Goal: Contribute content: Contribute content

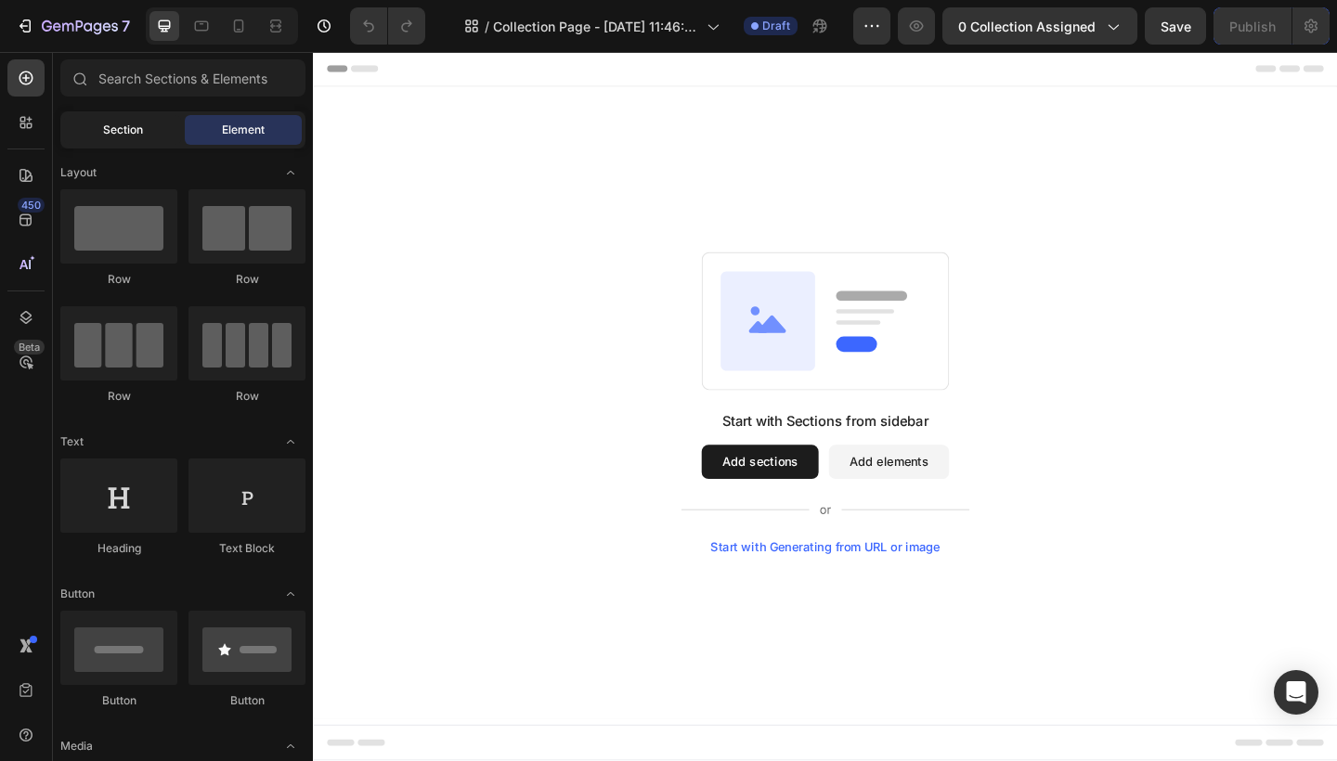
click at [139, 139] on div "Section" at bounding box center [122, 130] width 117 height 30
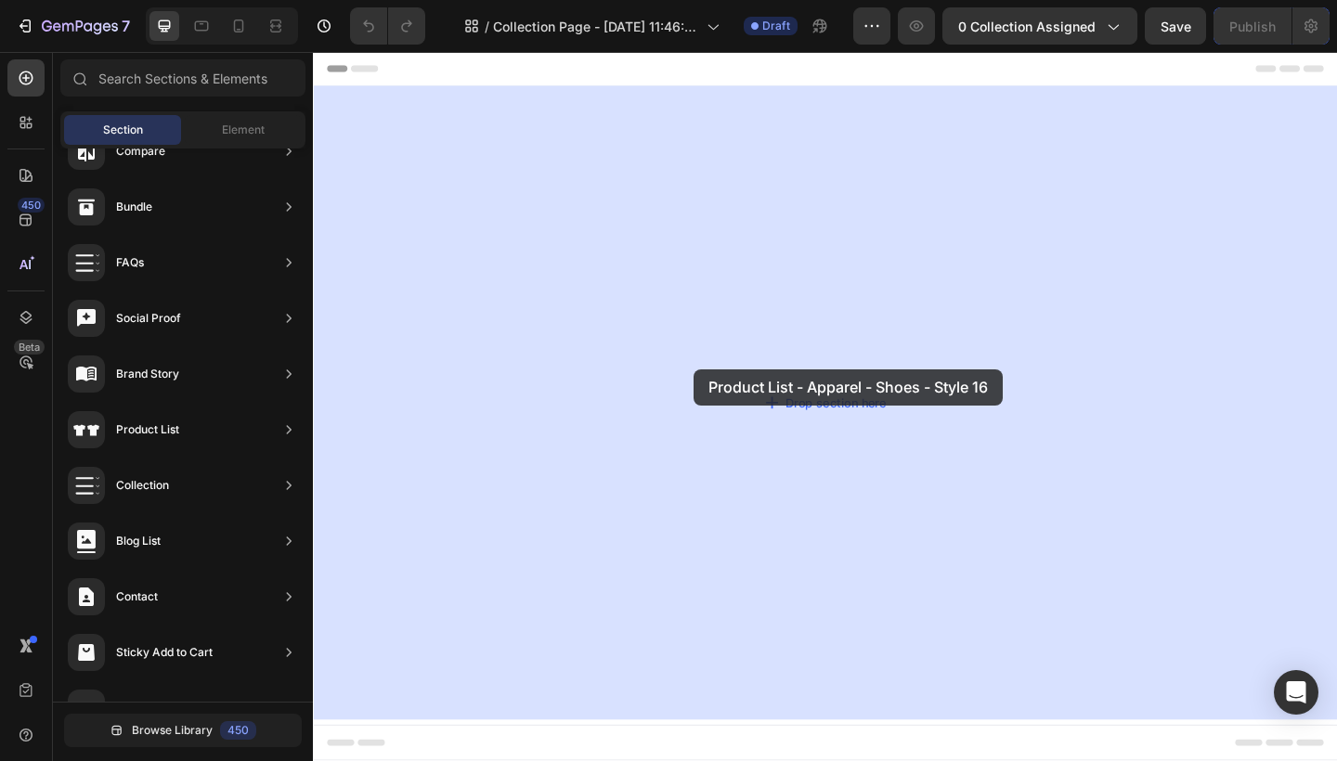
drag, startPoint x: 743, startPoint y: 392, endPoint x: 727, endPoint y: 397, distance: 16.7
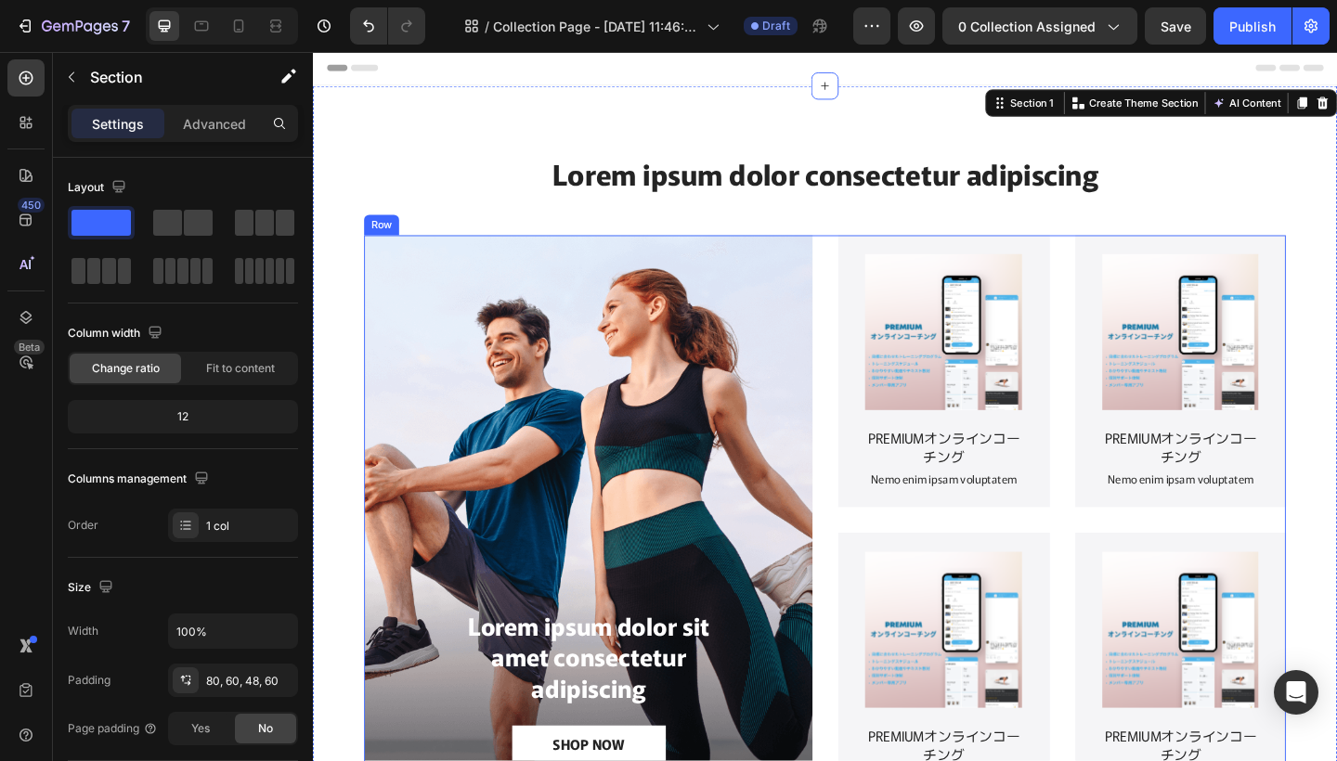
scroll to position [96, 0]
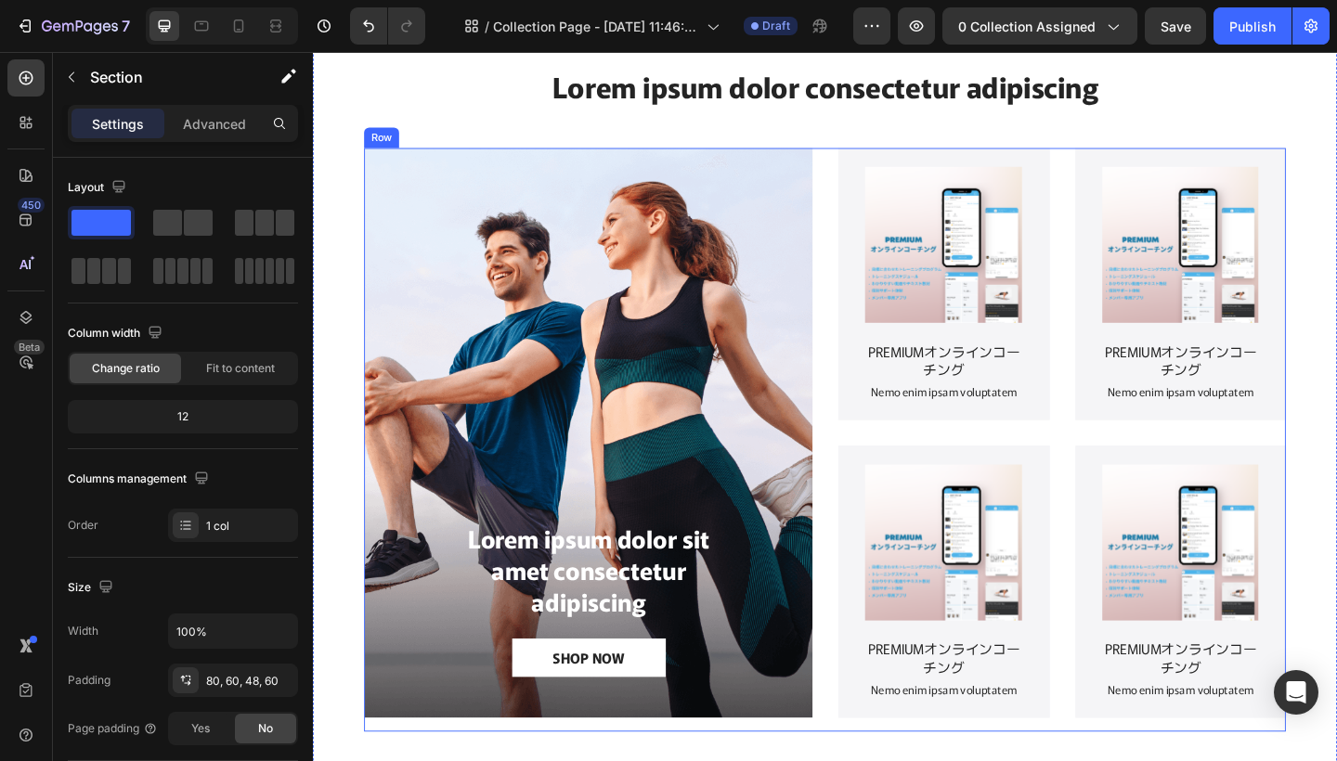
click at [736, 503] on div "Lorem ipsum dolor sit amet consectetur adipiscing Text Block SHOP NOW Button He…" at bounding box center [611, 474] width 487 height 635
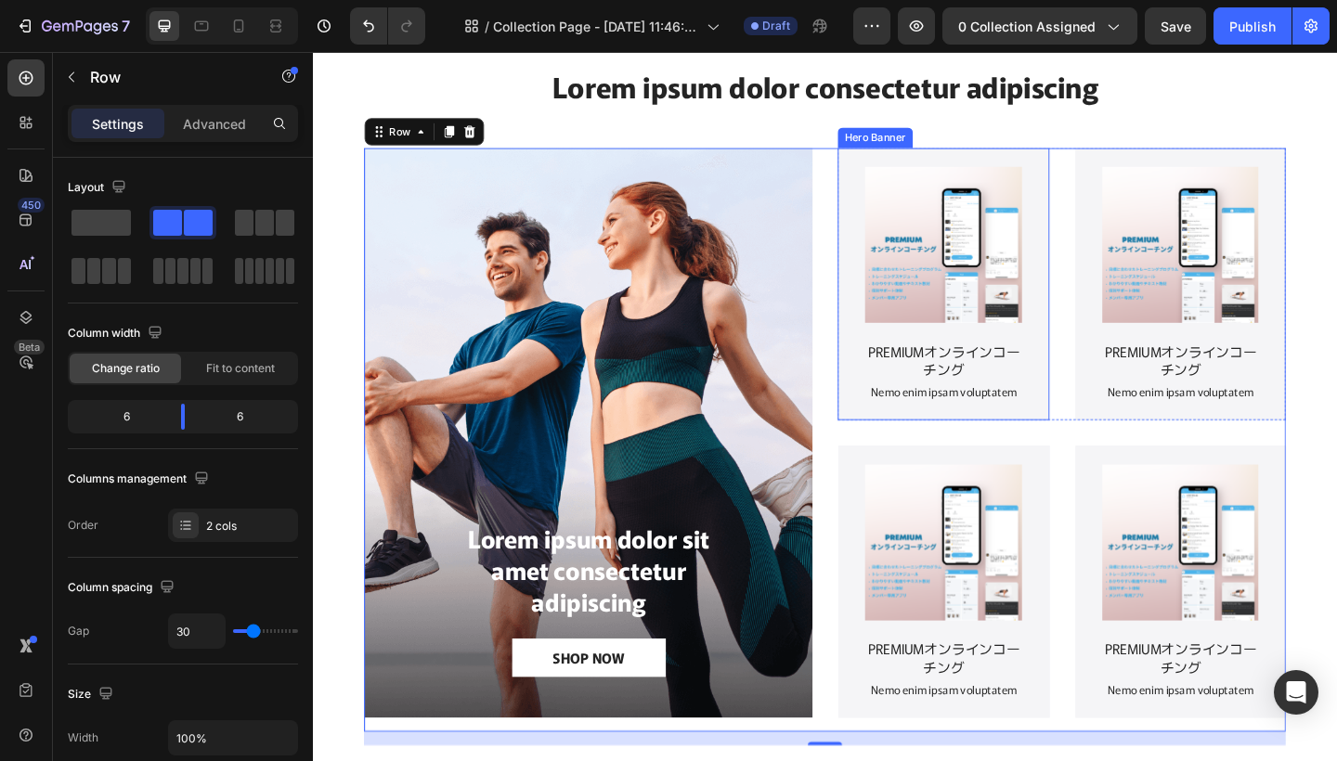
click at [1104, 292] on div "Product Images PREMIUMオンラインコーチング Product Title Nemo enim ipsam voluptatem Text …" at bounding box center [999, 305] width 230 height 315
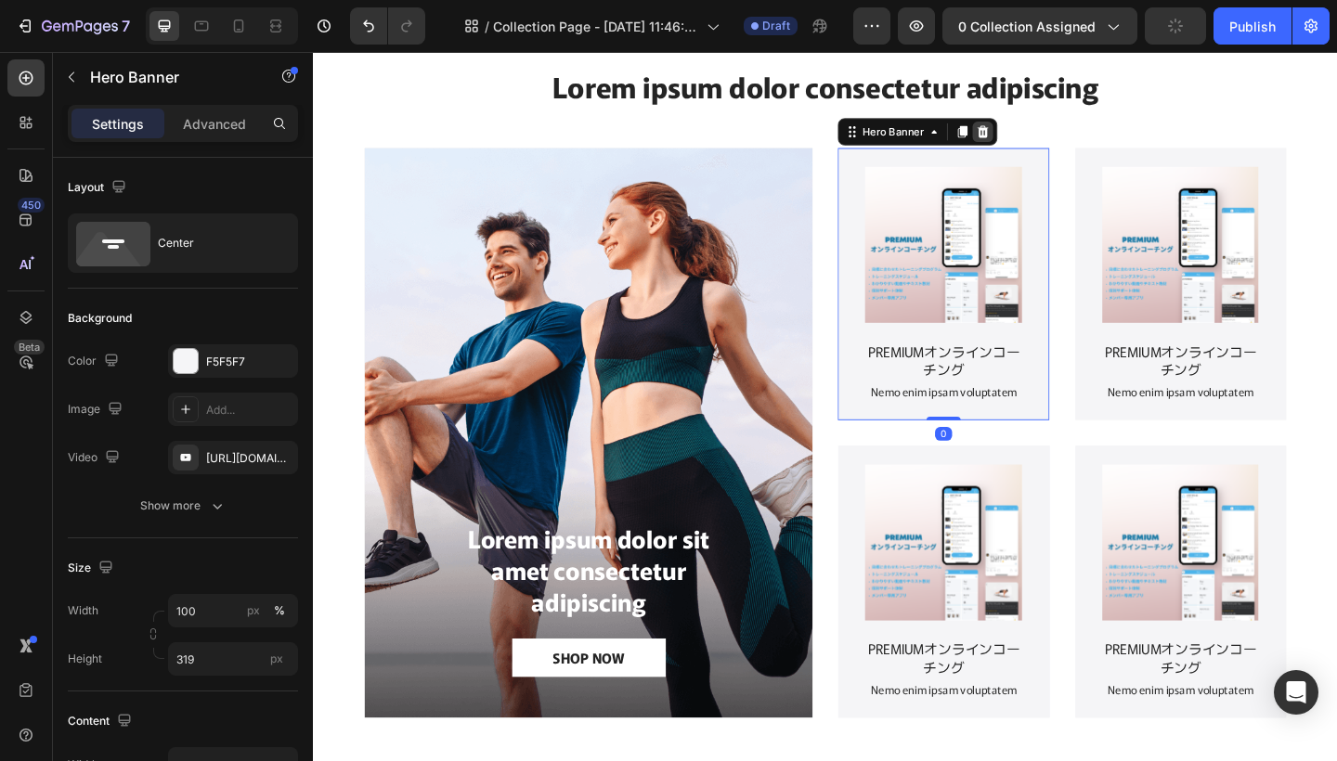
click at [1046, 137] on icon at bounding box center [1041, 139] width 15 height 15
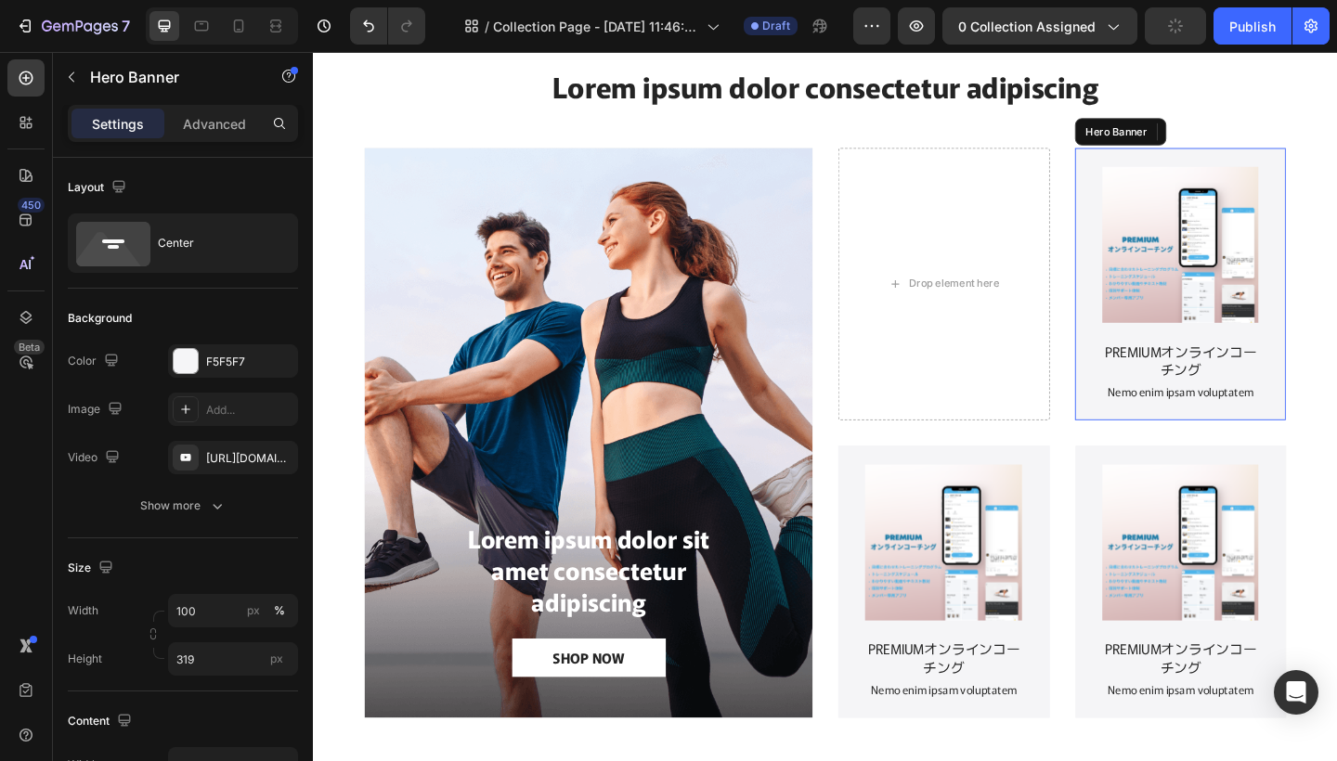
click at [1155, 187] on div "Product Images PREMIUMオンラインコーチング Product Title Nemo enim ipsam voluptatem Text …" at bounding box center [1257, 305] width 230 height 315
click at [1304, 142] on icon at bounding box center [1299, 139] width 15 height 15
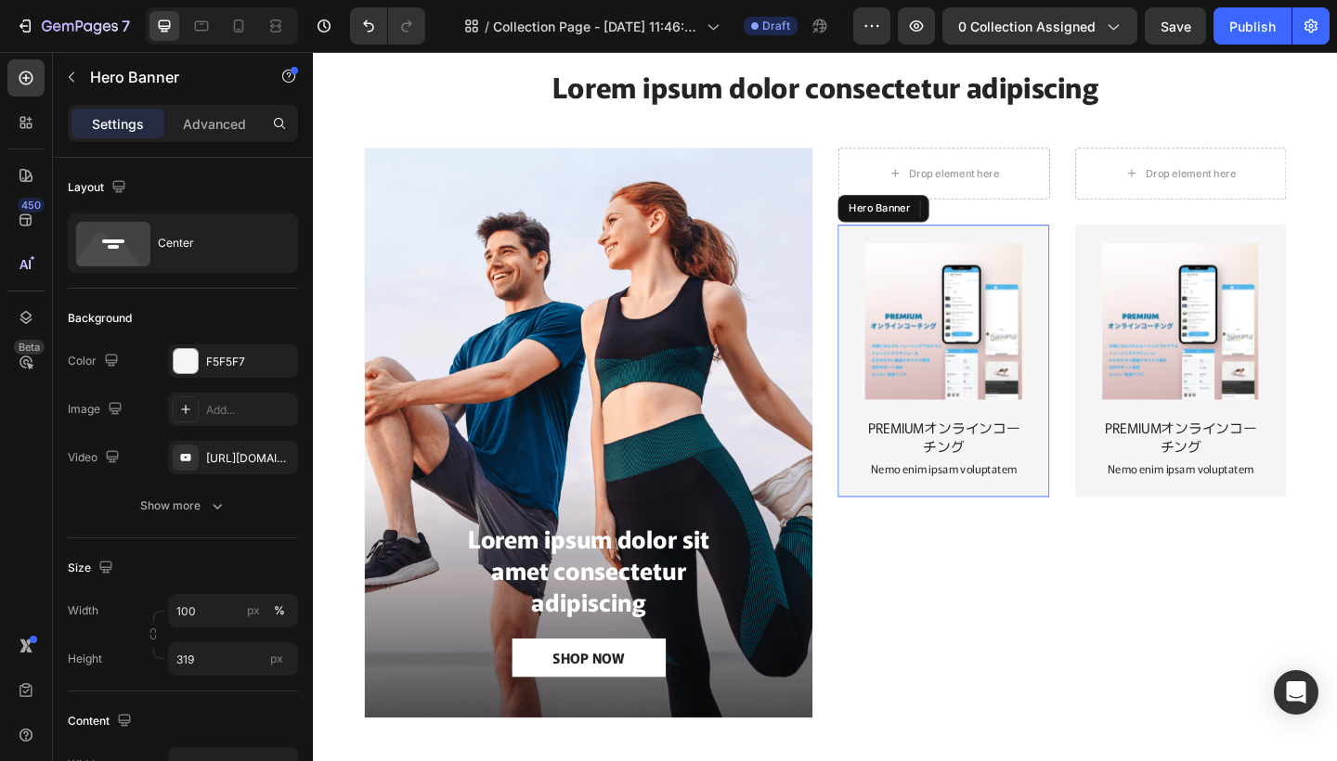
click at [1113, 270] on div "Product Images PREMIUMオンラインコーチング Product Title Nemo enim ipsam voluptatem Text …" at bounding box center [999, 388] width 230 height 315
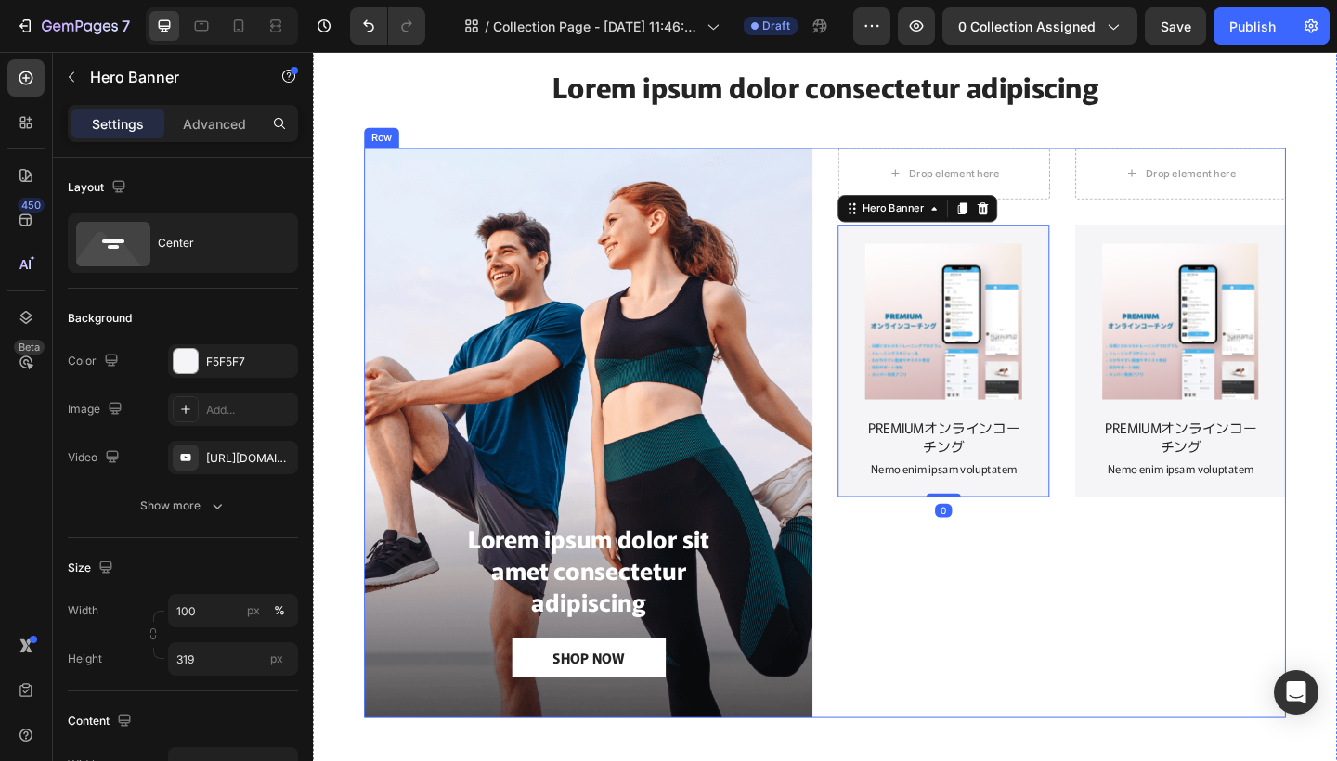
click at [1057, 220] on div "Drop element here Drop element here Row Product Images PREMIUMオンラインコーチング Produc…" at bounding box center [1127, 467] width 487 height 620
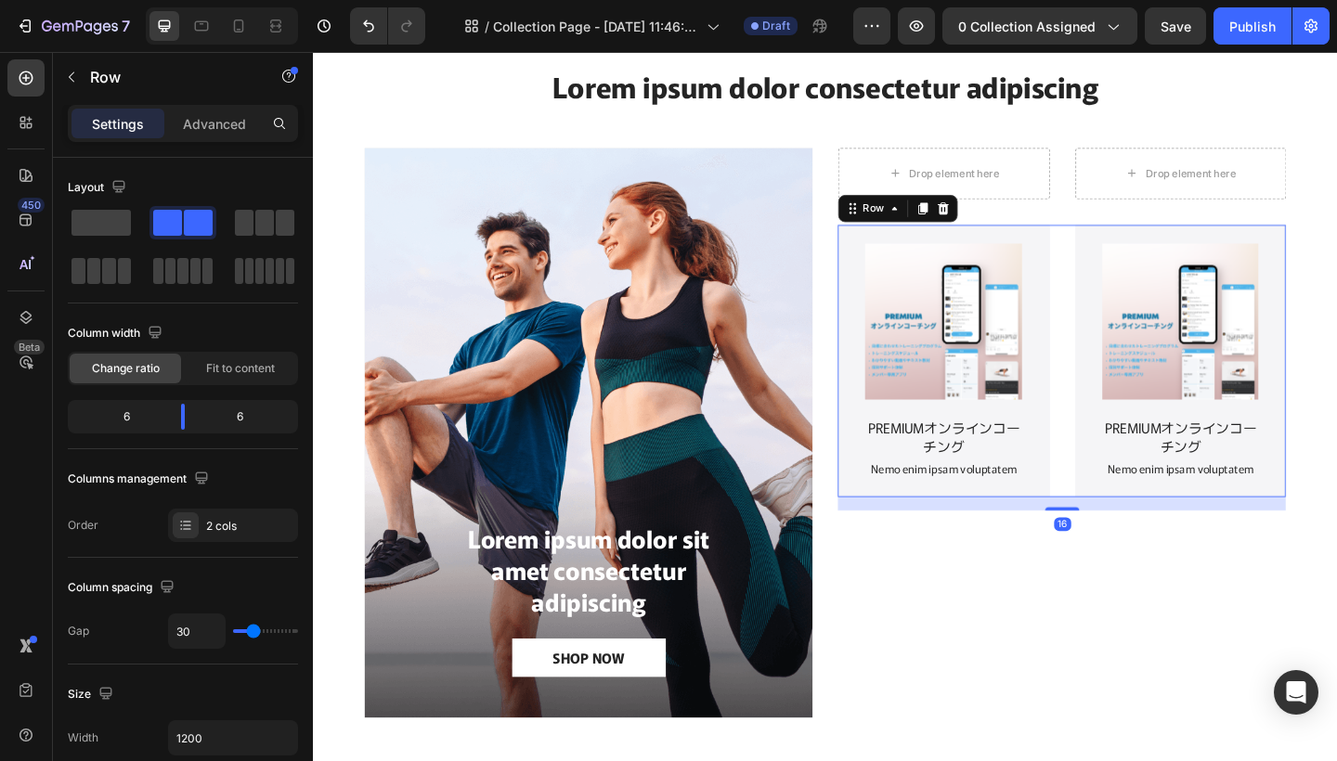
click at [1124, 271] on div "Product Images PREMIUMオンラインコーチング Product Title Nemo enim ipsam voluptatem Text …" at bounding box center [1127, 388] width 487 height 296
click at [1001, 220] on icon at bounding box center [998, 222] width 12 height 13
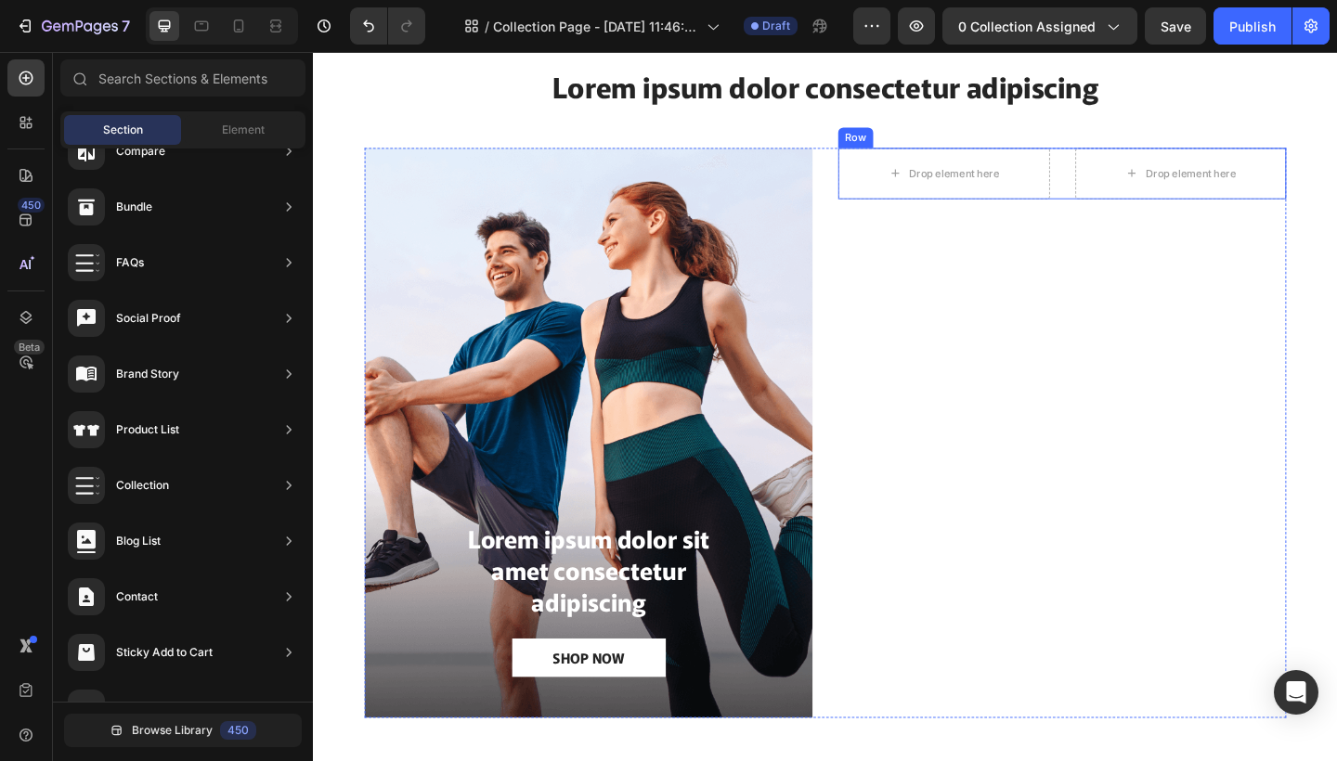
click at [1129, 204] on div "Drop element here Drop element here Row" at bounding box center [1127, 185] width 487 height 56
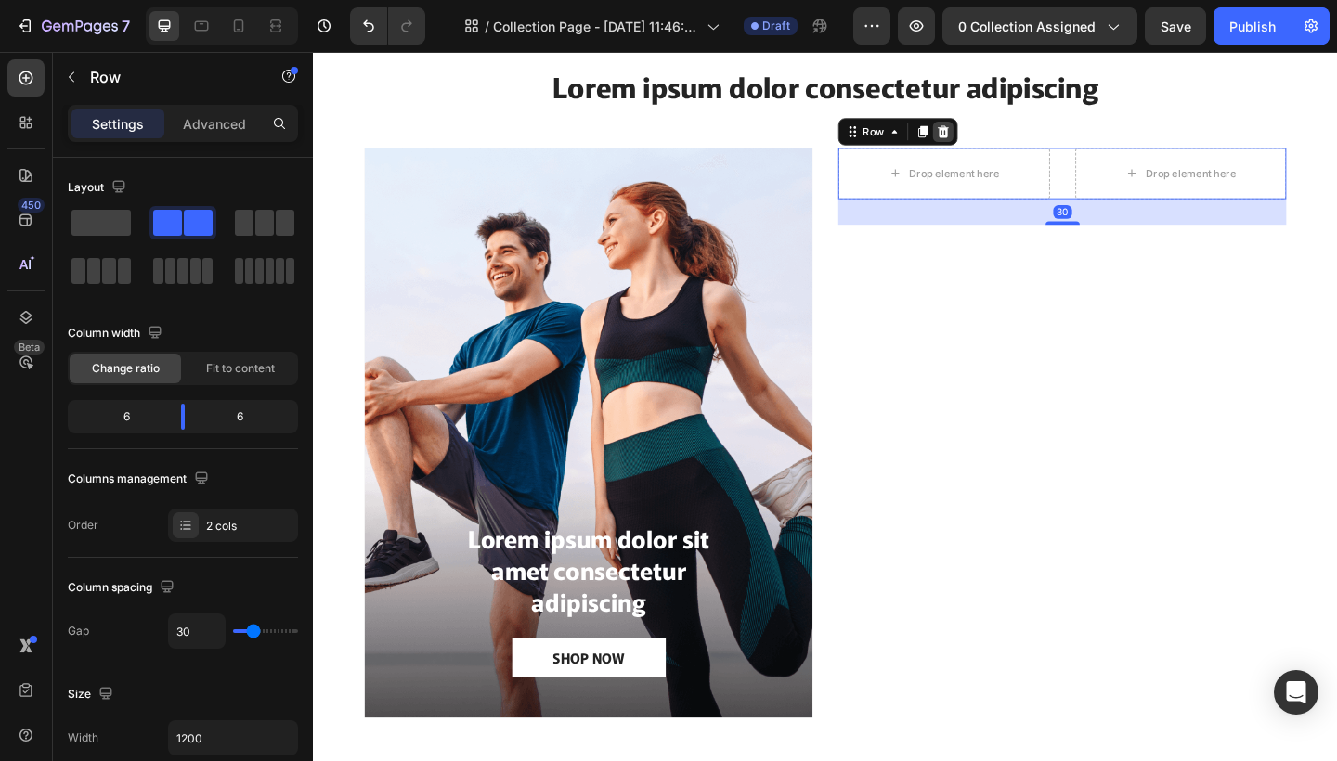
click at [999, 140] on icon at bounding box center [997, 139] width 15 height 15
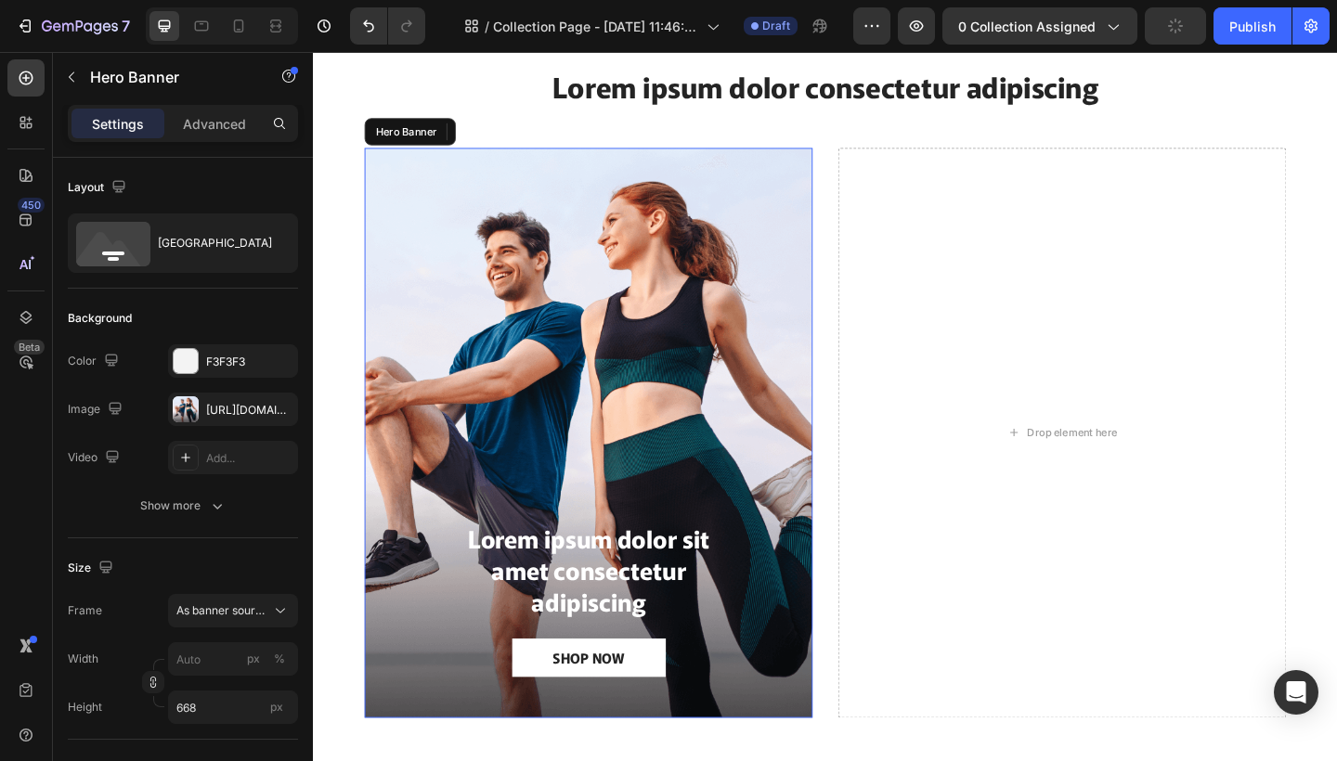
click at [582, 179] on div "Background Image" at bounding box center [611, 467] width 487 height 620
click at [510, 139] on div at bounding box center [504, 139] width 22 height 22
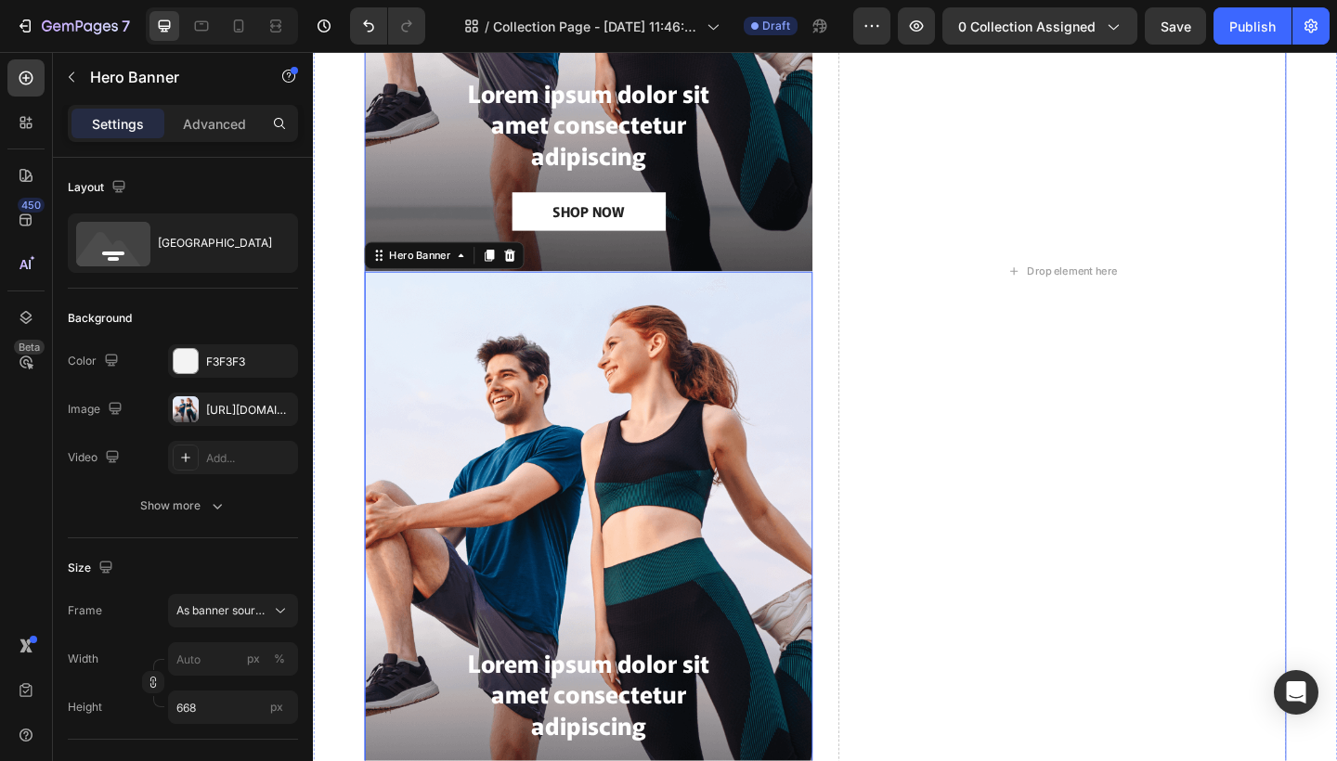
scroll to position [549, 0]
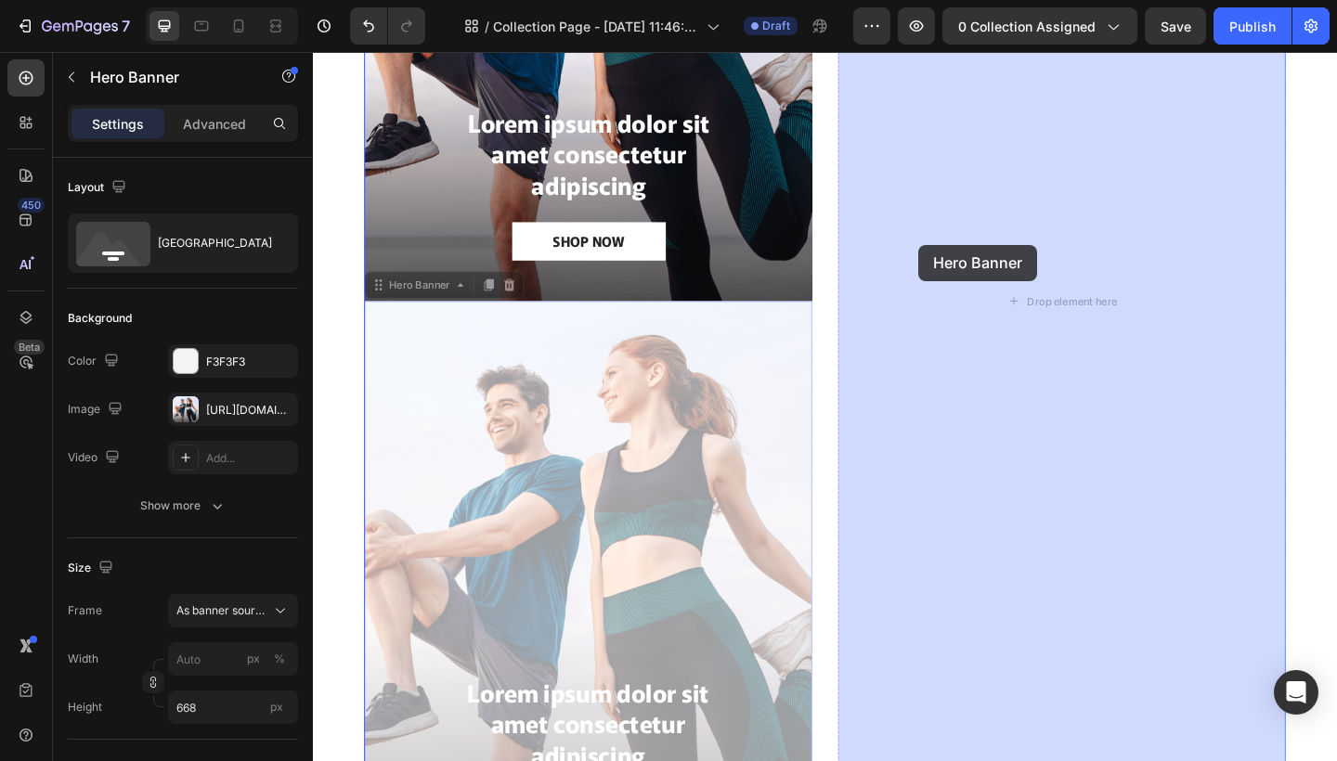
drag, startPoint x: 430, startPoint y: 314, endPoint x: 971, endPoint y: 262, distance: 543.6
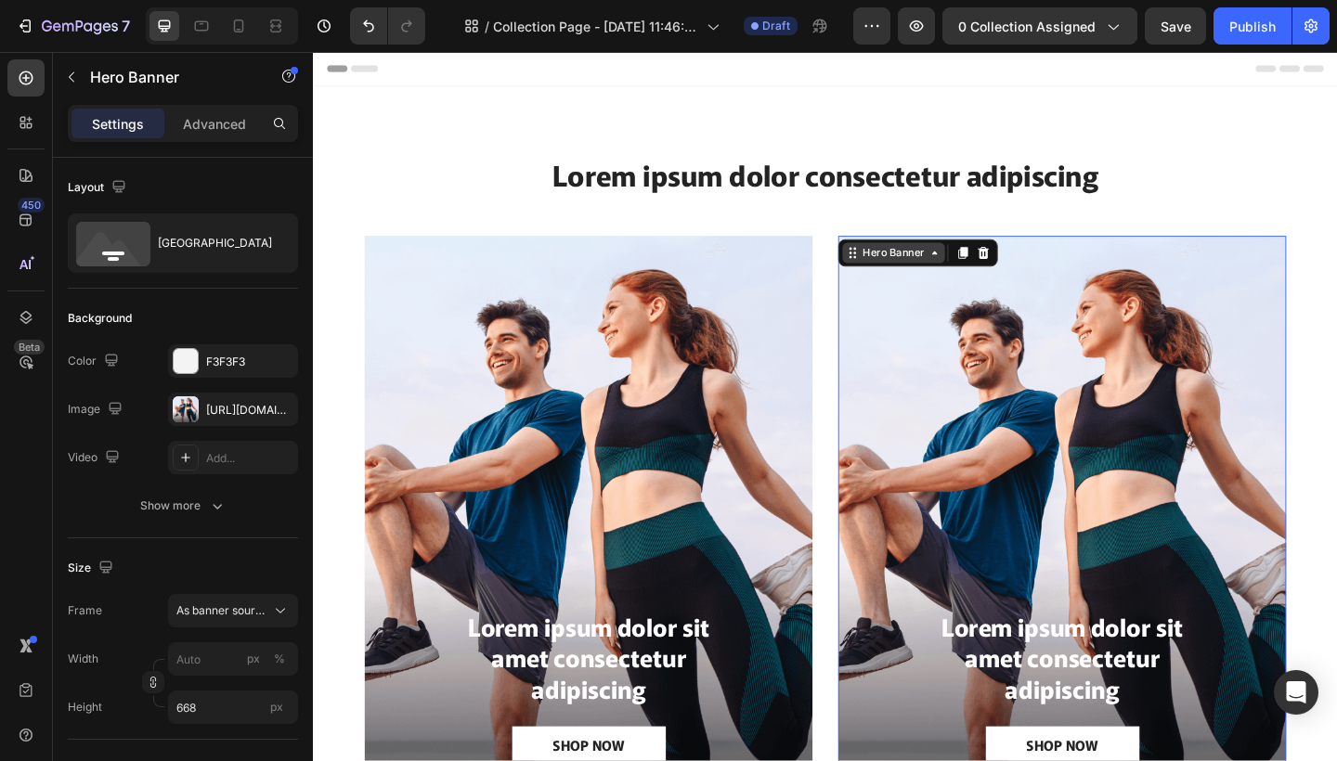
scroll to position [207, 0]
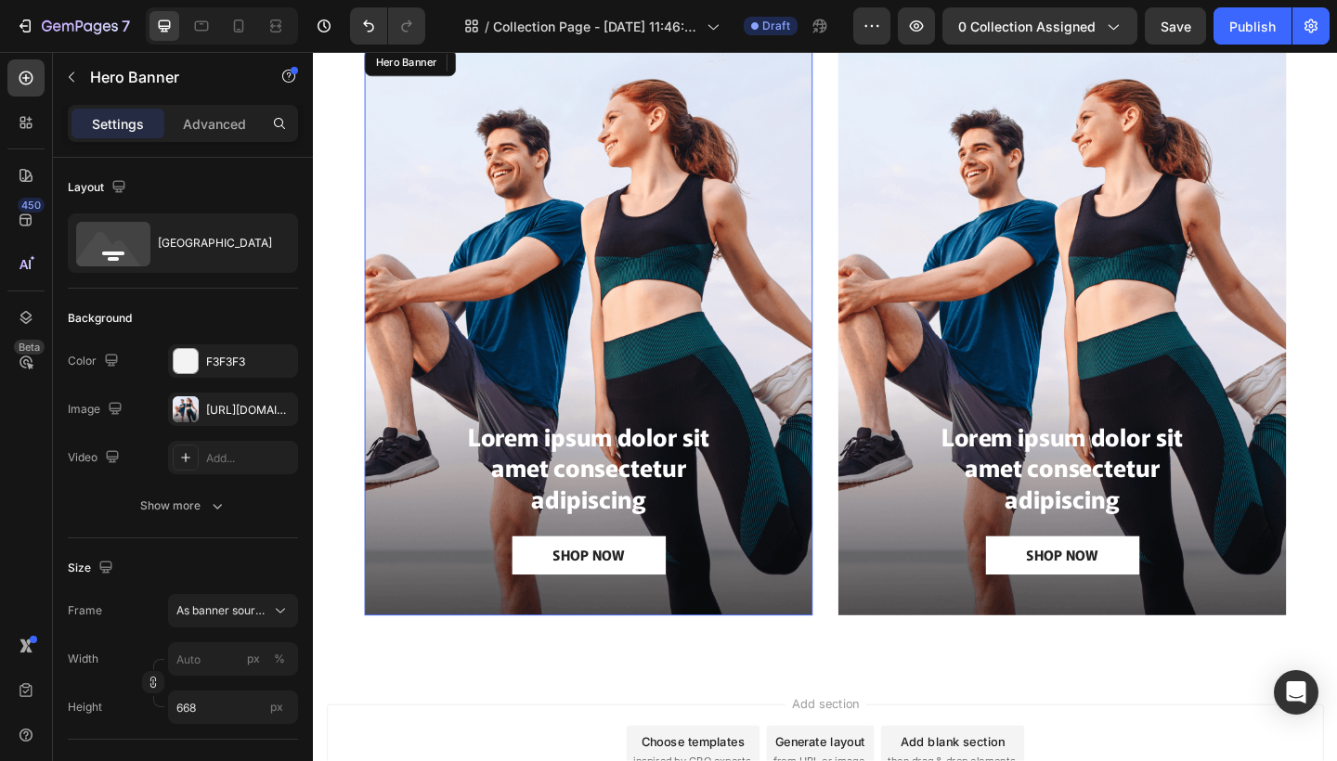
click at [768, 251] on div "Background Image" at bounding box center [611, 355] width 487 height 620
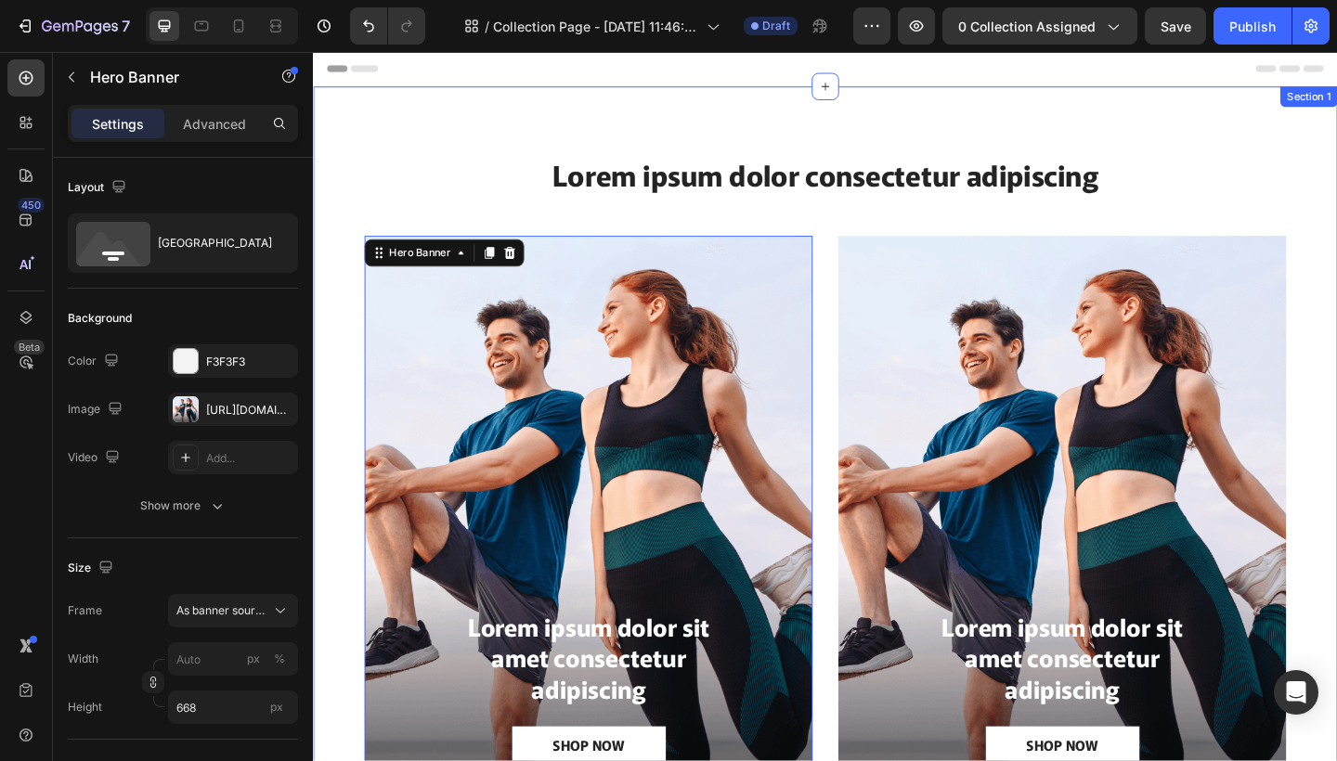
scroll to position [0, 0]
click at [792, 187] on h2 "Lorem ipsum dolor consectetur adipiscing" at bounding box center [869, 186] width 1002 height 44
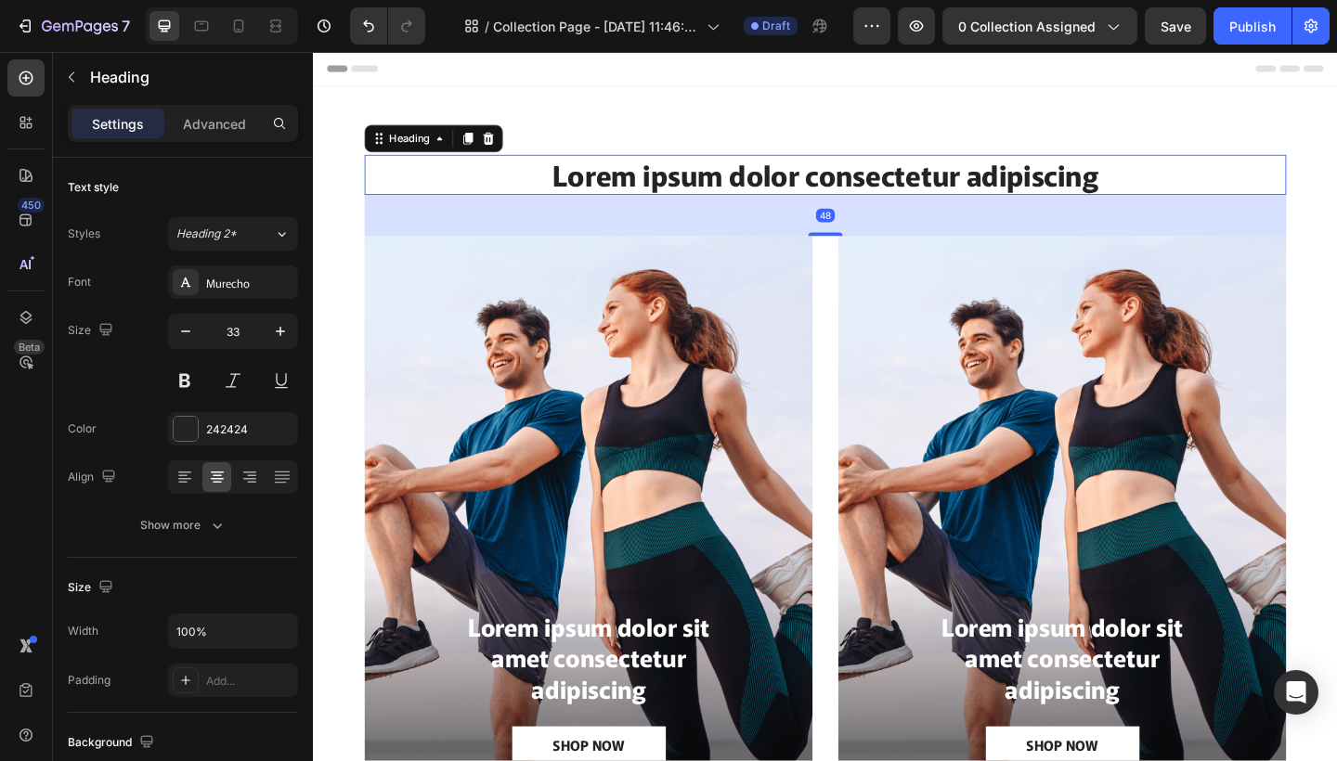
click at [1186, 189] on h2 "Lorem ipsum dolor consectetur adipiscing" at bounding box center [869, 186] width 1002 height 44
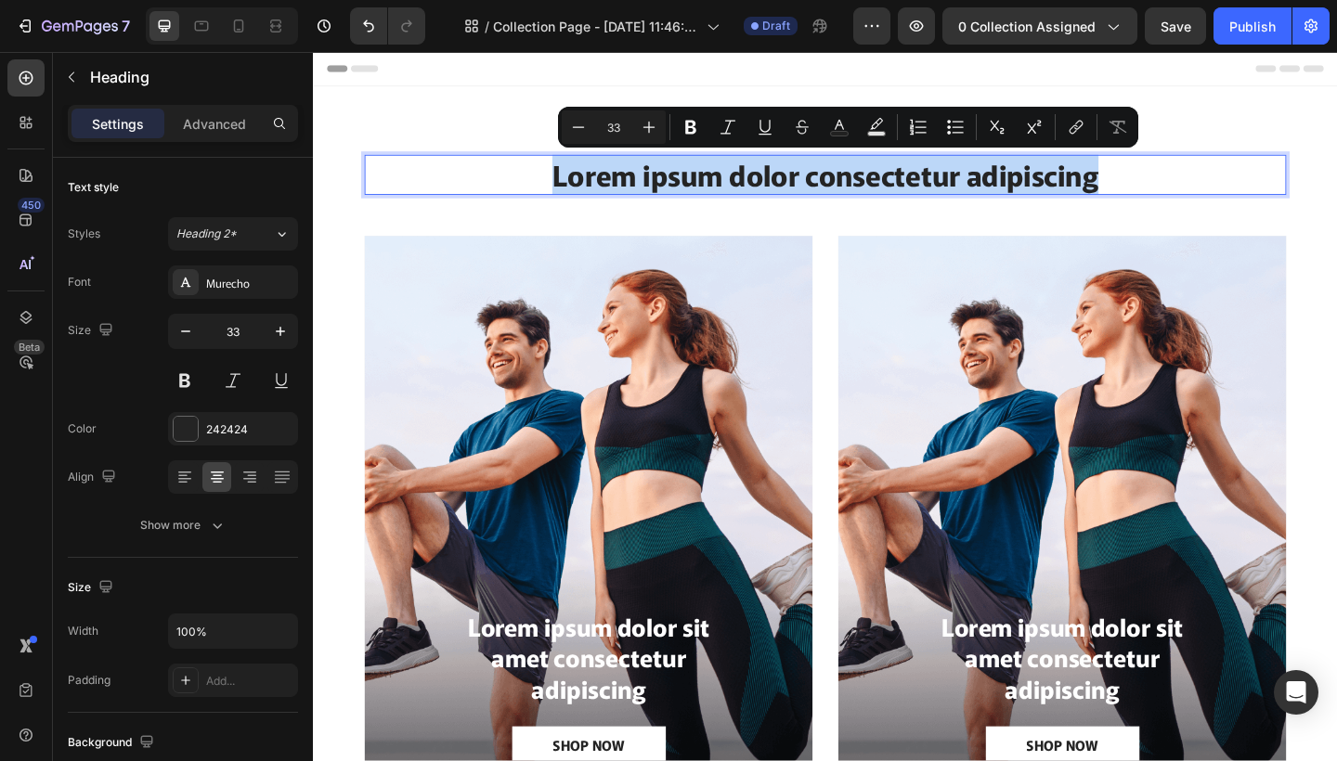
drag, startPoint x: 1182, startPoint y: 189, endPoint x: 563, endPoint y: 187, distance: 619.1
click at [563, 187] on p "Lorem ipsum dolor consectetur adipiscing" at bounding box center [869, 186] width 999 height 40
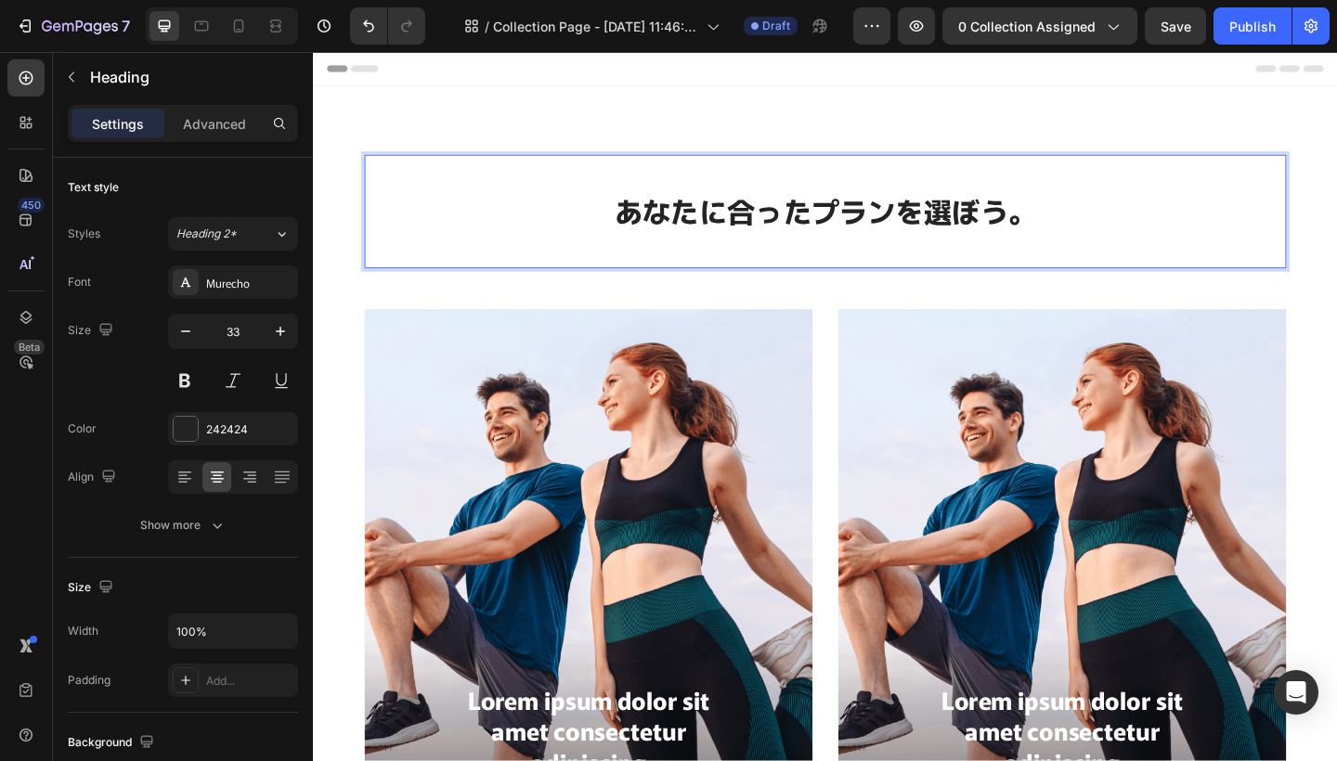
scroll to position [1, 0]
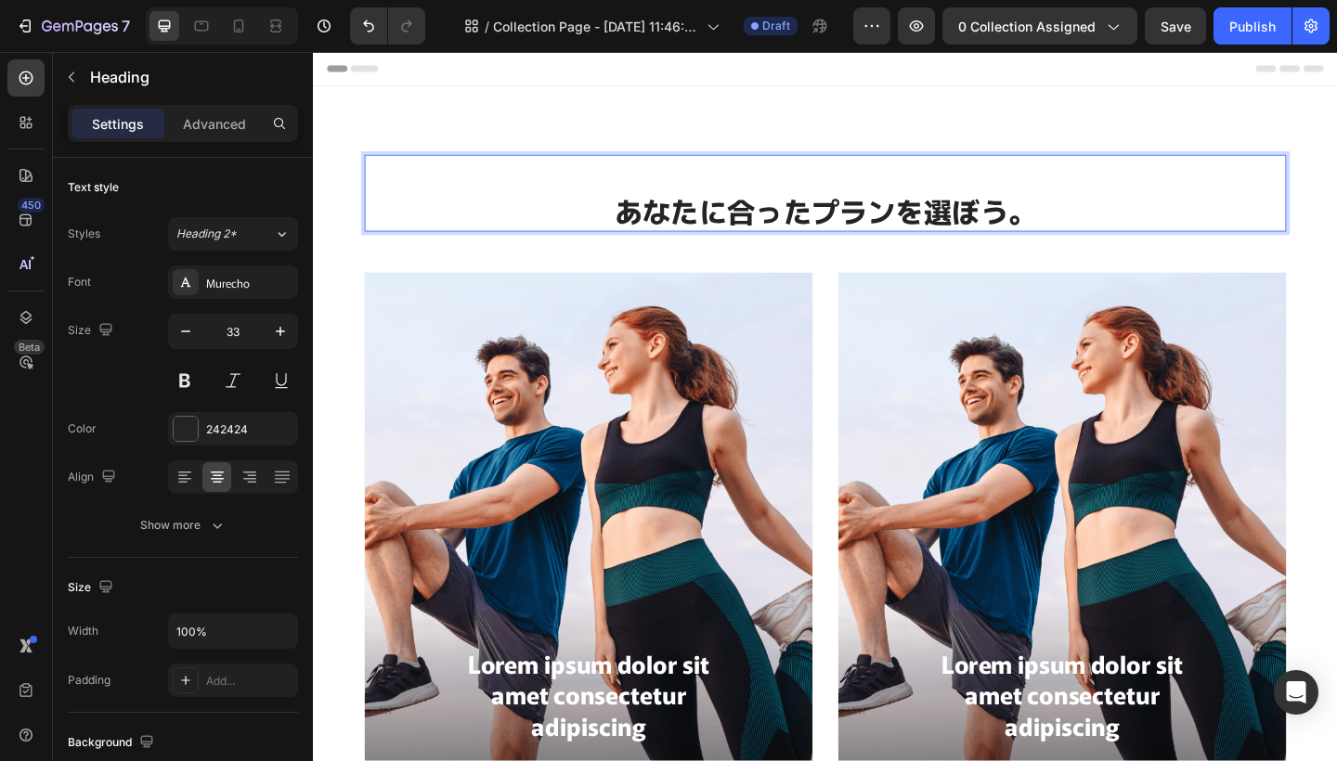
click at [633, 222] on p "あなたに合ったプランを選ぼう。" at bounding box center [869, 226] width 999 height 40
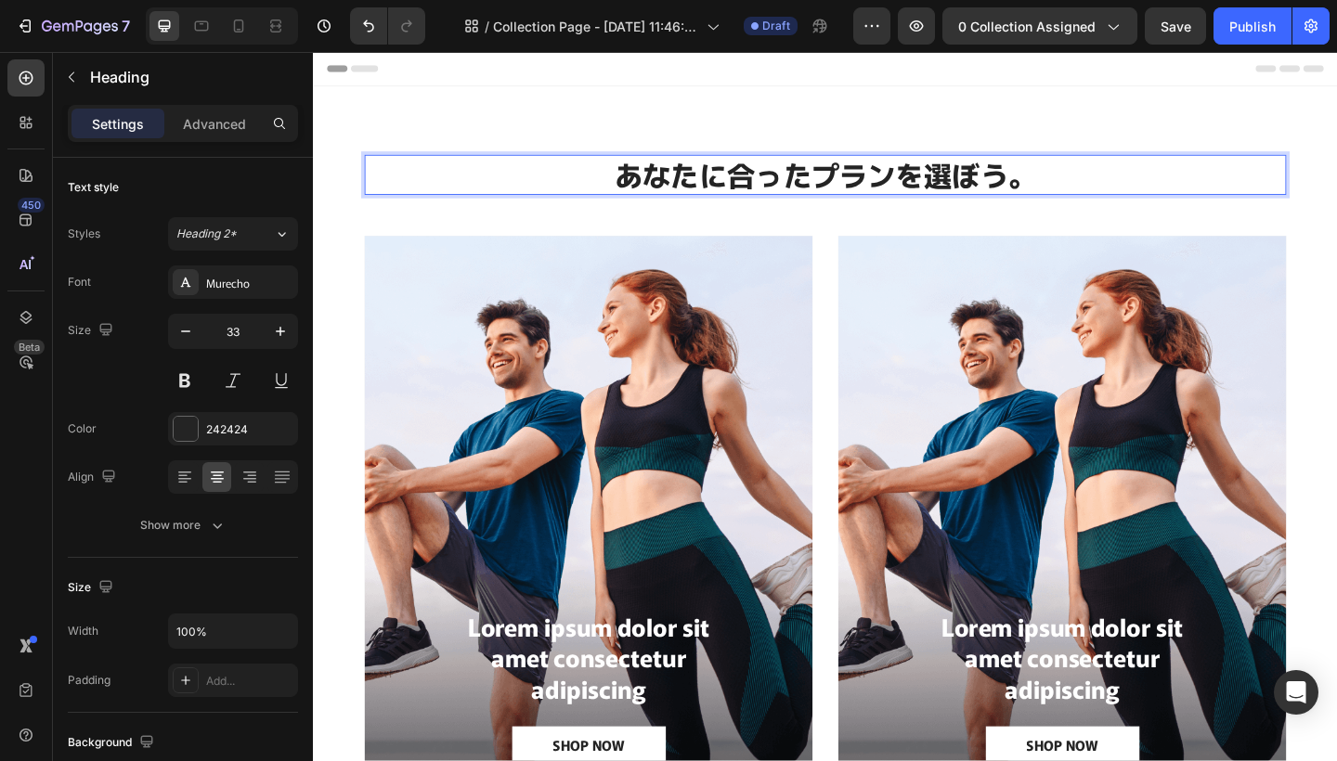
click at [1130, 193] on p "あなたに合ったプランを選ぼう。" at bounding box center [869, 186] width 999 height 40
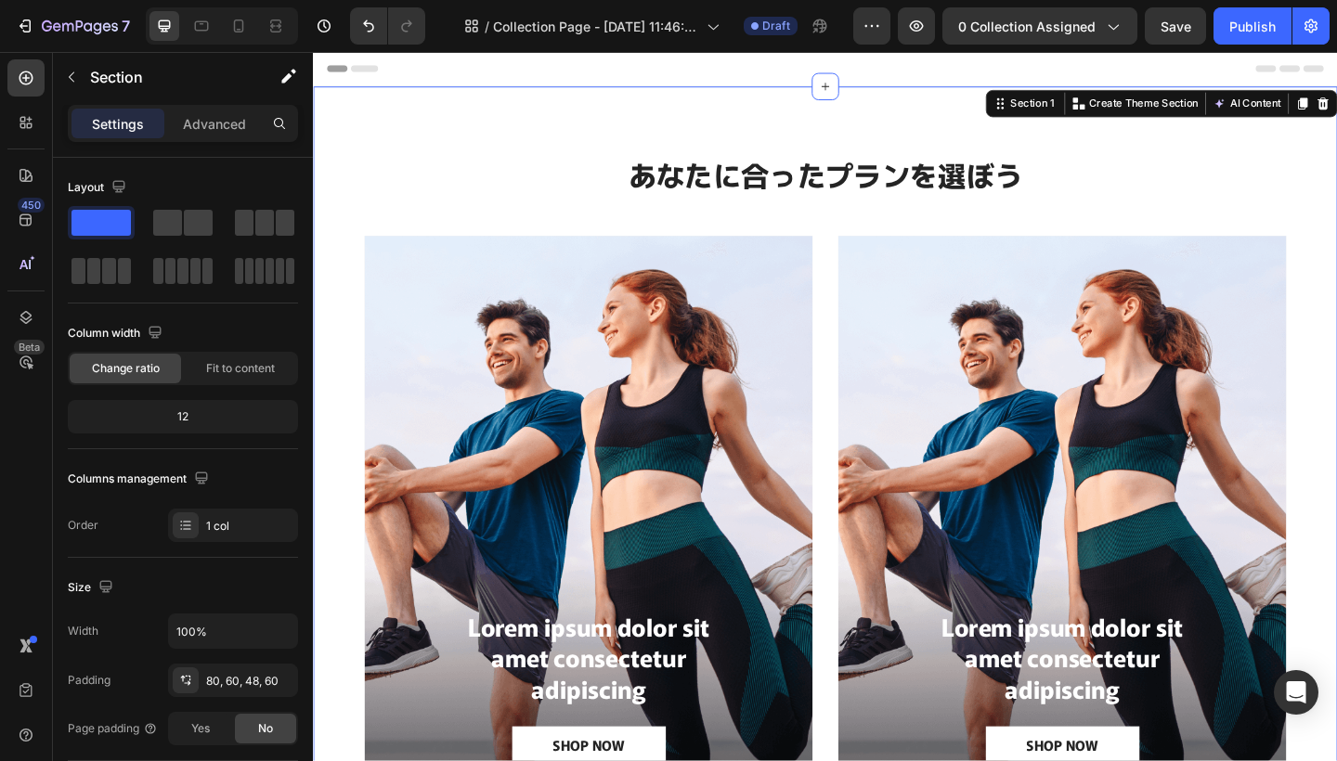
click at [991, 136] on div "⁠⁠⁠⁠⁠⁠⁠ あなたに合ったプランを選ぼう Heading Lorem ipsum dolor sit amet consectetur adipiscin…" at bounding box center [870, 511] width 1114 height 842
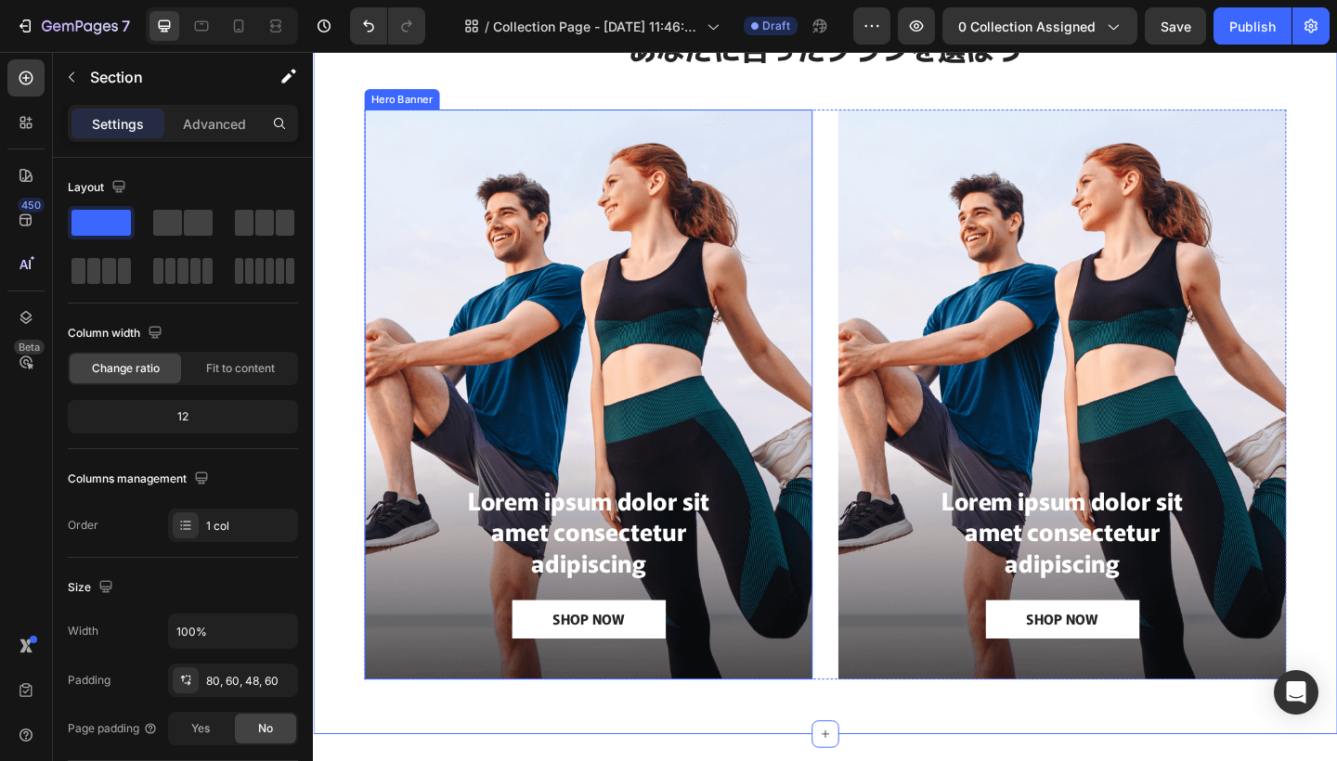
scroll to position [141, 0]
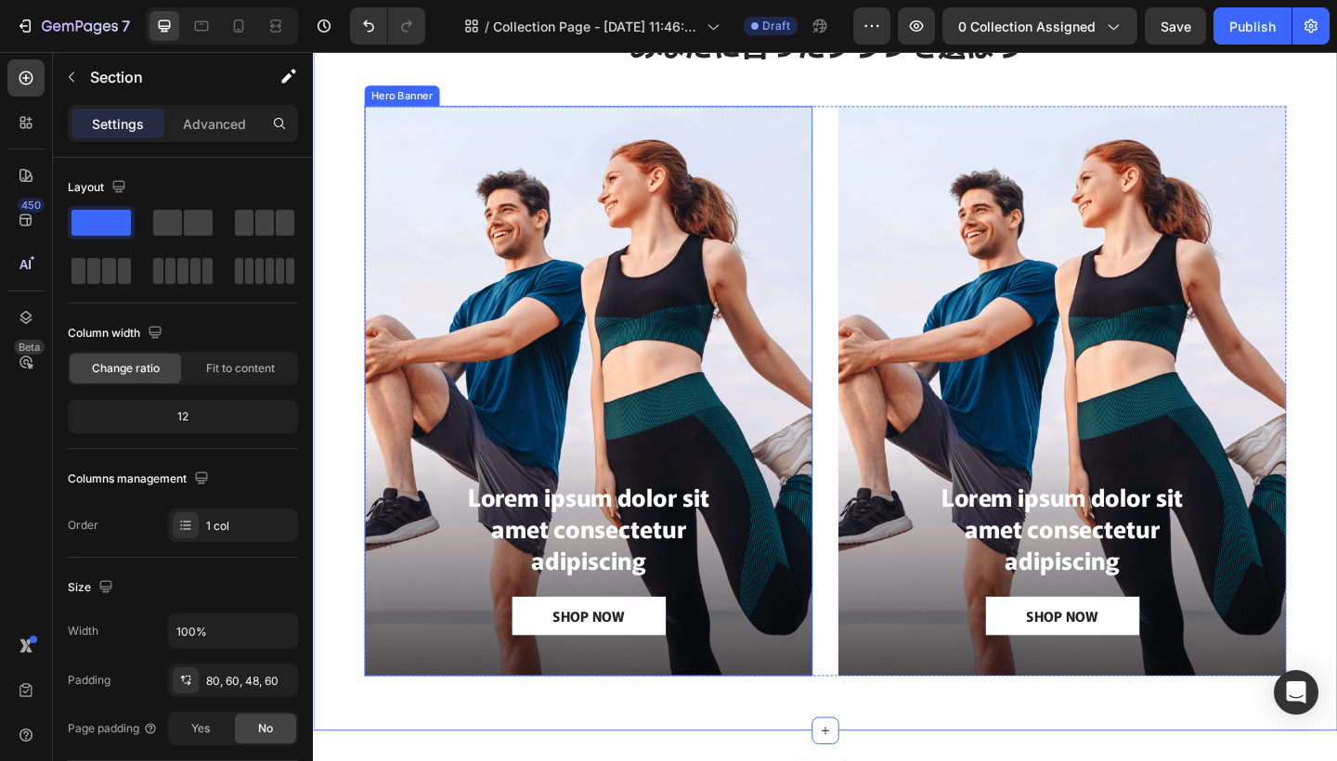
click at [672, 398] on div "Background Image" at bounding box center [611, 421] width 487 height 620
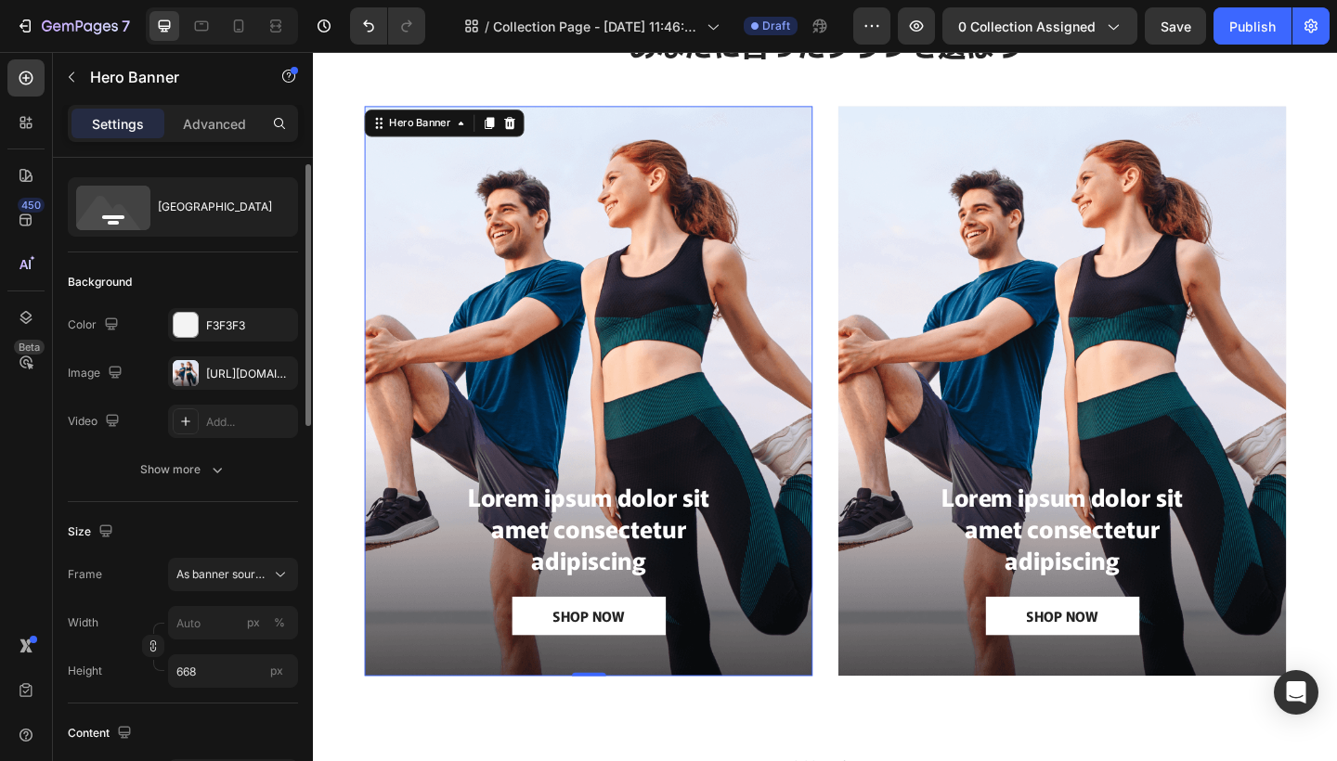
scroll to position [28, 0]
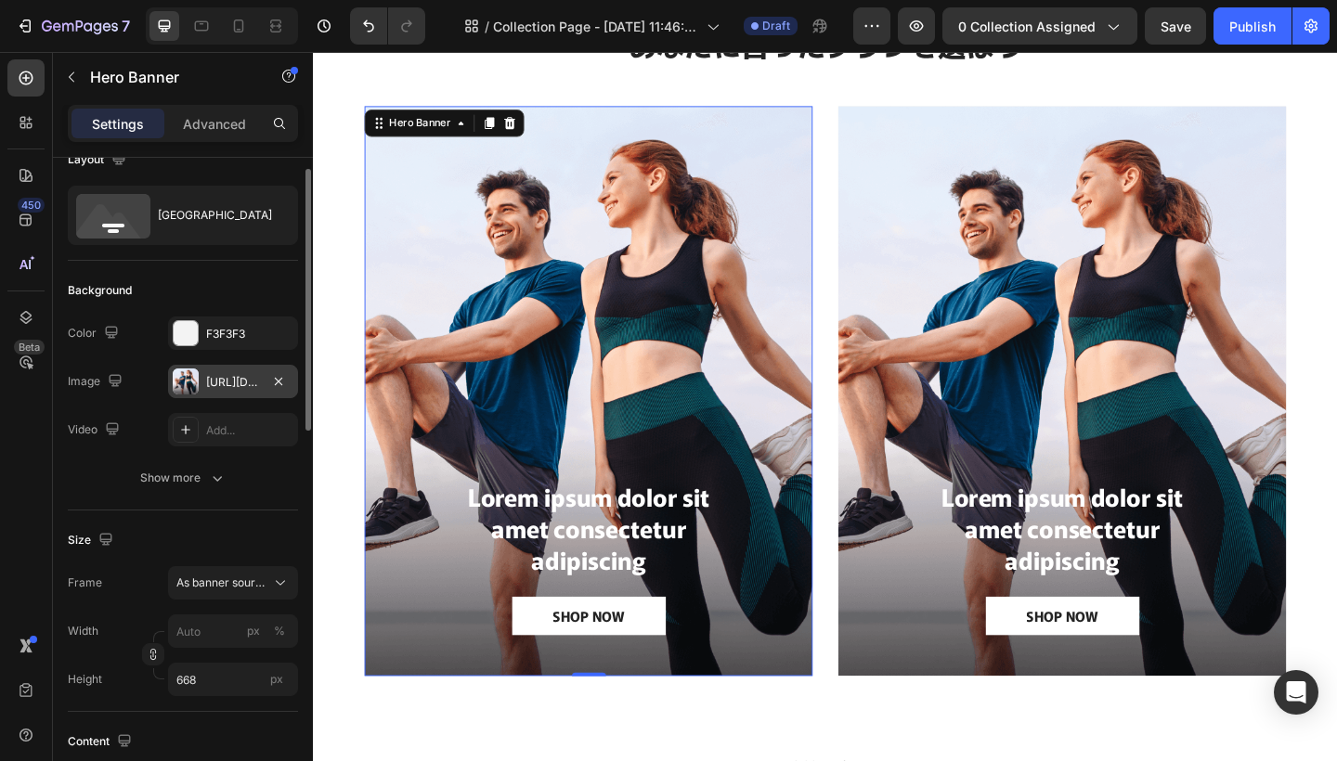
click at [188, 380] on div at bounding box center [186, 381] width 26 height 26
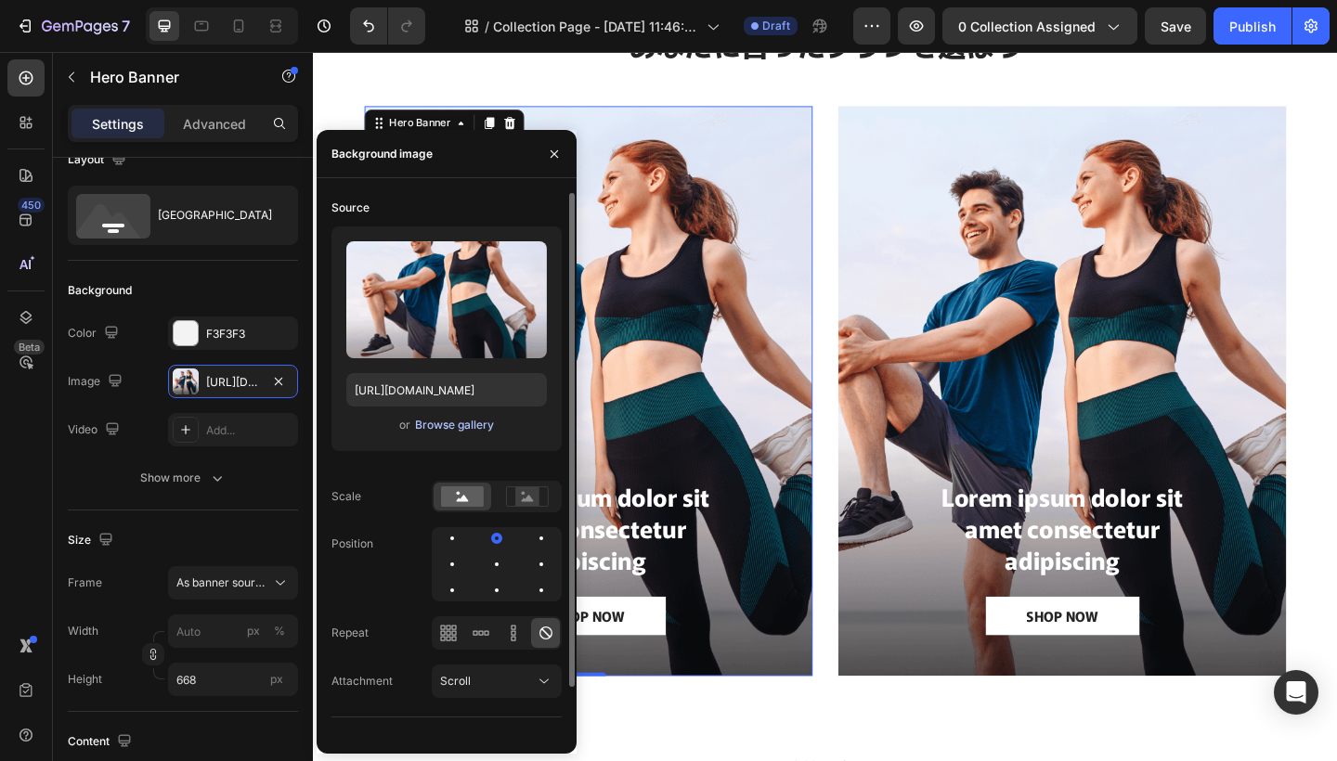
click at [471, 424] on div "Browse gallery" at bounding box center [454, 425] width 79 height 17
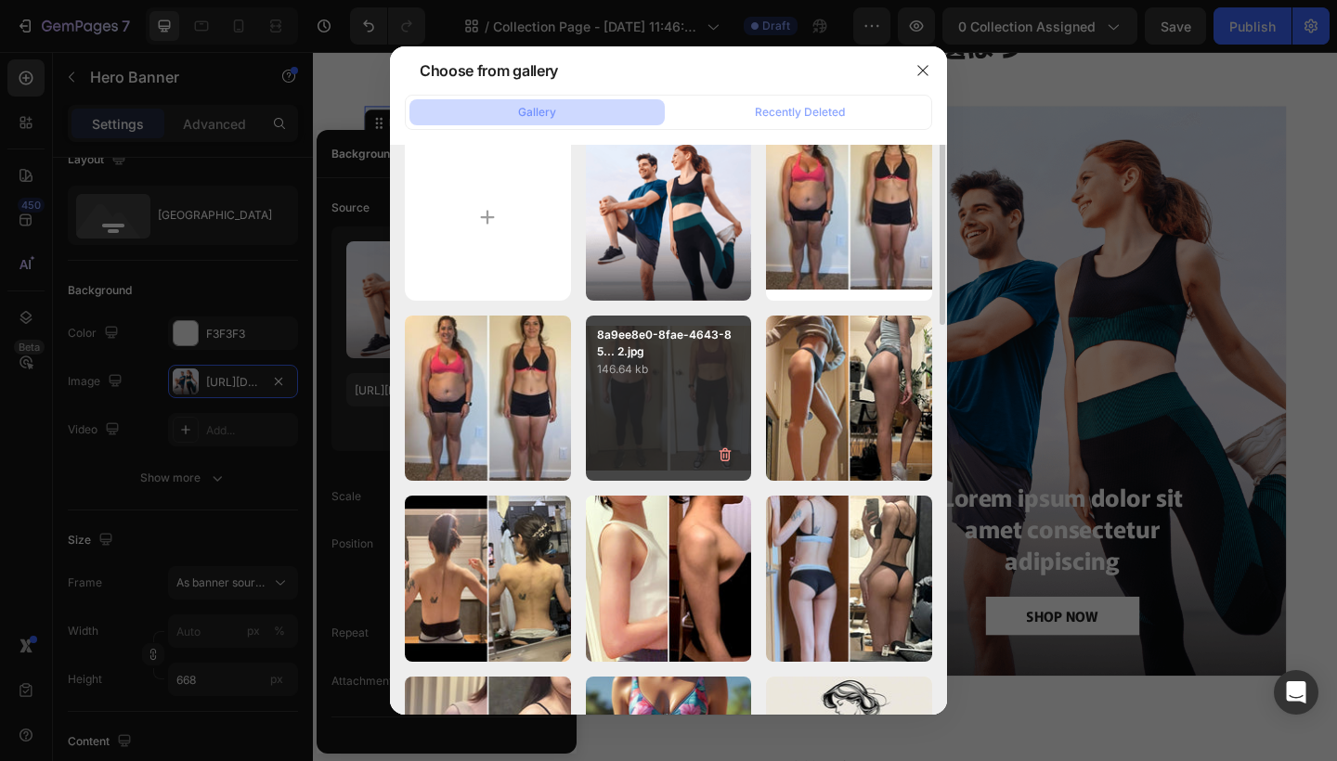
scroll to position [0, 0]
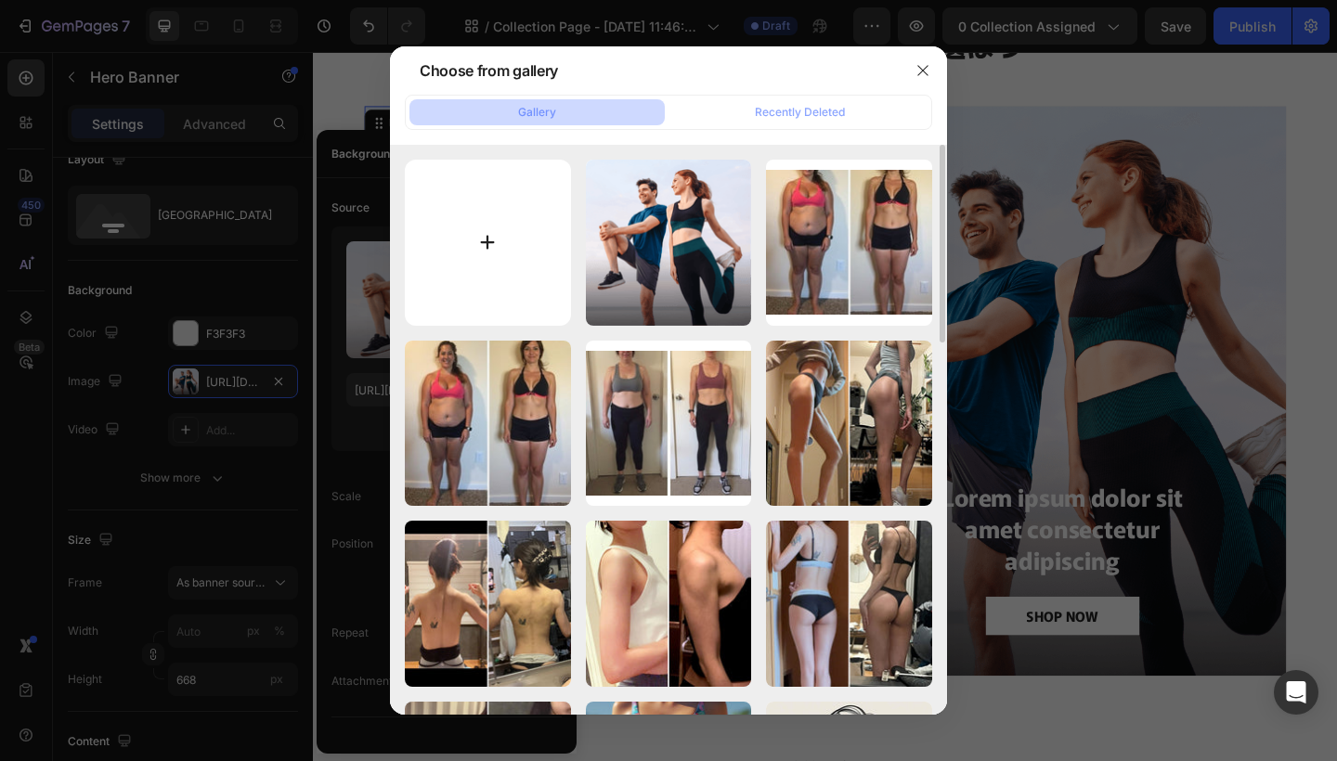
click at [480, 213] on input "file" at bounding box center [488, 243] width 166 height 166
type input "C:\fakepath\Black and Orange Workout Program Pricing Flyer ([DATE] x [DATE] px)…"
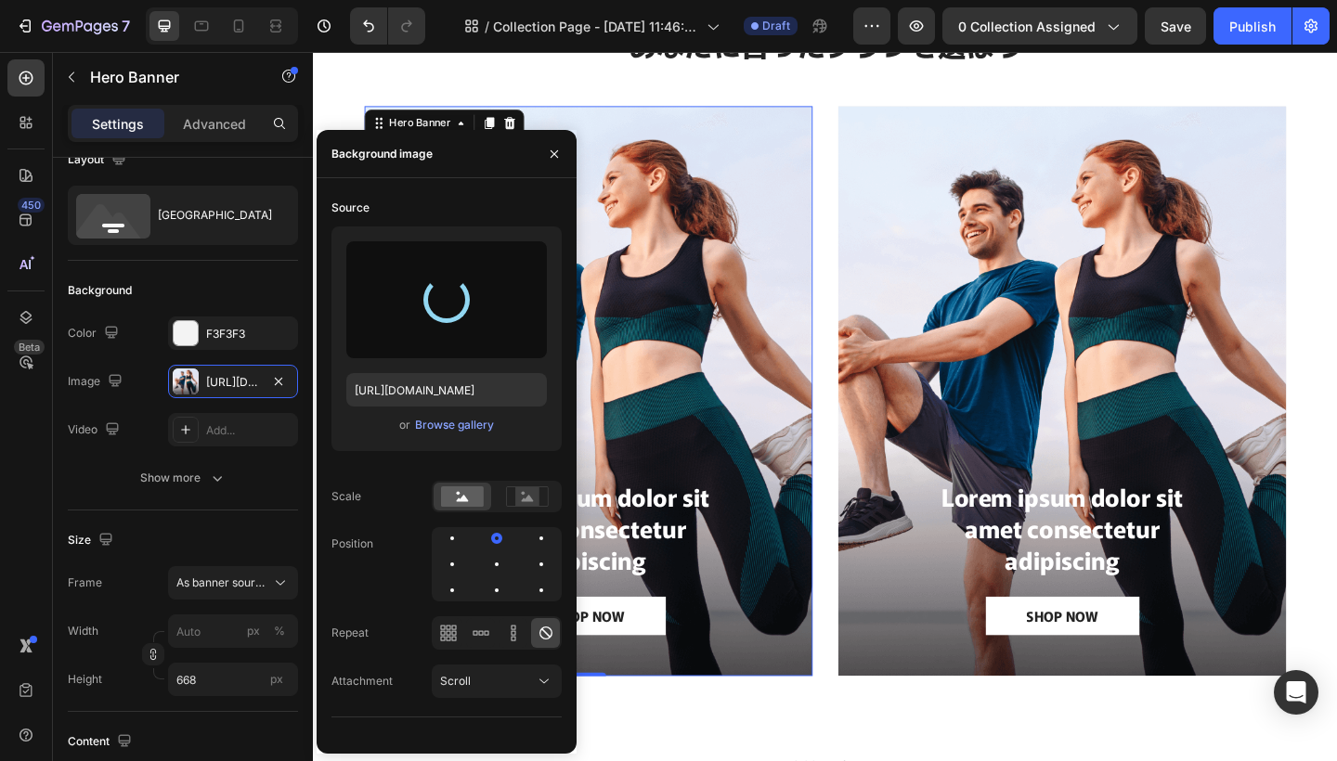
type input "[URL][DOMAIN_NAME]"
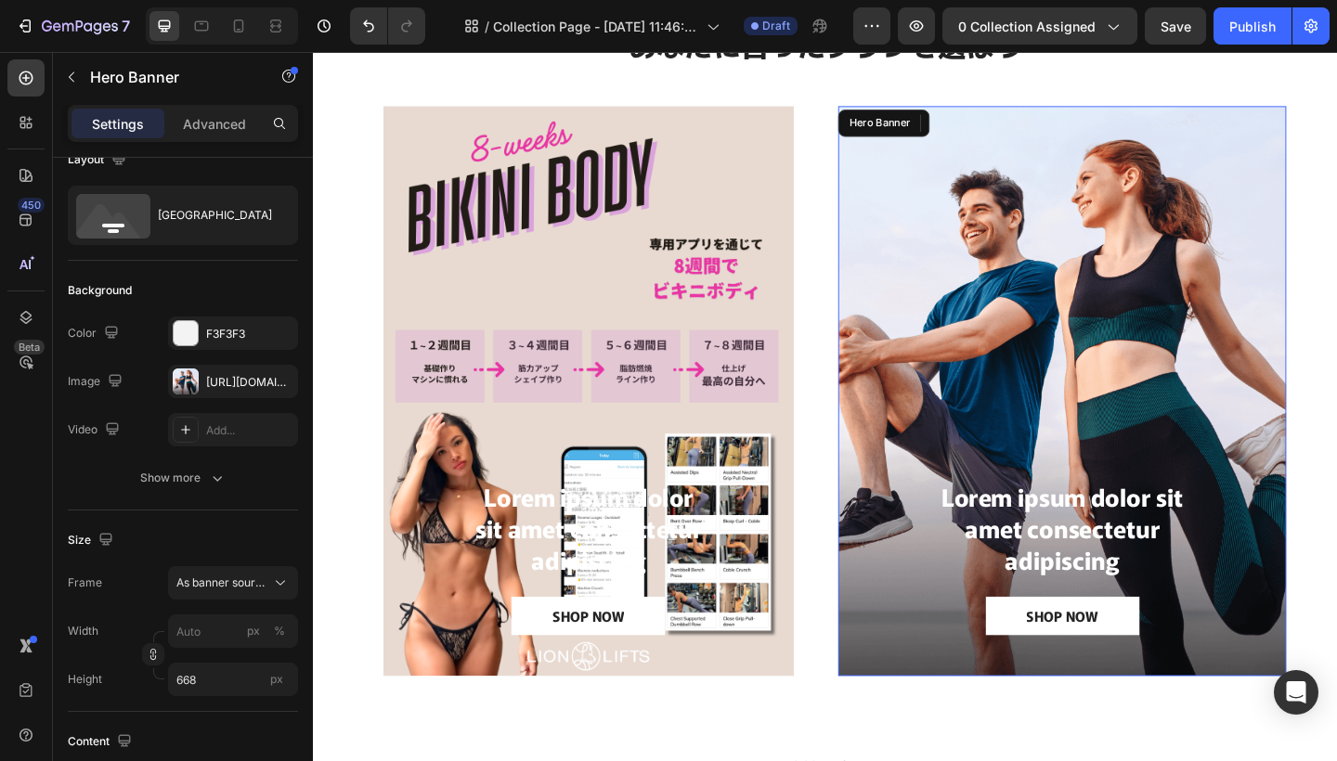
click at [1033, 394] on div "Background Image" at bounding box center [1127, 421] width 487 height 620
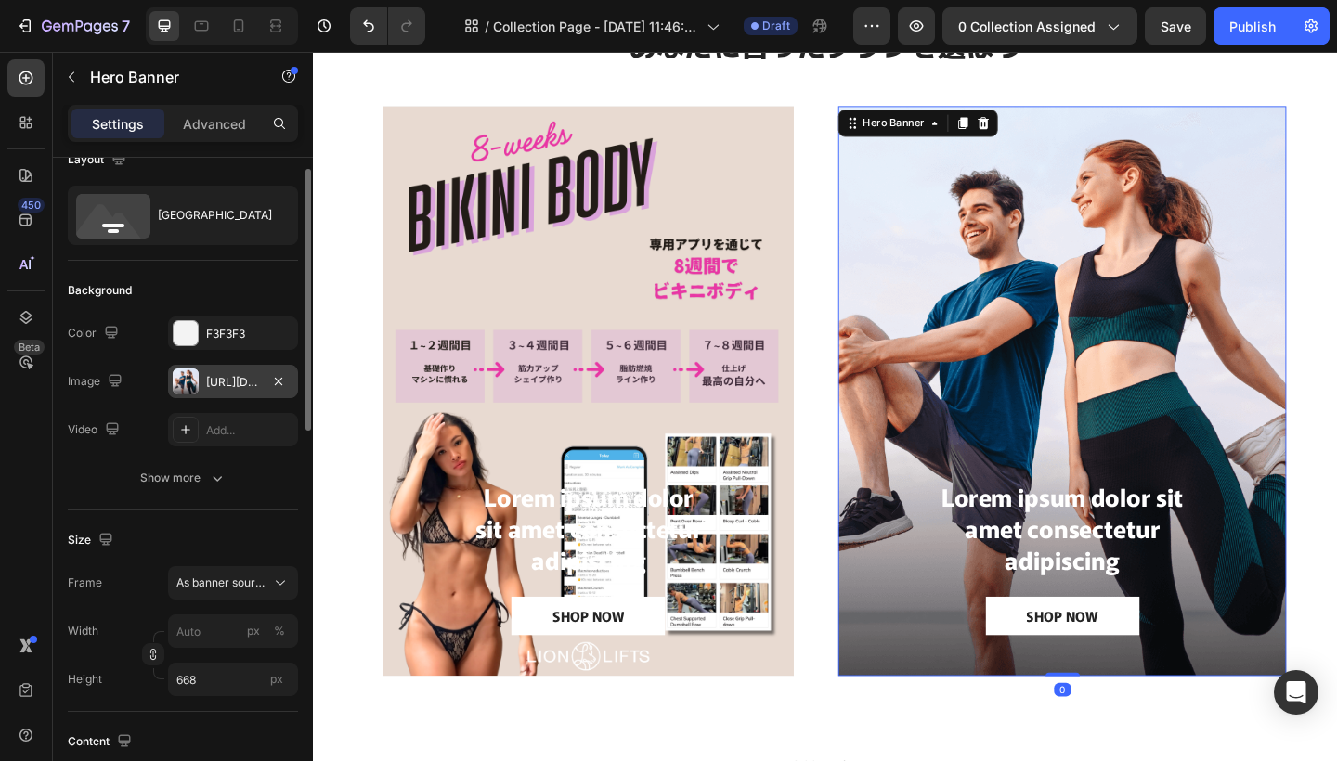
click at [246, 380] on div "[URL][DOMAIN_NAME]" at bounding box center [233, 382] width 54 height 17
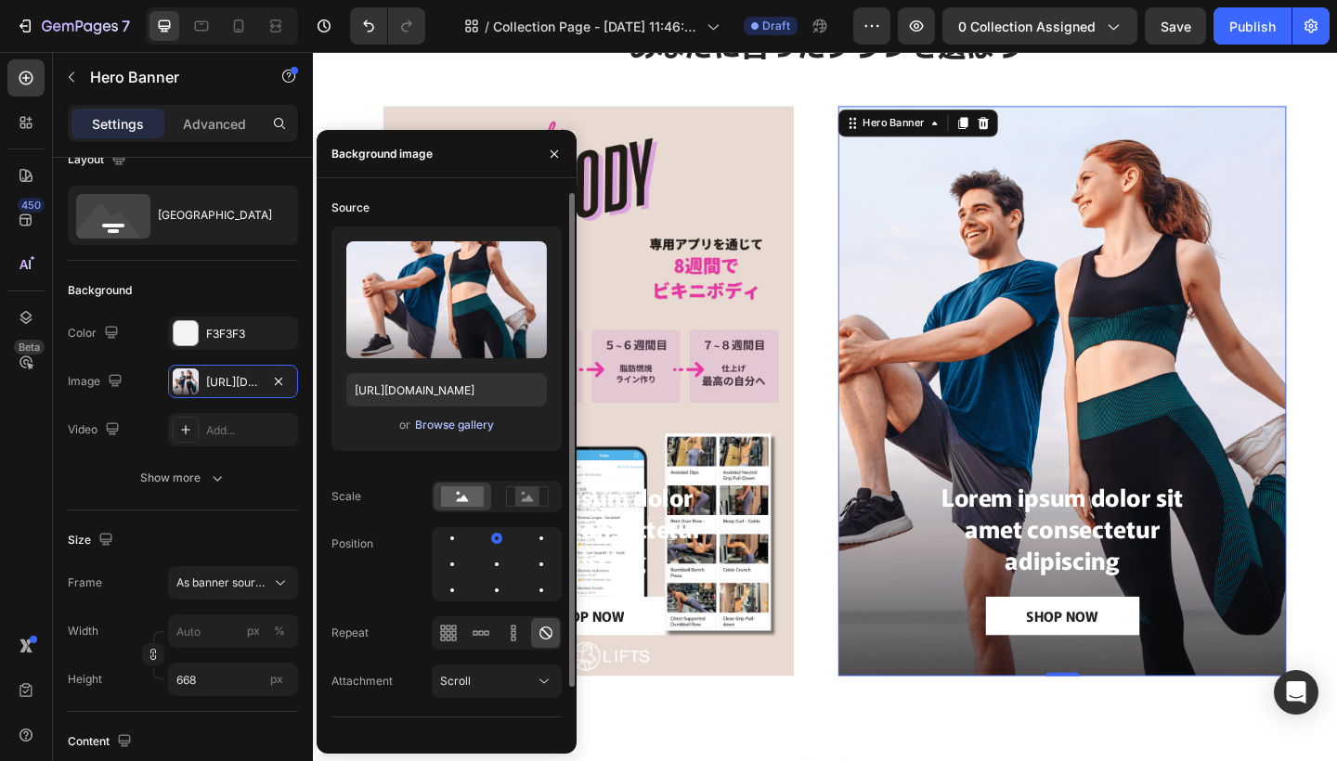
click at [454, 417] on div "Browse gallery" at bounding box center [454, 425] width 79 height 17
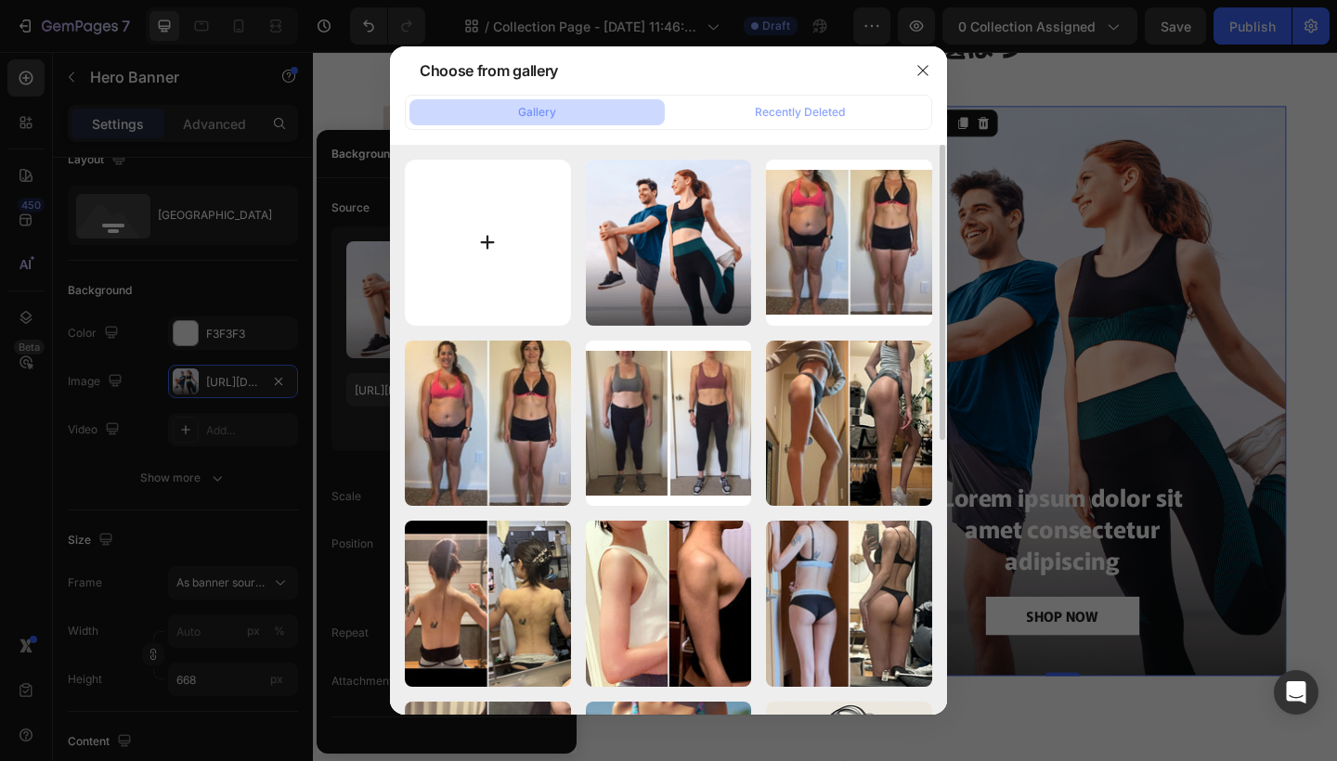
click at [468, 232] on input "file" at bounding box center [488, 243] width 166 height 166
type input "C:\fakepath\PREMIUM 90.png"
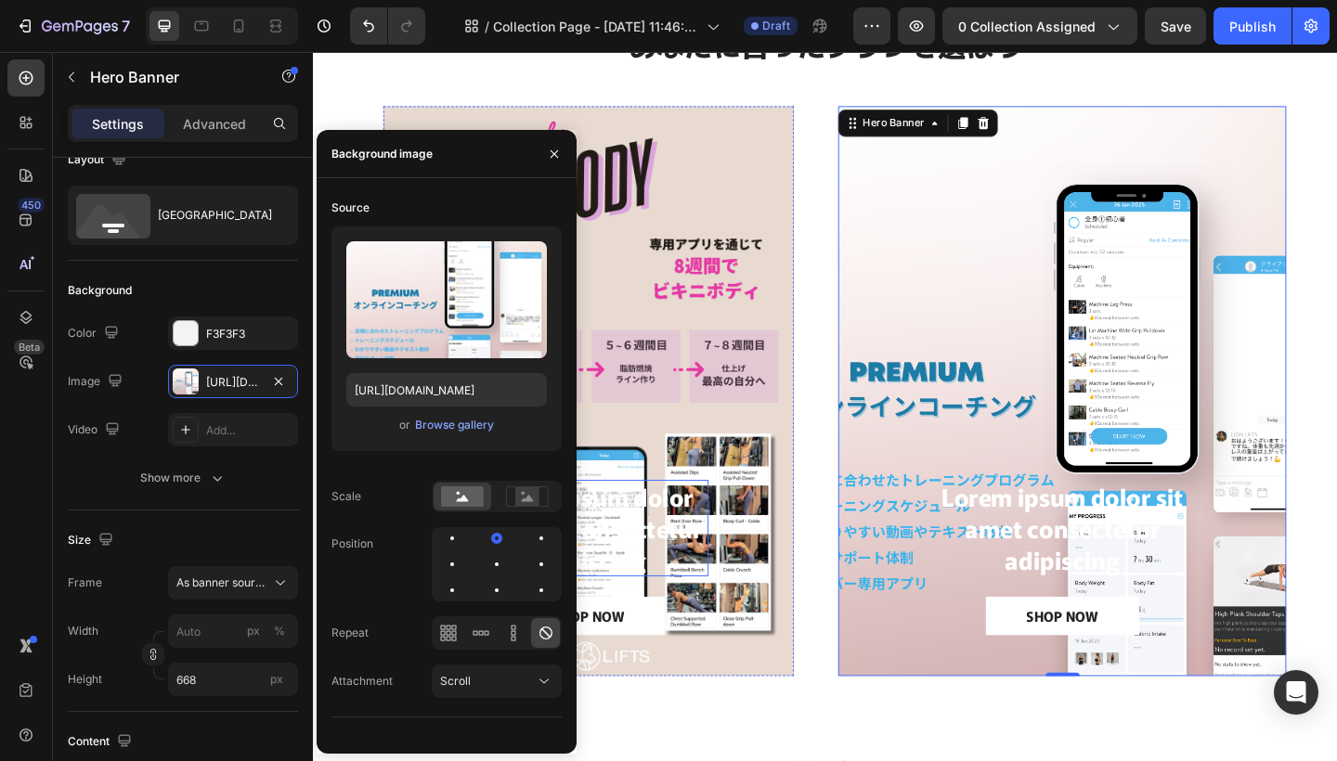
type input "[URL][DOMAIN_NAME]"
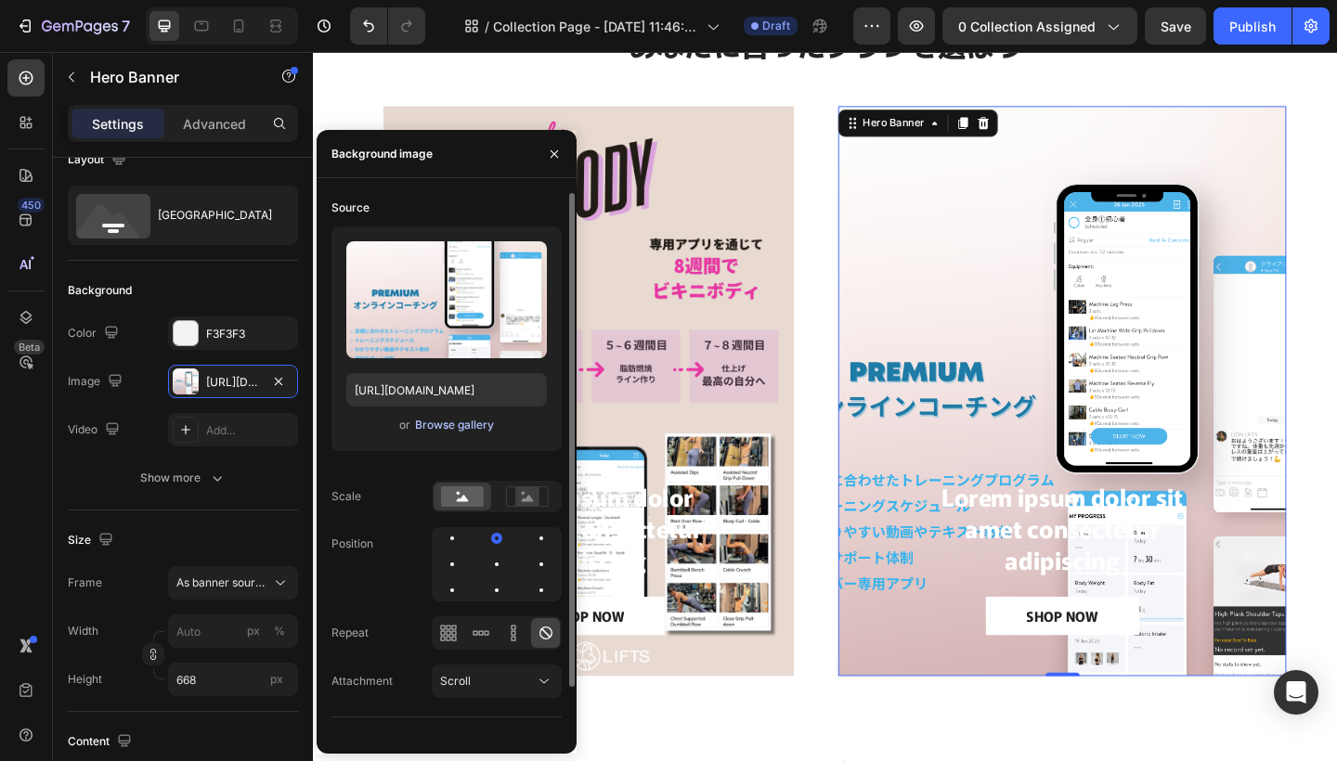
click at [456, 422] on div "Browse gallery" at bounding box center [454, 425] width 79 height 17
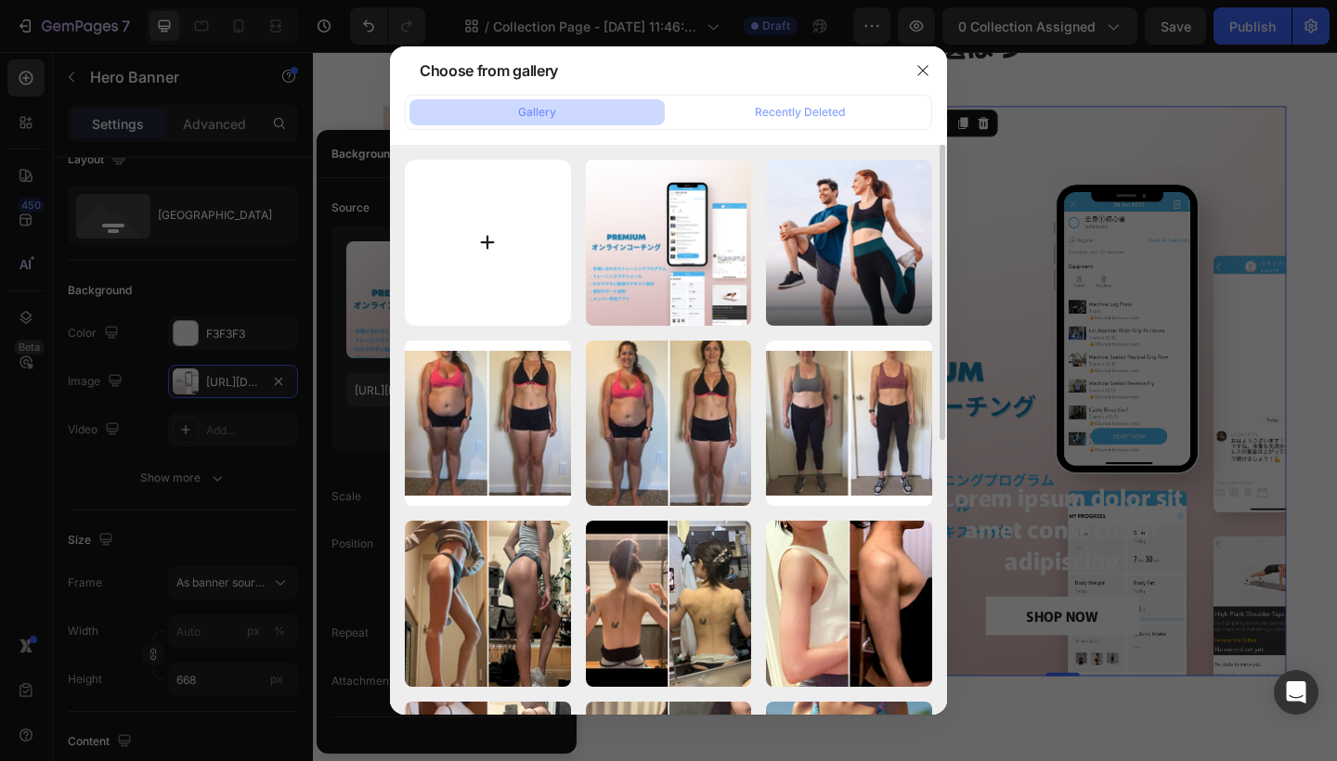
click at [471, 253] on input "file" at bounding box center [488, 243] width 166 height 166
type input "C:\fakepath\Realistic UI Mockup with Gradient Background for Mobile App ([DATE]…"
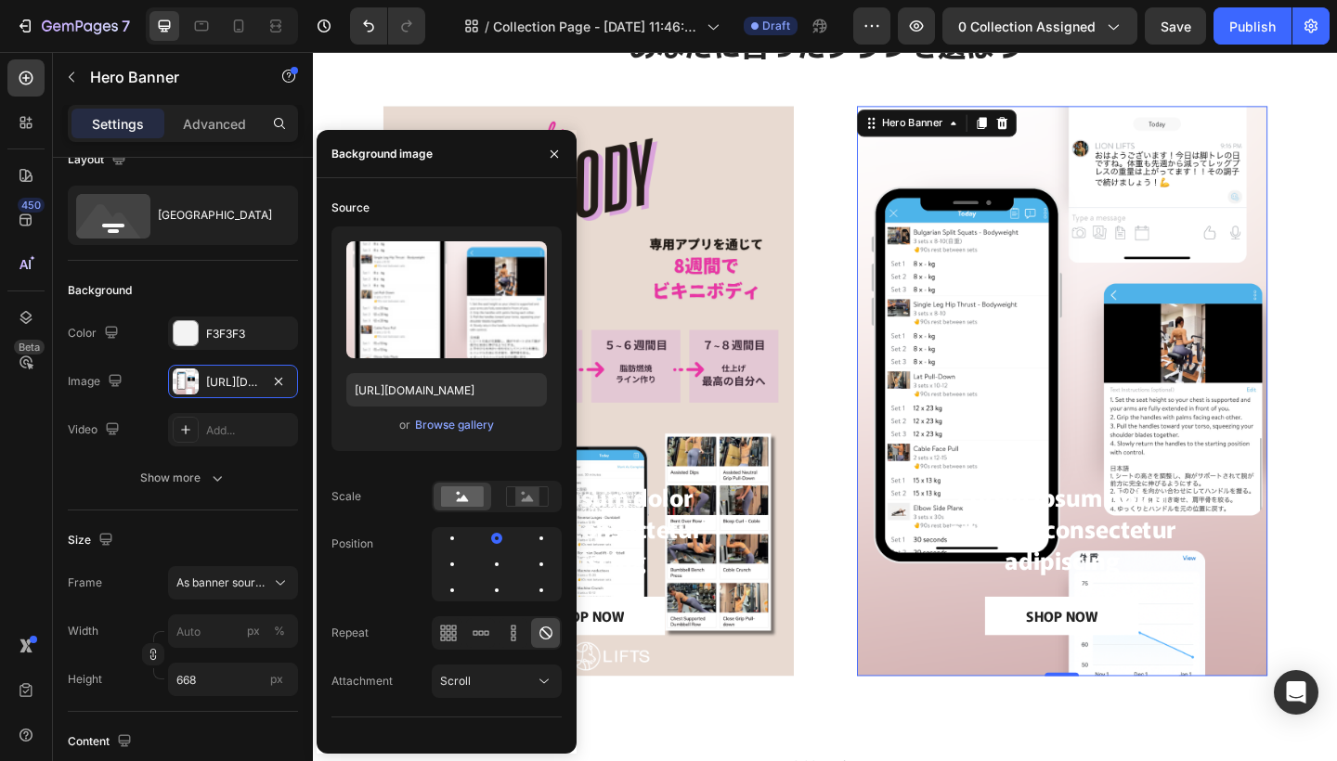
type input "[URL][DOMAIN_NAME]"
click at [1336, 215] on div "⁠⁠⁠⁠⁠⁠⁠ あなたに合ったプランを選ぼう Heading Lorem ipsum dolor sit amet consectetur adipiscin…" at bounding box center [870, 370] width 1114 height 842
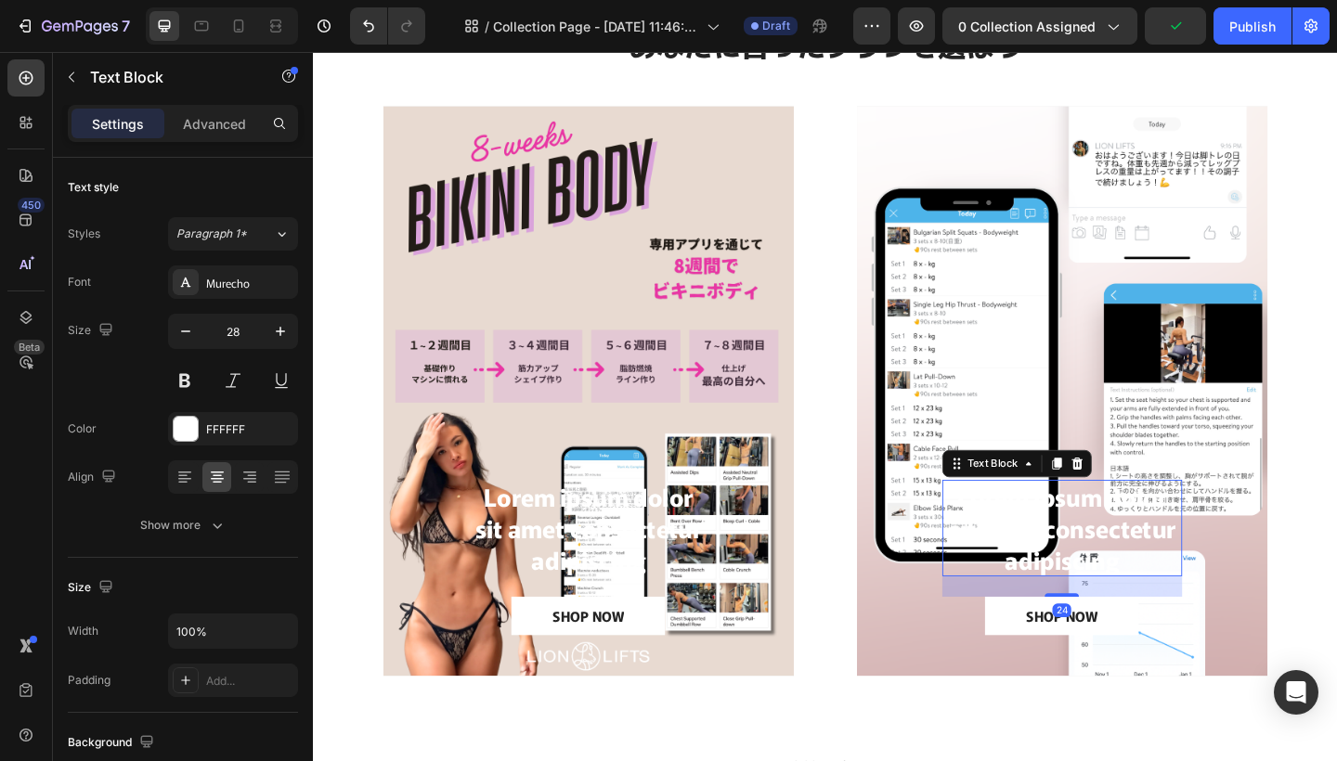
click at [1139, 581] on p "Lorem ipsum dolor sit amet consectetur adipiscing" at bounding box center [1127, 570] width 257 height 101
click at [1139, 507] on icon at bounding box center [1143, 500] width 15 height 15
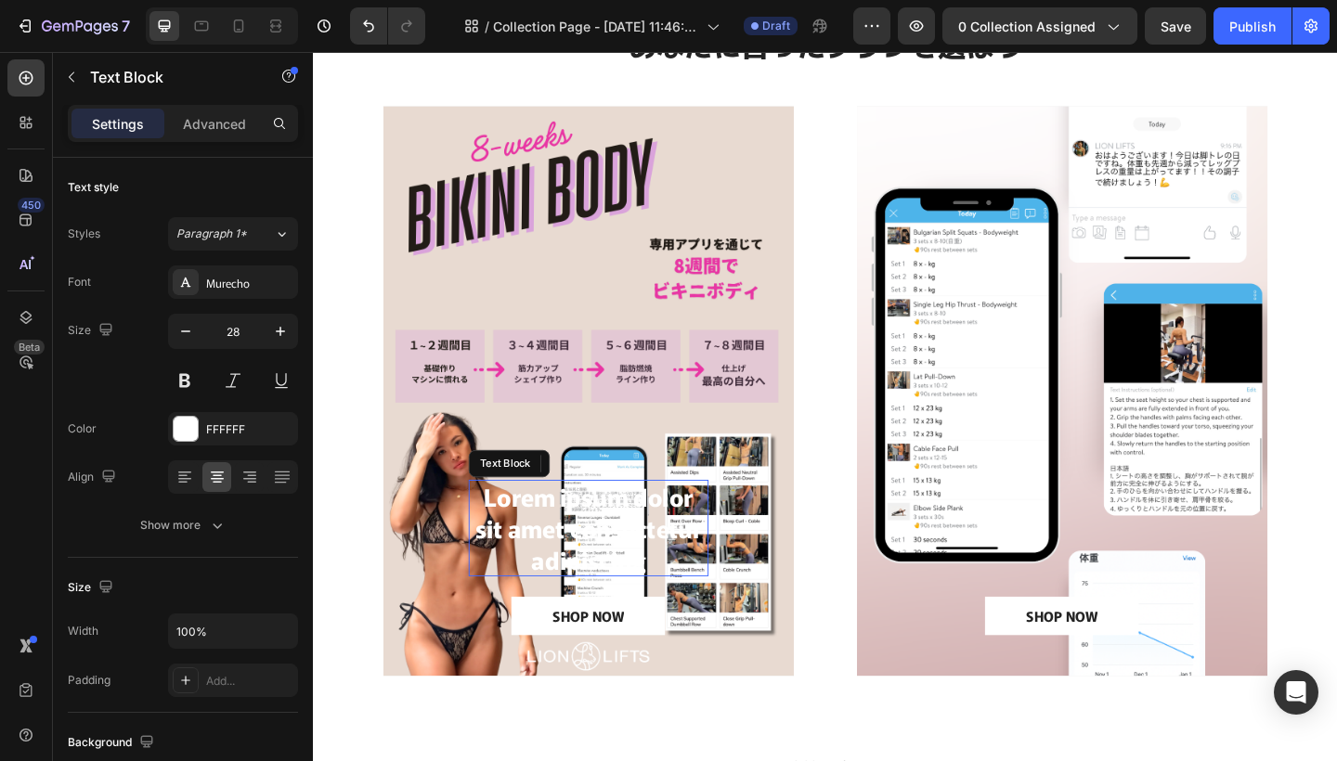
click at [625, 591] on p "Lorem ipsum dolor sit amet consectetur adipiscing" at bounding box center [612, 570] width 257 height 101
click at [631, 501] on icon at bounding box center [629, 500] width 12 height 13
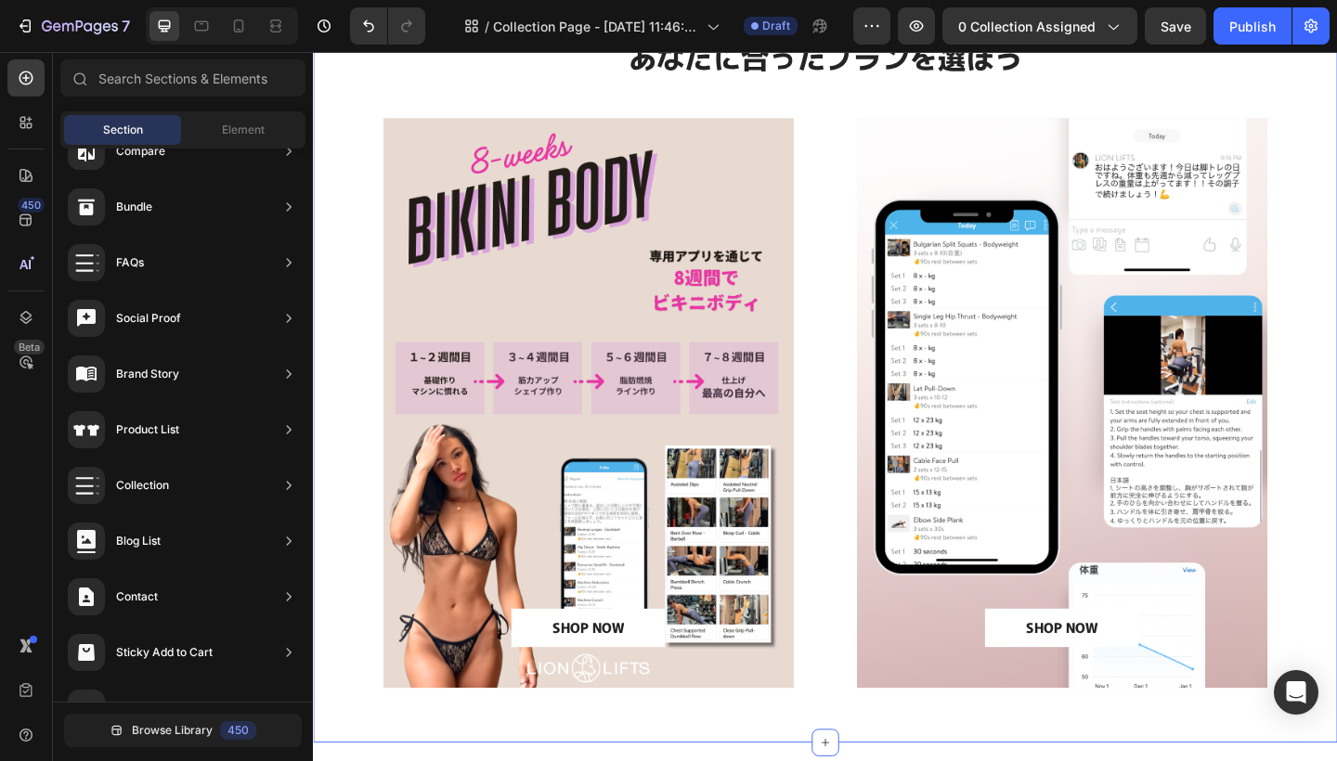
scroll to position [130, 0]
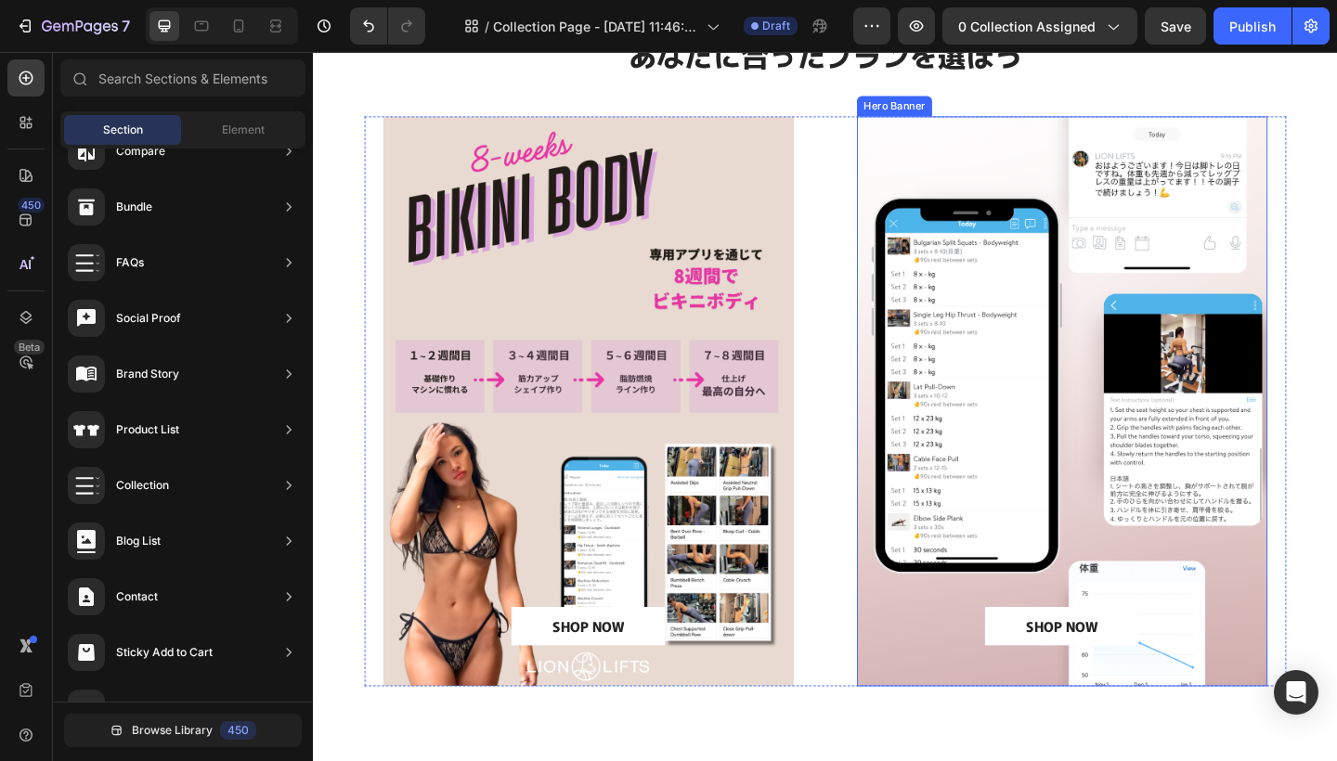
click at [1014, 199] on div "Background Image" at bounding box center [1127, 433] width 446 height 620
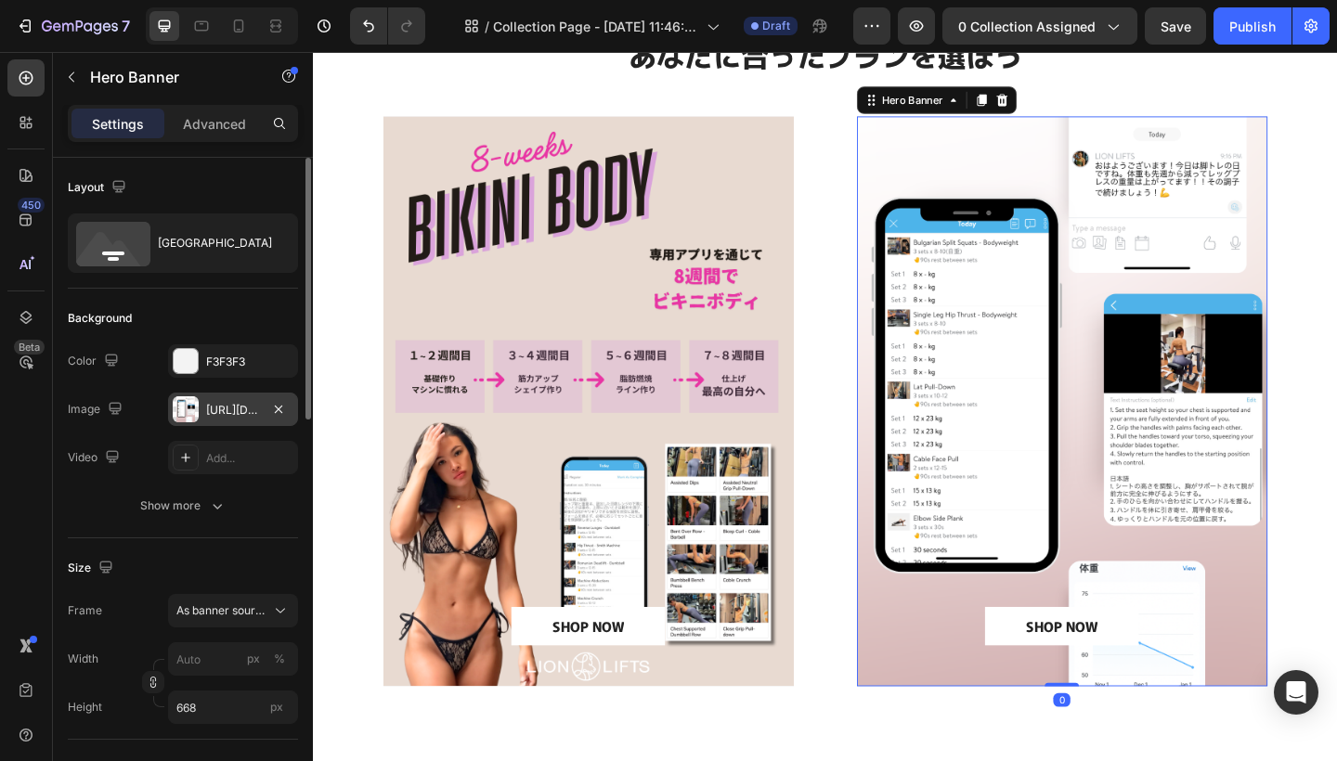
click at [177, 418] on div at bounding box center [186, 409] width 26 height 26
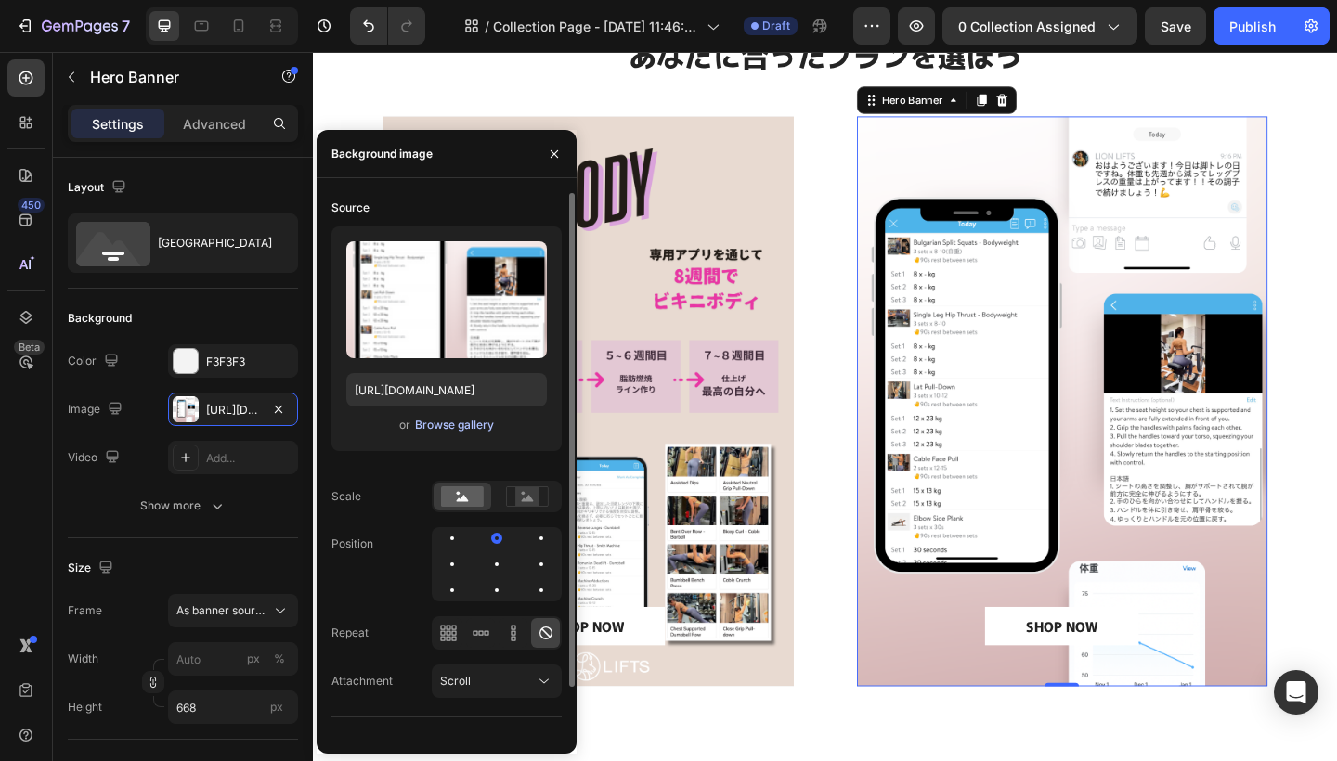
click at [437, 422] on div "Browse gallery" at bounding box center [454, 425] width 79 height 17
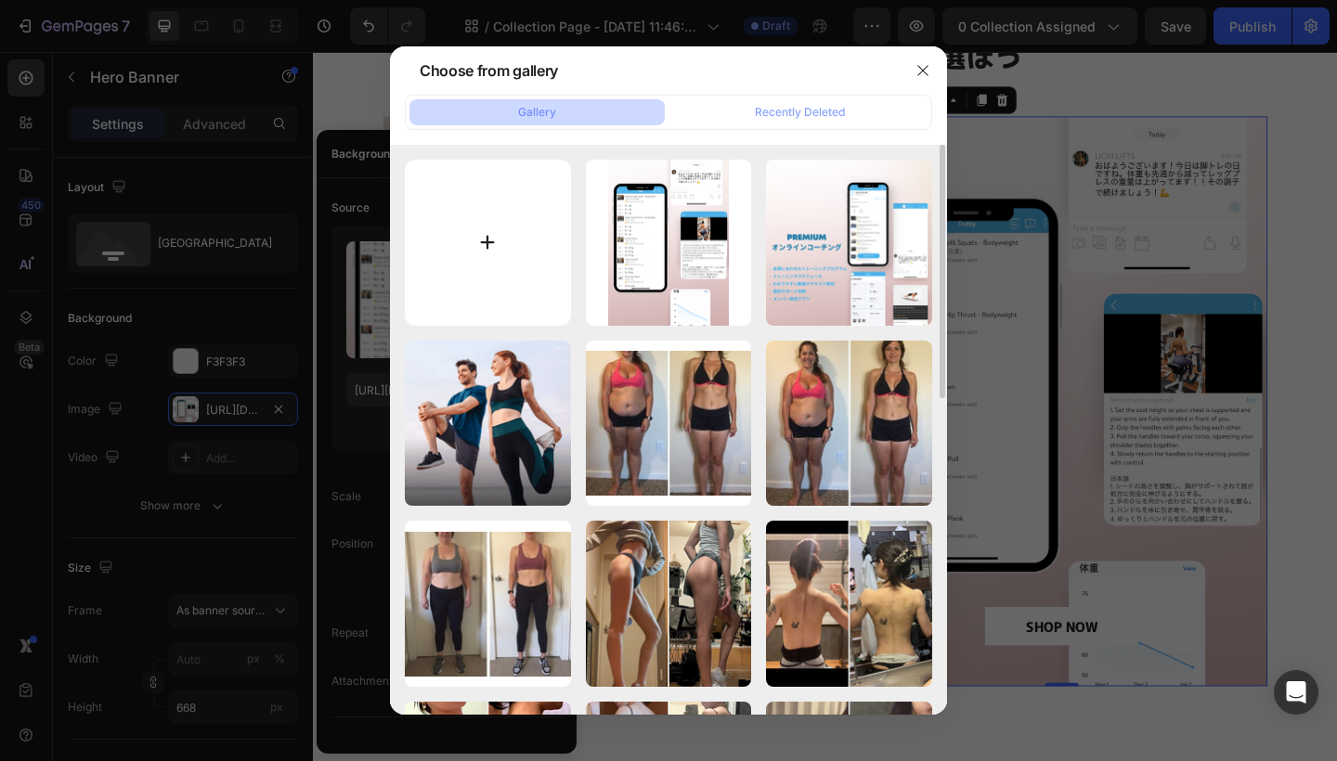
click at [518, 226] on input "file" at bounding box center [488, 243] width 166 height 166
type input "C:\fakepath\Realistic UI Mockup with Gradient Background for Mobile App ([DATE]…"
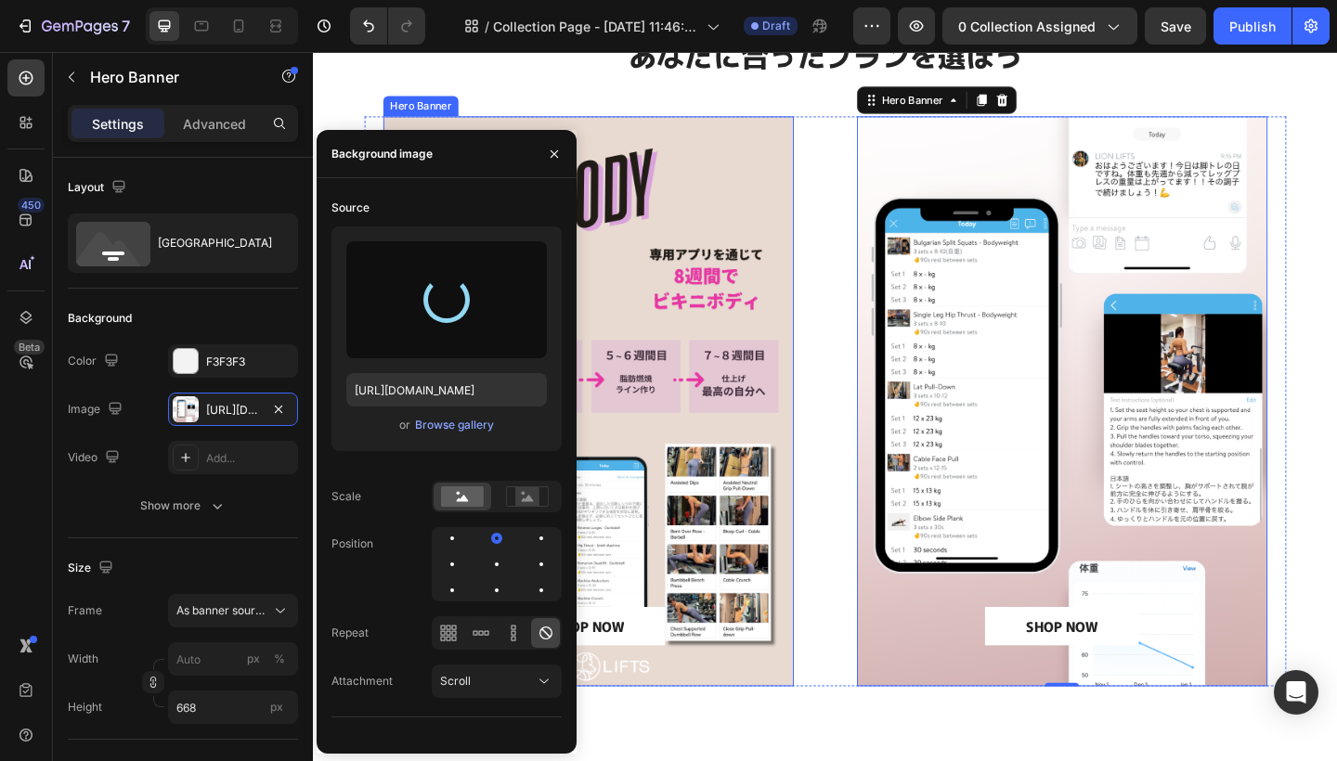
type input "[URL][DOMAIN_NAME]"
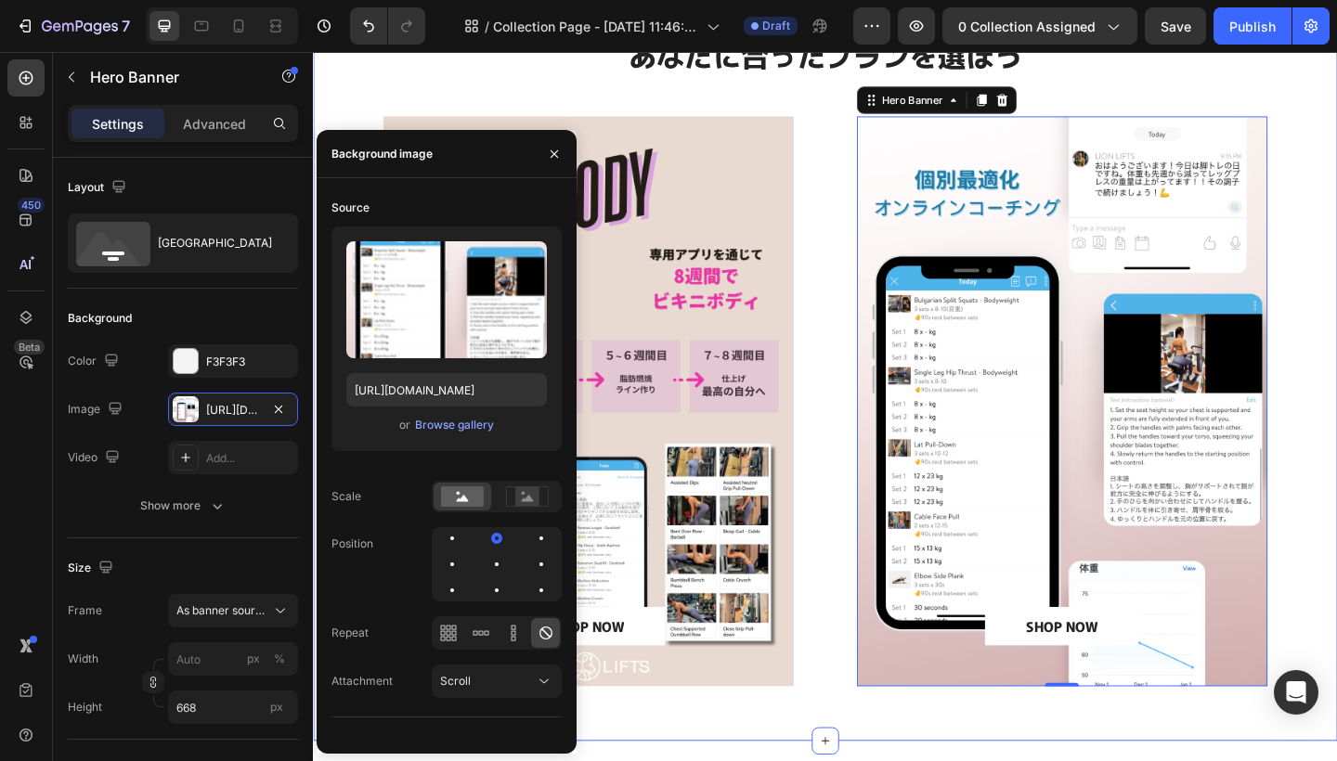
click at [1253, 84] on div "⁠⁠⁠⁠⁠⁠⁠ あなたに合ったプランを選ぼう Heading SHOP NOW Button Hero Banner SHOP NOW Button Hero…" at bounding box center [869, 395] width 1002 height 723
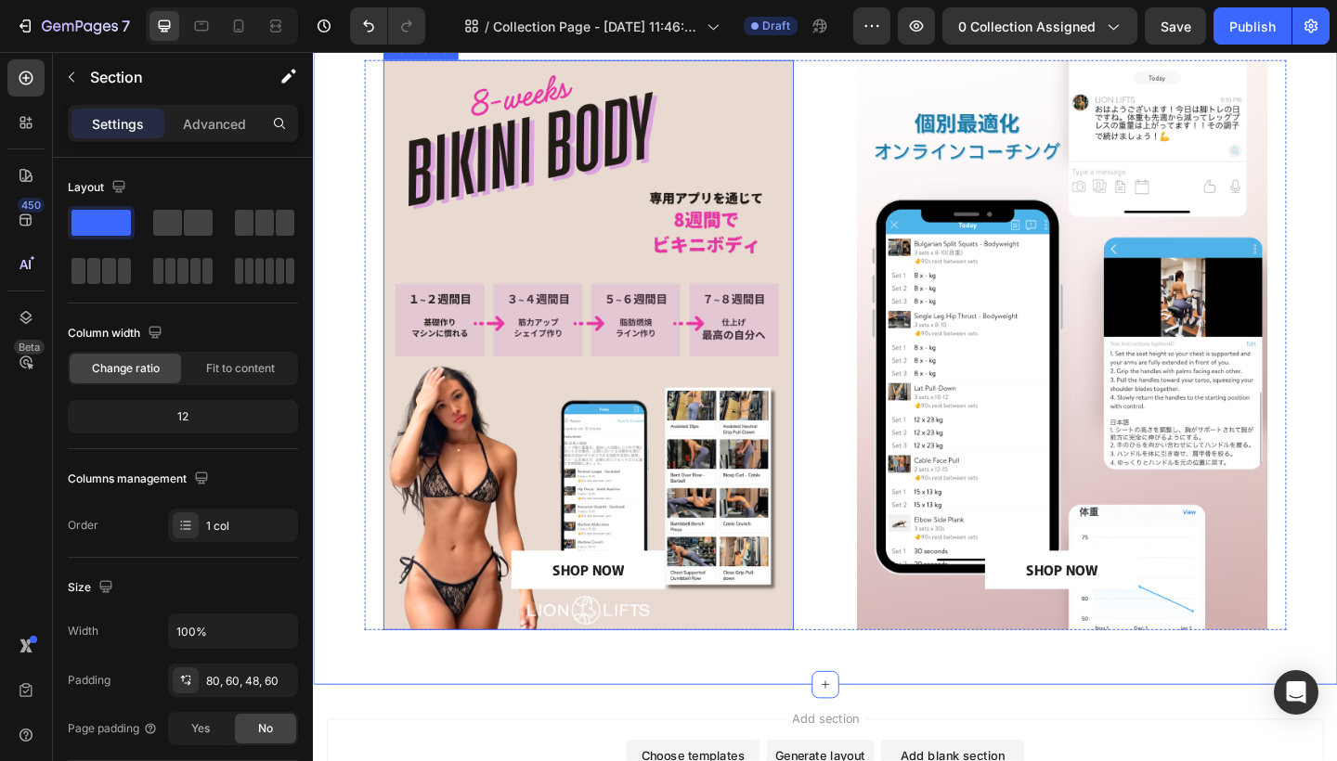
scroll to position [192, 0]
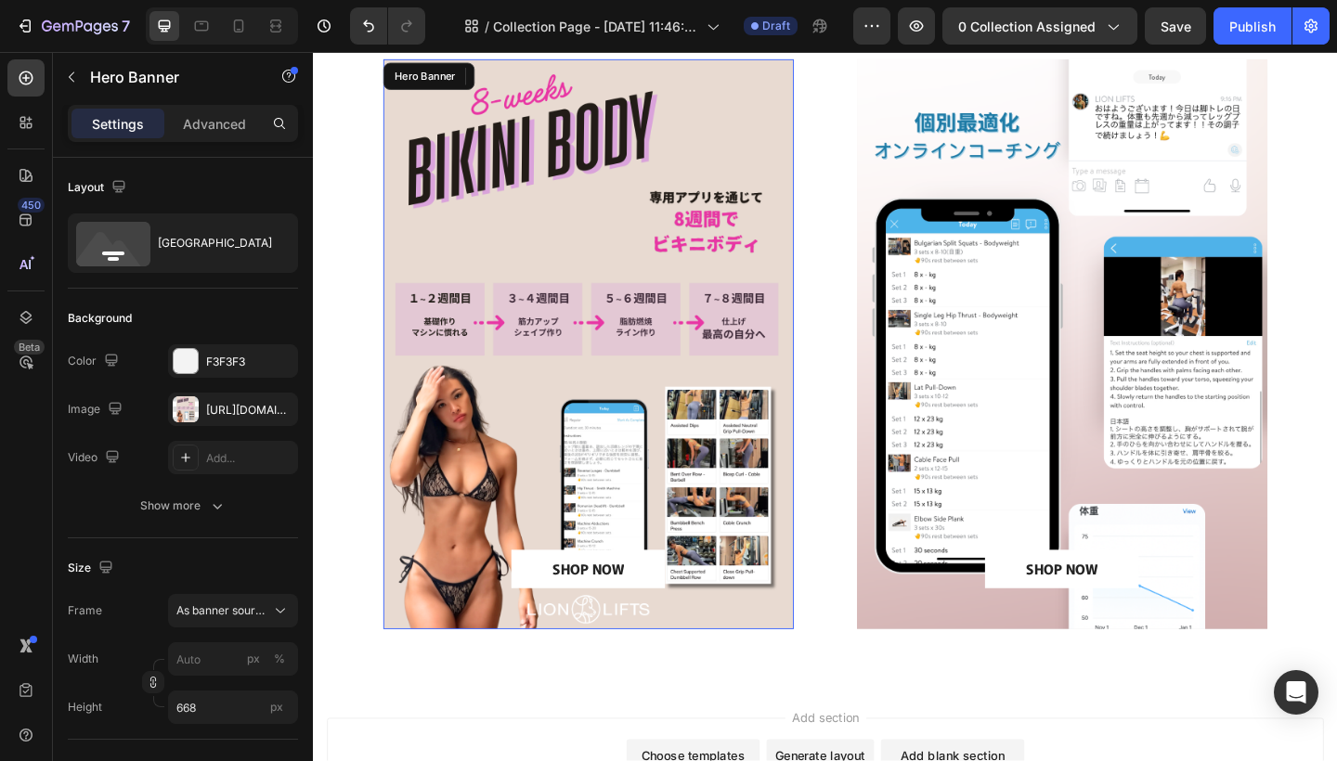
click at [603, 272] on div "Background Image" at bounding box center [612, 370] width 446 height 620
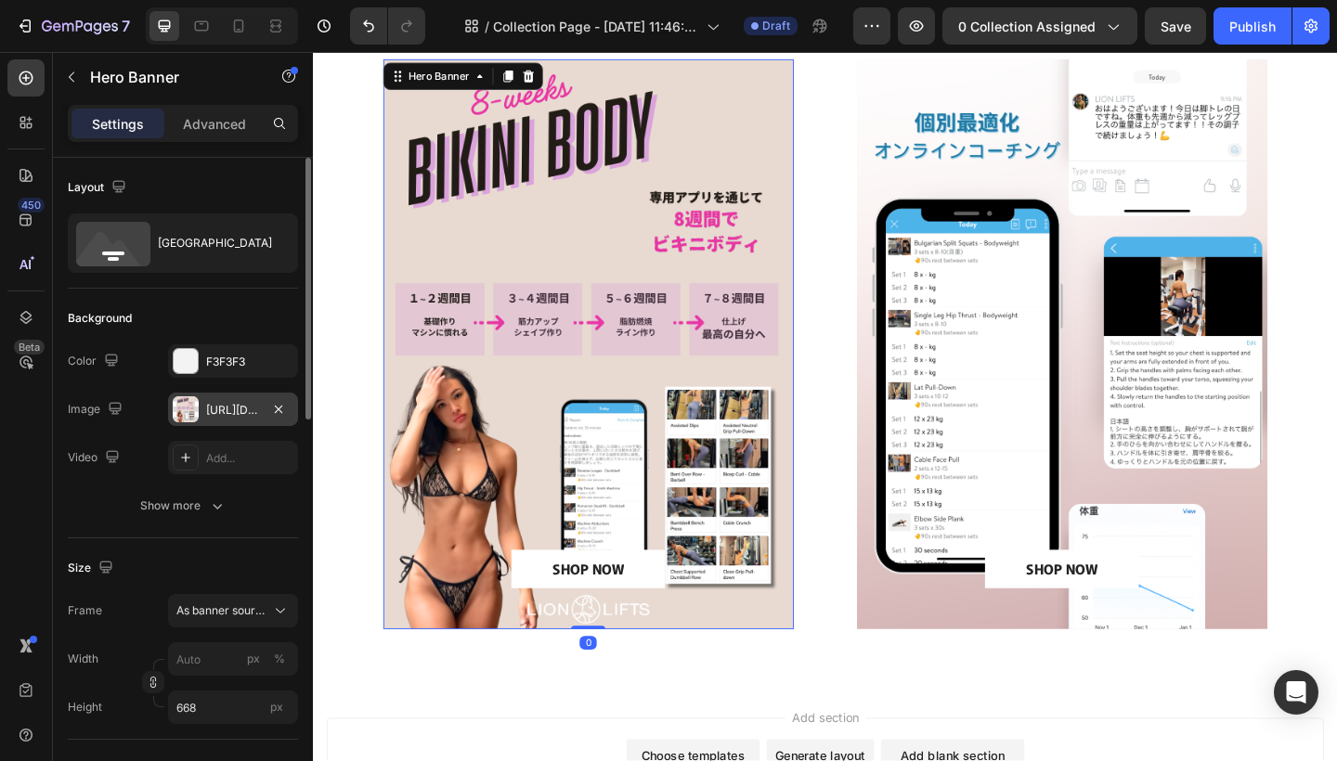
click at [235, 412] on div "[URL][DOMAIN_NAME]" at bounding box center [233, 410] width 54 height 17
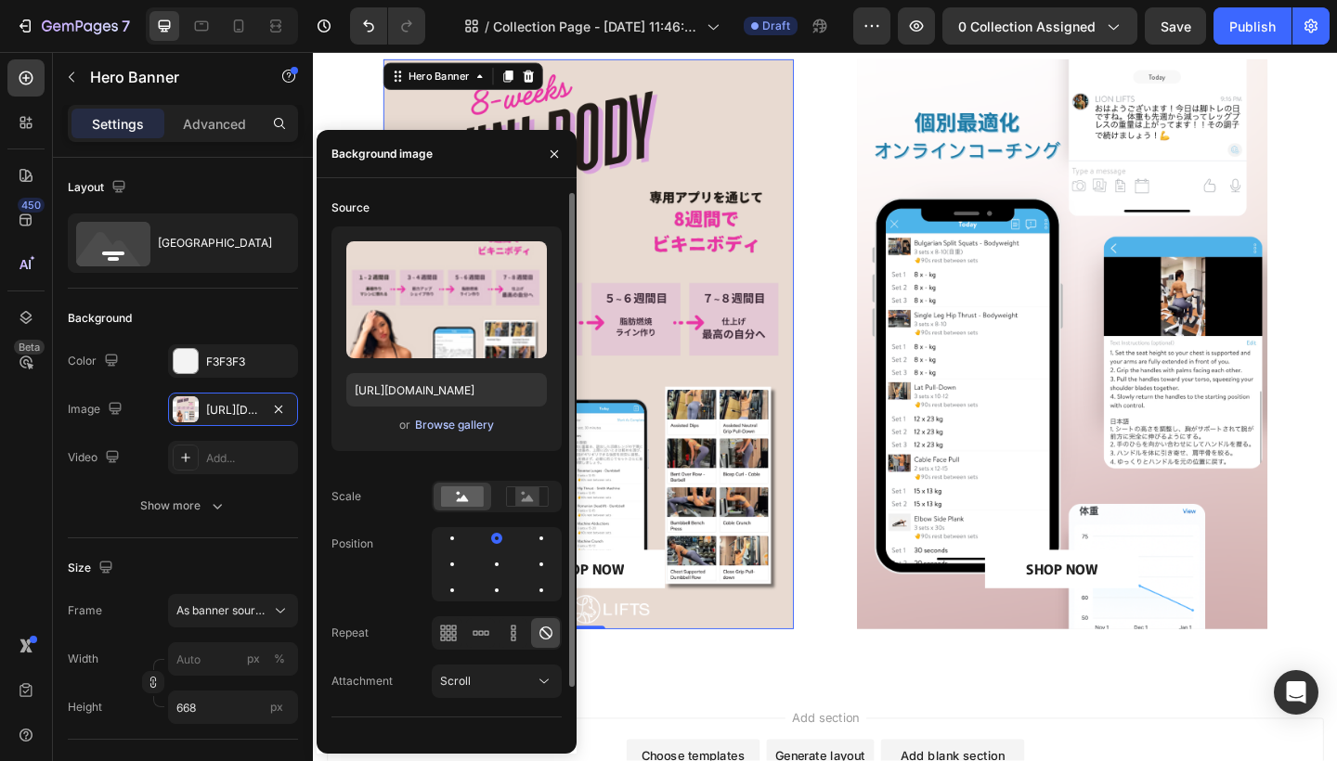
click at [444, 430] on div "Browse gallery" at bounding box center [454, 425] width 79 height 17
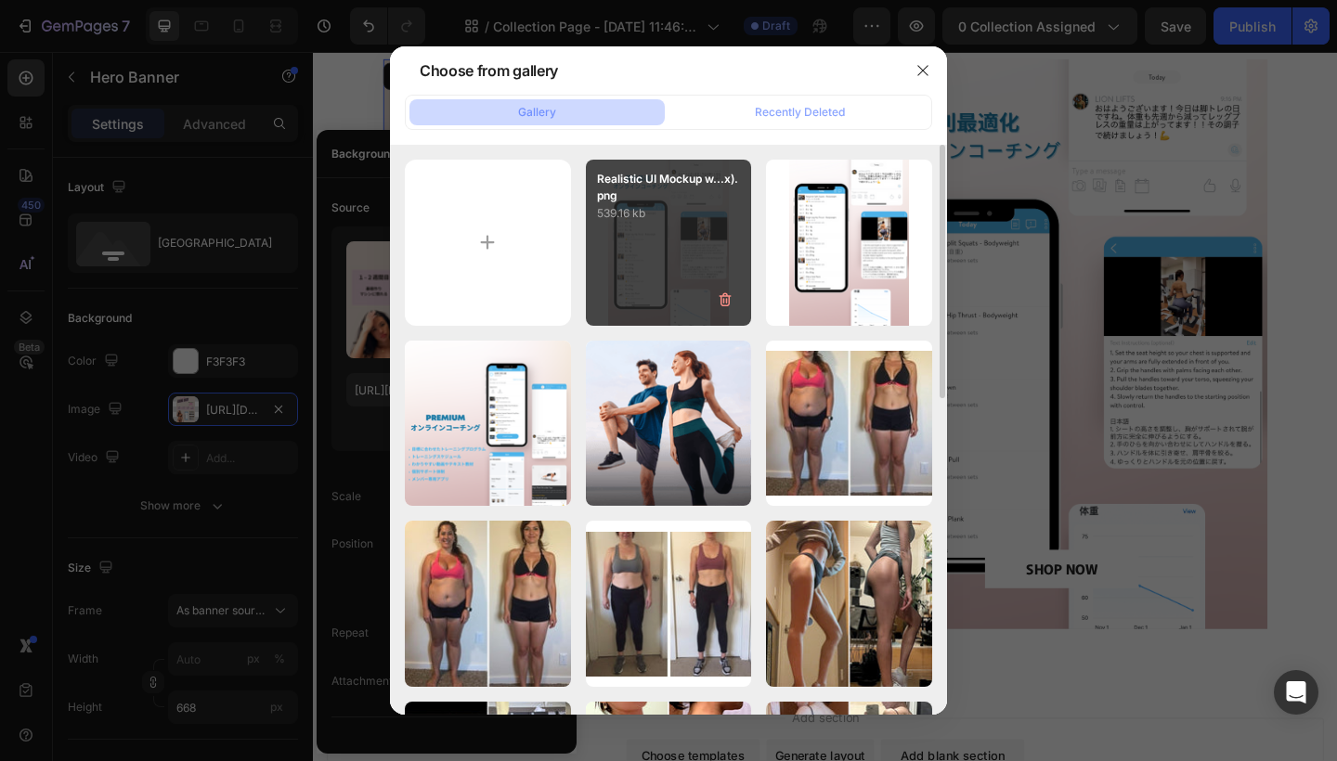
click at [705, 262] on div "Realistic UI Mockup w...x).png 539.16 kb" at bounding box center [669, 243] width 166 height 166
type input "[URL][DOMAIN_NAME]"
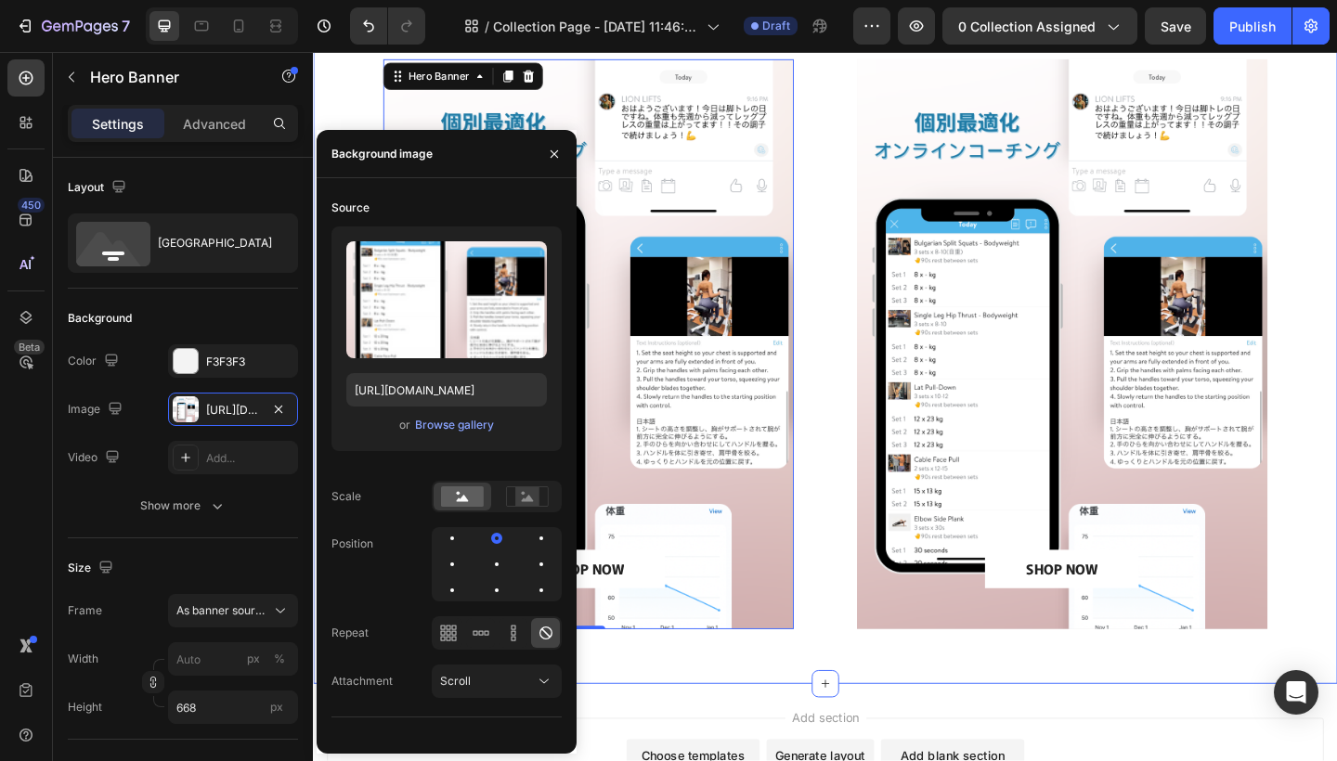
click at [780, 728] on div "⁠⁠⁠⁠⁠⁠⁠ あなたに合ったプランを選ぼう Heading SHOP NOW Button Hero Banner 0 SHOP NOW Button He…" at bounding box center [870, 319] width 1114 height 842
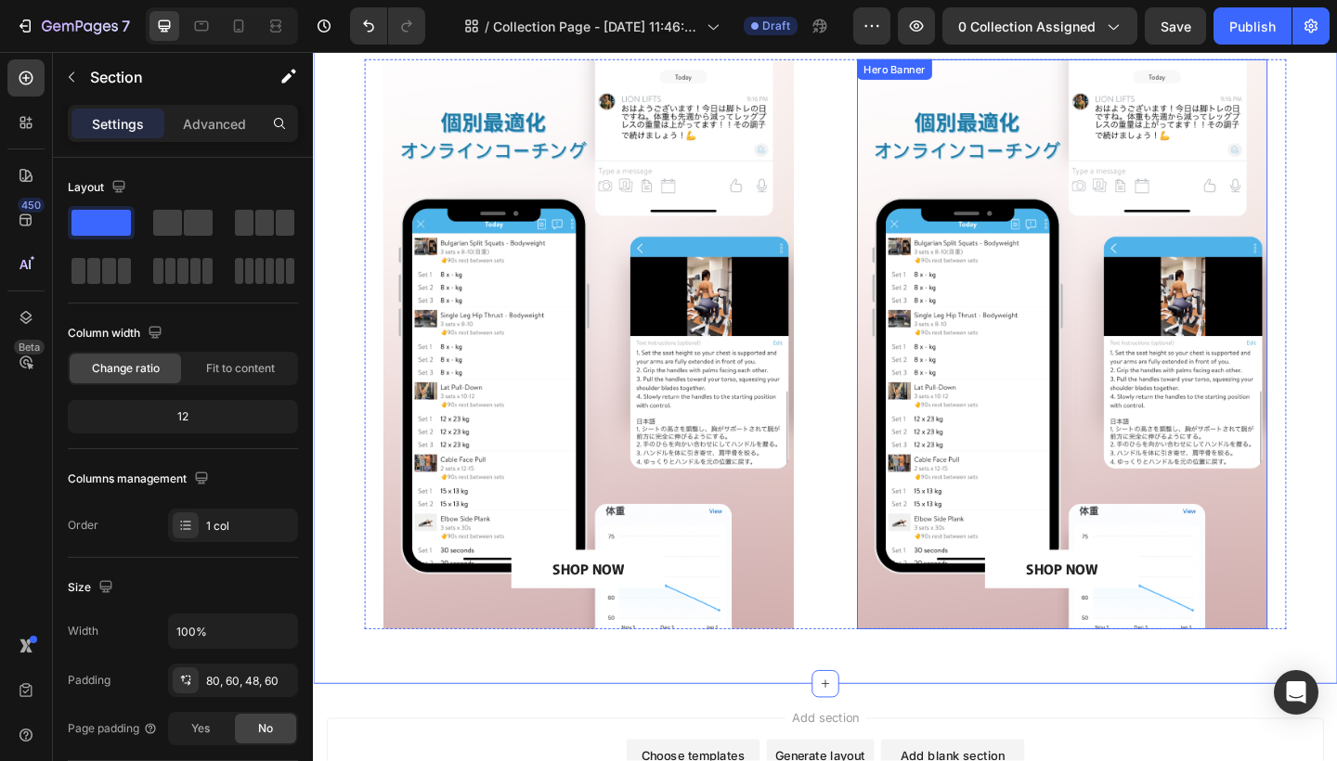
click at [963, 532] on div "Background Image" at bounding box center [1127, 370] width 446 height 620
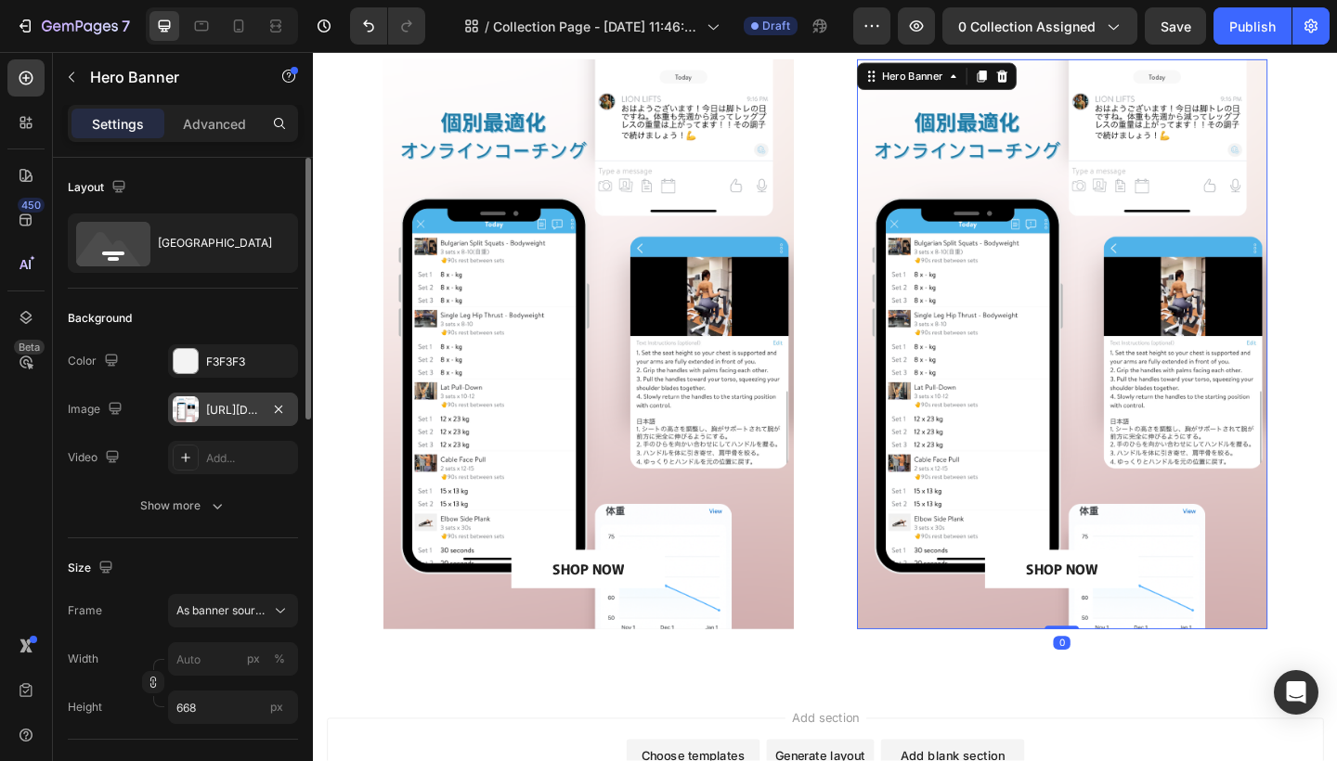
click at [196, 405] on div at bounding box center [186, 409] width 26 height 26
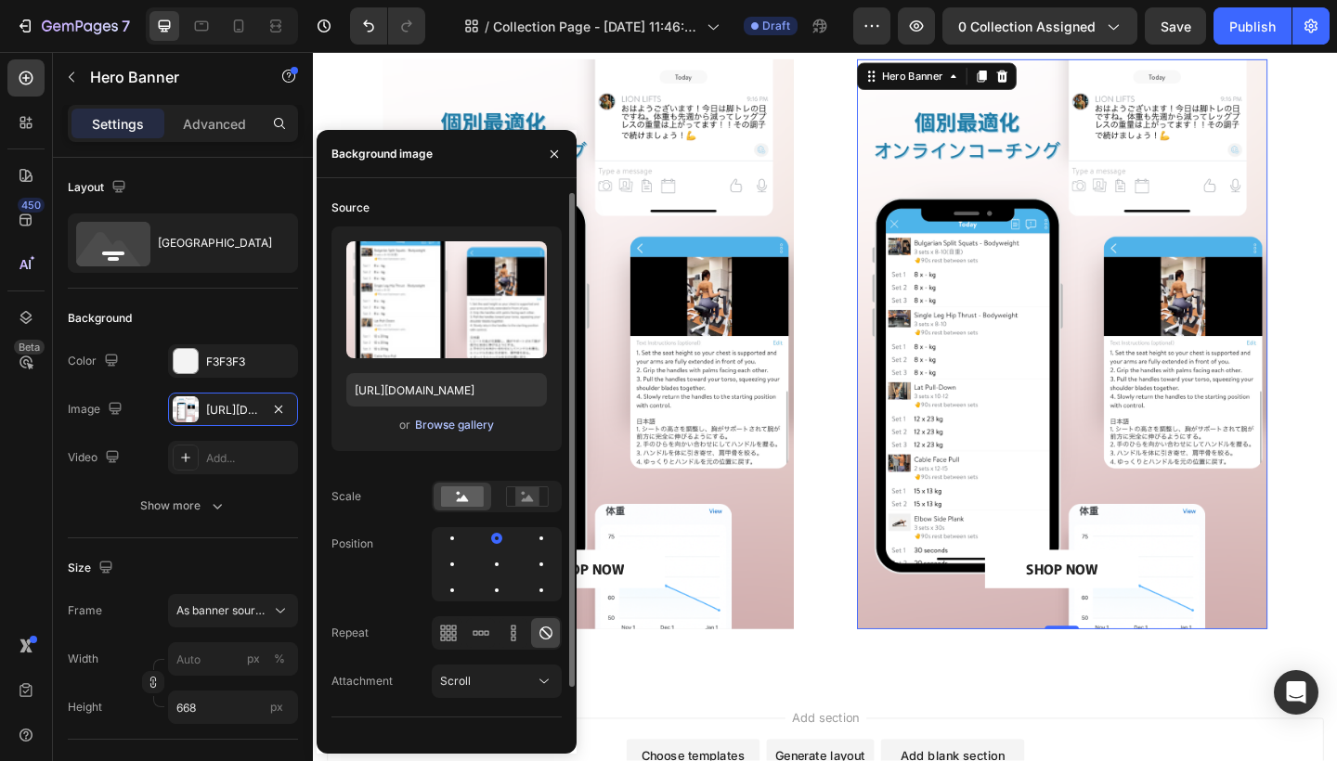
click at [444, 428] on div "Browse gallery" at bounding box center [454, 425] width 79 height 17
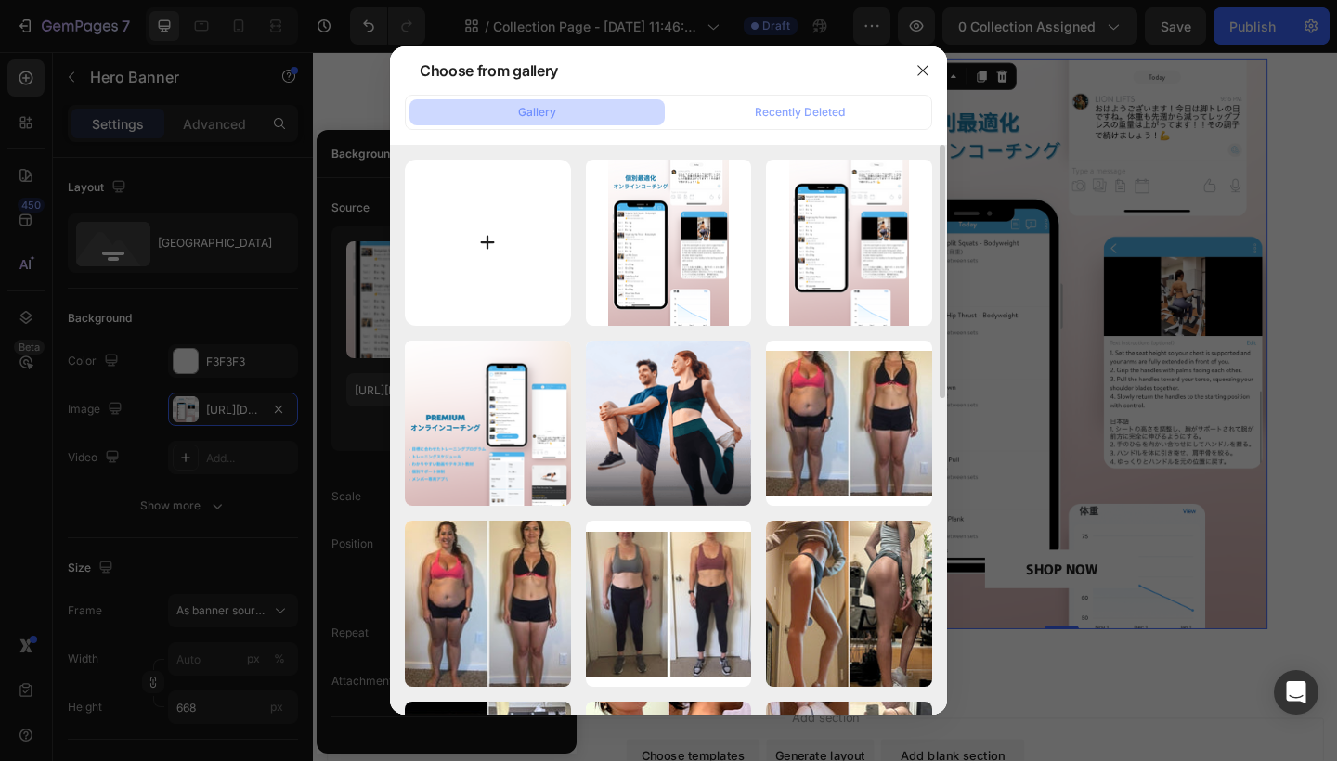
click at [498, 231] on input "file" at bounding box center [488, 243] width 166 height 166
type input "C:\fakepath\Black and Orange Workout Program Pricing Flyer ([DATE] x [DATE] px)…"
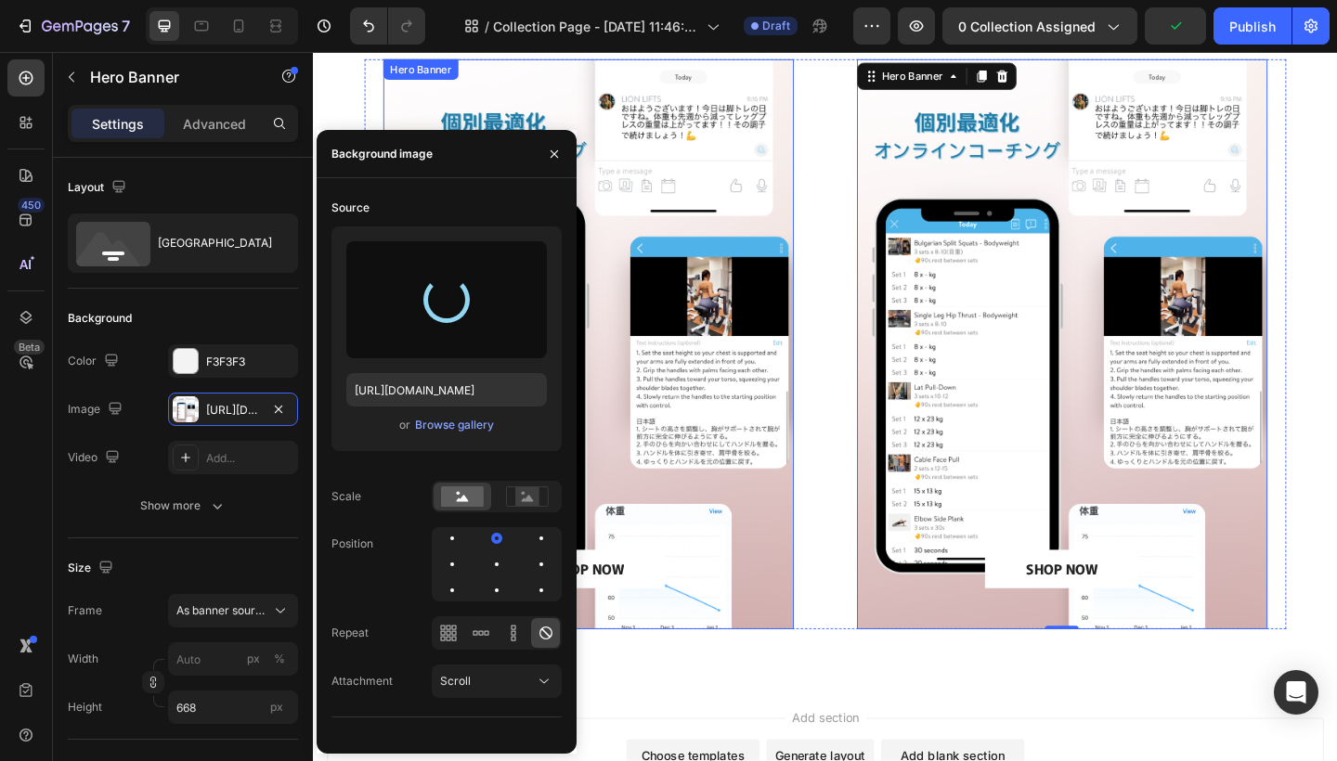
type input "[URL][DOMAIN_NAME]"
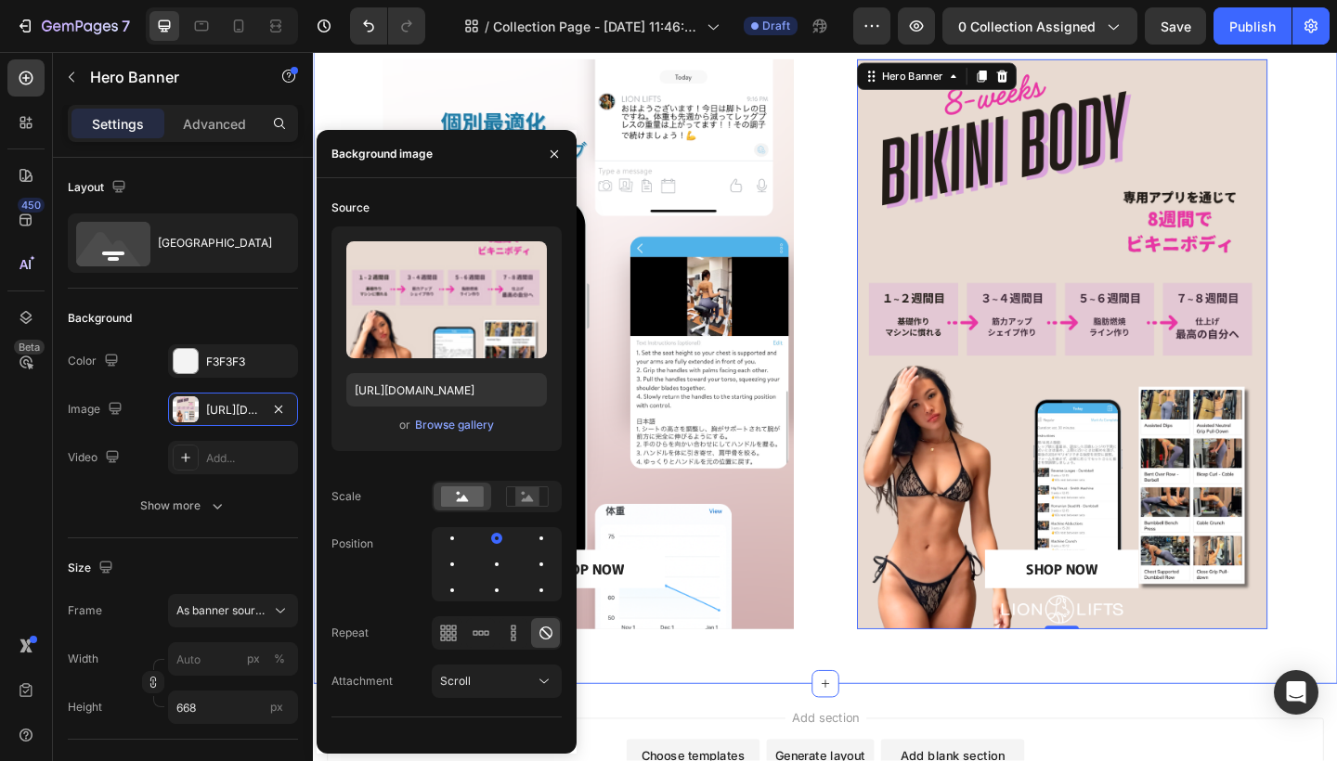
click at [714, 725] on div "⁠⁠⁠⁠⁠⁠⁠ あなたに合ったプランを選ぼう Heading SHOP NOW Button Hero Banner SHOP NOW Button Hero…" at bounding box center [870, 319] width 1114 height 842
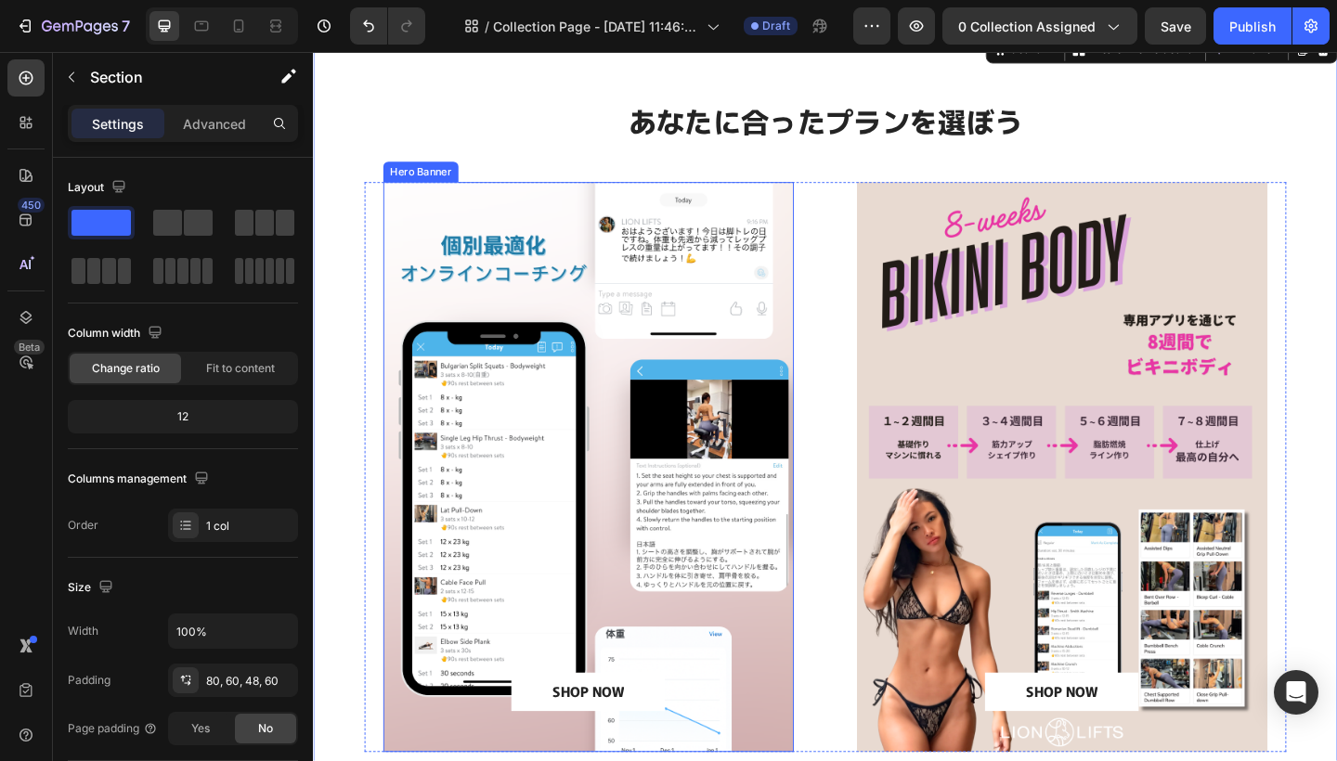
scroll to position [55, 0]
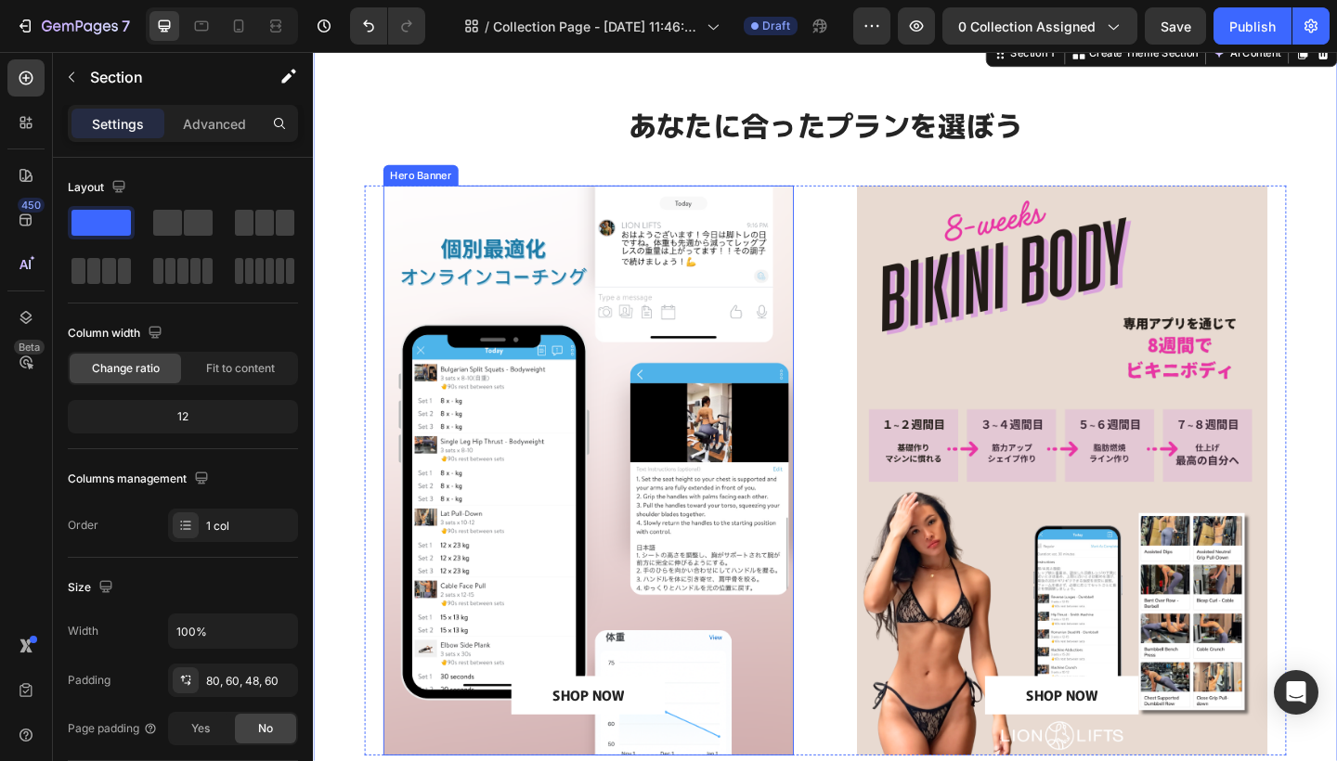
click at [533, 314] on div "Background Image" at bounding box center [612, 508] width 446 height 620
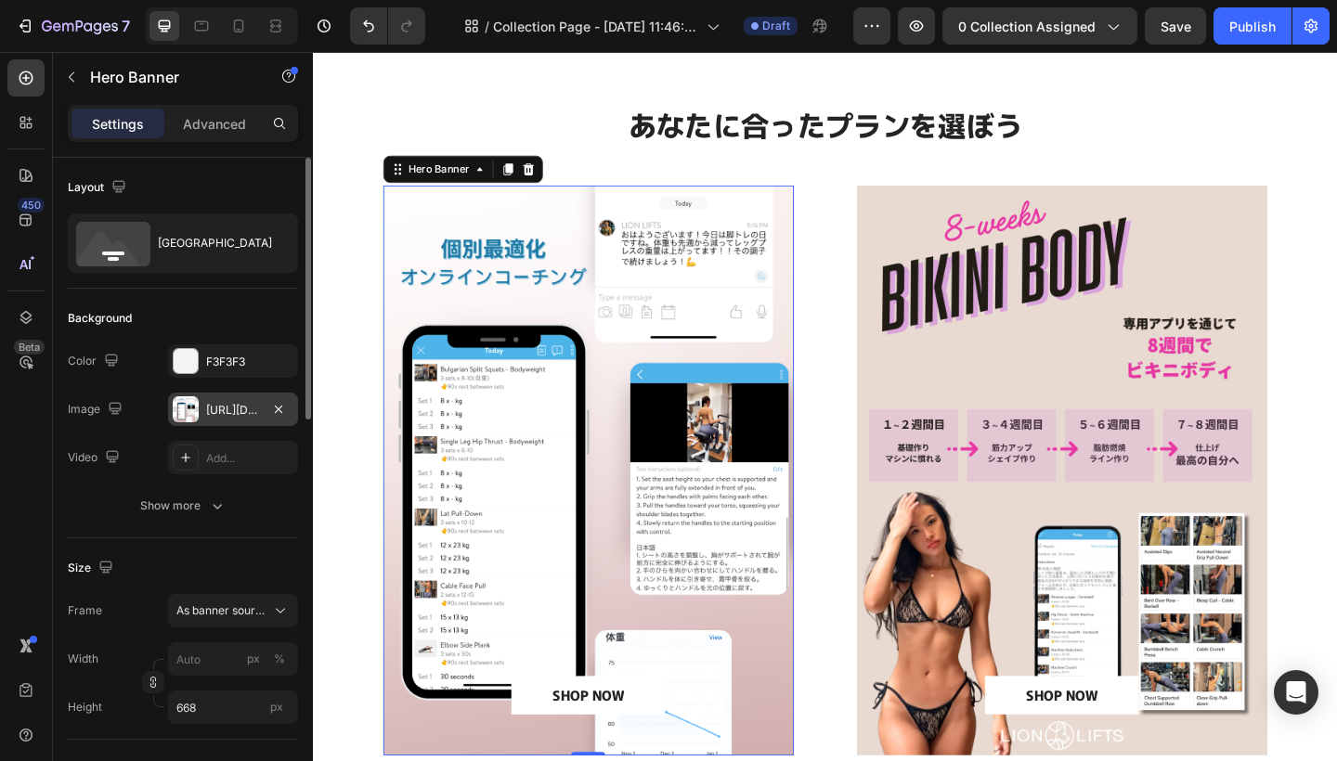
click at [219, 407] on div "[URL][DOMAIN_NAME]" at bounding box center [233, 410] width 54 height 17
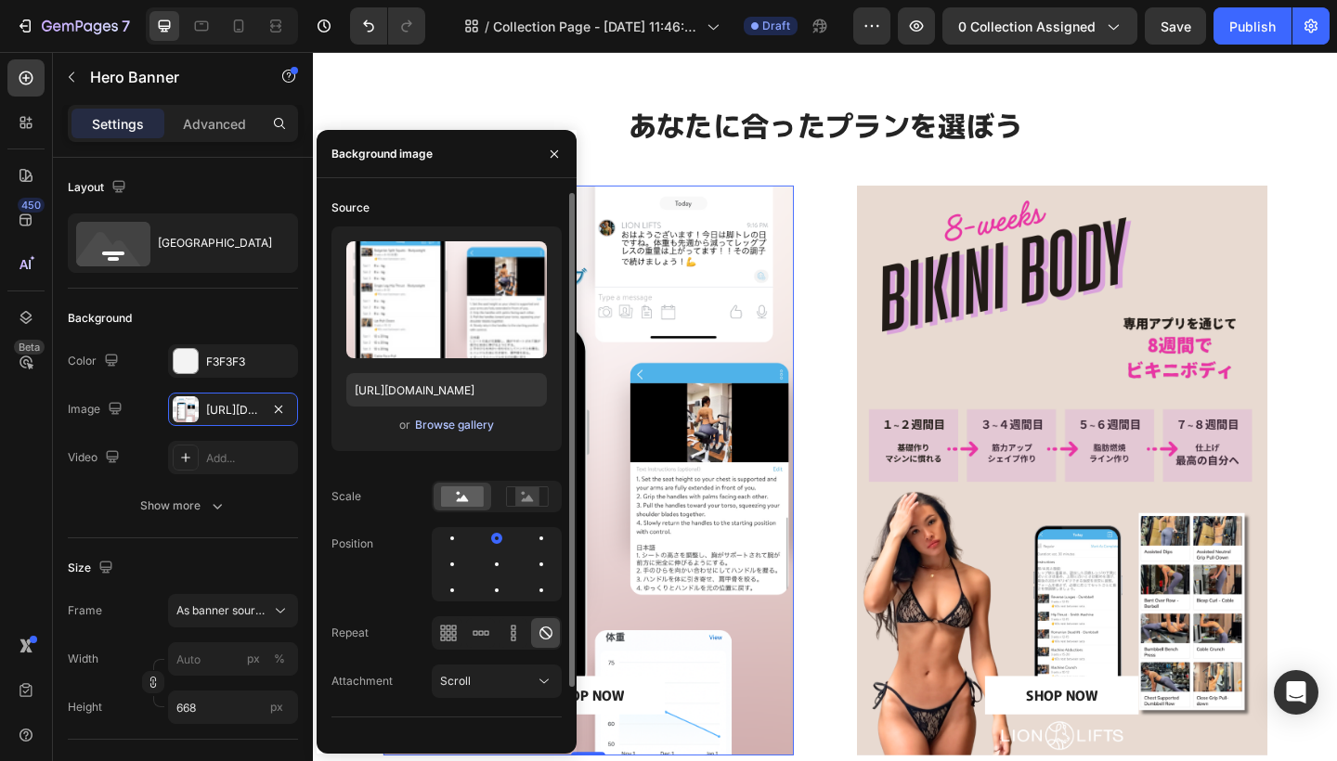
click at [446, 424] on div "Browse gallery" at bounding box center [454, 425] width 79 height 17
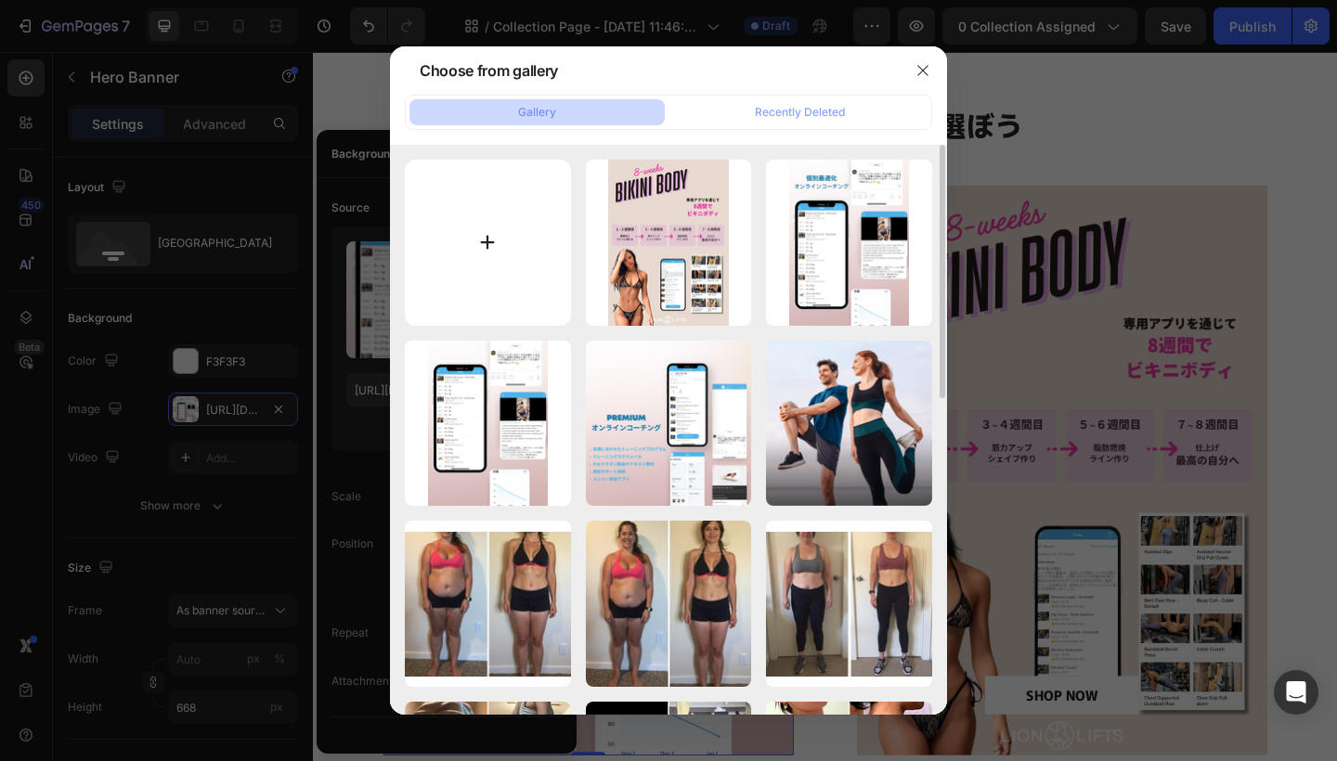
click at [519, 251] on input "file" at bounding box center [488, 243] width 166 height 166
type input "C:\fakepath\Realistic UI Mockup with Gradient Background for Mobile App ([DATE]…"
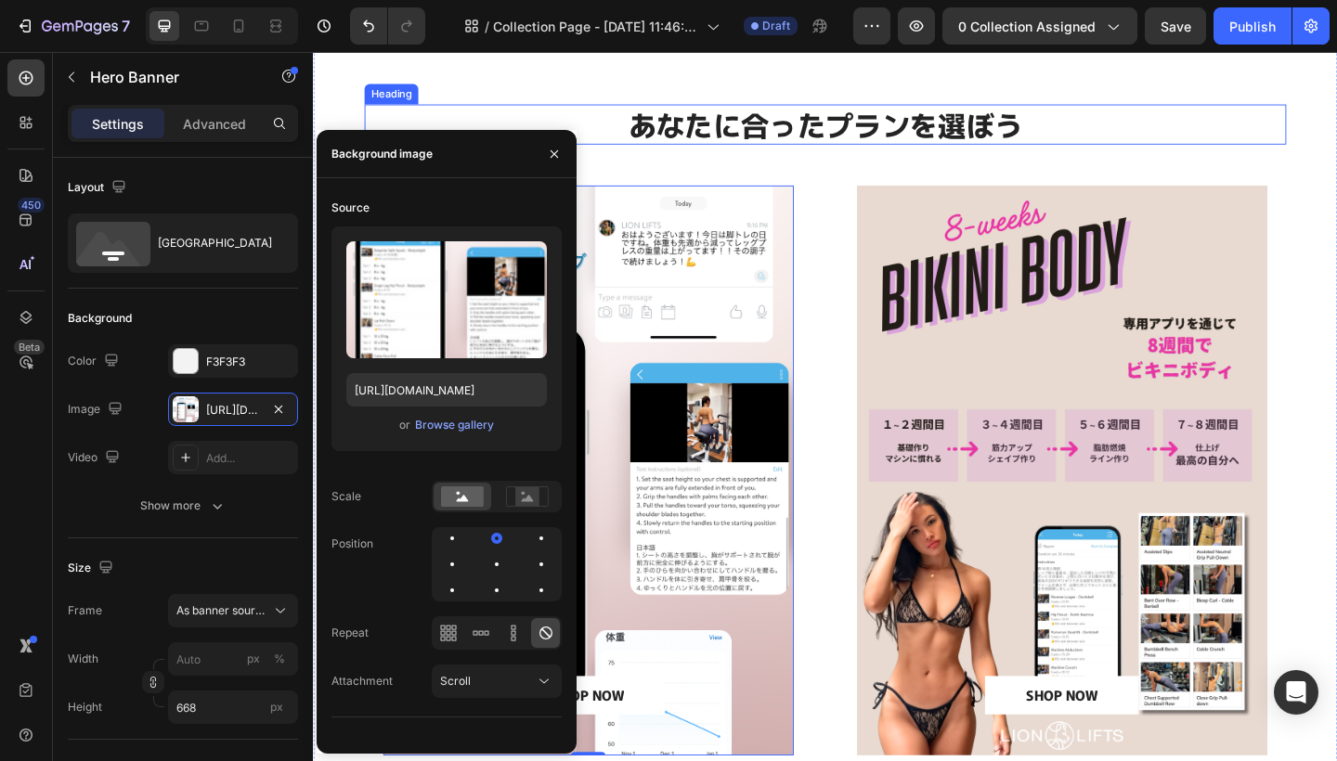
type input "[URL][DOMAIN_NAME]"
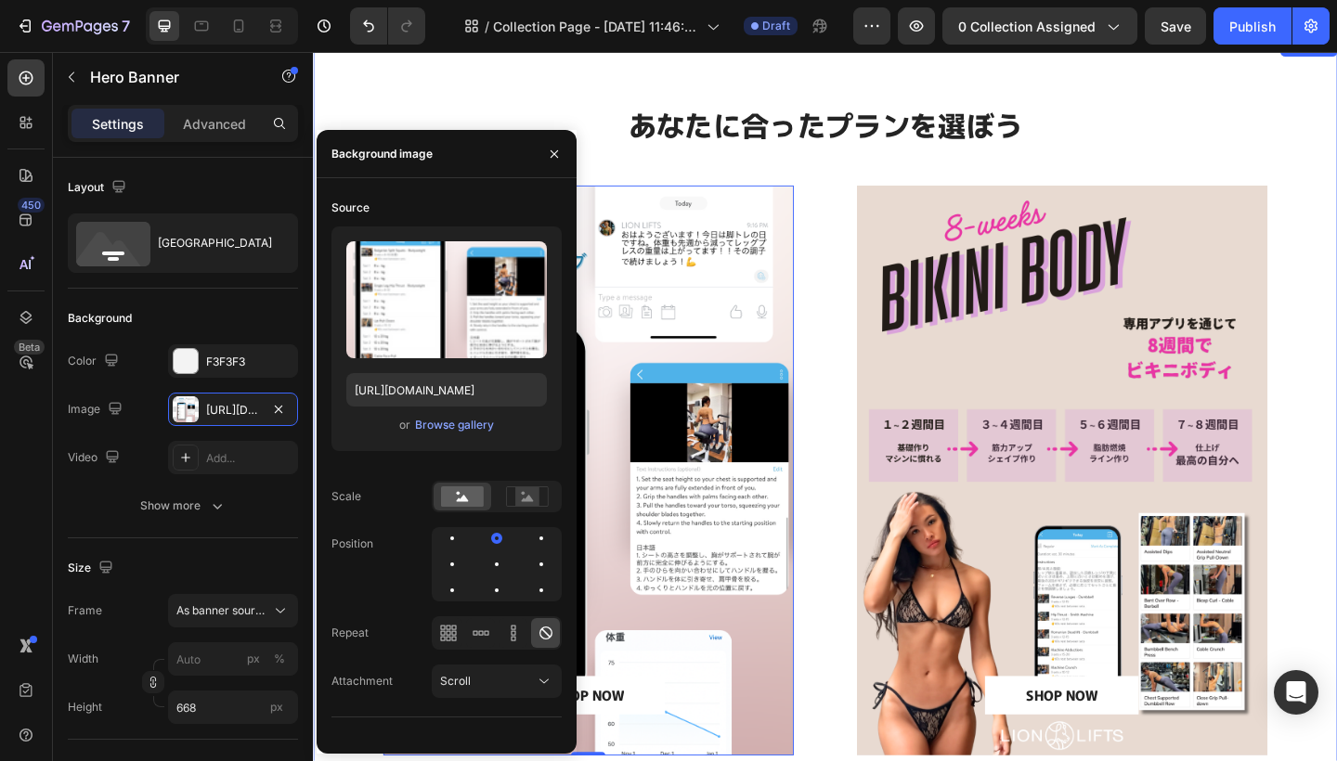
click at [1336, 174] on div "⁠⁠⁠⁠⁠⁠⁠ あなたに合ったプランを選ぼう Heading SHOP NOW Button Hero Banner 0 SHOP NOW Button He…" at bounding box center [869, 471] width 1002 height 723
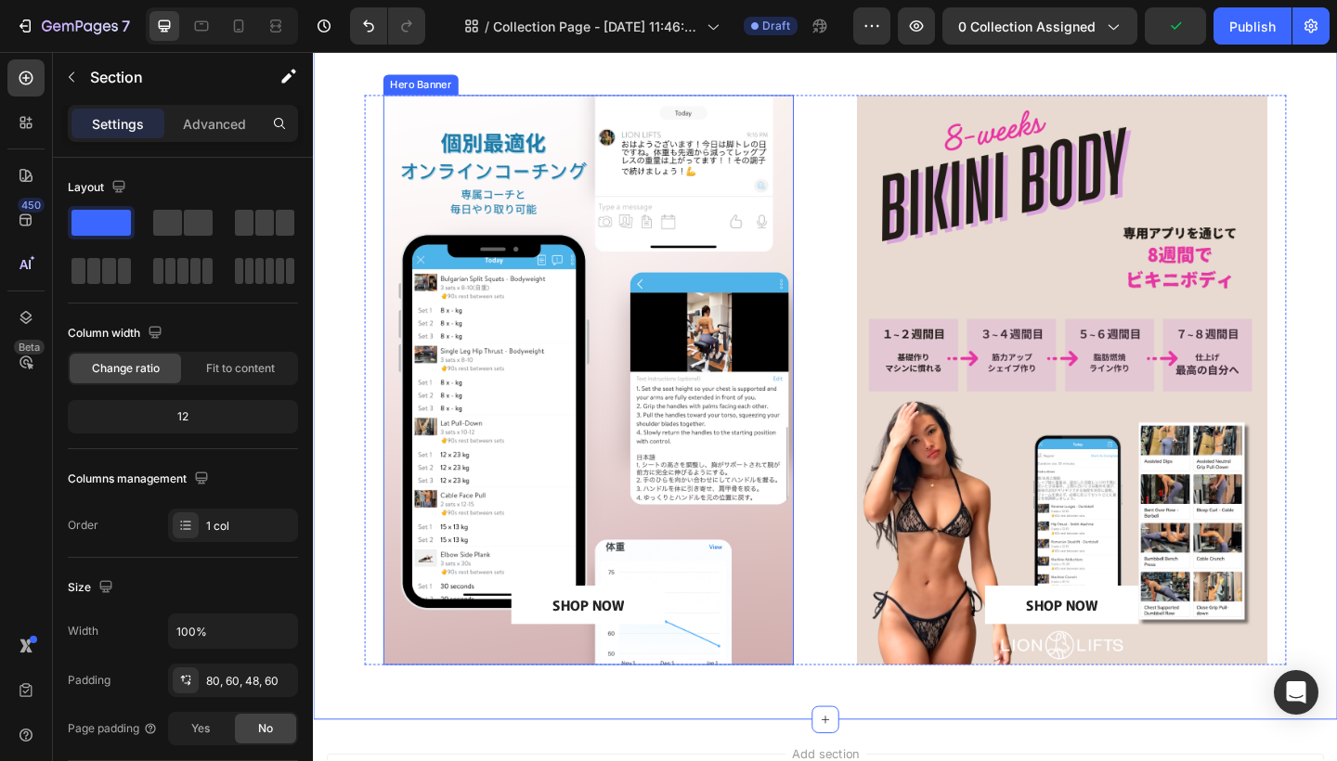
scroll to position [147, 0]
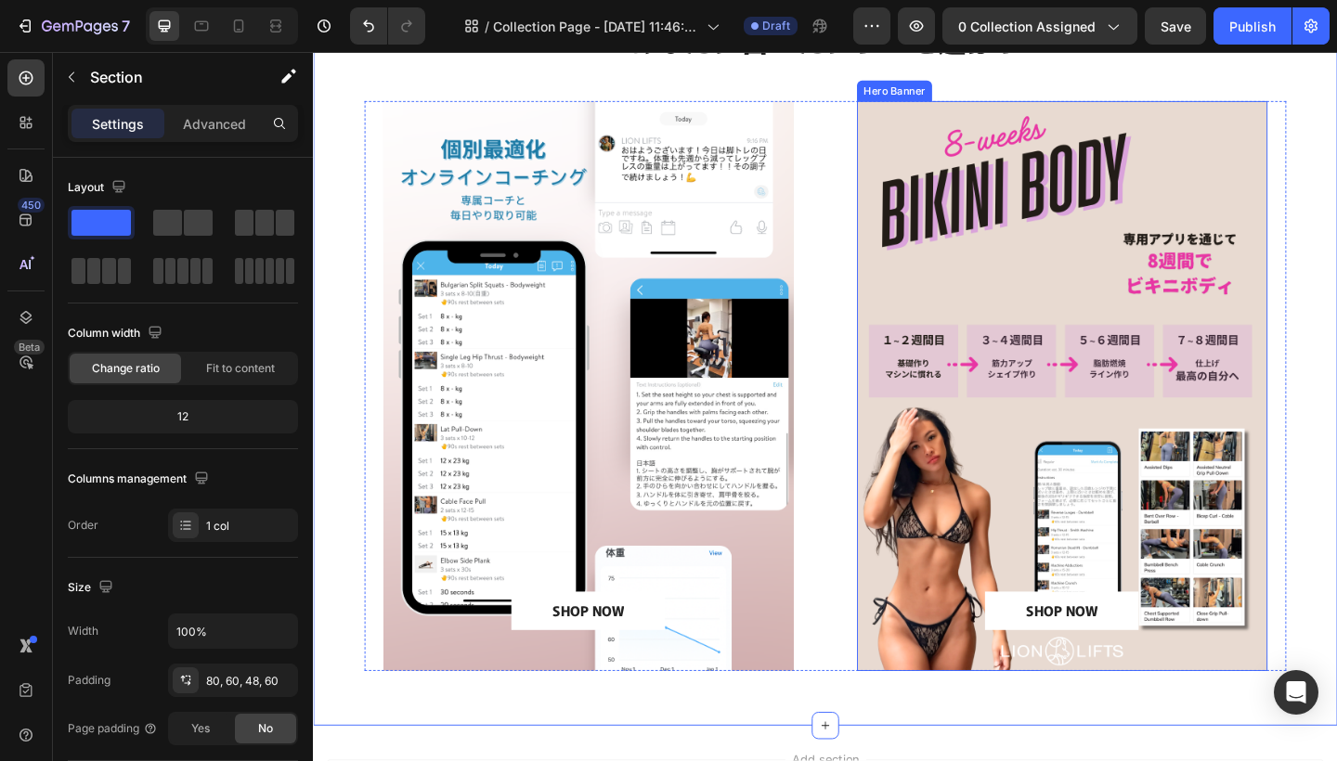
click at [1021, 244] on div "Background Image" at bounding box center [1127, 416] width 446 height 620
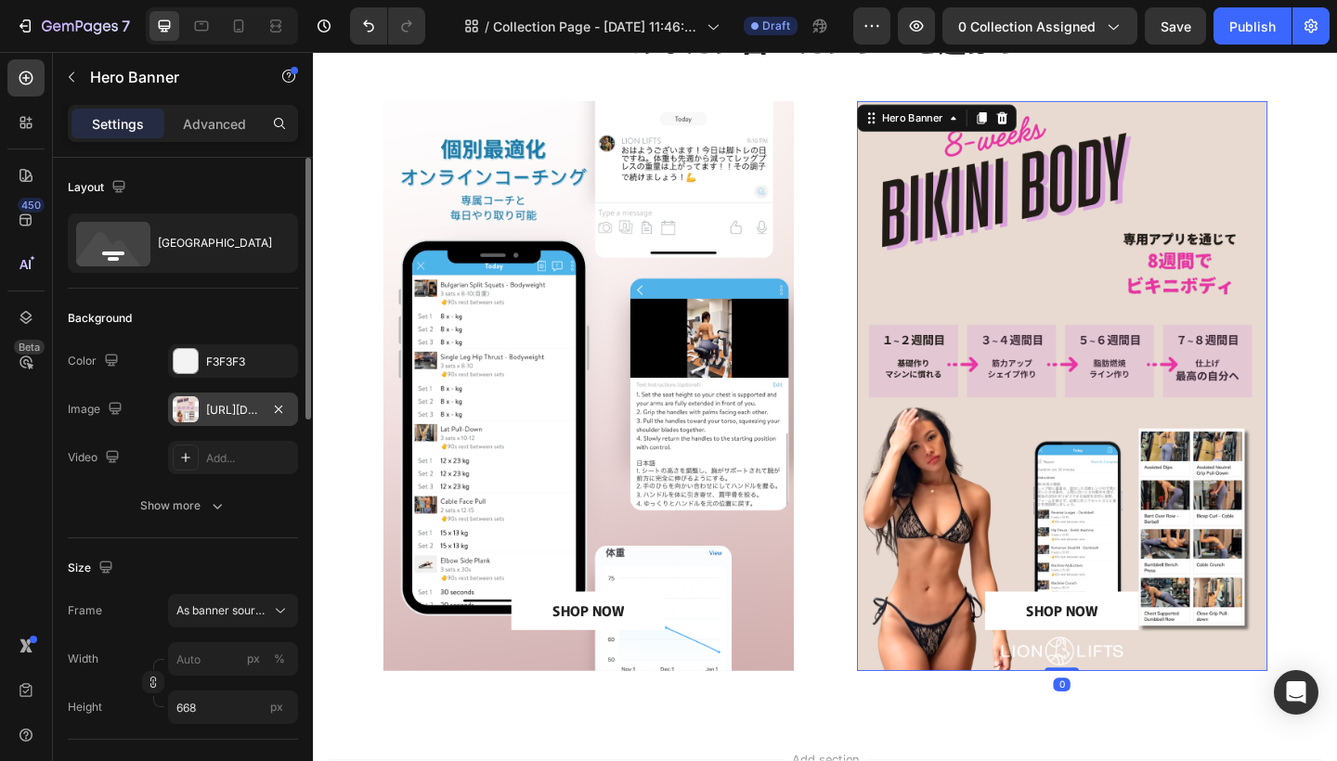
click at [191, 409] on div at bounding box center [186, 409] width 26 height 26
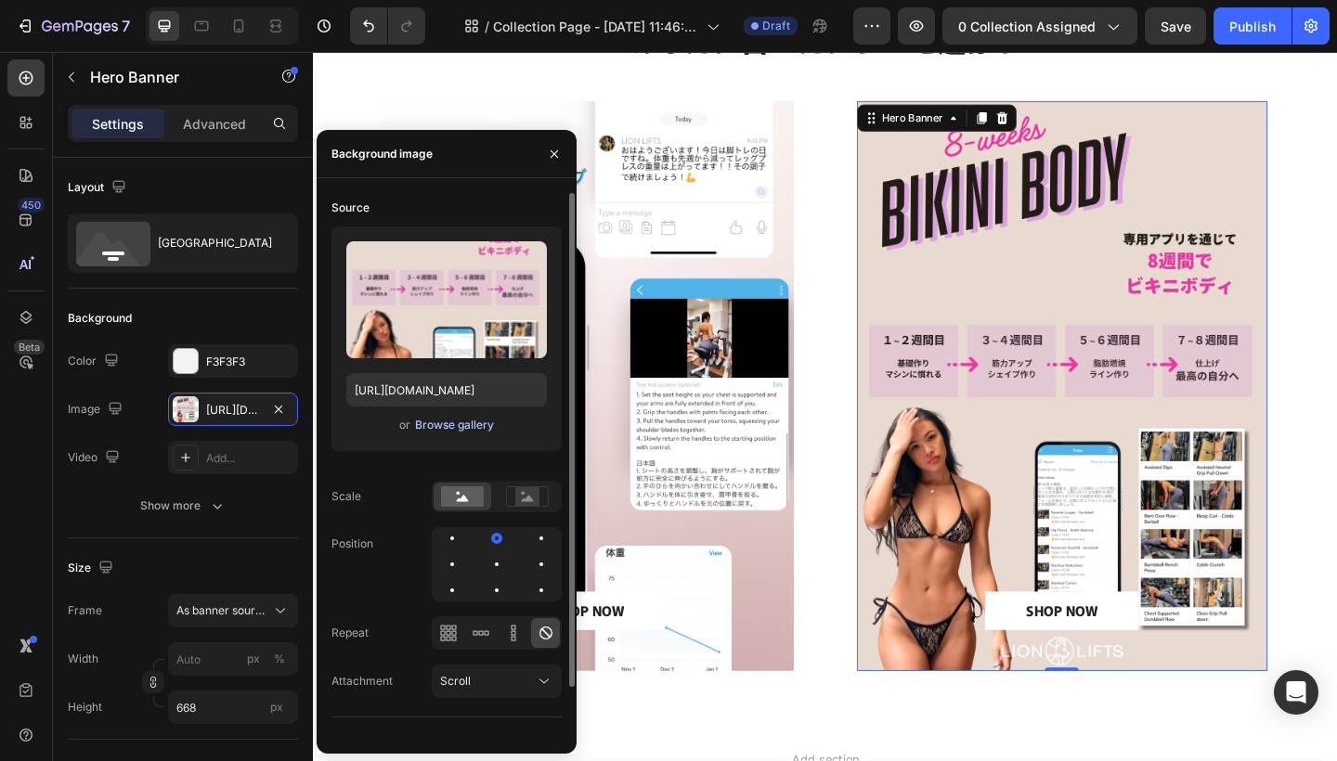
click at [437, 429] on div "Browse gallery" at bounding box center [454, 425] width 79 height 17
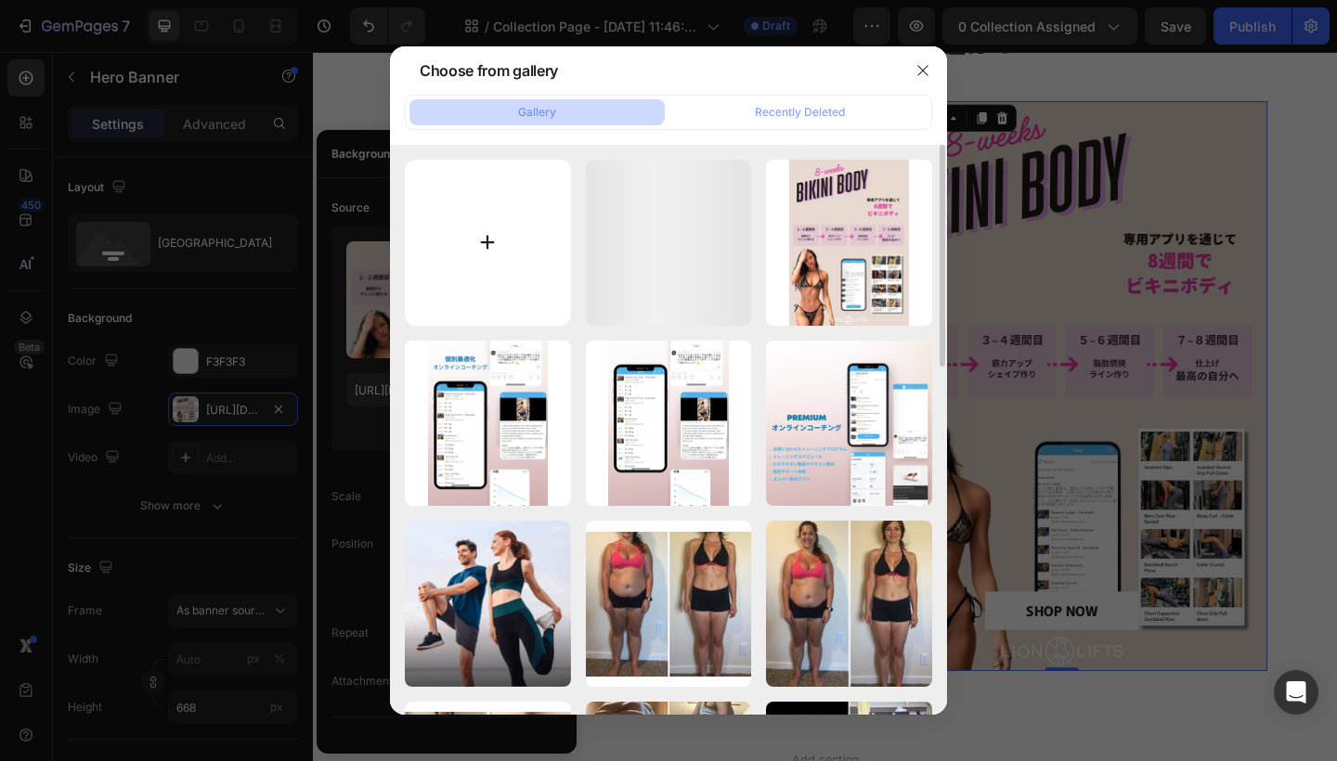
click at [467, 218] on input "file" at bounding box center [488, 243] width 166 height 166
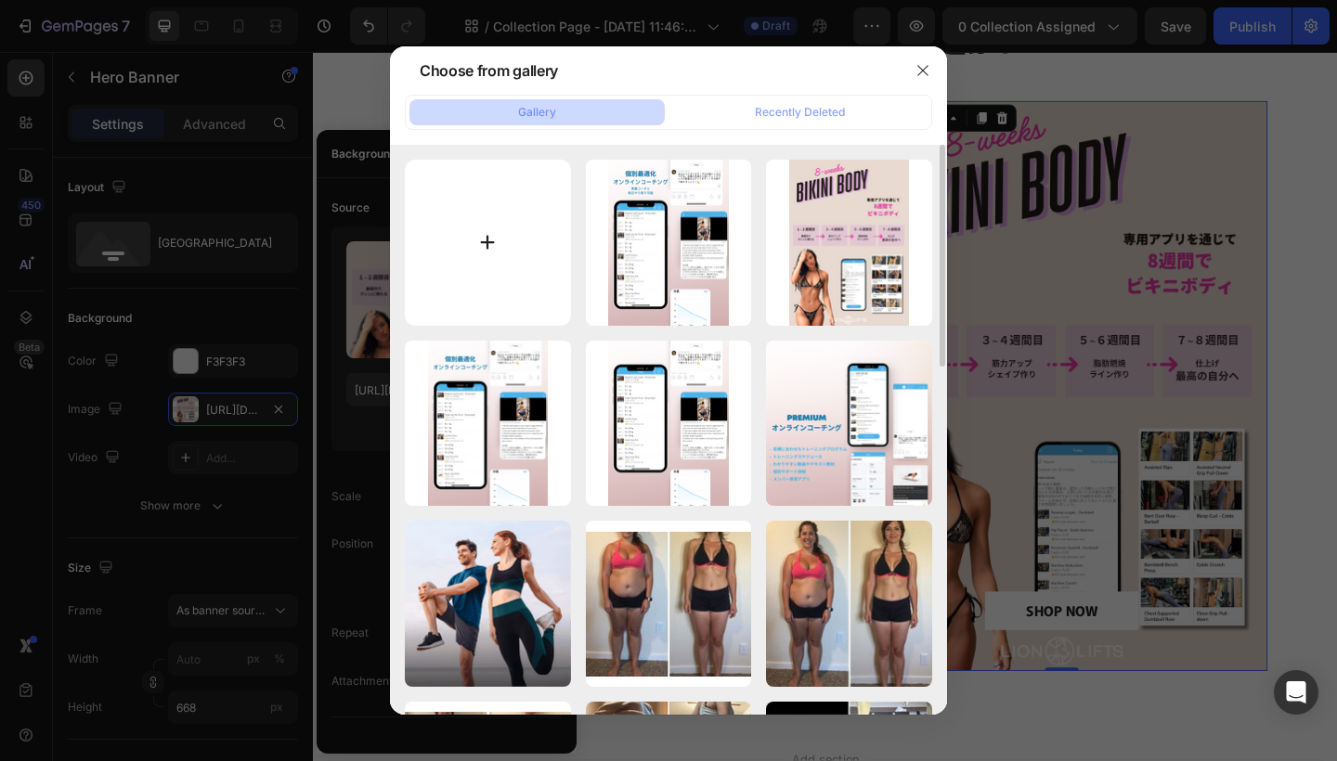
type input "C:\fakepath\BIkini no logo.png"
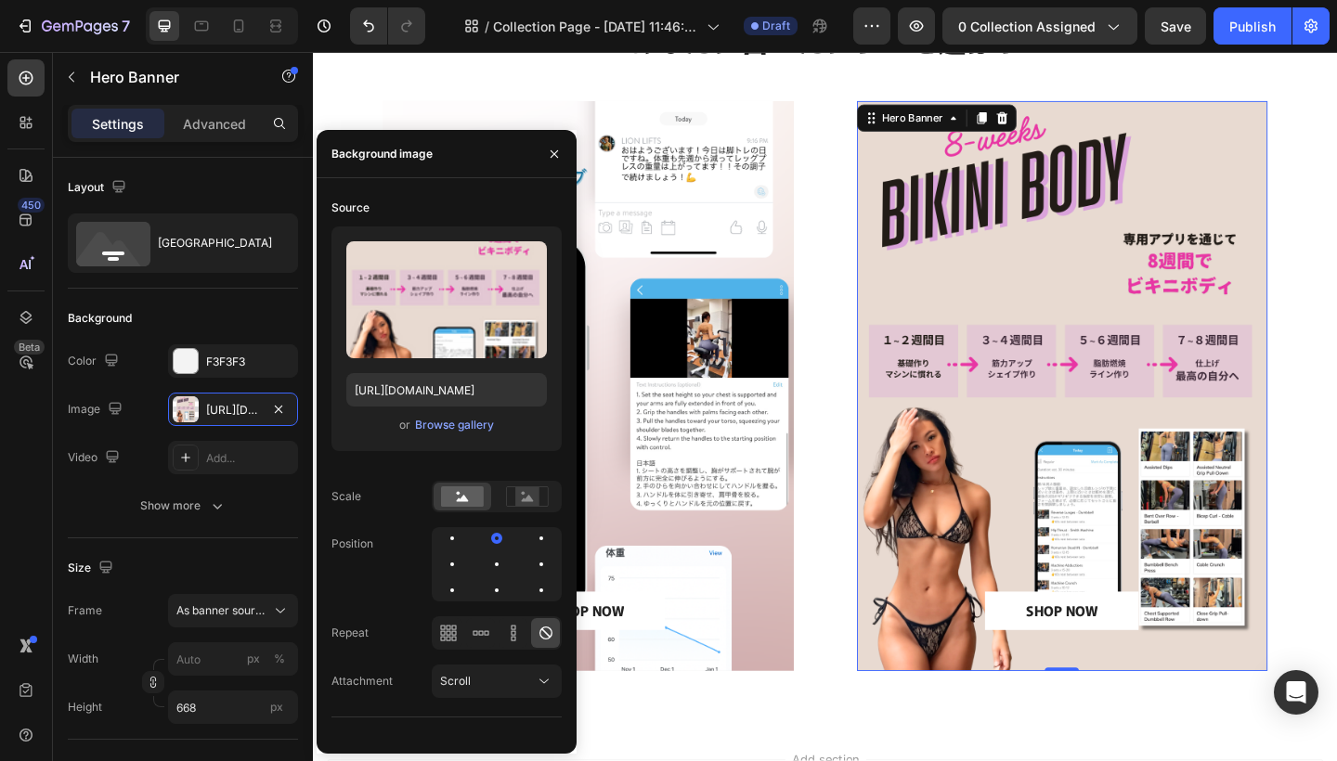
type input "[URL][DOMAIN_NAME]"
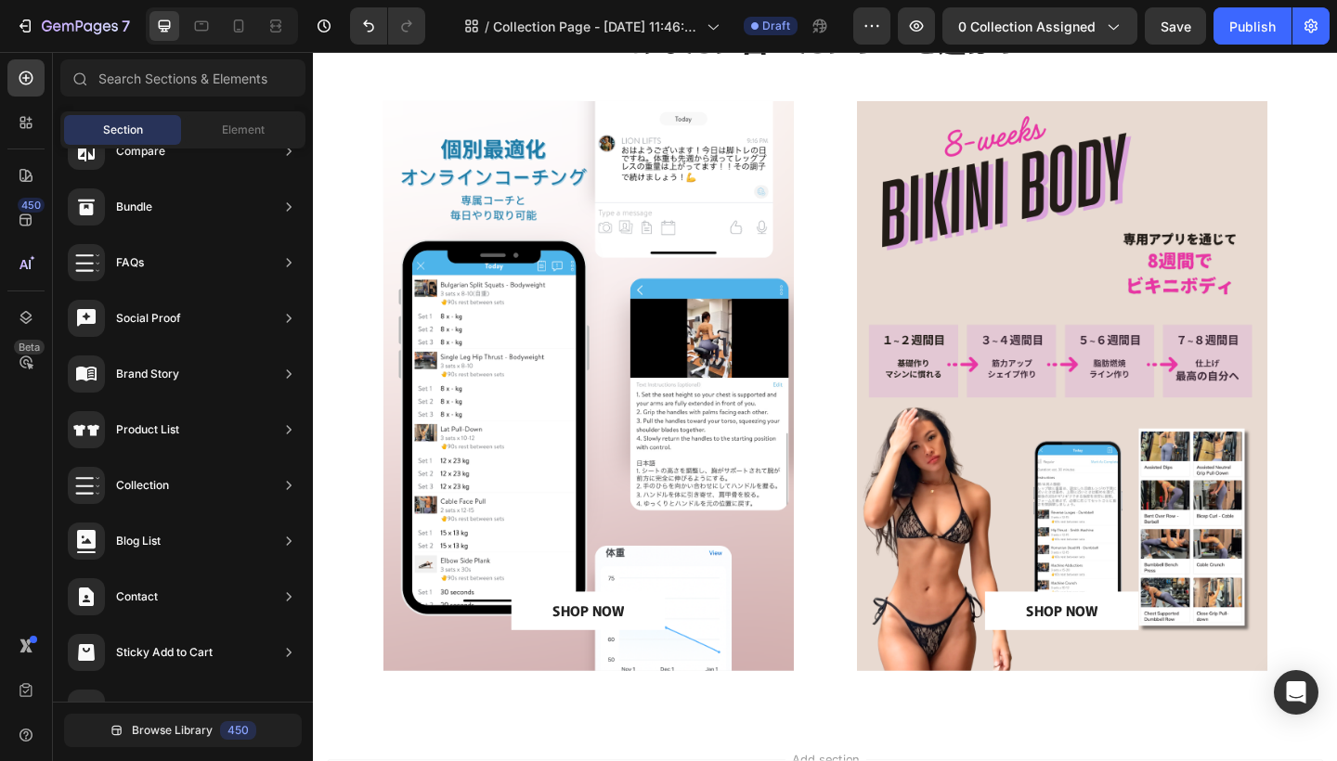
click at [615, 660] on div "SHOP NOW" at bounding box center [612, 660] width 78 height 19
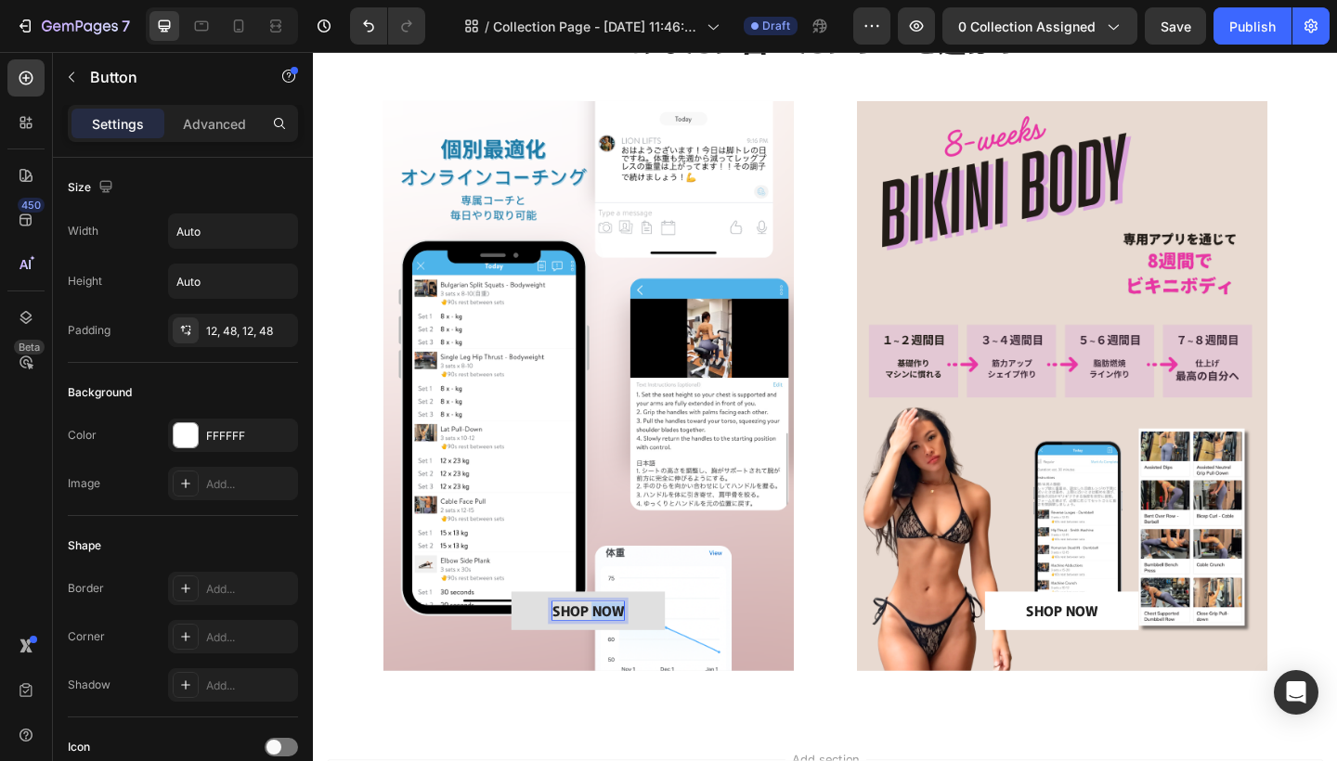
click at [615, 659] on p "SHOP NOW" at bounding box center [612, 660] width 78 height 19
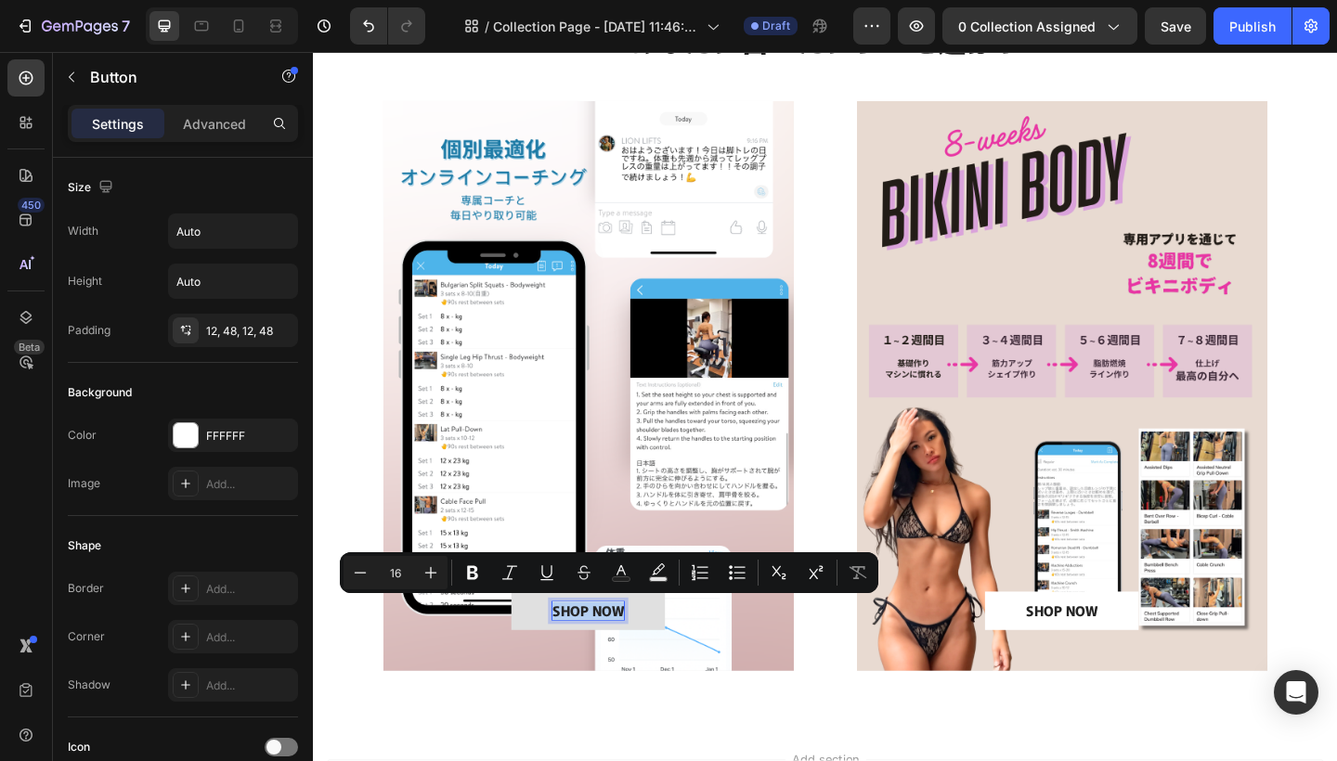
drag, startPoint x: 576, startPoint y: 660, endPoint x: 653, endPoint y: 661, distance: 77.0
click at [653, 661] on button "SHOP NOW" at bounding box center [611, 660] width 167 height 42
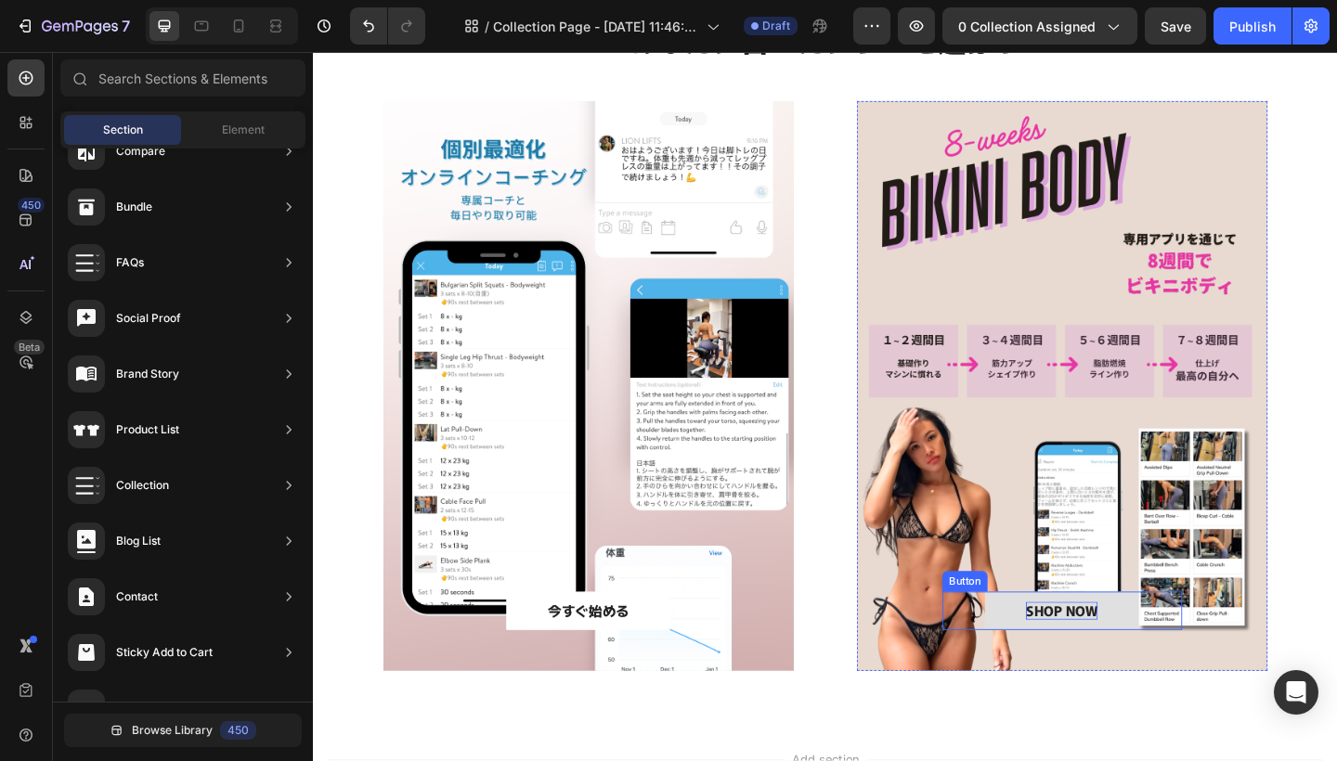
click at [1104, 661] on div "SHOP NOW" at bounding box center [1127, 660] width 78 height 19
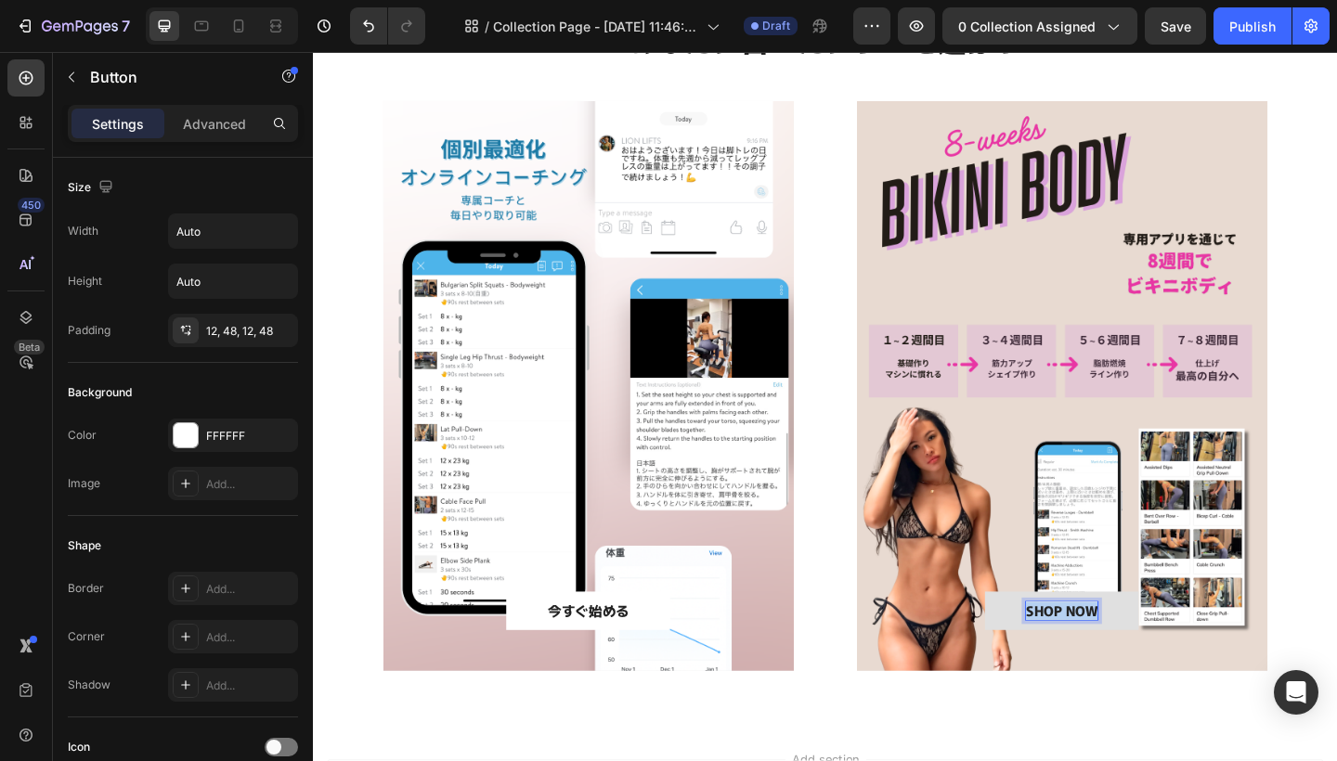
drag, startPoint x: 1163, startPoint y: 661, endPoint x: 1087, endPoint y: 657, distance: 76.2
click at [1087, 657] on button "SHOP NOW" at bounding box center [1126, 660] width 167 height 42
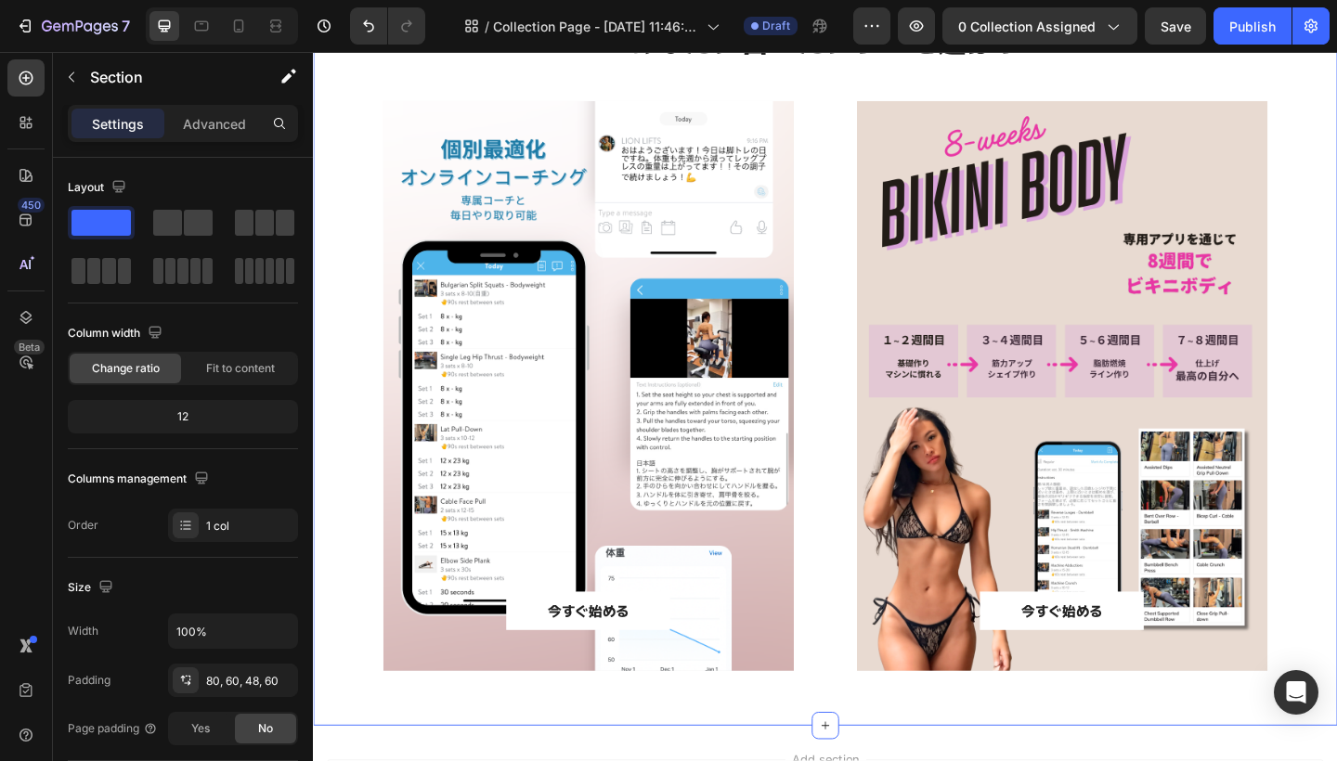
click at [1336, 485] on div "⁠⁠⁠⁠⁠⁠⁠ あなたに合ったプランを選ぼう Heading 今すぐ始める Button Hero Banner 今すぐ始める Button Hero Ban…" at bounding box center [870, 364] width 1114 height 842
click at [1195, 662] on button "今すぐ始める" at bounding box center [1127, 660] width 178 height 42
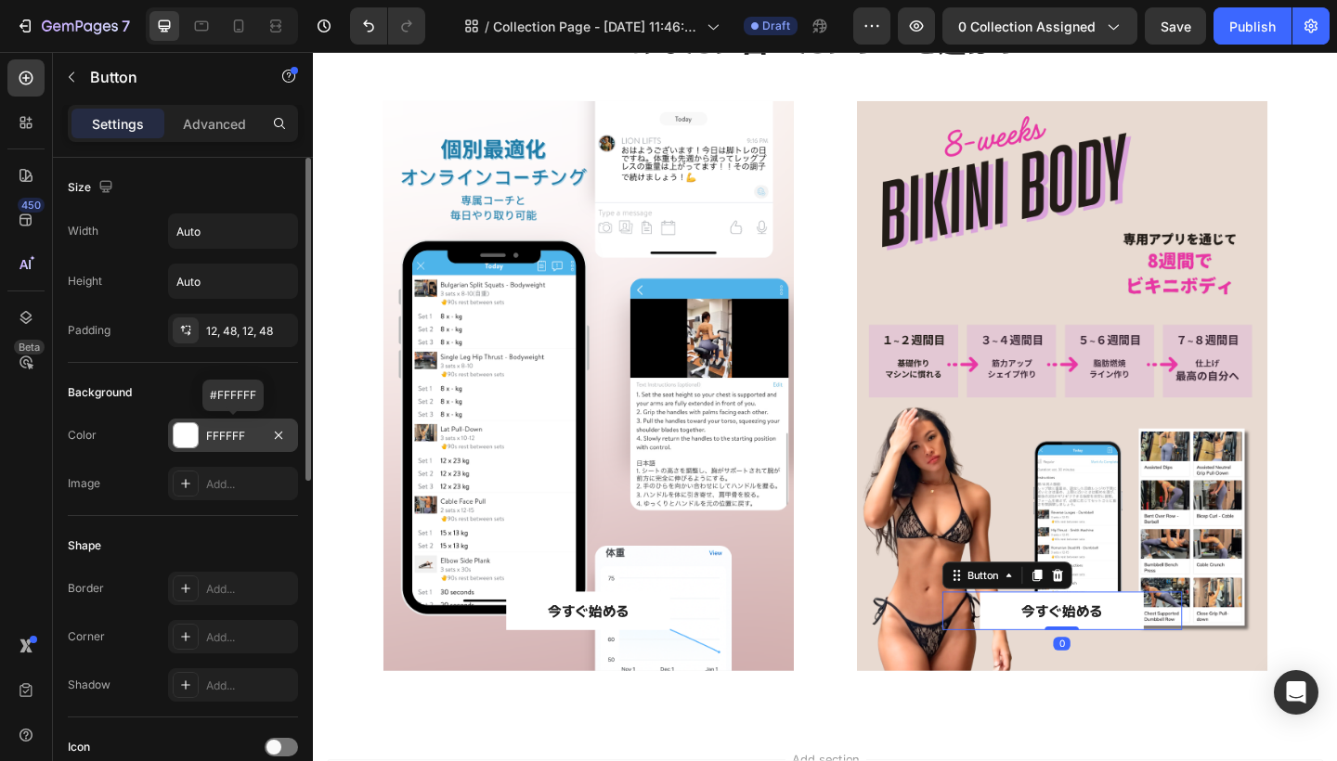
click at [189, 432] on div at bounding box center [186, 435] width 24 height 24
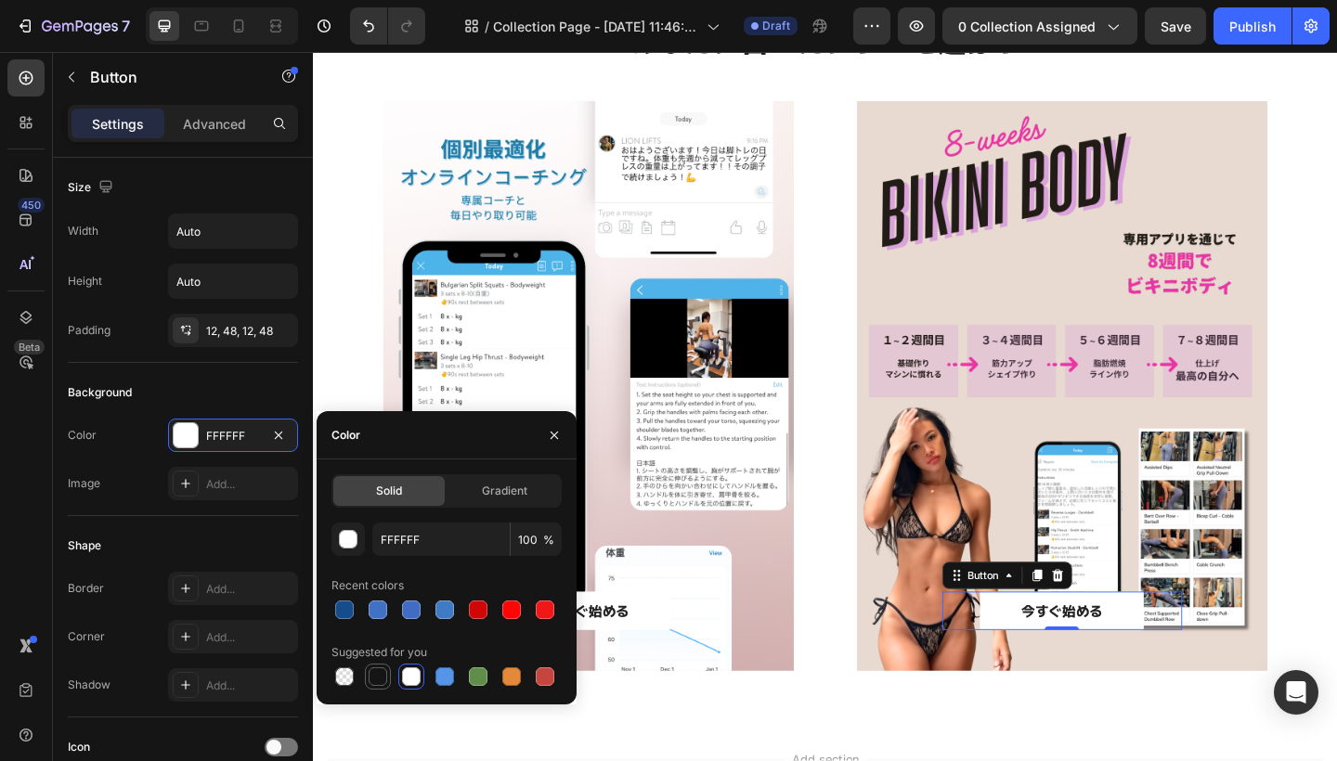
click at [377, 679] on div at bounding box center [377, 676] width 19 height 19
type input "151515"
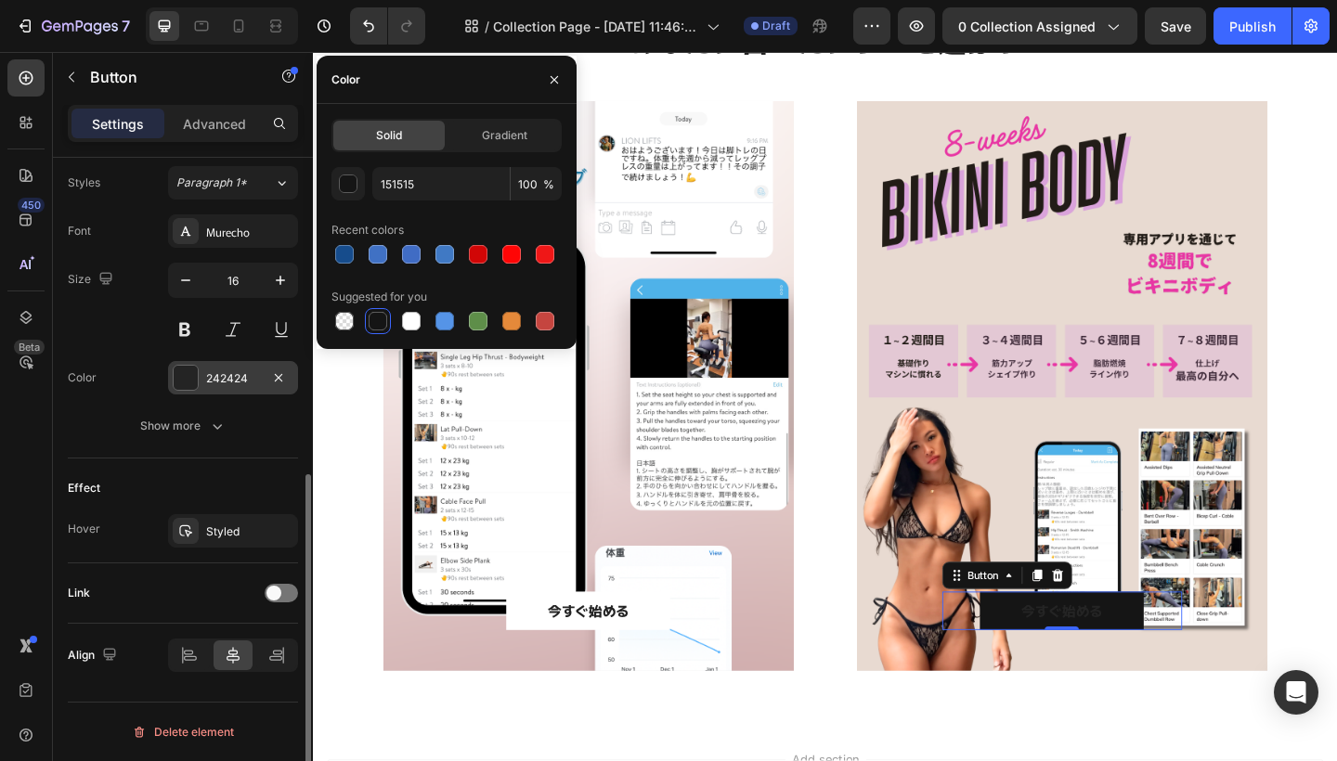
scroll to position [650, 0]
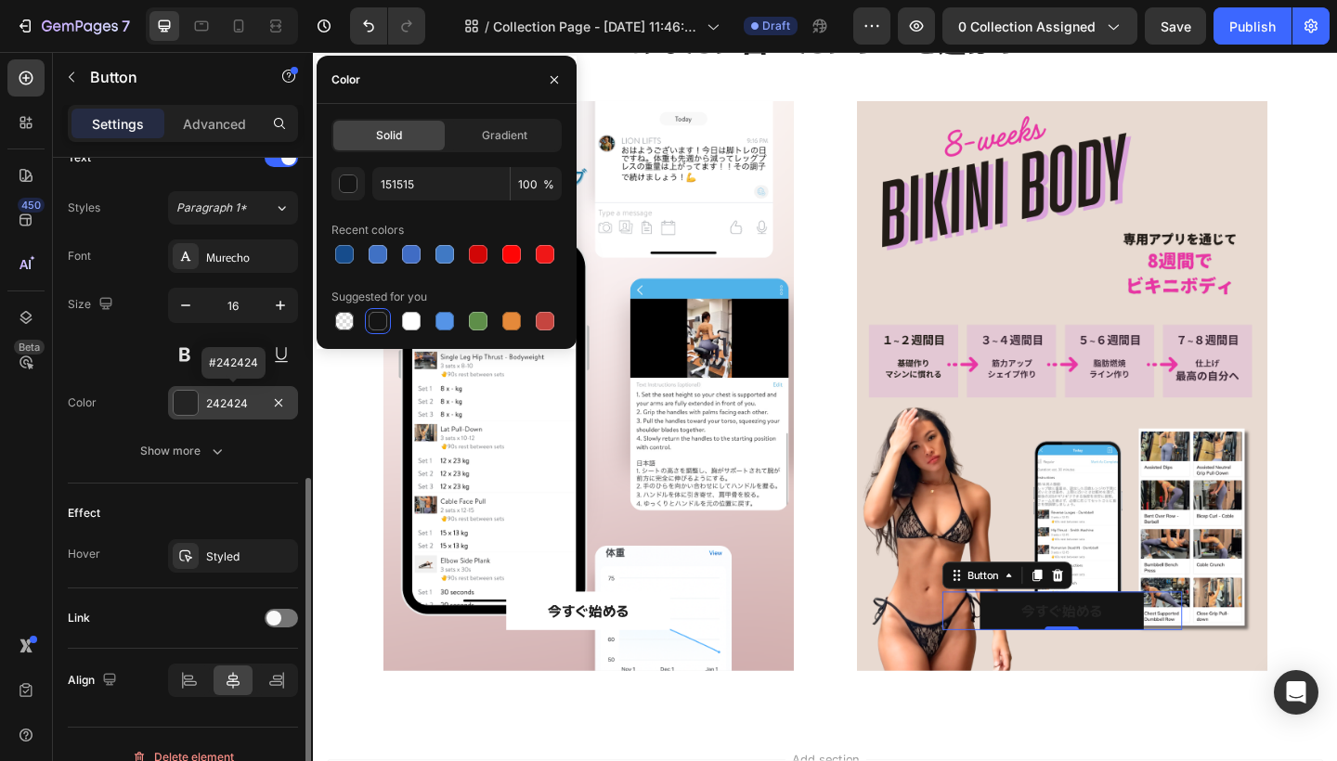
click at [193, 403] on div at bounding box center [186, 403] width 24 height 24
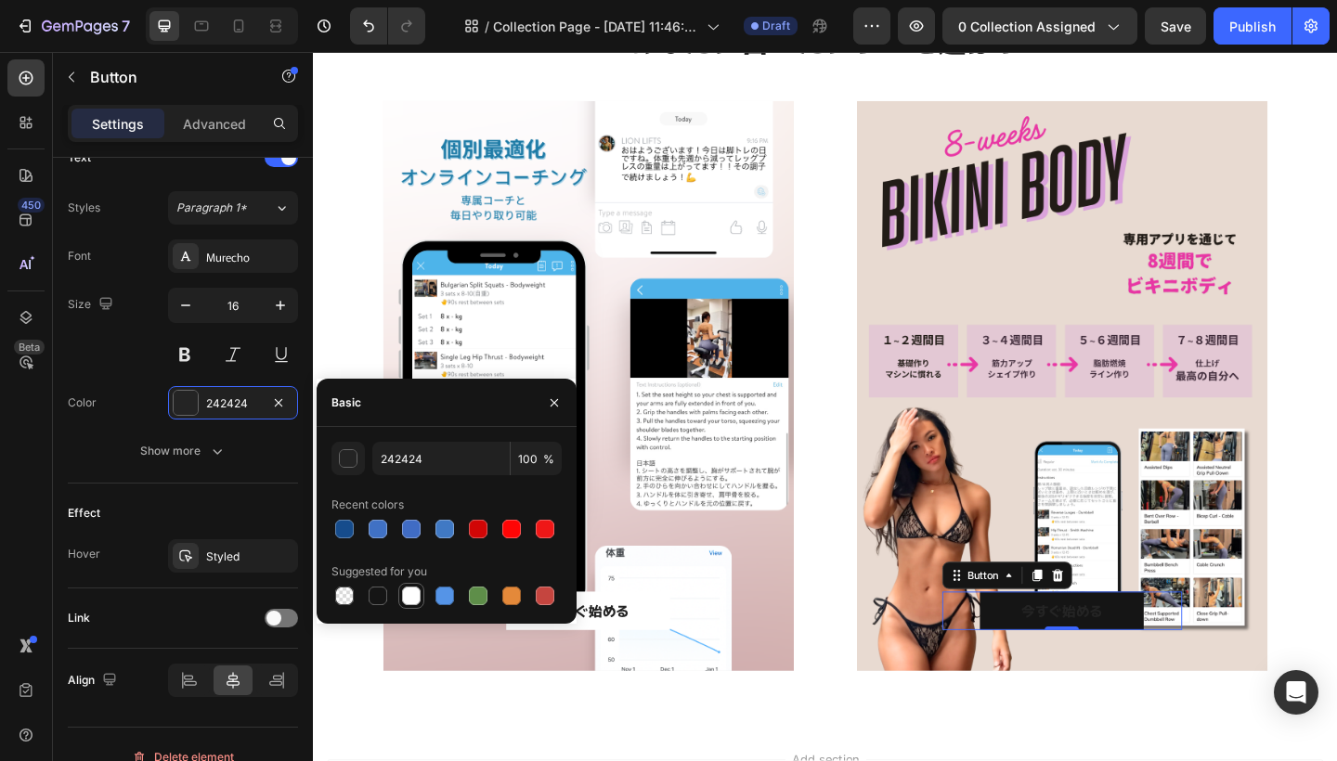
click at [412, 595] on div at bounding box center [411, 596] width 19 height 19
type input "FFFFFF"
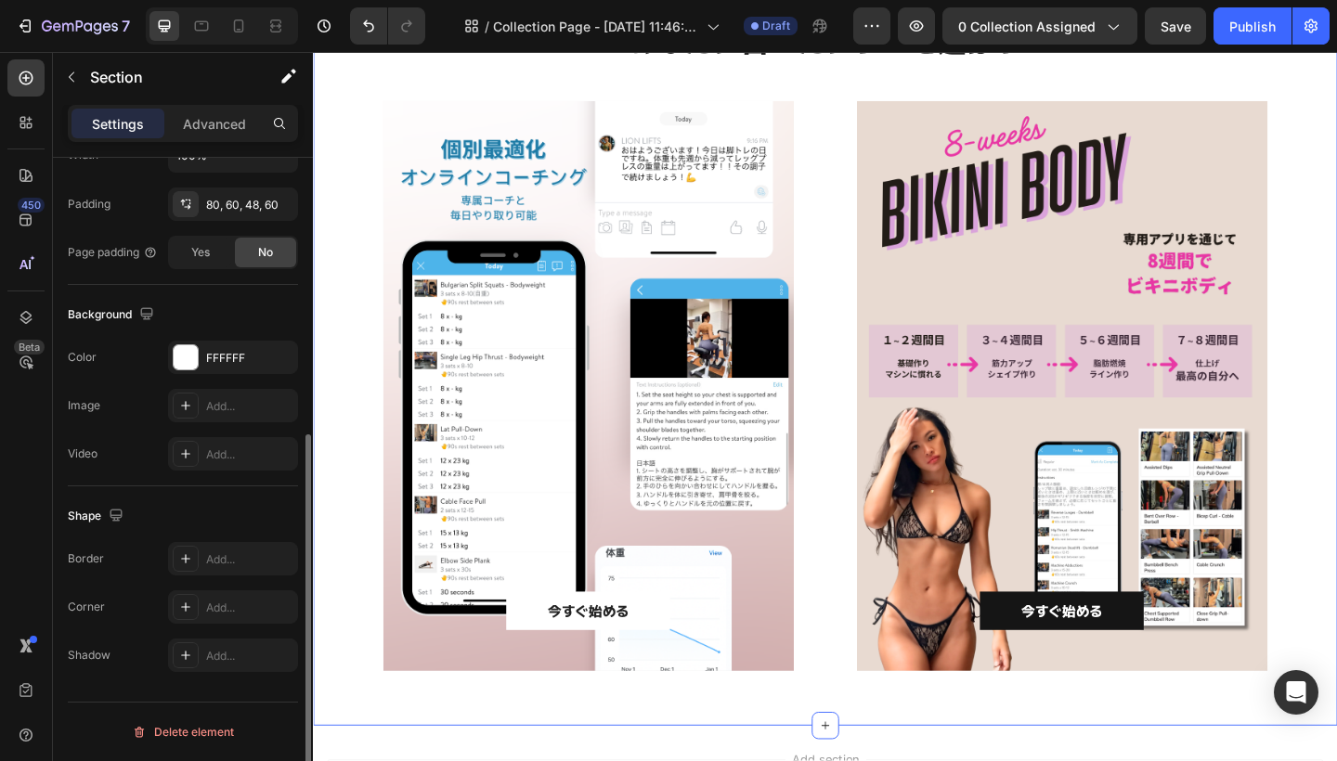
click at [800, 756] on div "⁠⁠⁠⁠⁠⁠⁠ あなたに合ったプランを選ぼう Heading 今すぐ始める Button Hero Banner 今すぐ始める Button 0 Hero B…" at bounding box center [870, 364] width 1114 height 842
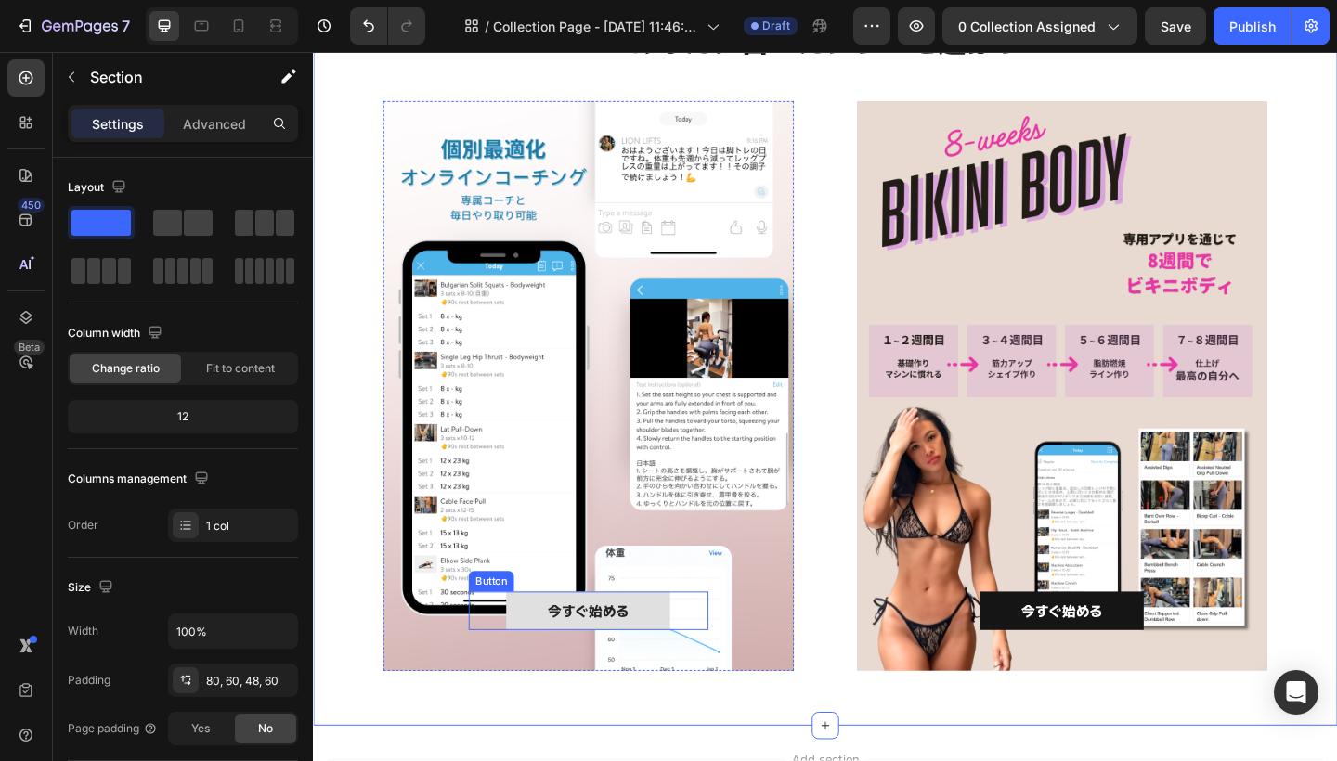
click at [673, 656] on button "今すぐ始める" at bounding box center [612, 660] width 178 height 42
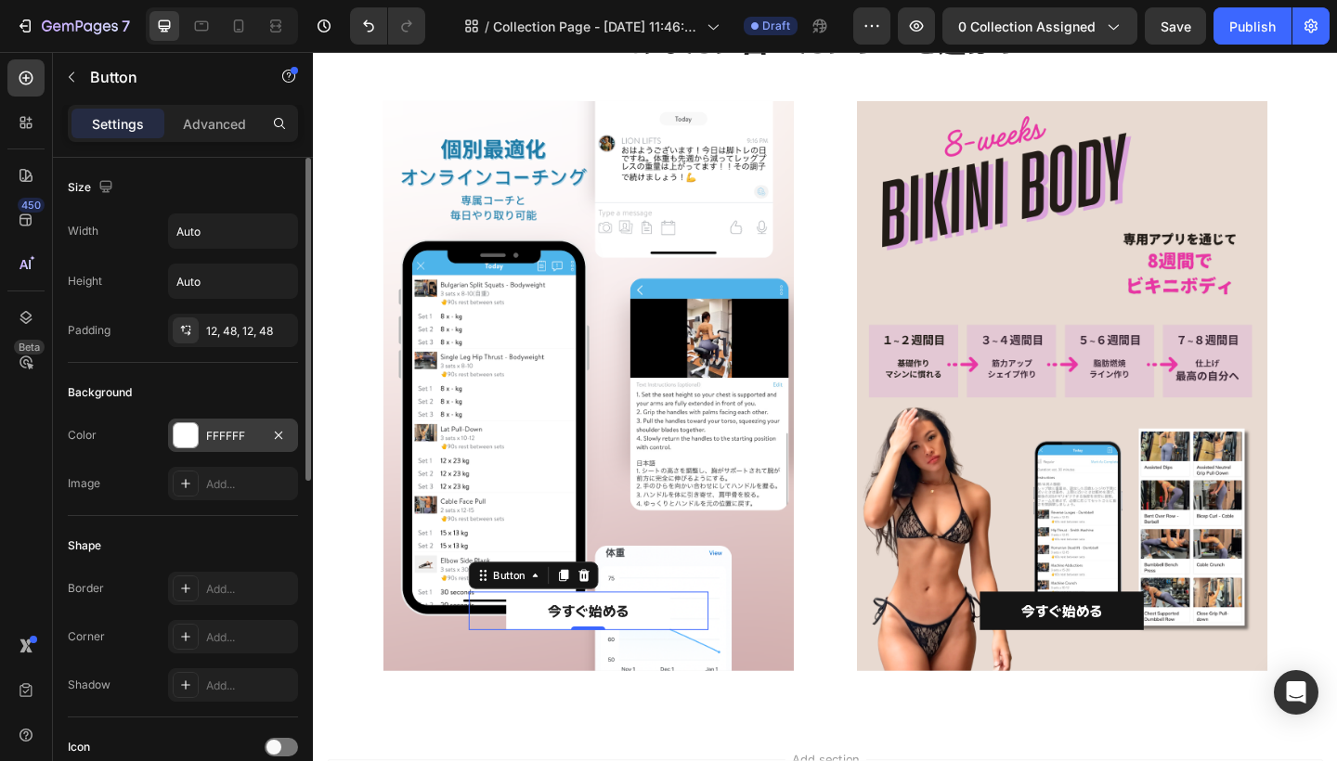
click at [214, 436] on div "FFFFFF" at bounding box center [233, 436] width 54 height 17
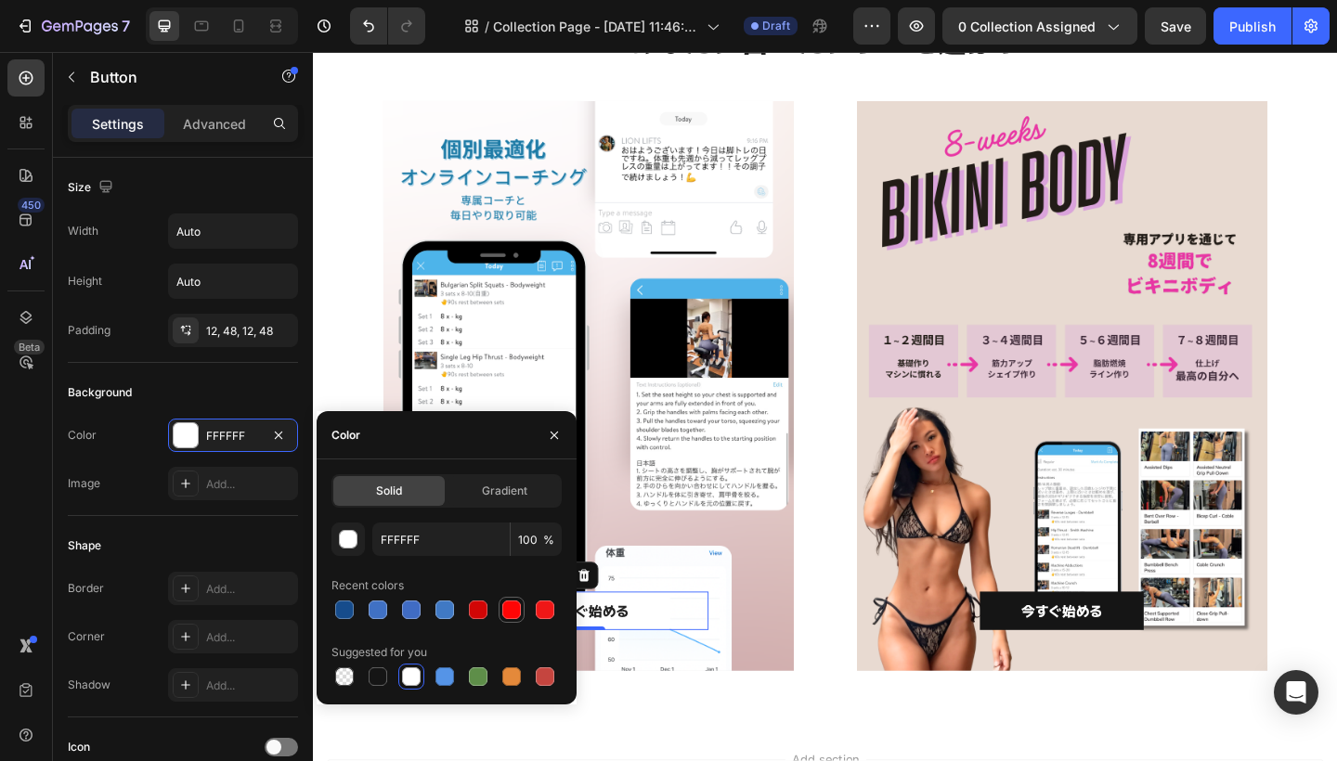
click at [508, 610] on div at bounding box center [511, 610] width 19 height 19
click at [490, 606] on div at bounding box center [478, 610] width 26 height 26
click at [444, 611] on div at bounding box center [444, 610] width 19 height 19
click at [546, 611] on div at bounding box center [545, 610] width 19 height 19
click at [413, 675] on div at bounding box center [411, 676] width 19 height 19
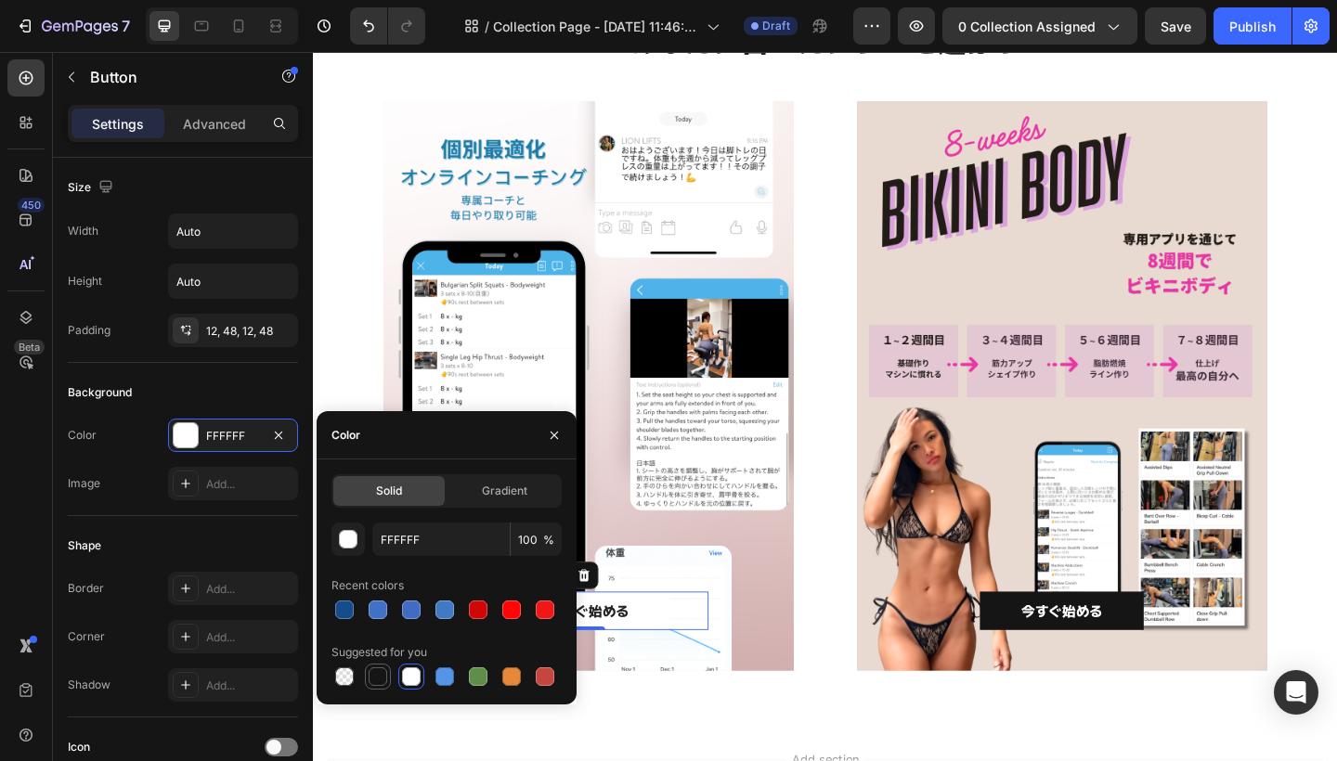
click at [377, 680] on div at bounding box center [377, 676] width 19 height 19
type input "151515"
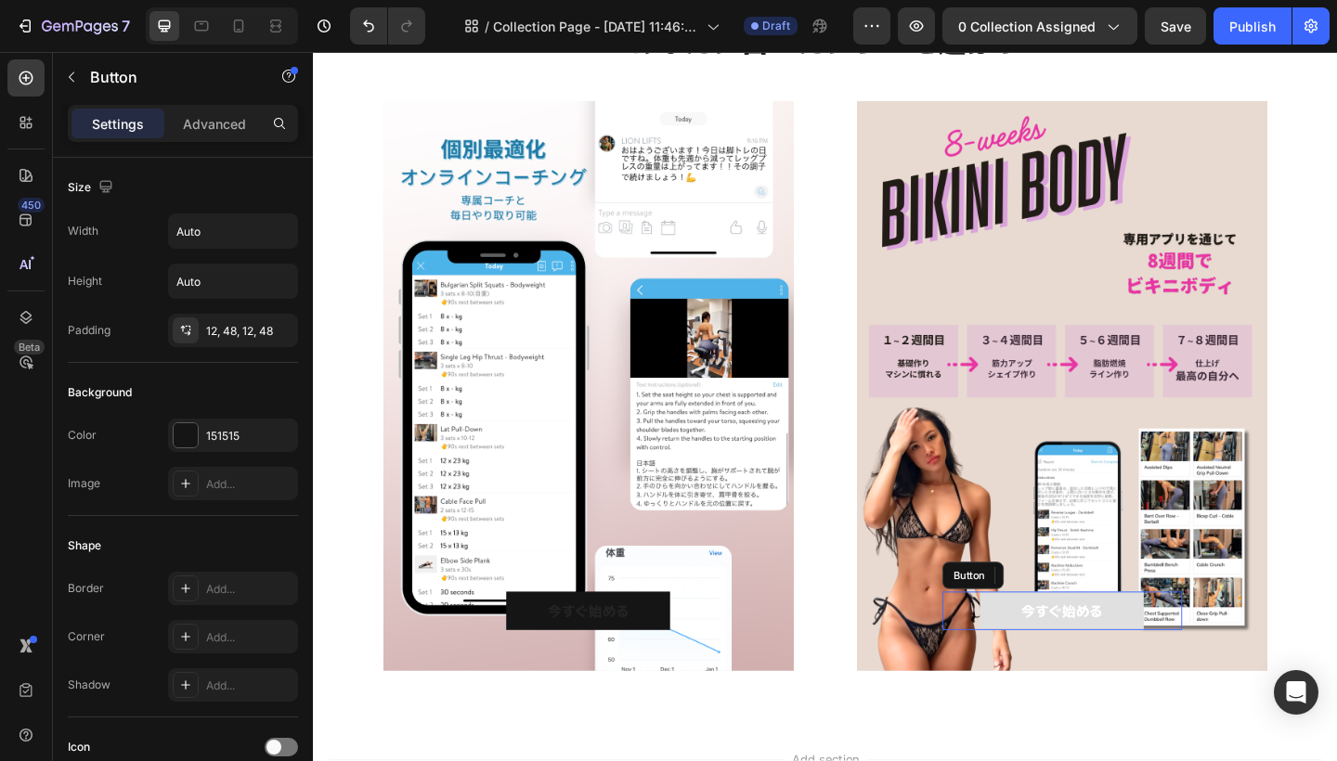
click at [1061, 660] on button "今すぐ始める" at bounding box center [1127, 660] width 178 height 42
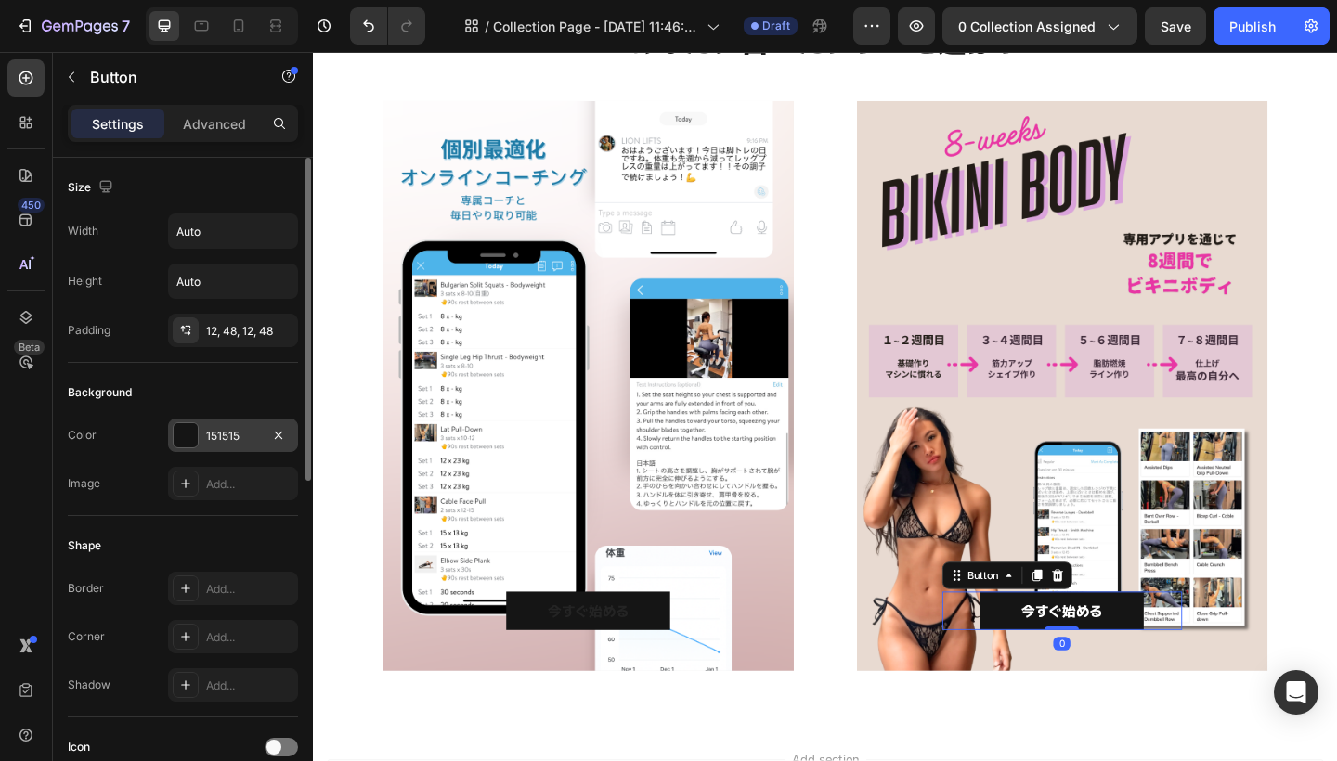
click at [187, 433] on div at bounding box center [186, 435] width 24 height 24
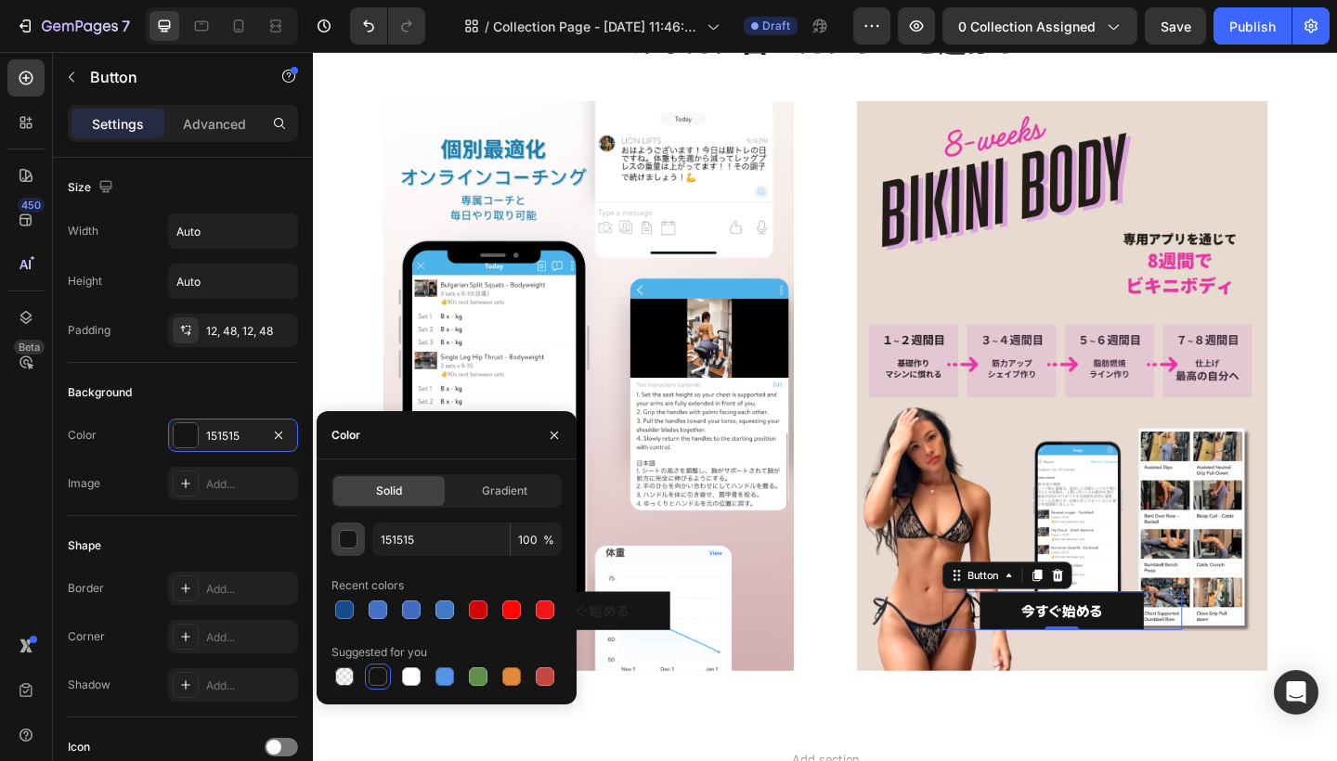
click at [352, 542] on div "button" at bounding box center [349, 540] width 19 height 19
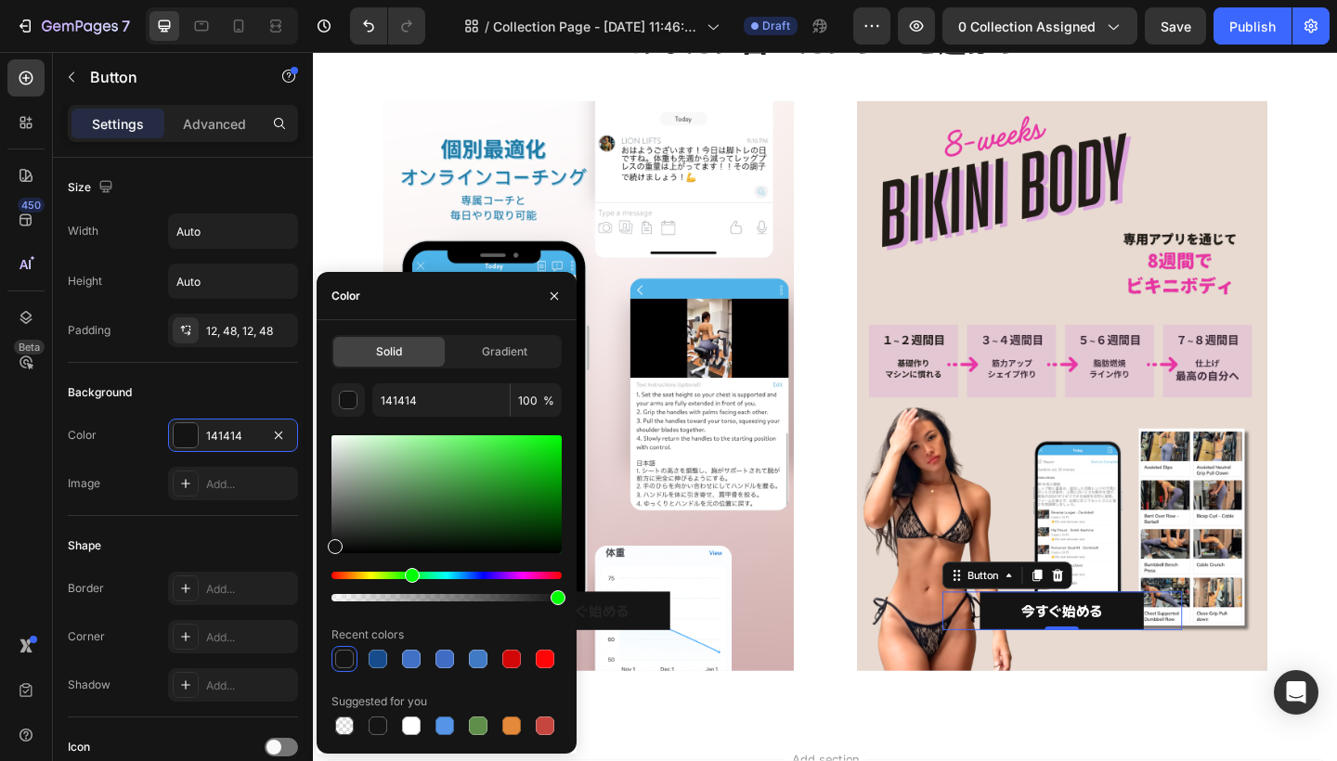
click at [409, 576] on div "Hue" at bounding box center [446, 575] width 230 height 7
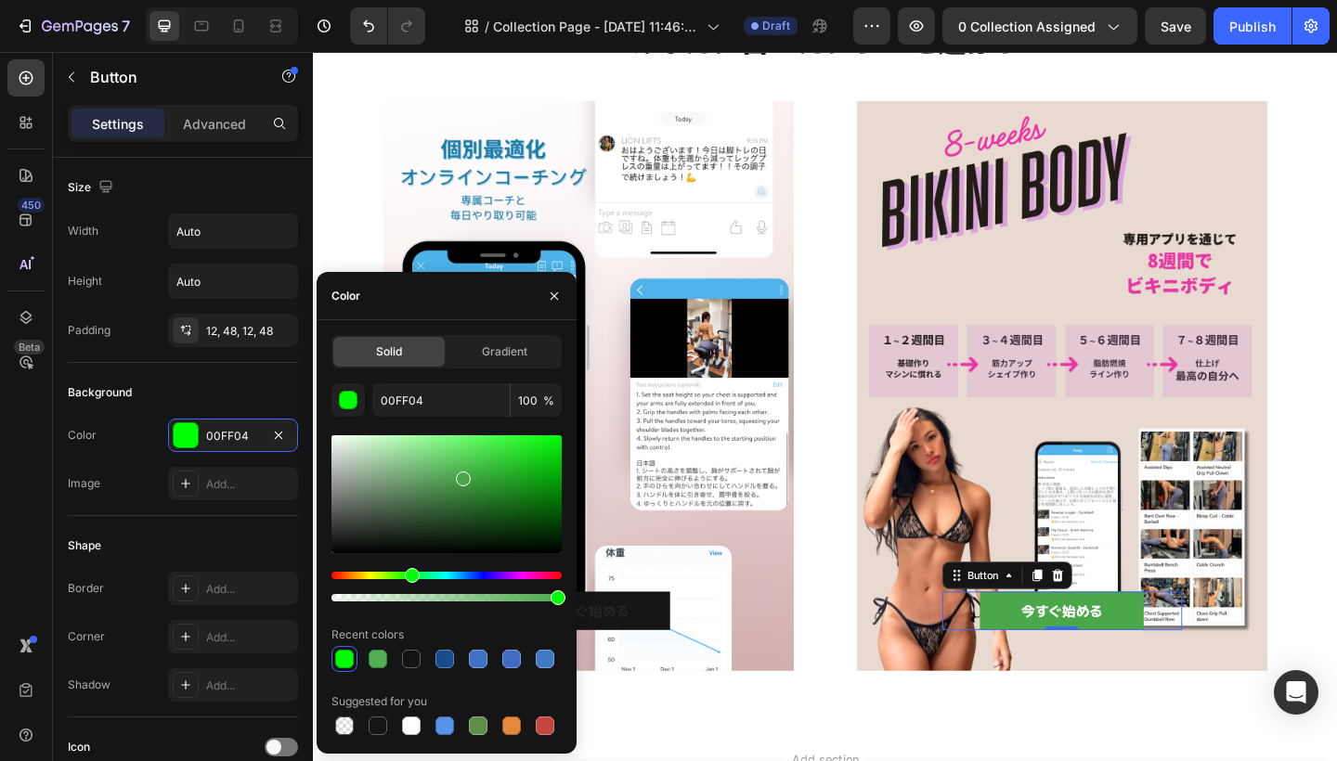
drag, startPoint x: 417, startPoint y: 486, endPoint x: 462, endPoint y: 474, distance: 47.1
click at [462, 474] on div at bounding box center [446, 494] width 230 height 118
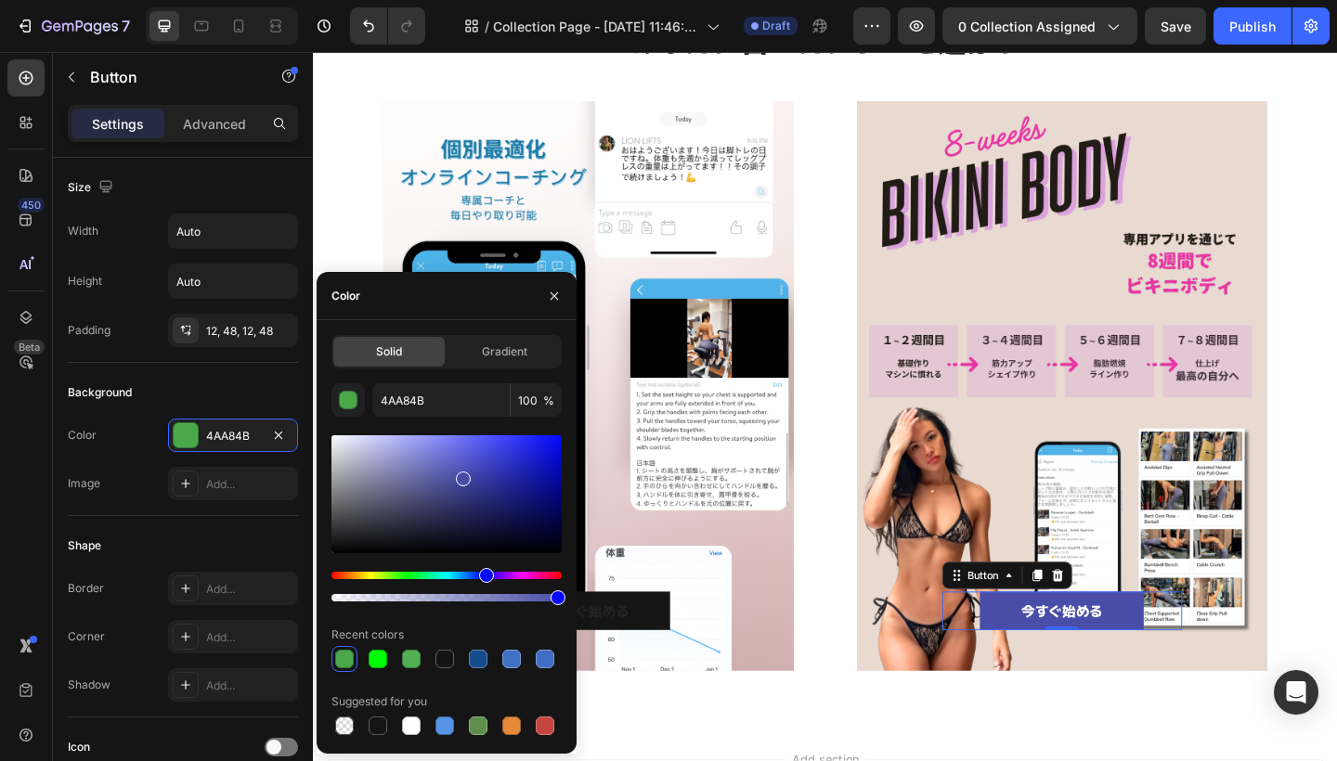
click at [484, 578] on div "Hue" at bounding box center [446, 575] width 230 height 7
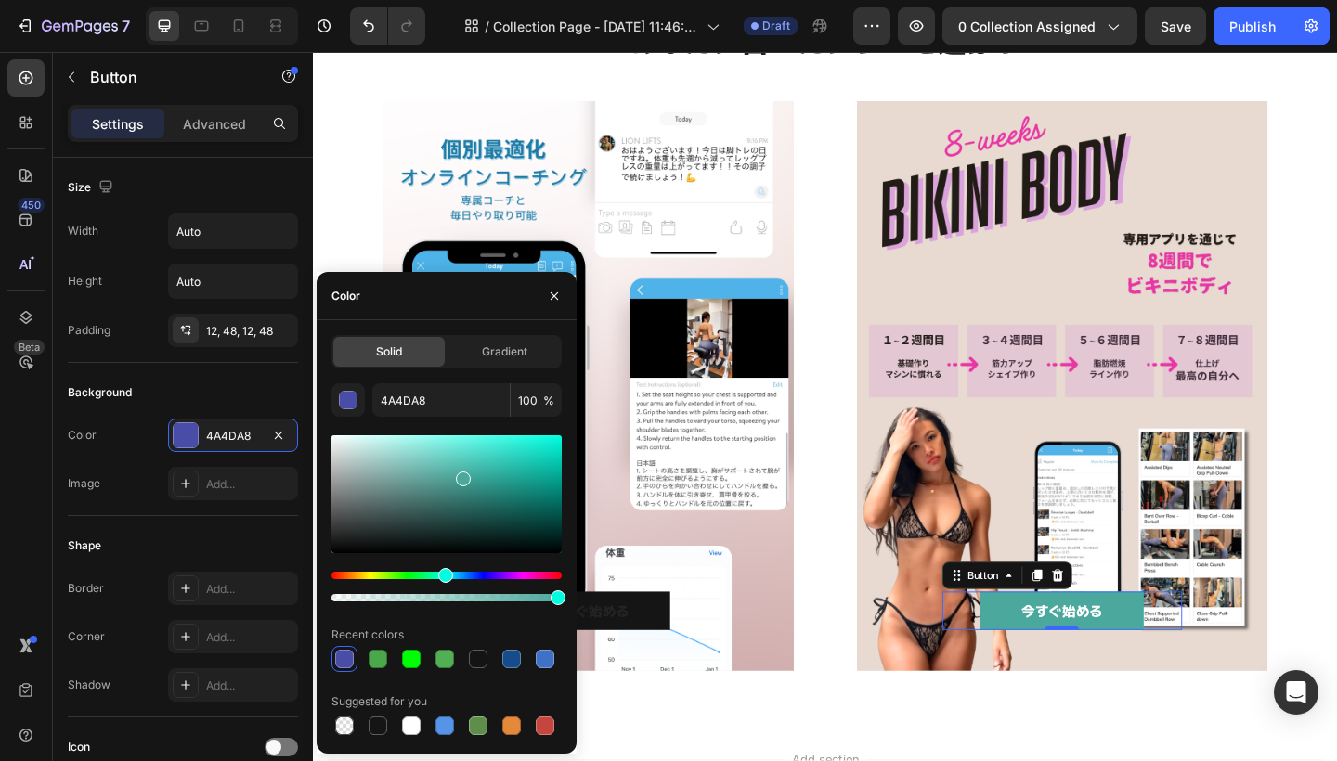
drag, startPoint x: 484, startPoint y: 578, endPoint x: 447, endPoint y: 580, distance: 37.2
click at [447, 580] on div "Hue" at bounding box center [445, 575] width 15 height 15
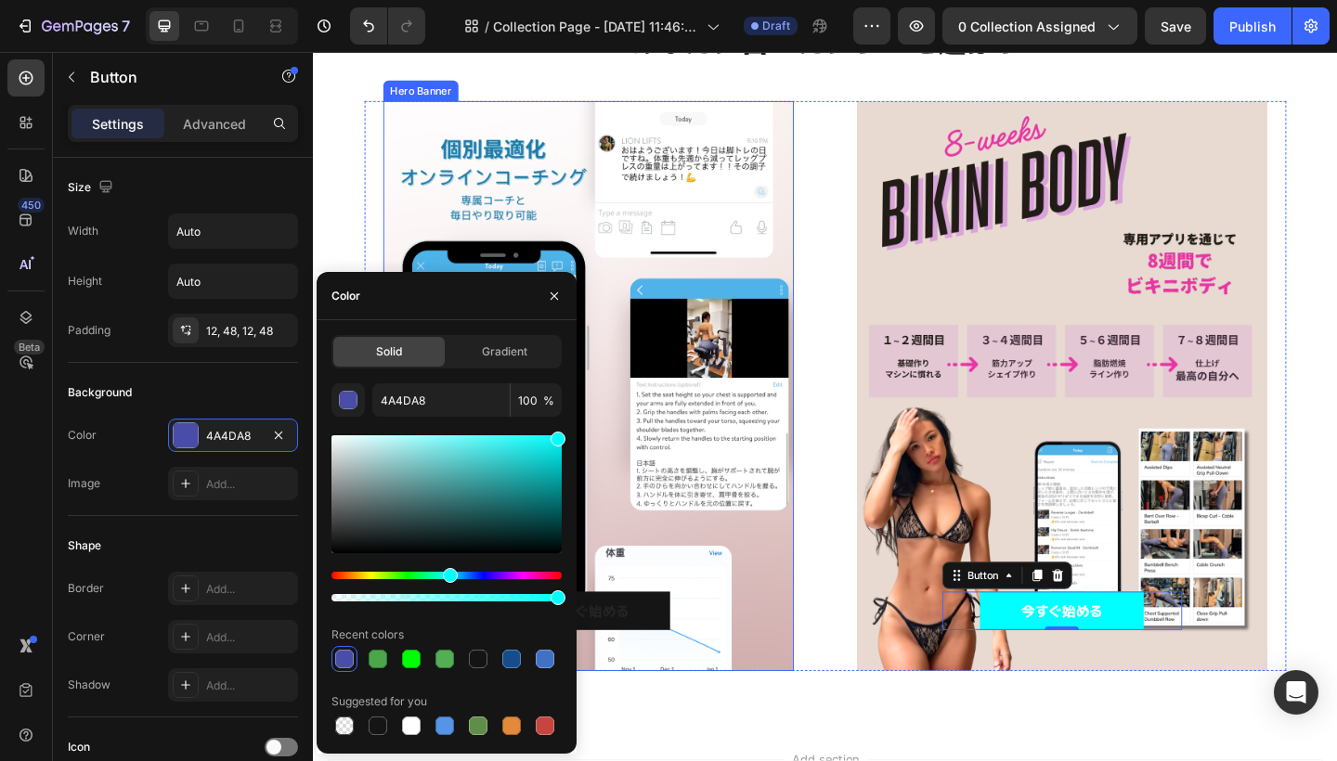
drag, startPoint x: 824, startPoint y: 520, endPoint x: 612, endPoint y: 438, distance: 227.7
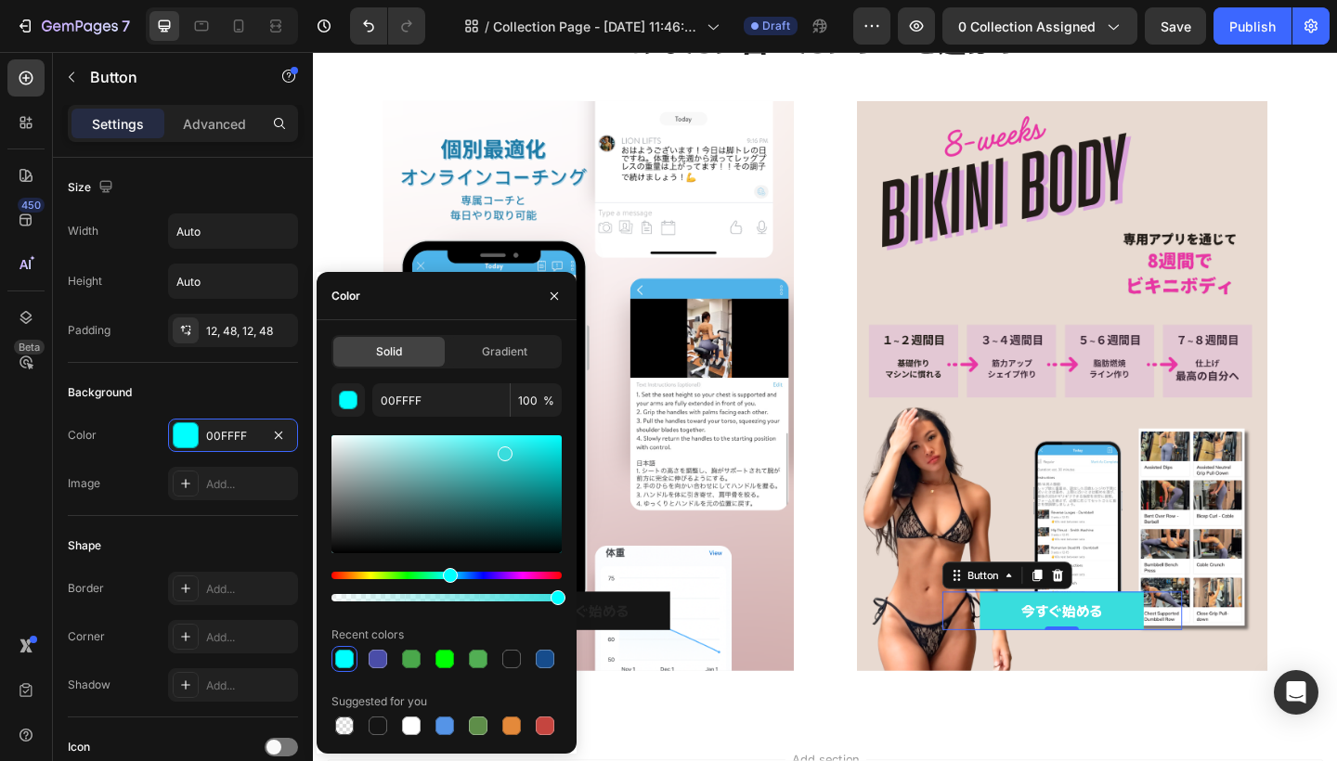
drag, startPoint x: 529, startPoint y: 466, endPoint x: 504, endPoint y: 451, distance: 29.1
click at [504, 451] on div at bounding box center [446, 494] width 230 height 118
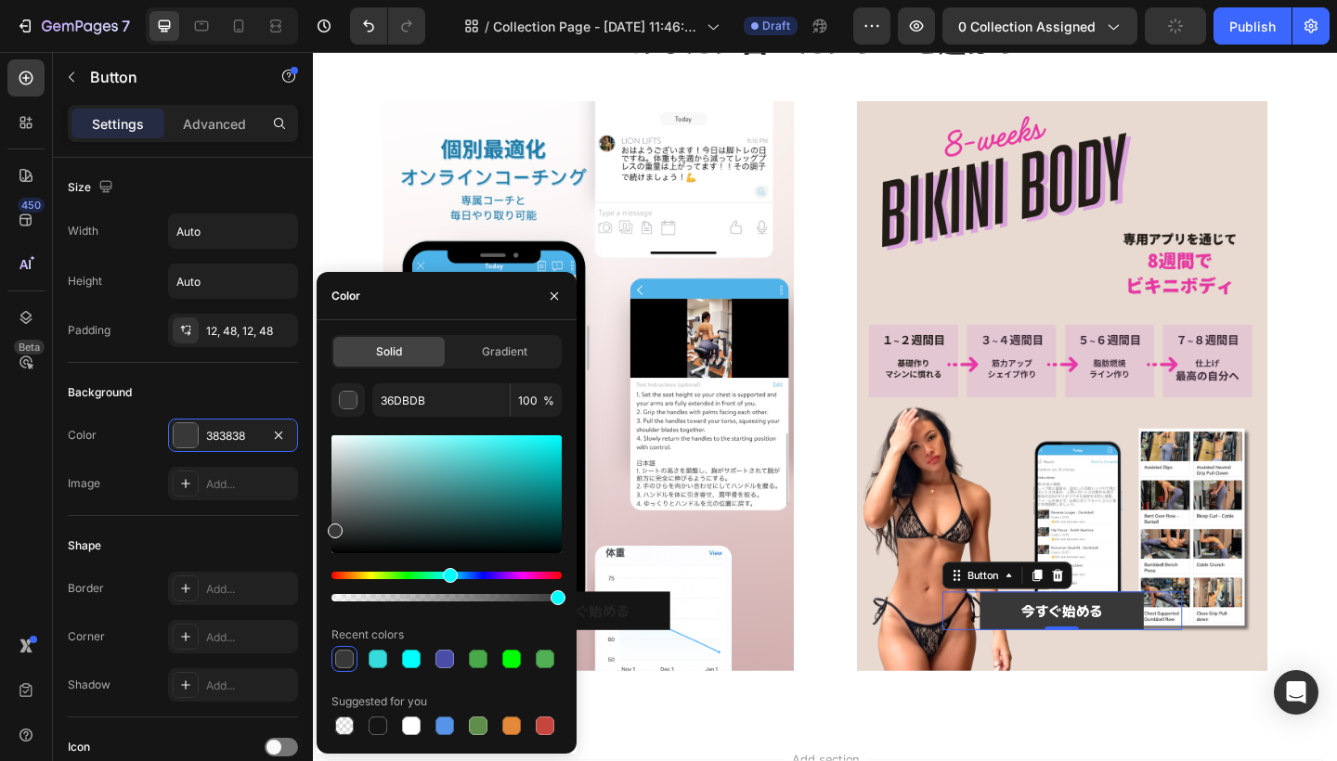
type input "383838"
drag, startPoint x: 510, startPoint y: 495, endPoint x: 323, endPoint y: 527, distance: 190.3
click at [323, 527] on div "Solid Gradient 383838 100 % Recent colors Suggested for you" at bounding box center [446, 537] width 260 height 404
drag, startPoint x: 482, startPoint y: 395, endPoint x: 364, endPoint y: 402, distance: 118.1
click at [364, 402] on div "383838 100 %" at bounding box center [446, 399] width 230 height 33
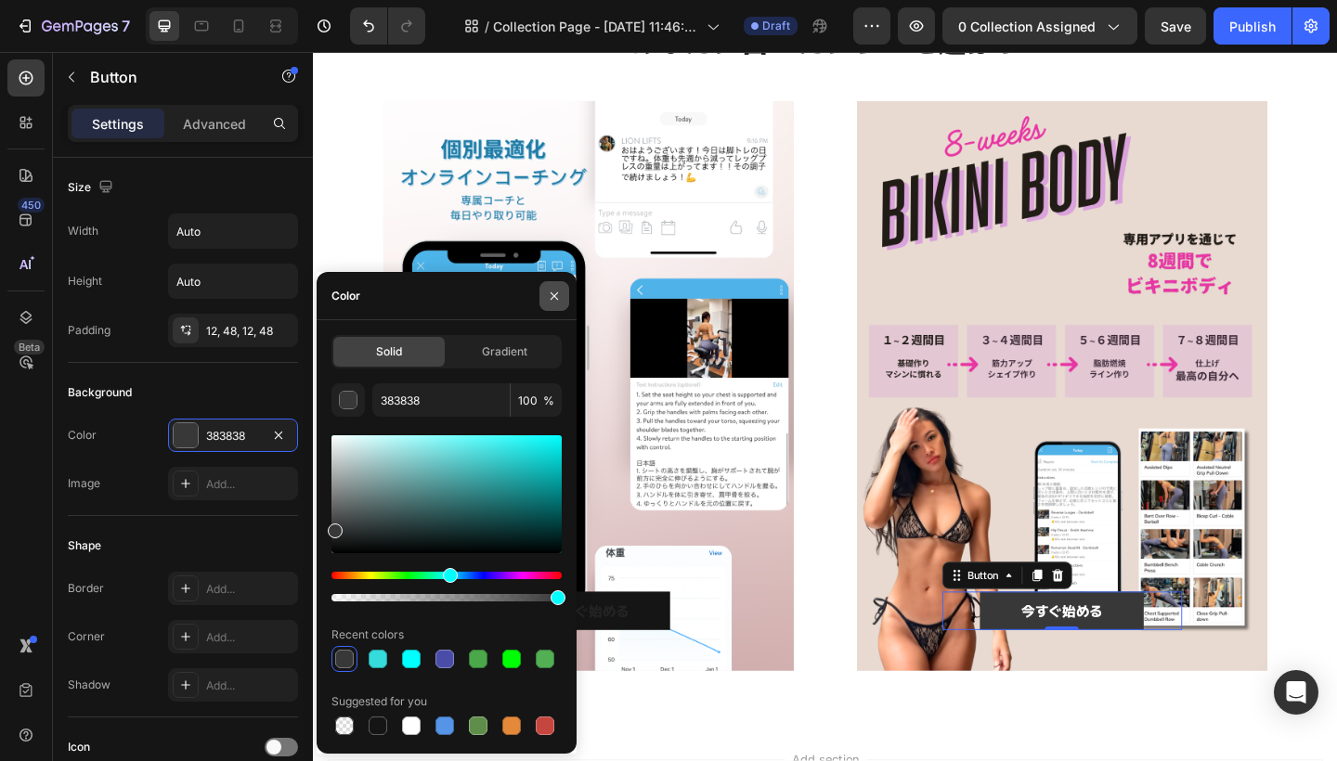
click at [559, 291] on icon "button" at bounding box center [554, 296] width 15 height 15
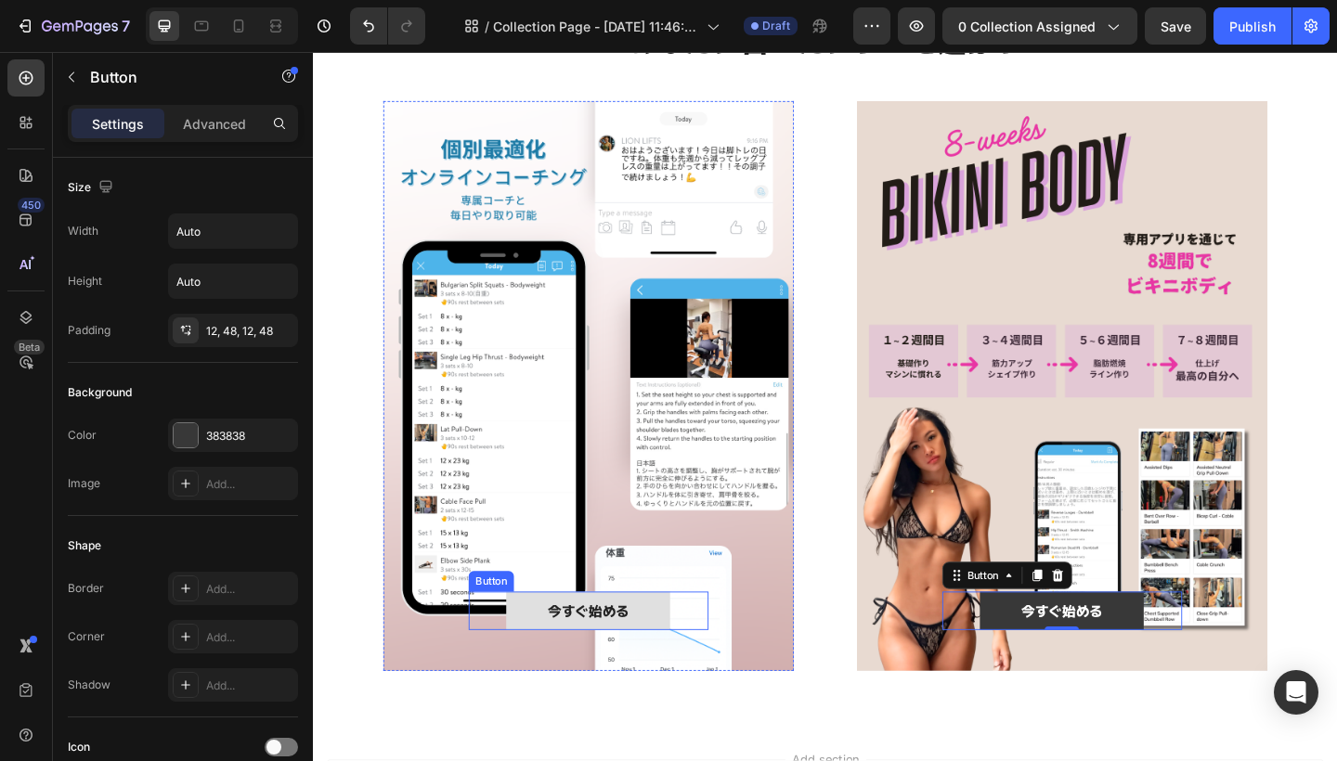
click at [678, 652] on button "今すぐ始める" at bounding box center [612, 660] width 178 height 42
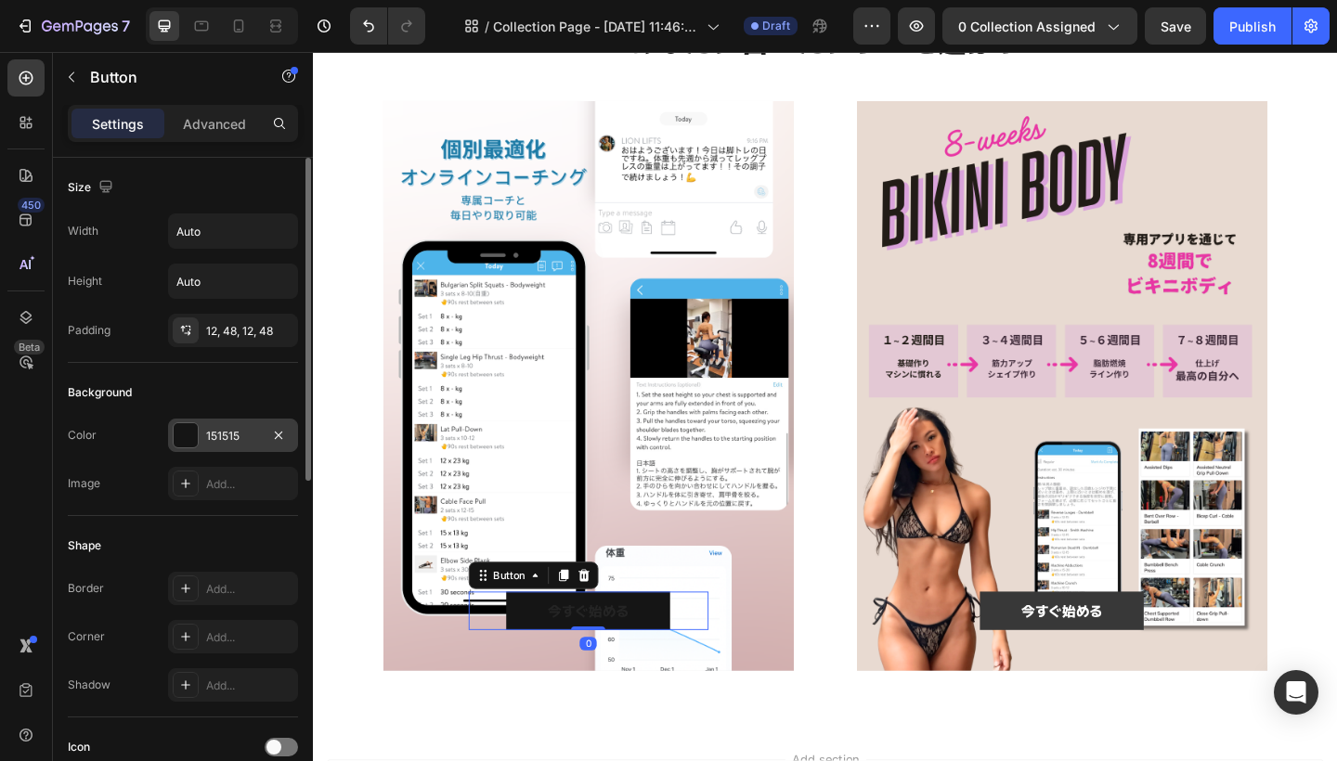
click at [188, 433] on div at bounding box center [186, 435] width 24 height 24
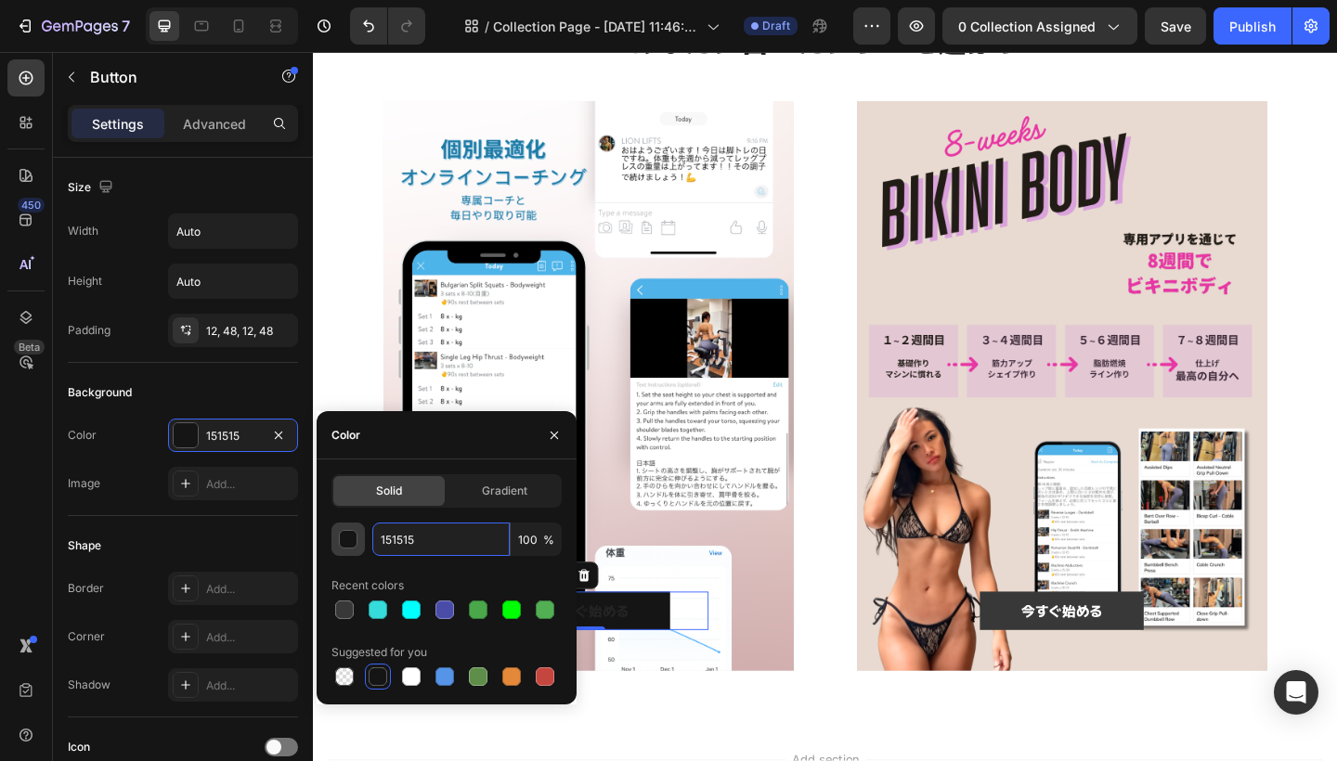
drag, startPoint x: 415, startPoint y: 534, endPoint x: 352, endPoint y: 535, distance: 63.1
click at [352, 536] on div "151515 100 %" at bounding box center [446, 539] width 230 height 33
paste input "383838"
drag, startPoint x: 463, startPoint y: 538, endPoint x: 422, endPoint y: 539, distance: 40.8
click at [423, 539] on input "383838151515" at bounding box center [440, 539] width 137 height 33
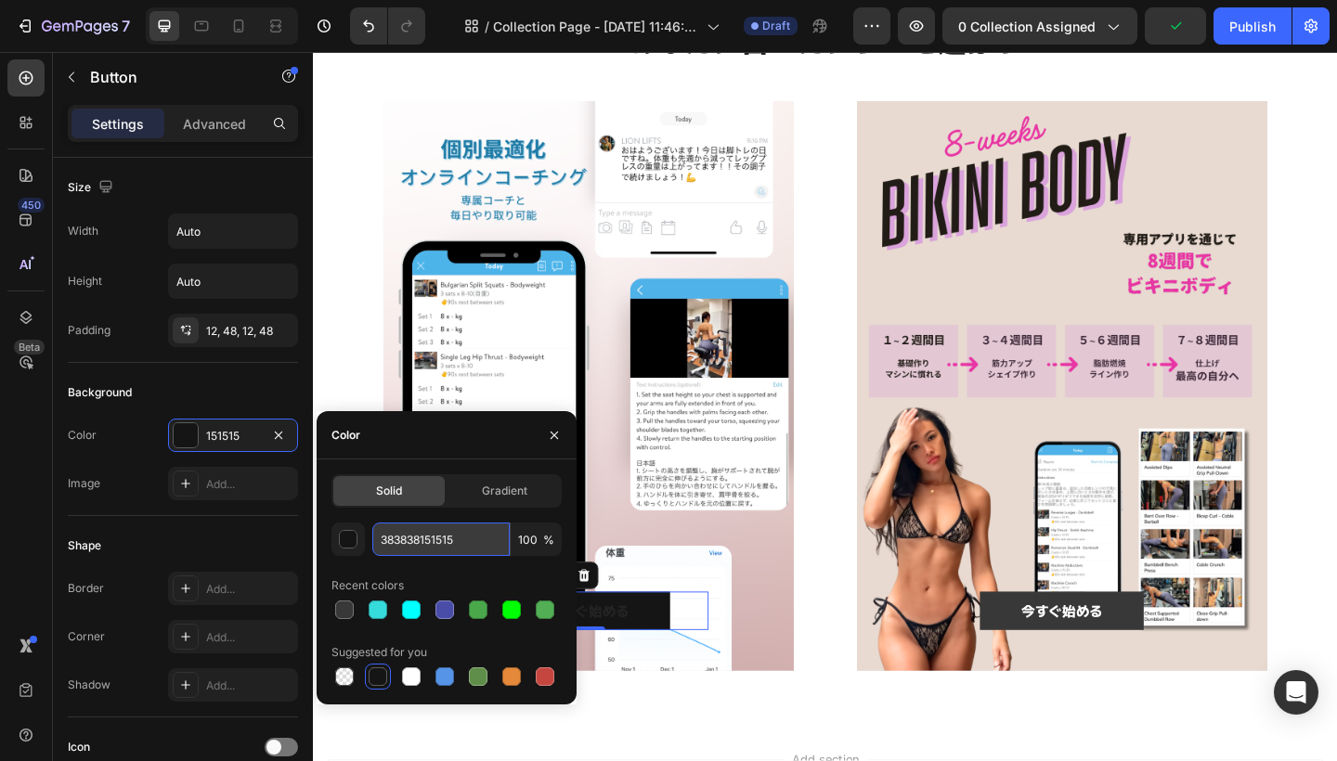
type input "383838"
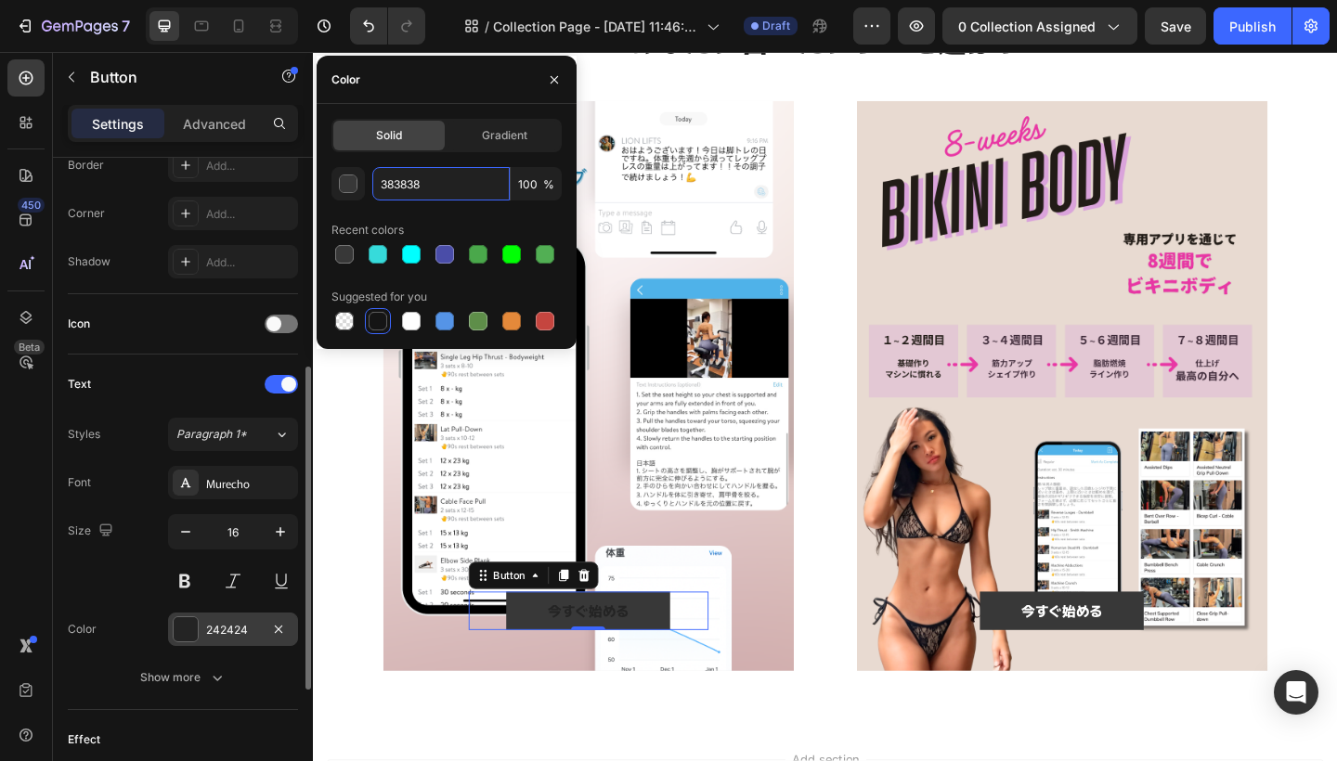
scroll to position [423, 0]
click at [207, 636] on div "242424" at bounding box center [233, 630] width 54 height 17
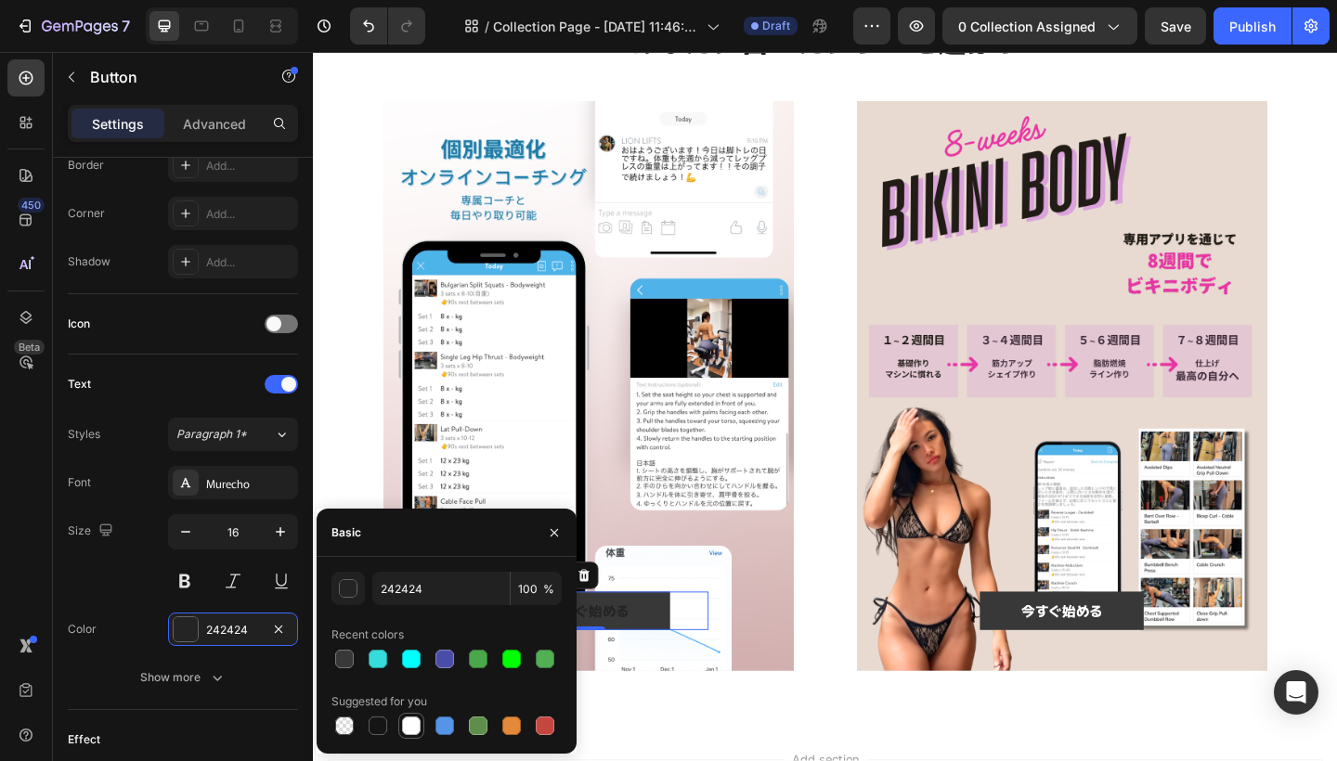
click at [412, 720] on div at bounding box center [411, 726] width 19 height 19
type input "FFFFFF"
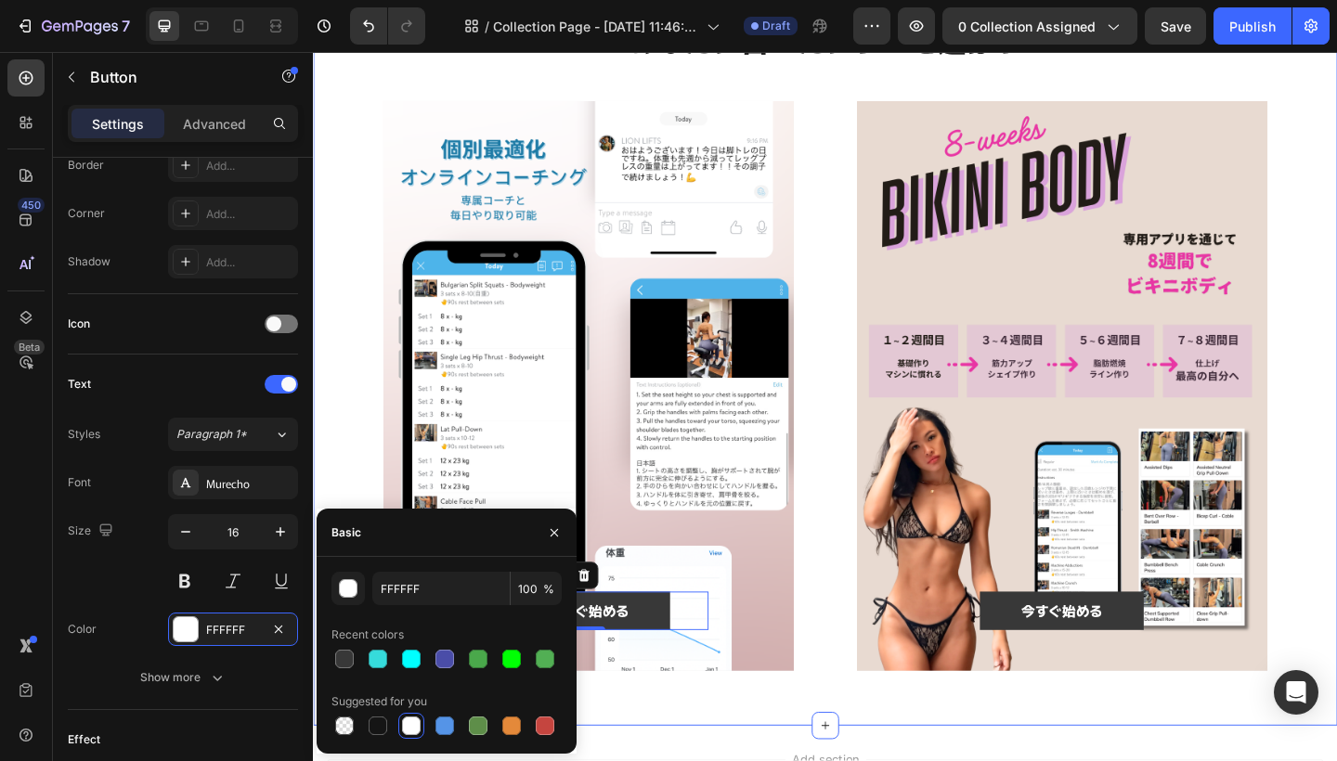
click at [363, 426] on div "⁠⁠⁠⁠⁠⁠⁠ あなたに合ったプランを選ぼう Heading 今すぐ始める Button 0 Hero Banner 今すぐ始める Button Hero B…" at bounding box center [870, 364] width 1114 height 842
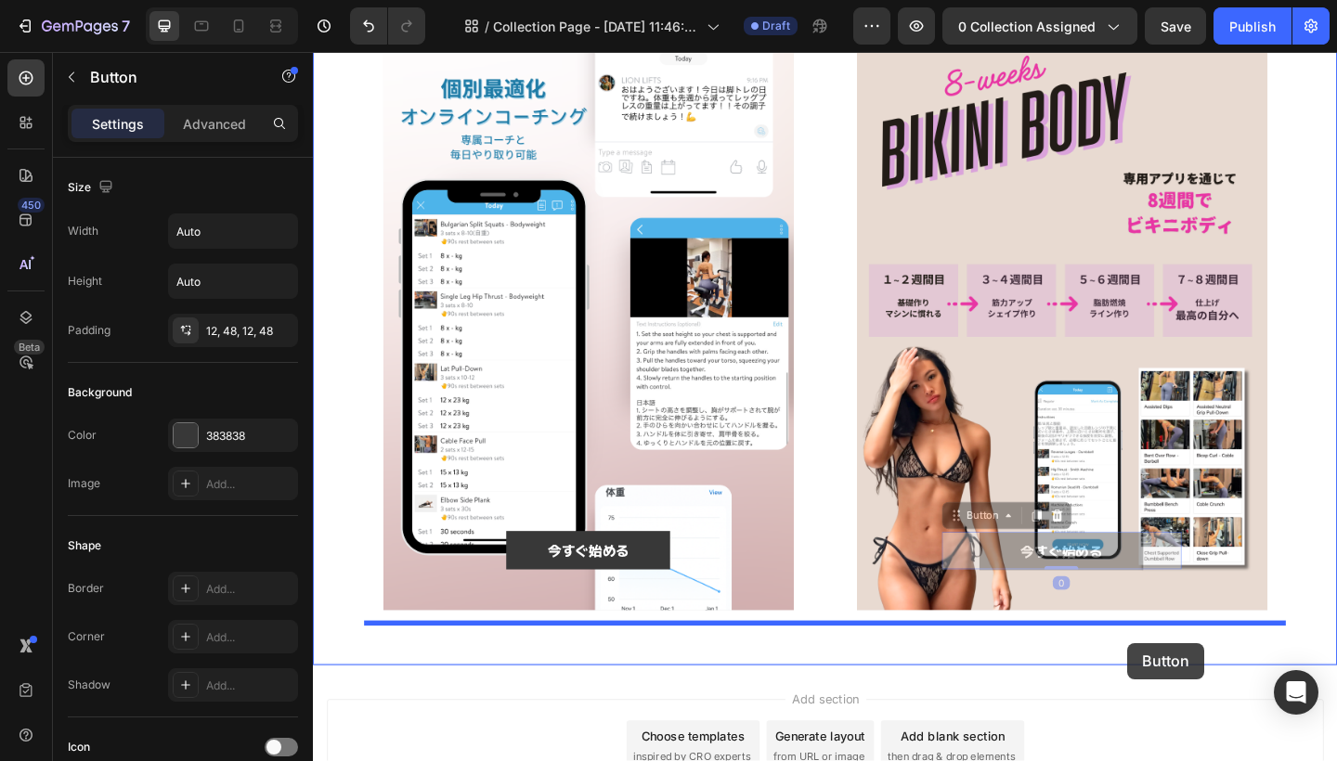
scroll to position [238, 0]
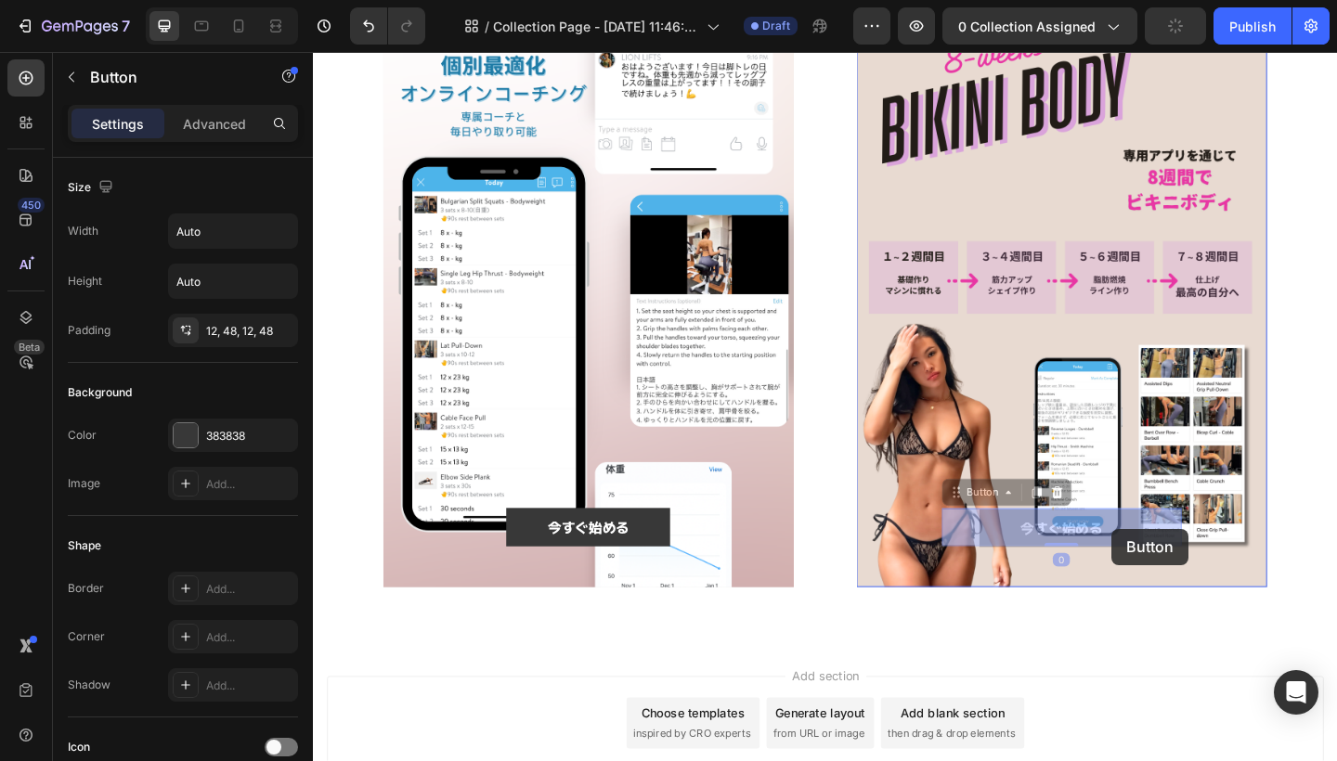
drag, startPoint x: 1204, startPoint y: 657, endPoint x: 1182, endPoint y: 571, distance: 89.1
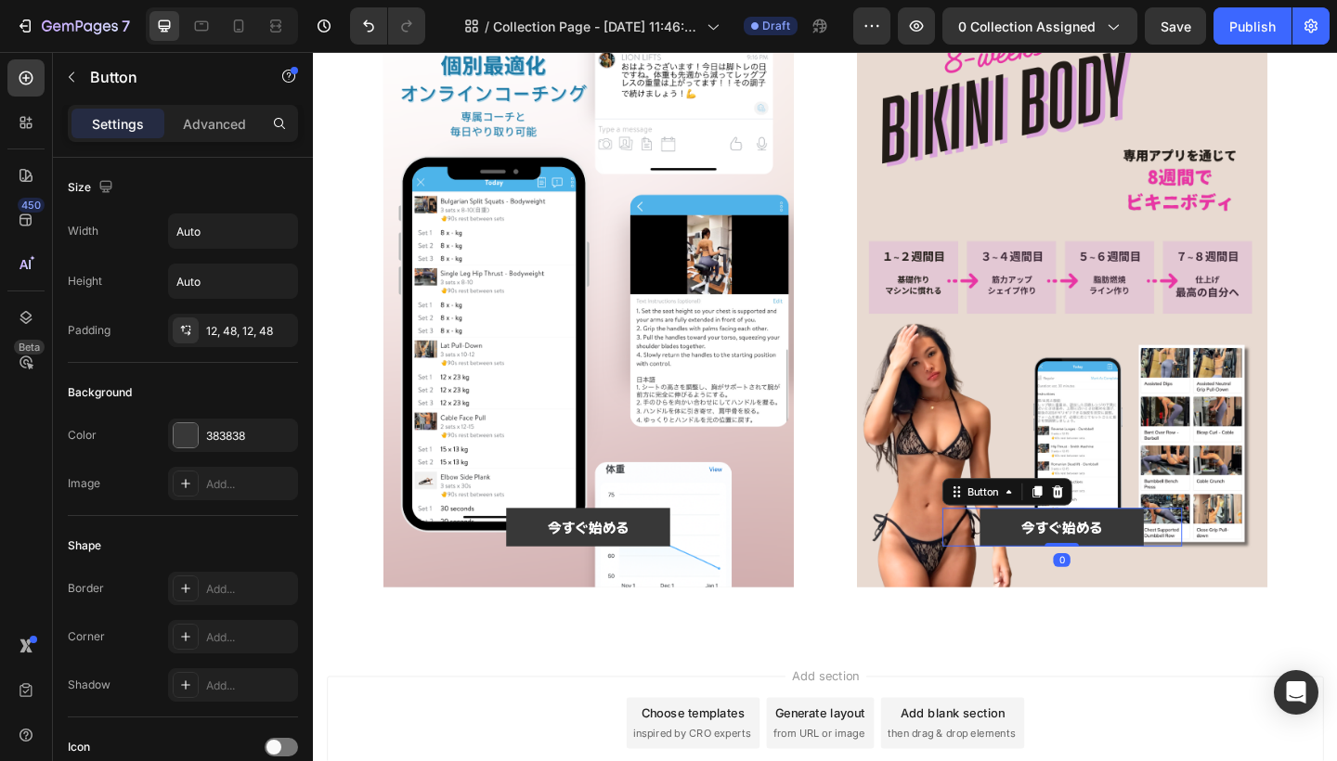
drag, startPoint x: 1133, startPoint y: 584, endPoint x: 1136, endPoint y: 537, distance: 46.5
click at [1136, 549] on div "今すぐ始める Button 0" at bounding box center [1127, 570] width 261 height 42
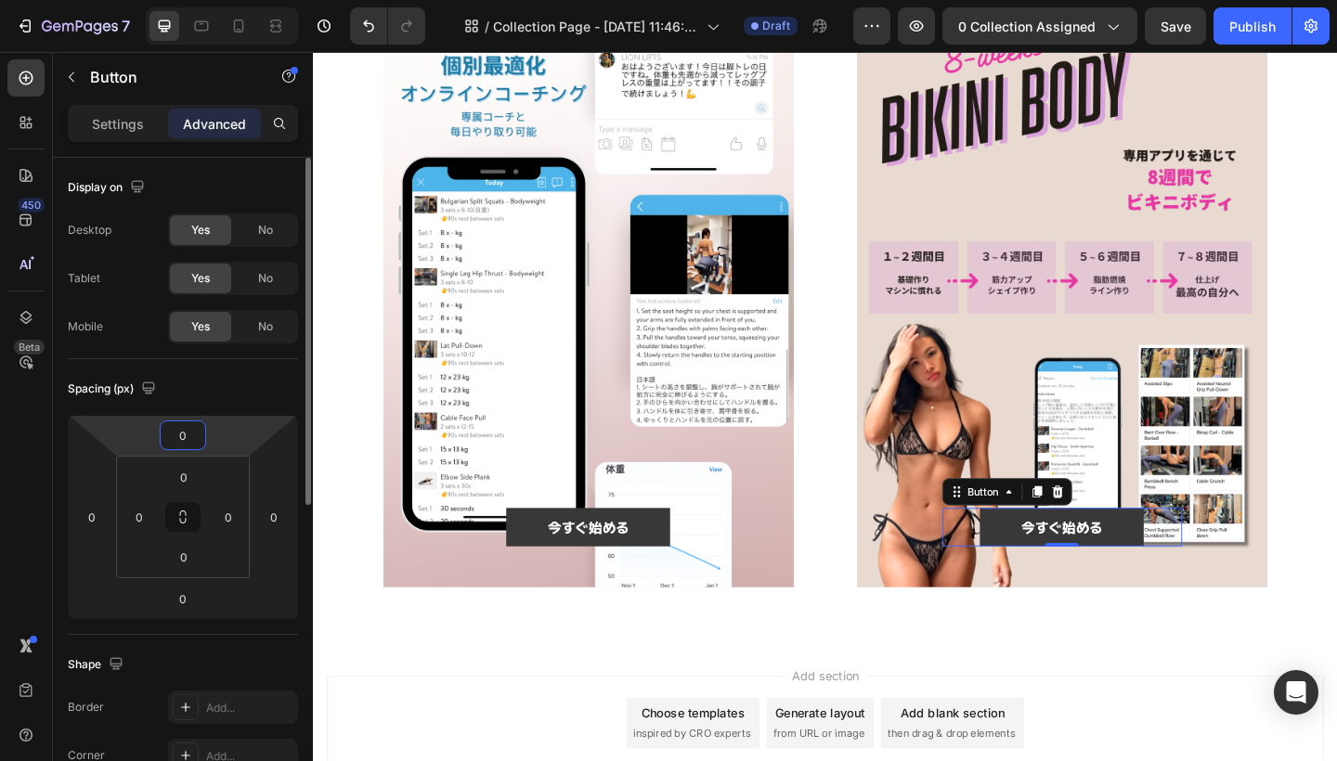
click at [182, 433] on input "0" at bounding box center [182, 435] width 37 height 28
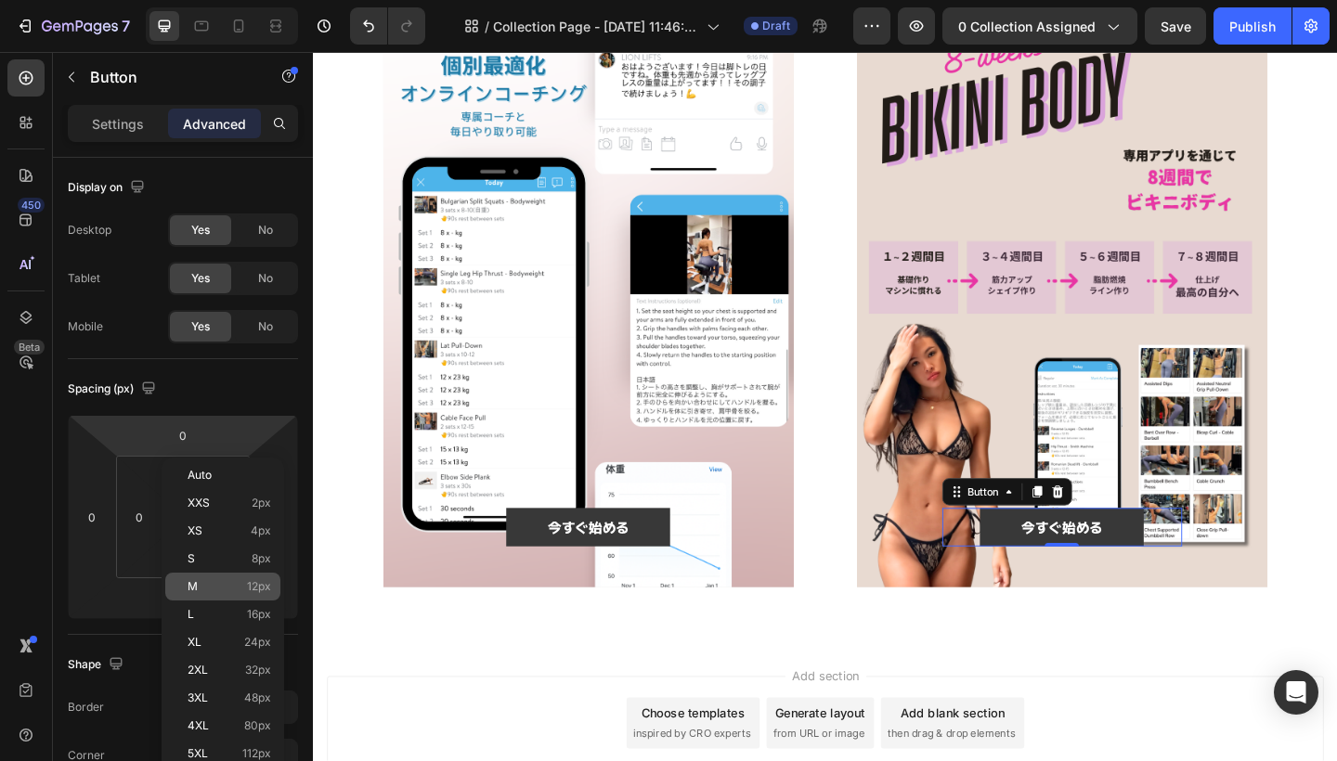
click at [210, 589] on p "M 12px" at bounding box center [229, 586] width 84 height 13
type input "12"
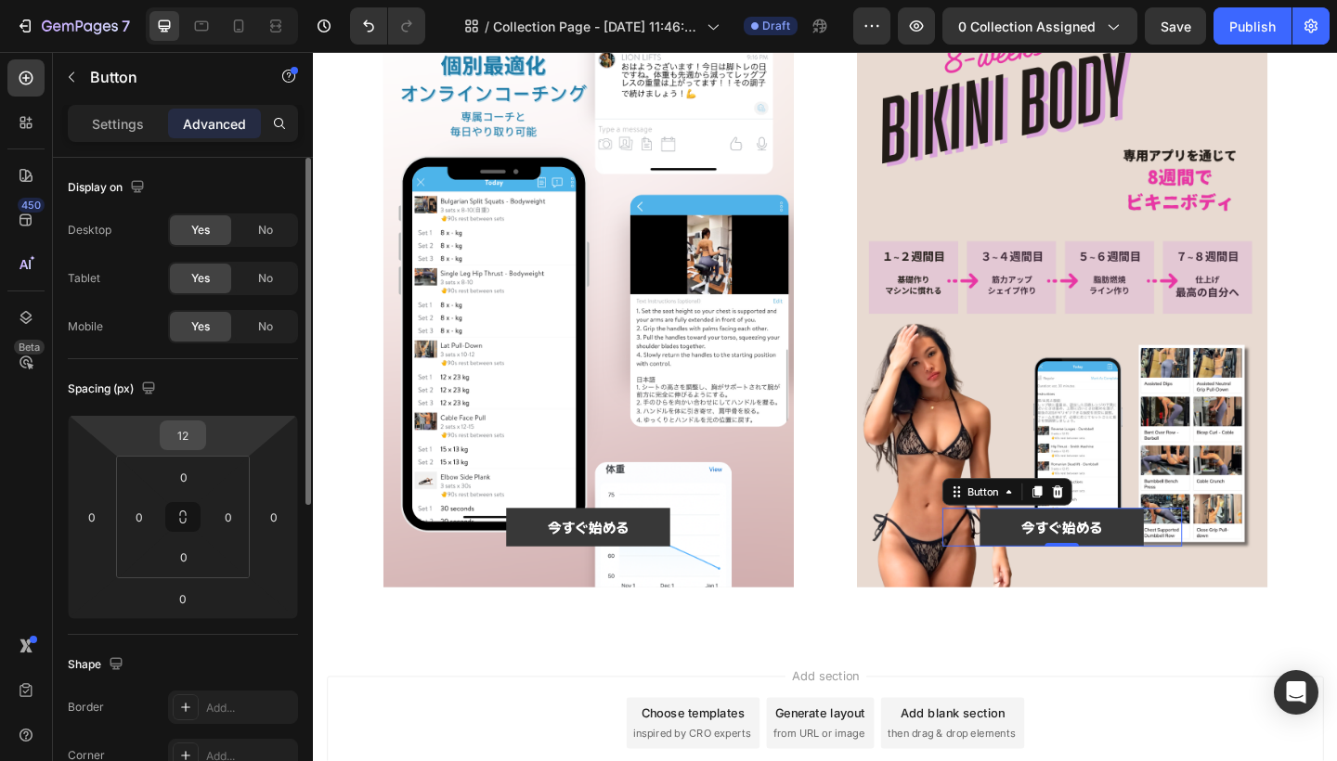
click at [188, 438] on input "12" at bounding box center [182, 435] width 37 height 28
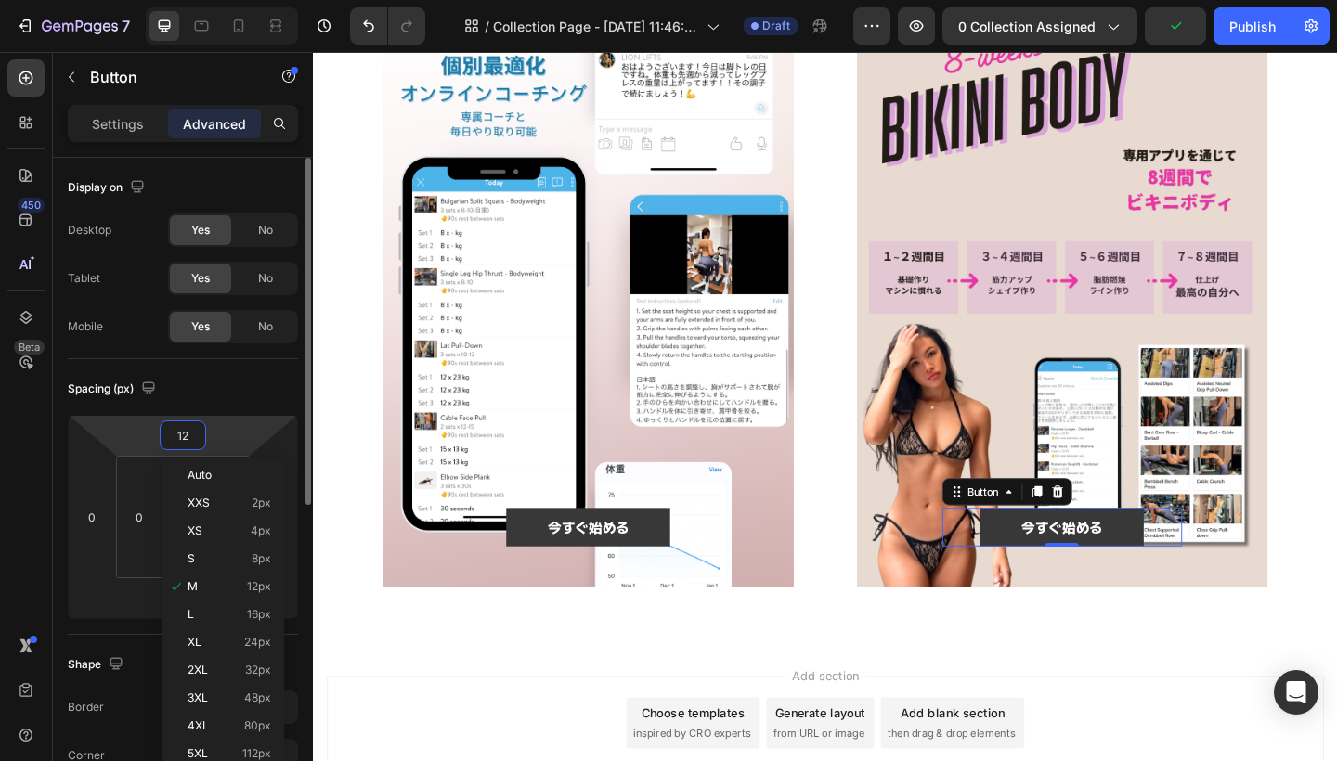
click at [237, 374] on div "Spacing (px)" at bounding box center [183, 389] width 230 height 30
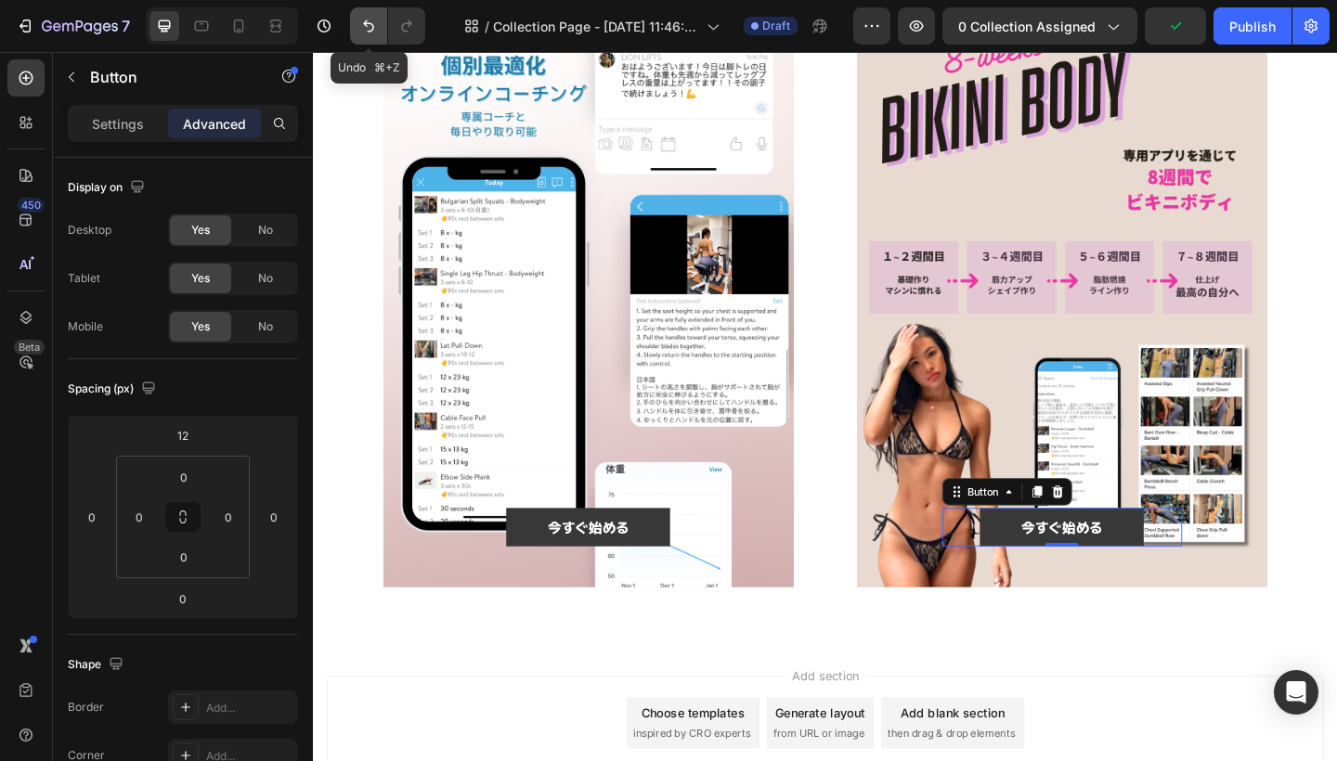
click at [373, 29] on icon "Undo/Redo" at bounding box center [368, 26] width 11 height 12
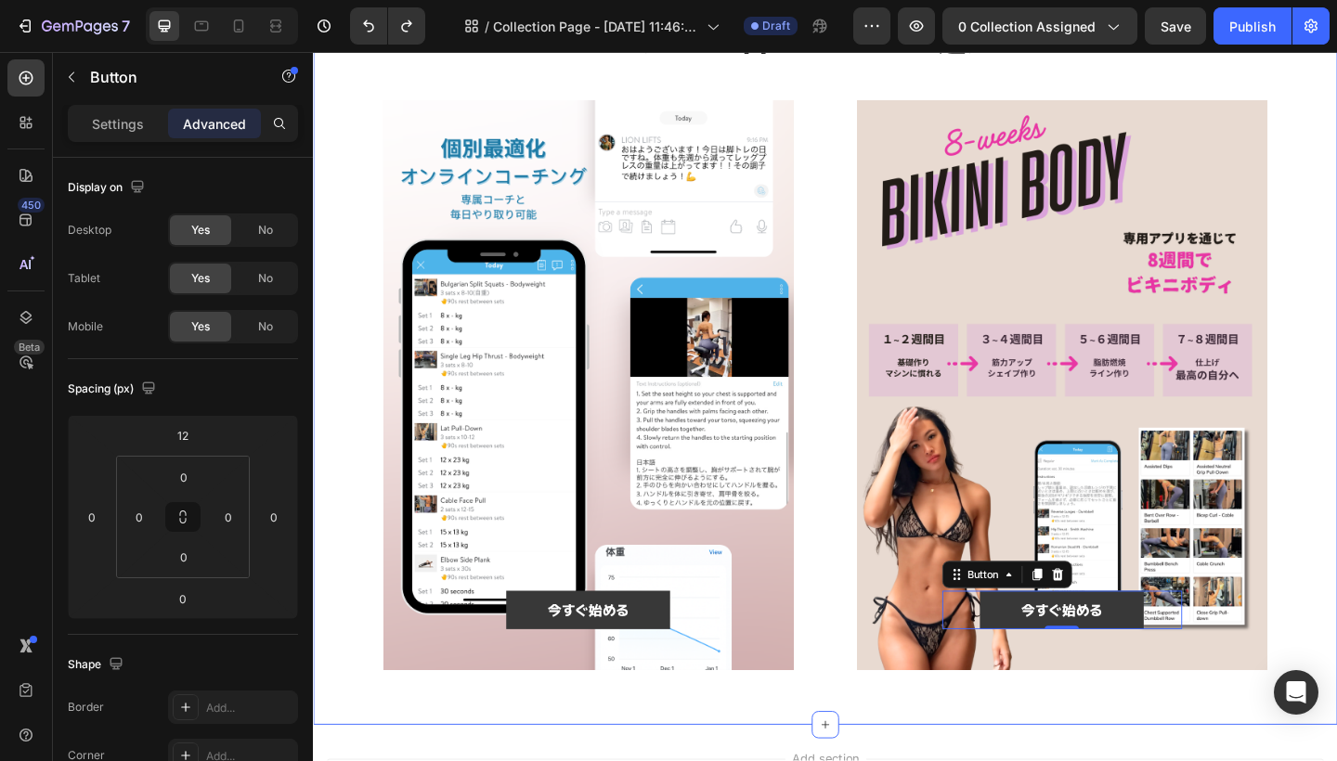
scroll to position [135, 0]
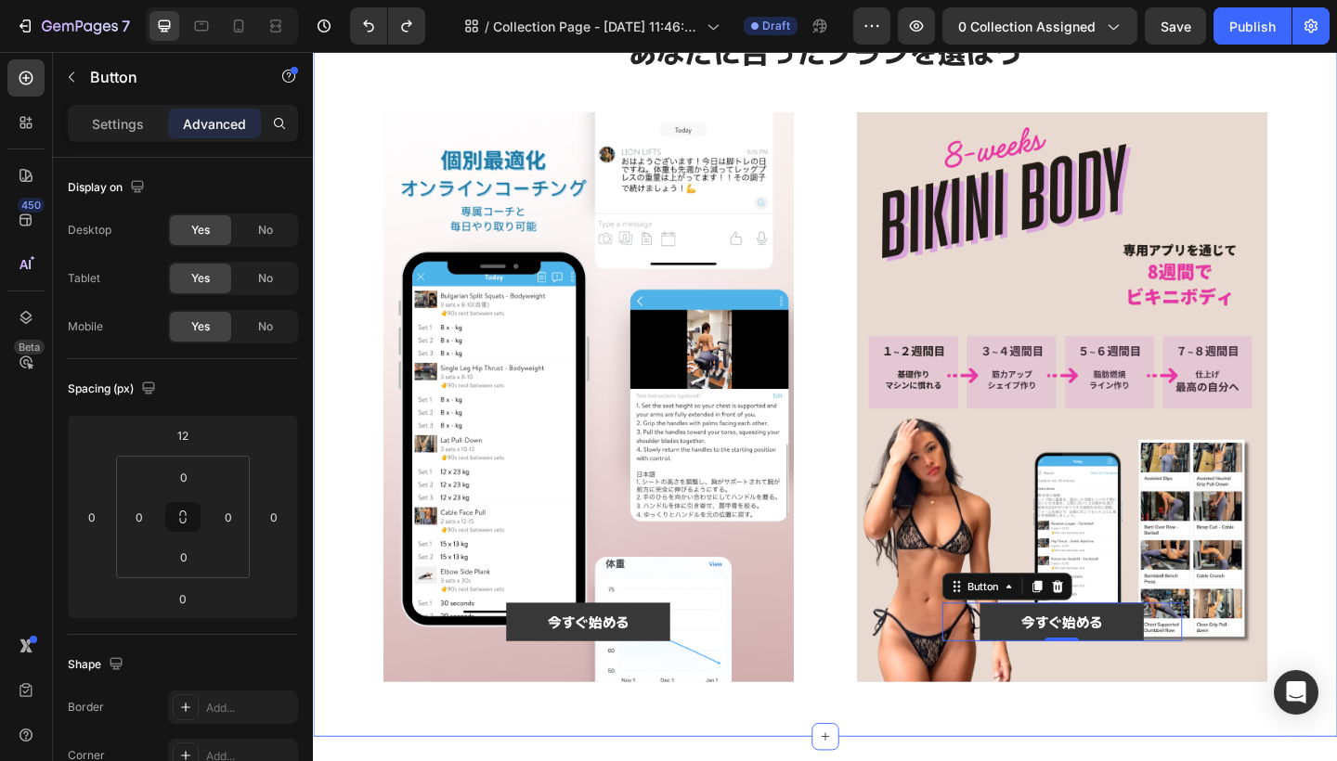
click at [1336, 287] on div "⁠⁠⁠⁠⁠⁠⁠ あなたに合ったプランを選ぼう Heading 今すぐ始める Button Hero Banner 今すぐ始める Button 0 Hero B…" at bounding box center [870, 376] width 1114 height 842
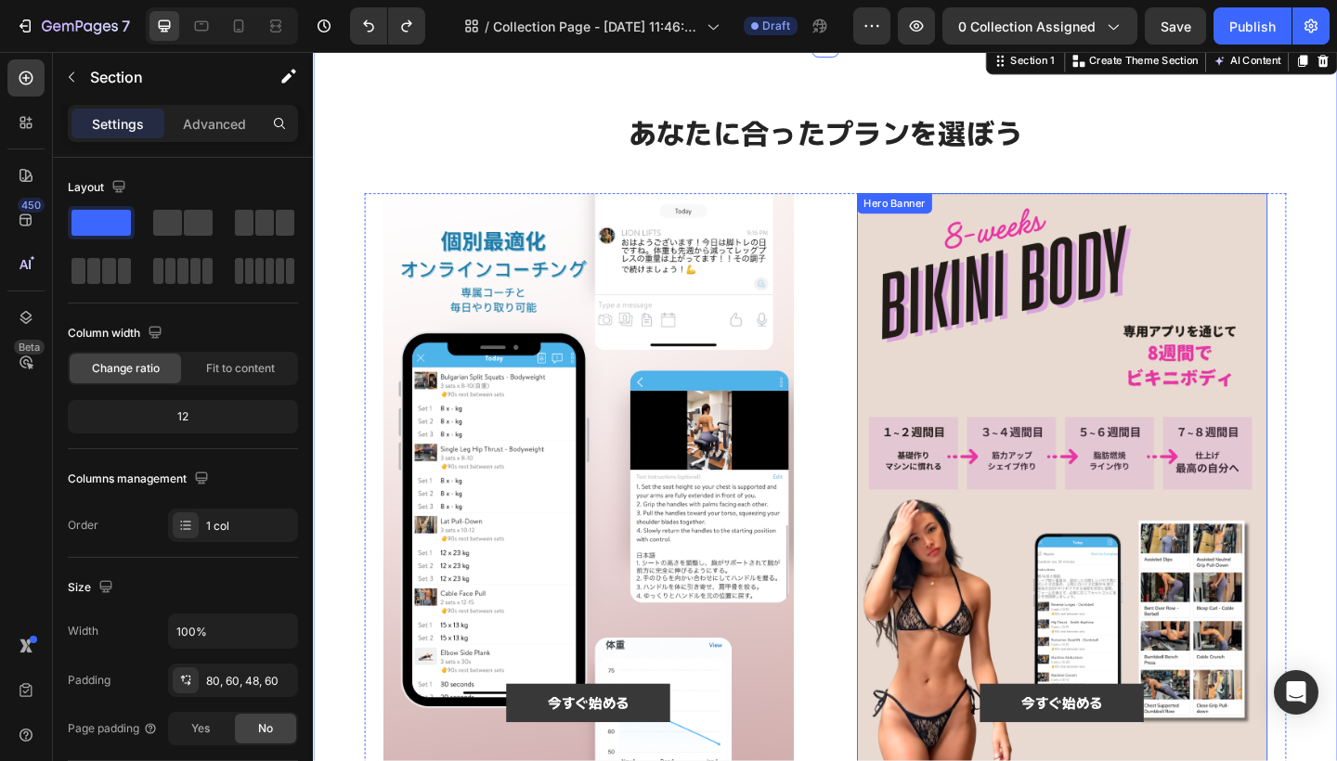
scroll to position [38, 0]
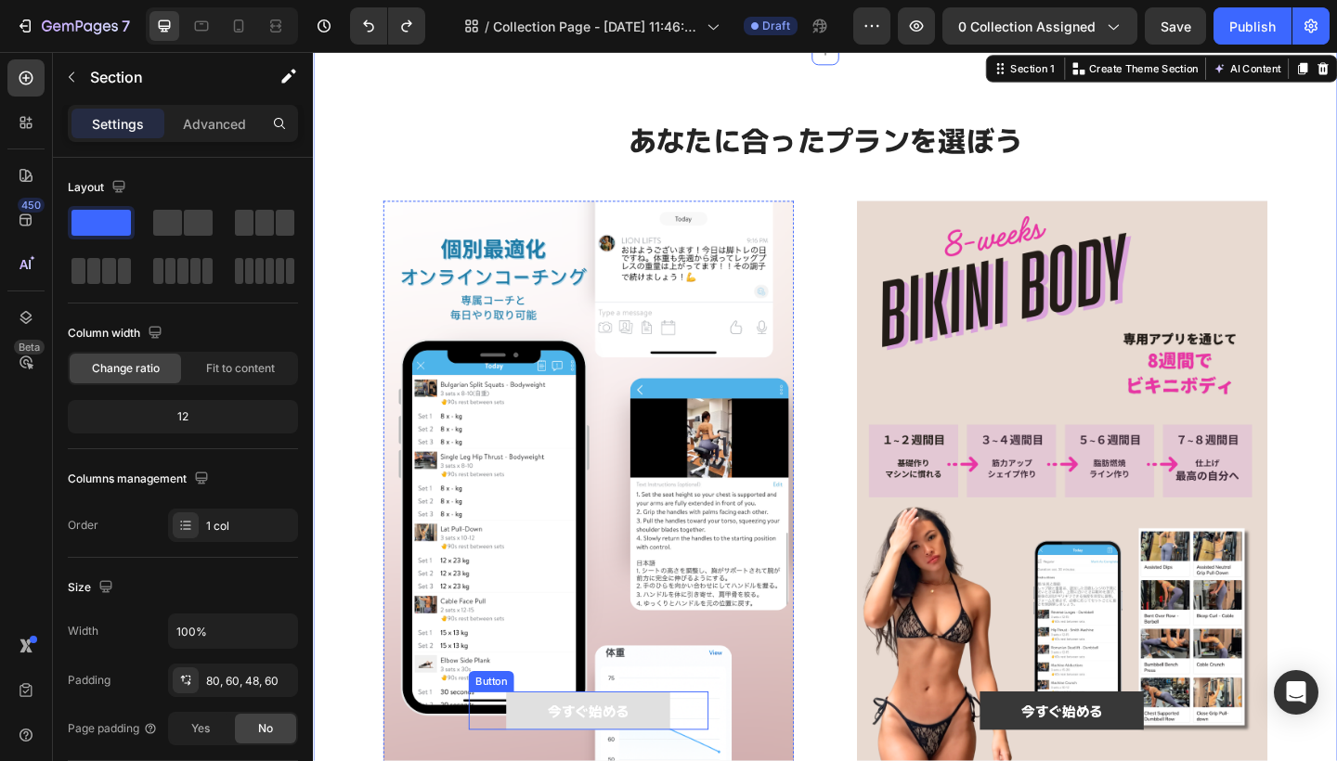
click at [668, 760] on button "今すぐ始める" at bounding box center [612, 769] width 178 height 42
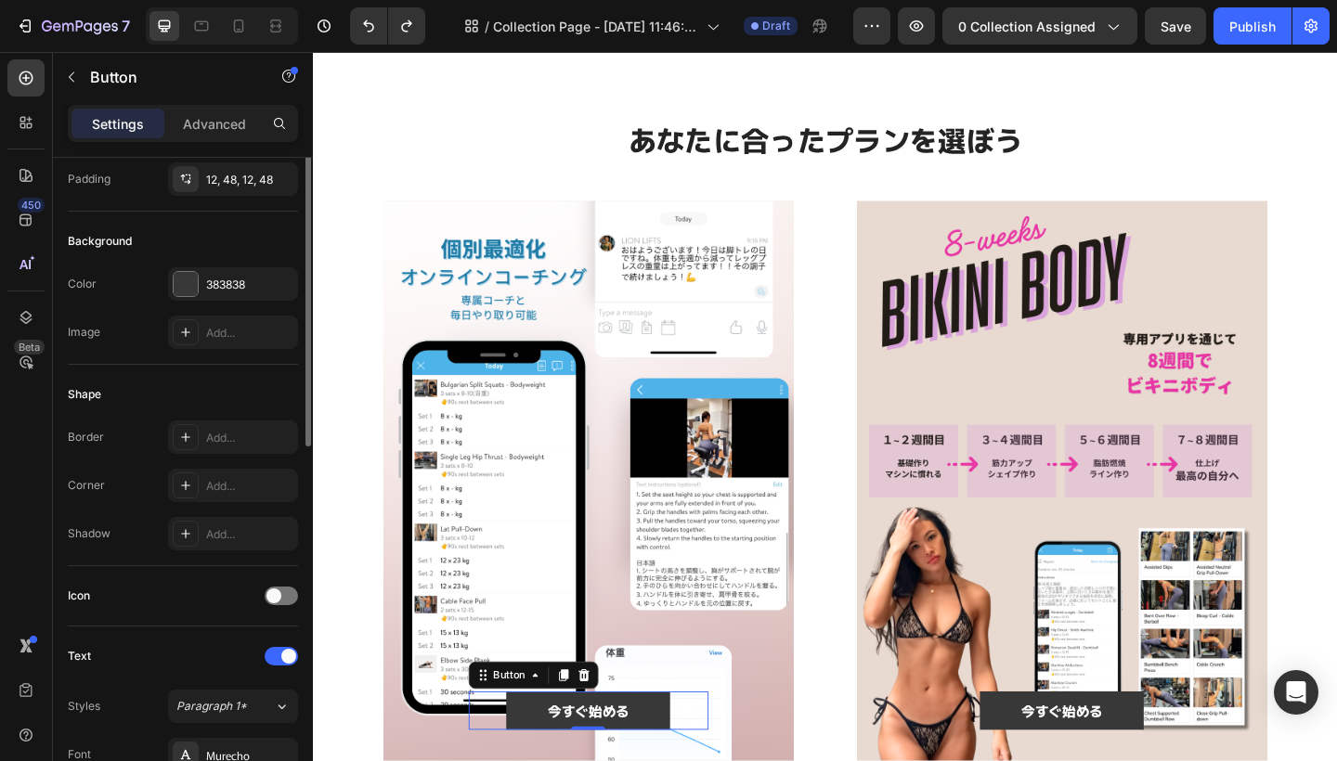
scroll to position [0, 0]
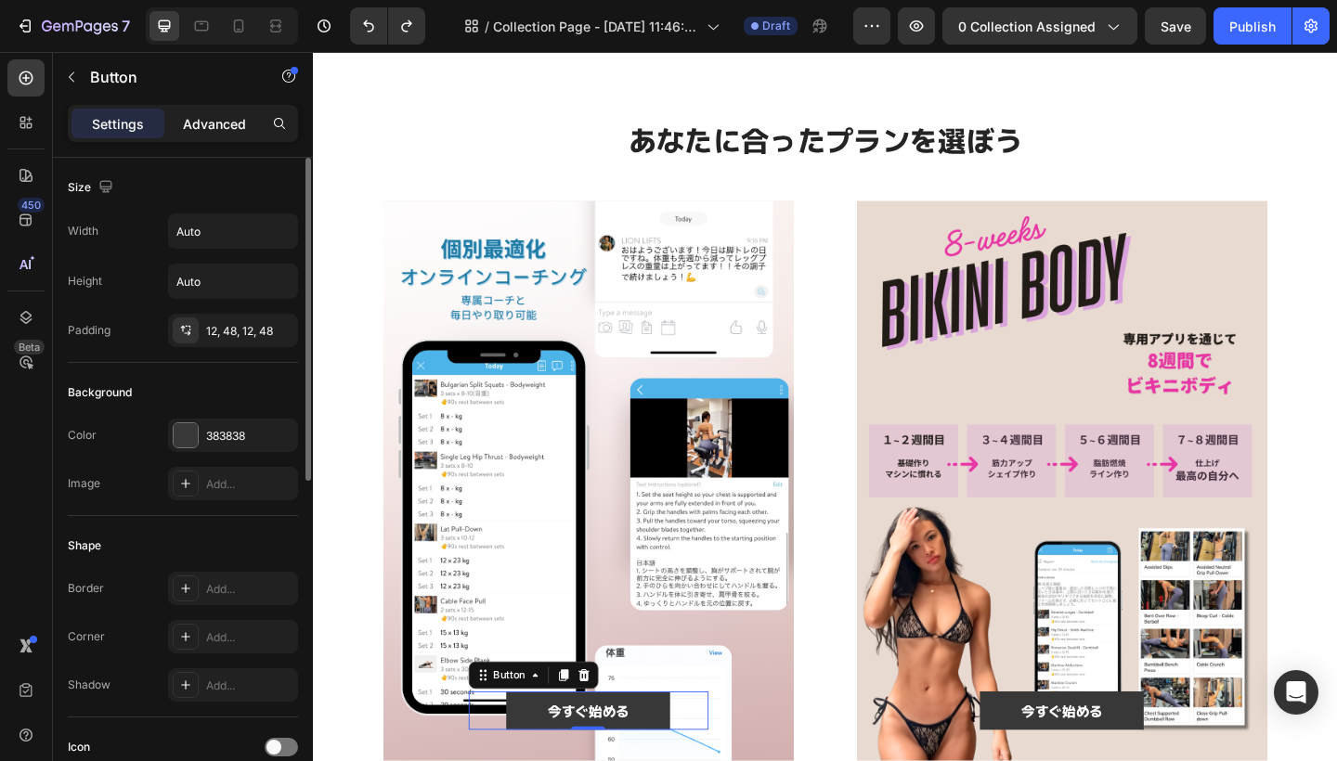
click at [230, 117] on p "Advanced" at bounding box center [214, 123] width 63 height 19
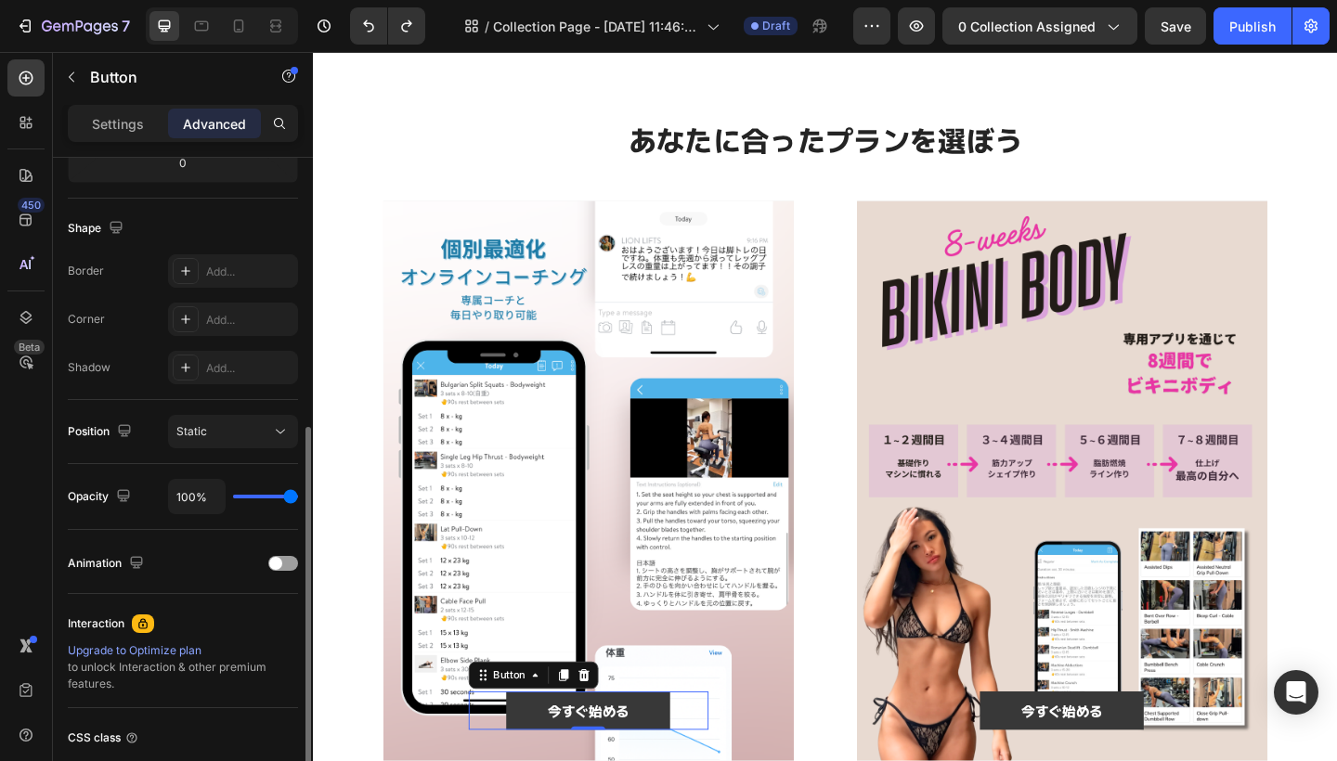
scroll to position [582, 0]
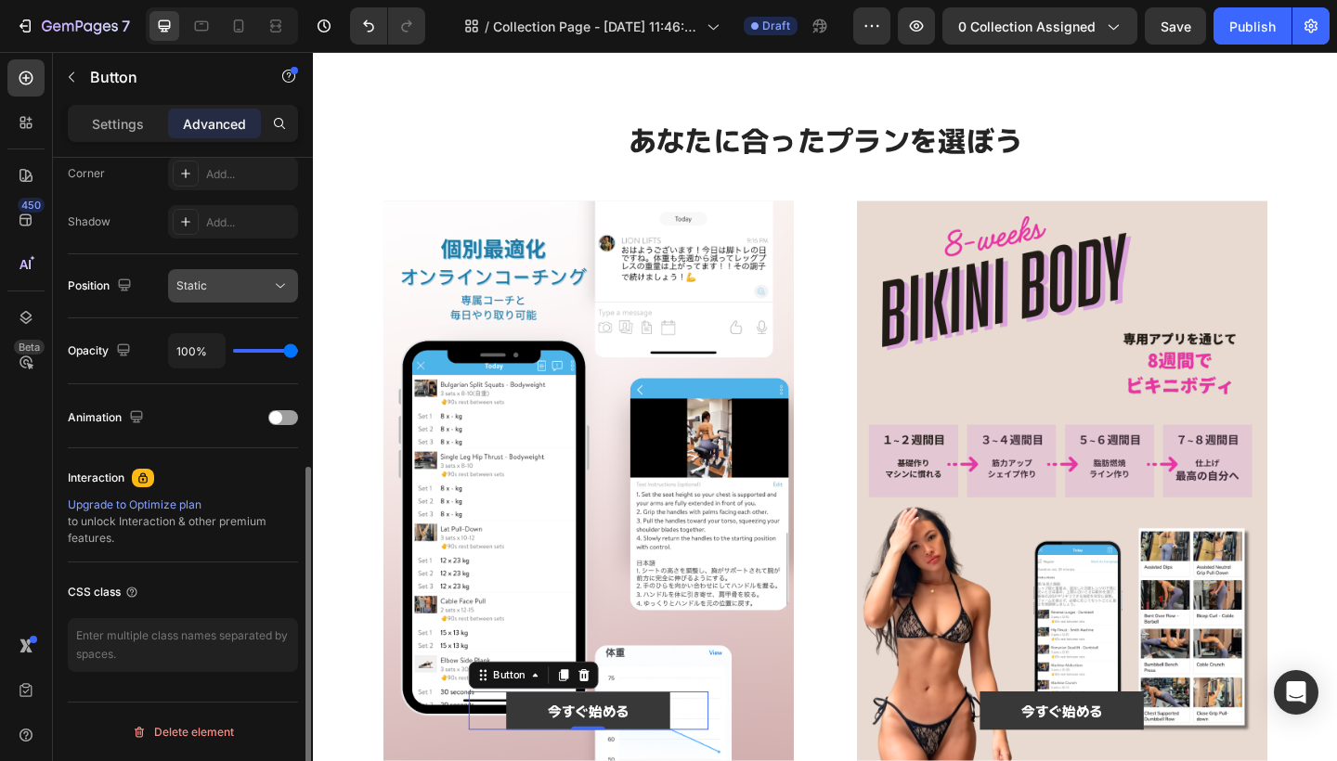
click at [268, 288] on div "Static" at bounding box center [223, 286] width 95 height 17
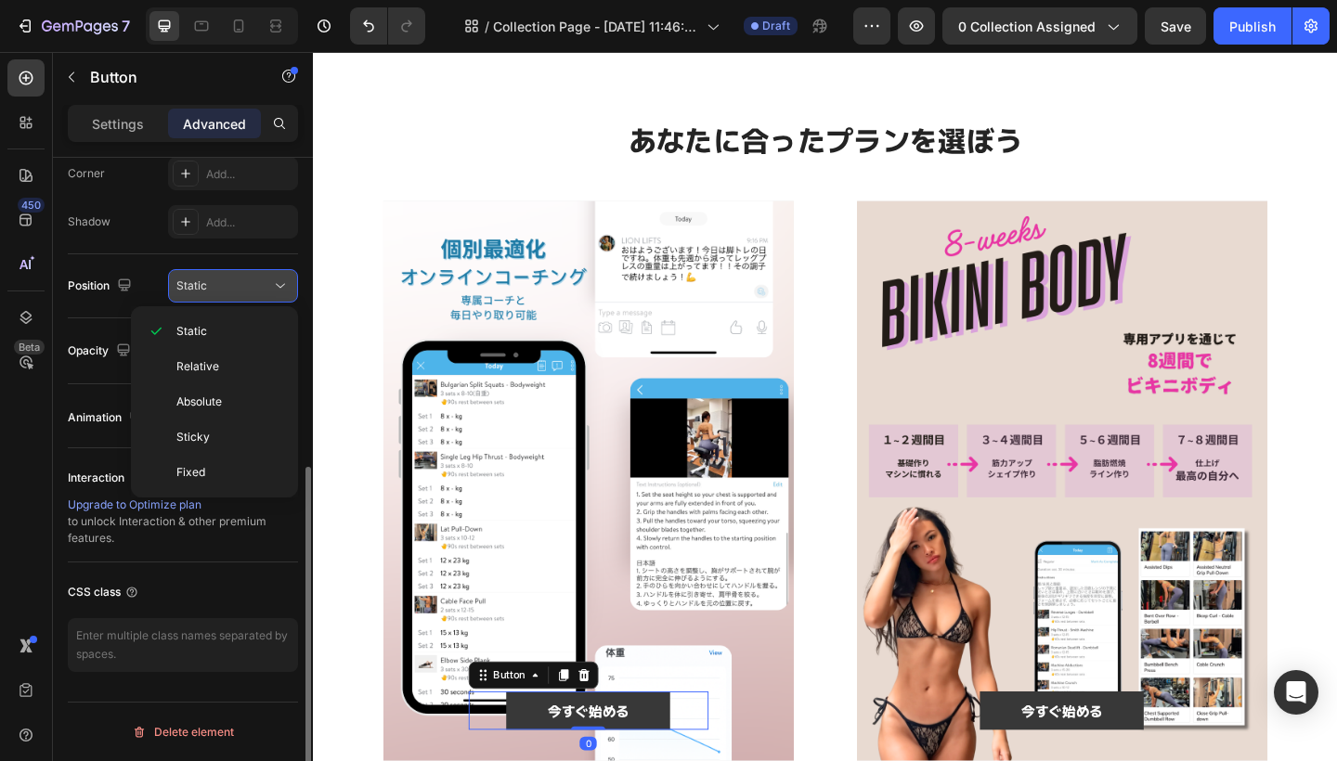
click at [268, 288] on div "Static" at bounding box center [223, 286] width 95 height 17
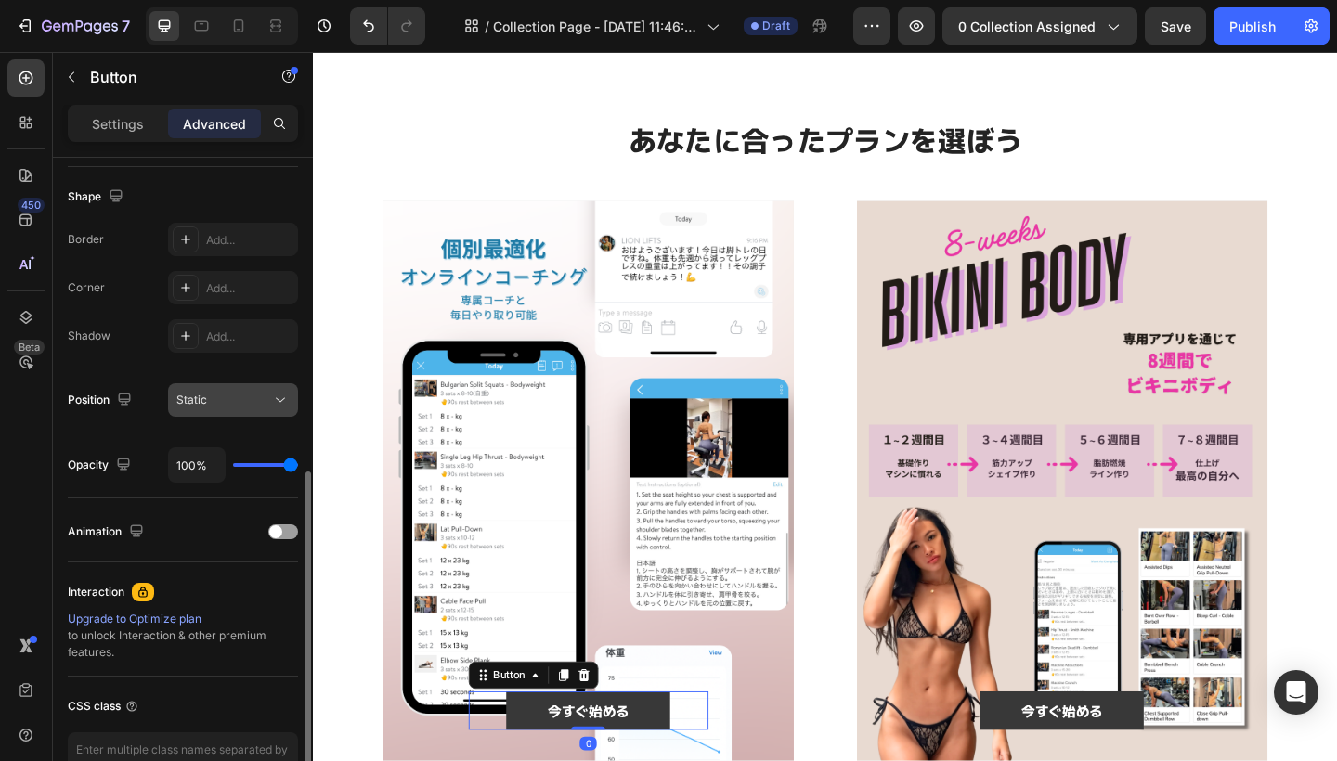
scroll to position [466, 0]
click at [233, 285] on div "Add..." at bounding box center [249, 290] width 87 height 17
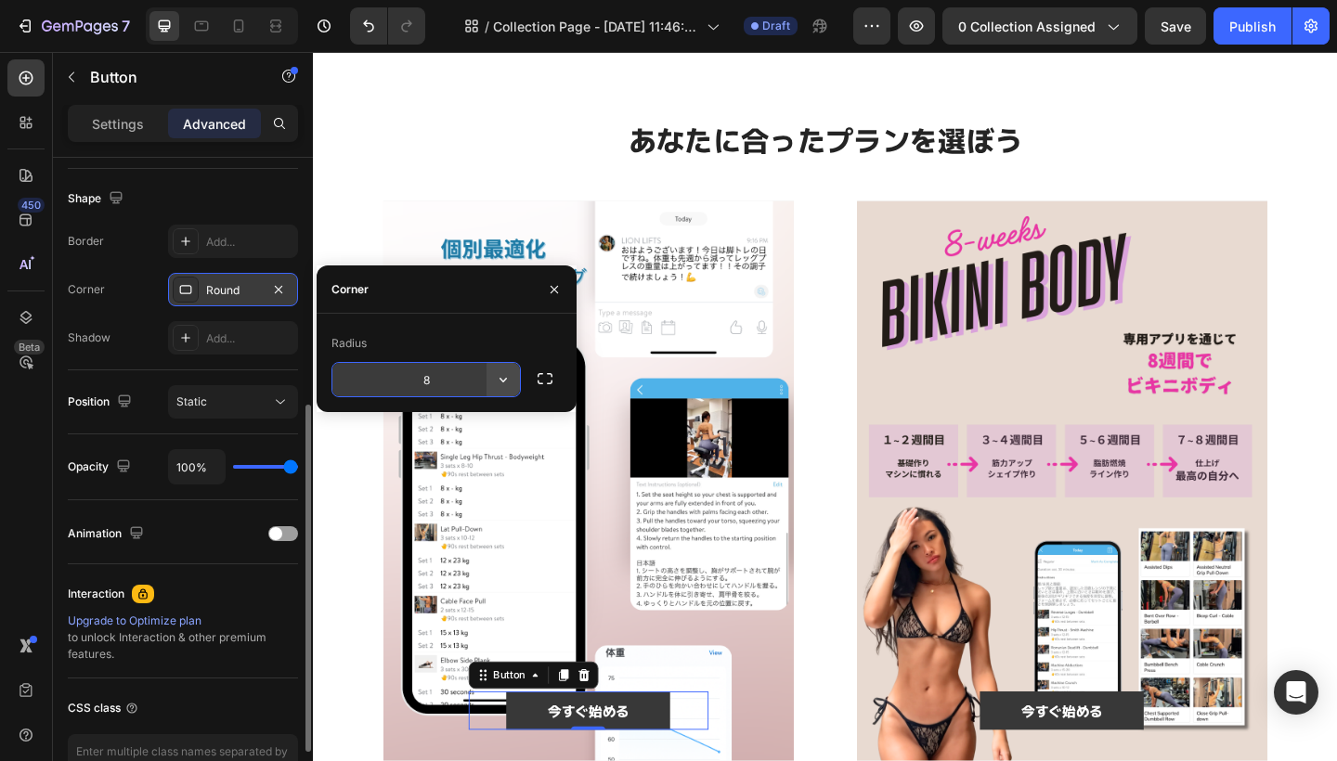
click at [505, 379] on icon "button" at bounding box center [502, 380] width 7 height 5
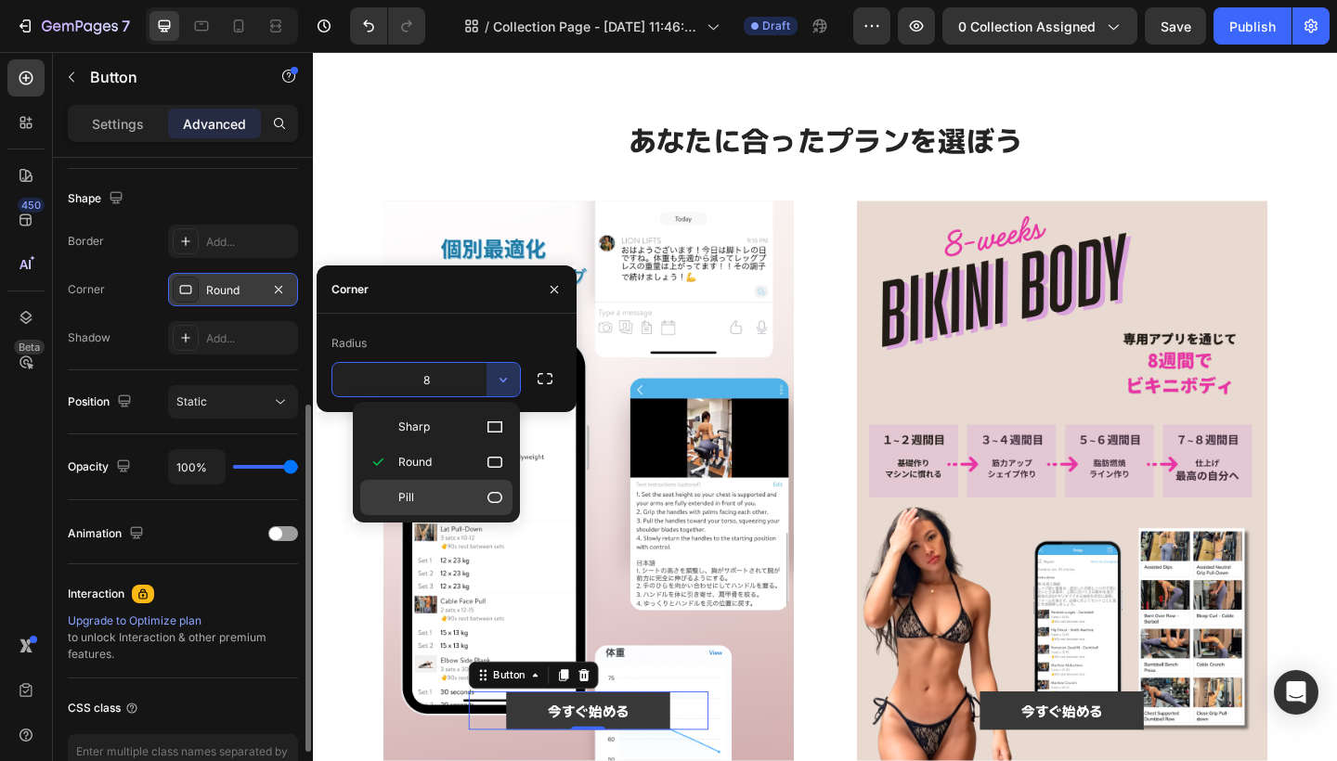
click at [466, 494] on p "Pill" at bounding box center [451, 497] width 106 height 19
type input "9999"
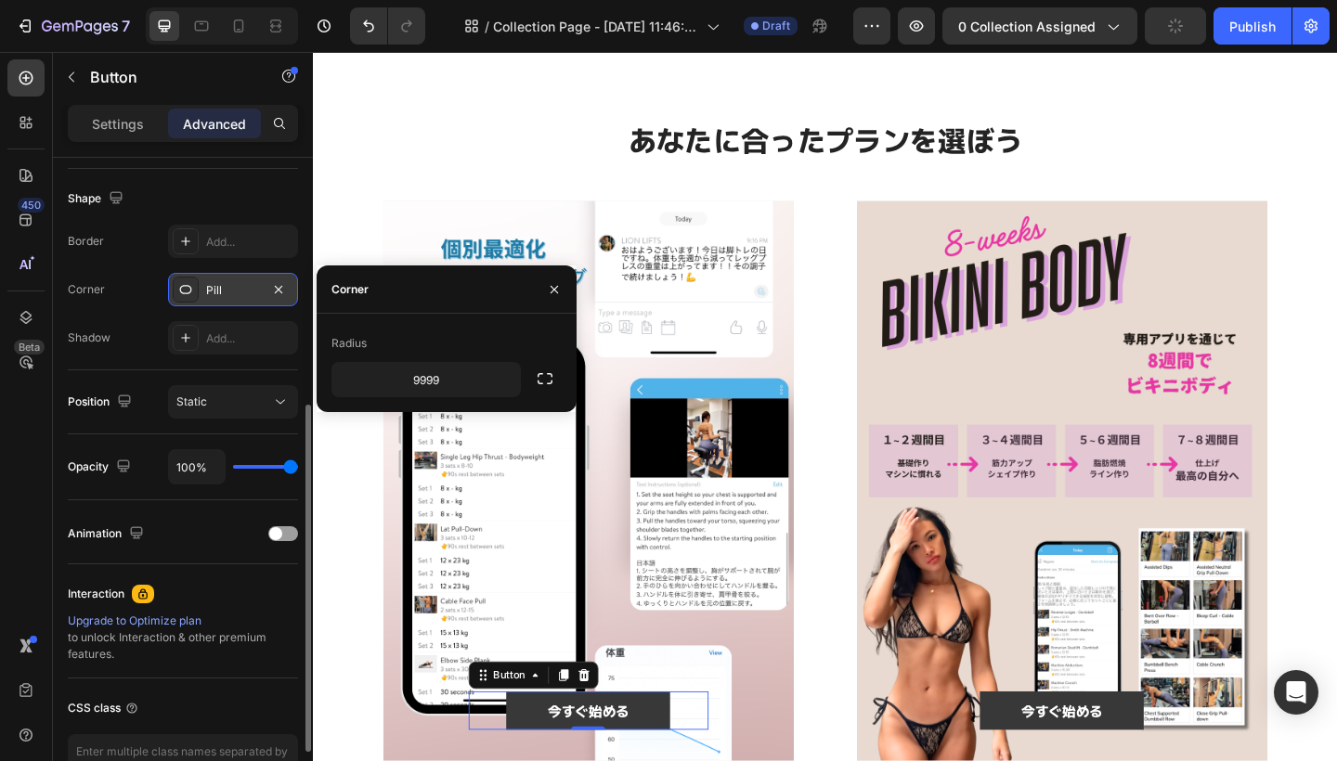
click at [267, 203] on div "Shape" at bounding box center [183, 199] width 230 height 30
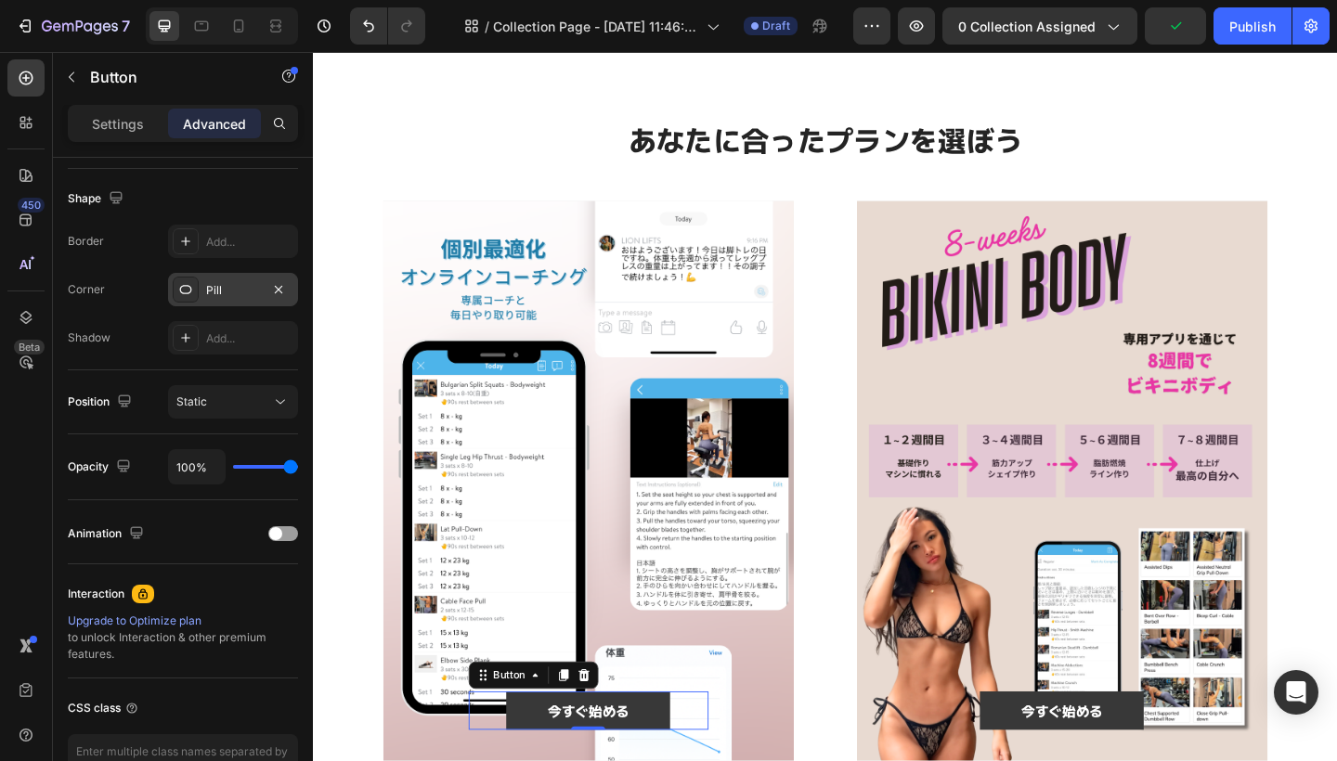
click at [248, 299] on div "Pill" at bounding box center [233, 289] width 130 height 33
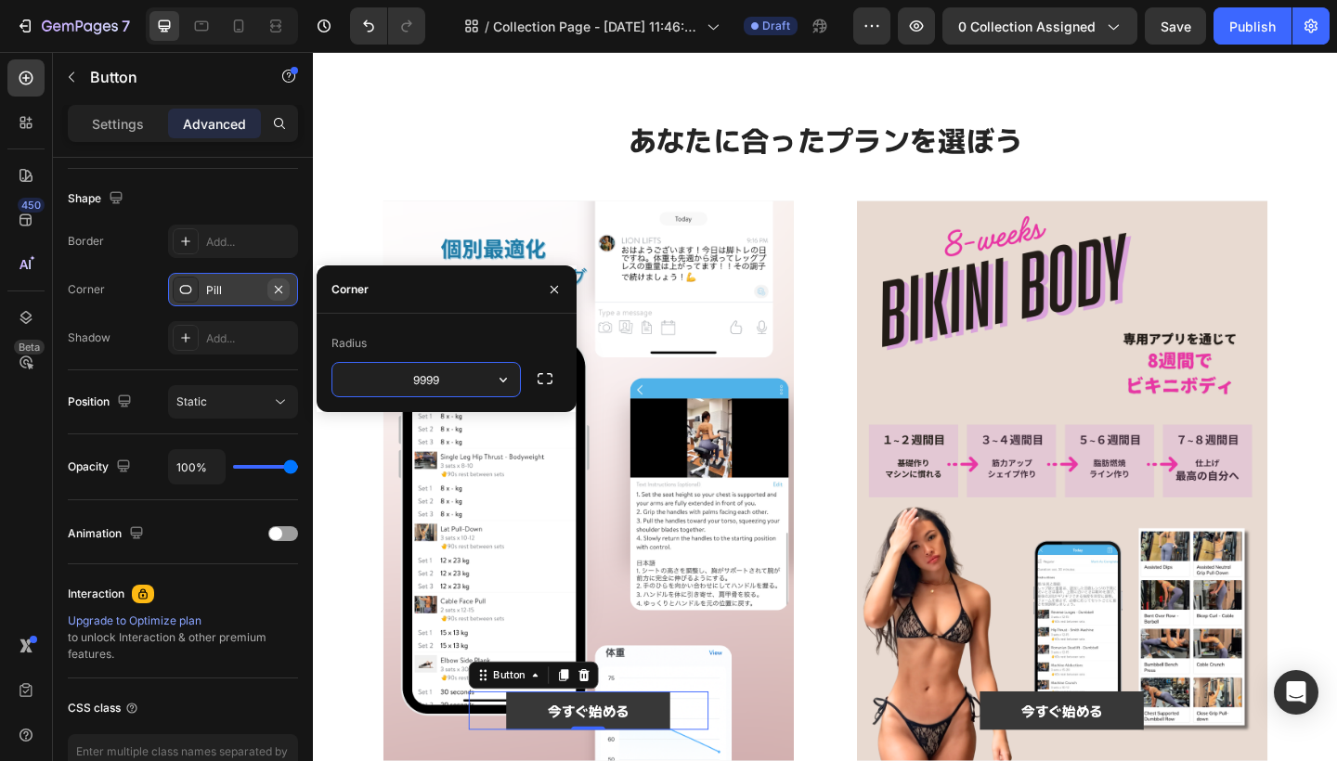
click at [285, 291] on icon "button" at bounding box center [278, 289] width 15 height 15
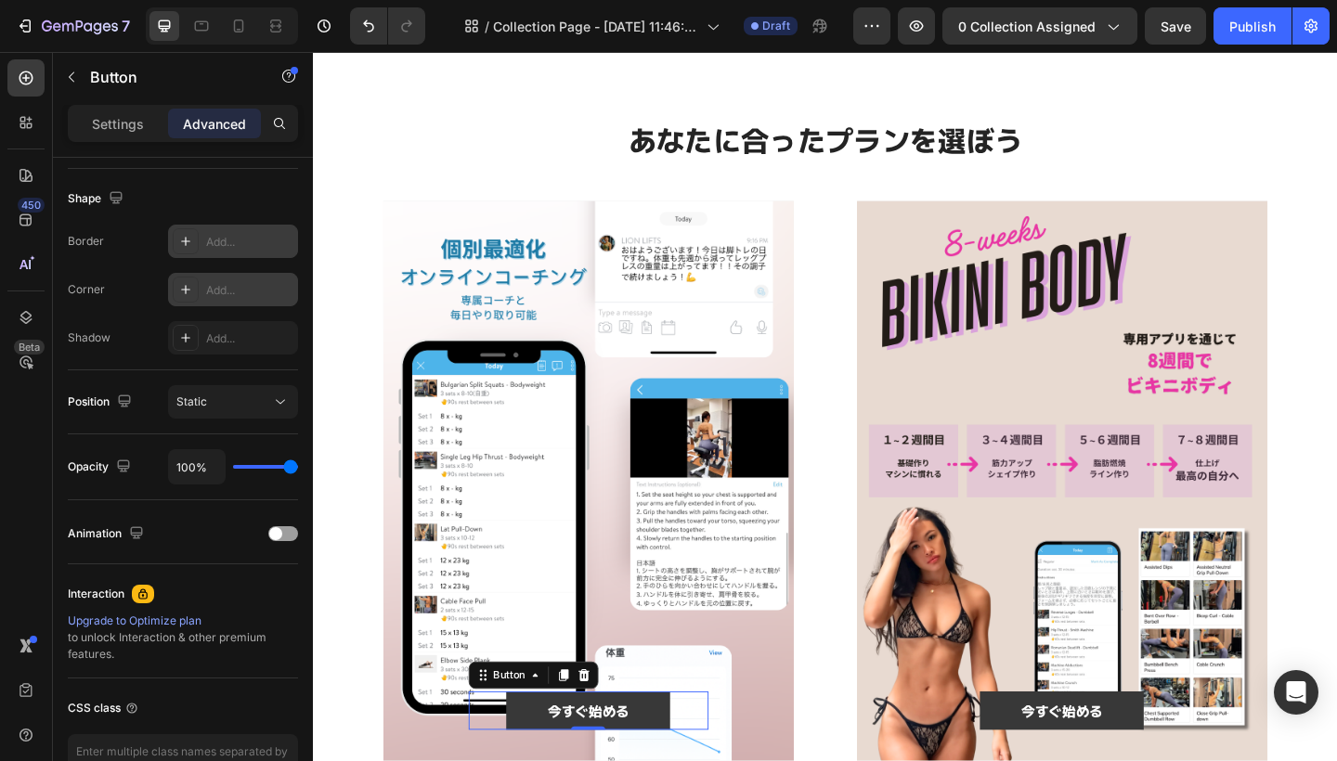
click at [252, 243] on div "Add..." at bounding box center [249, 242] width 87 height 17
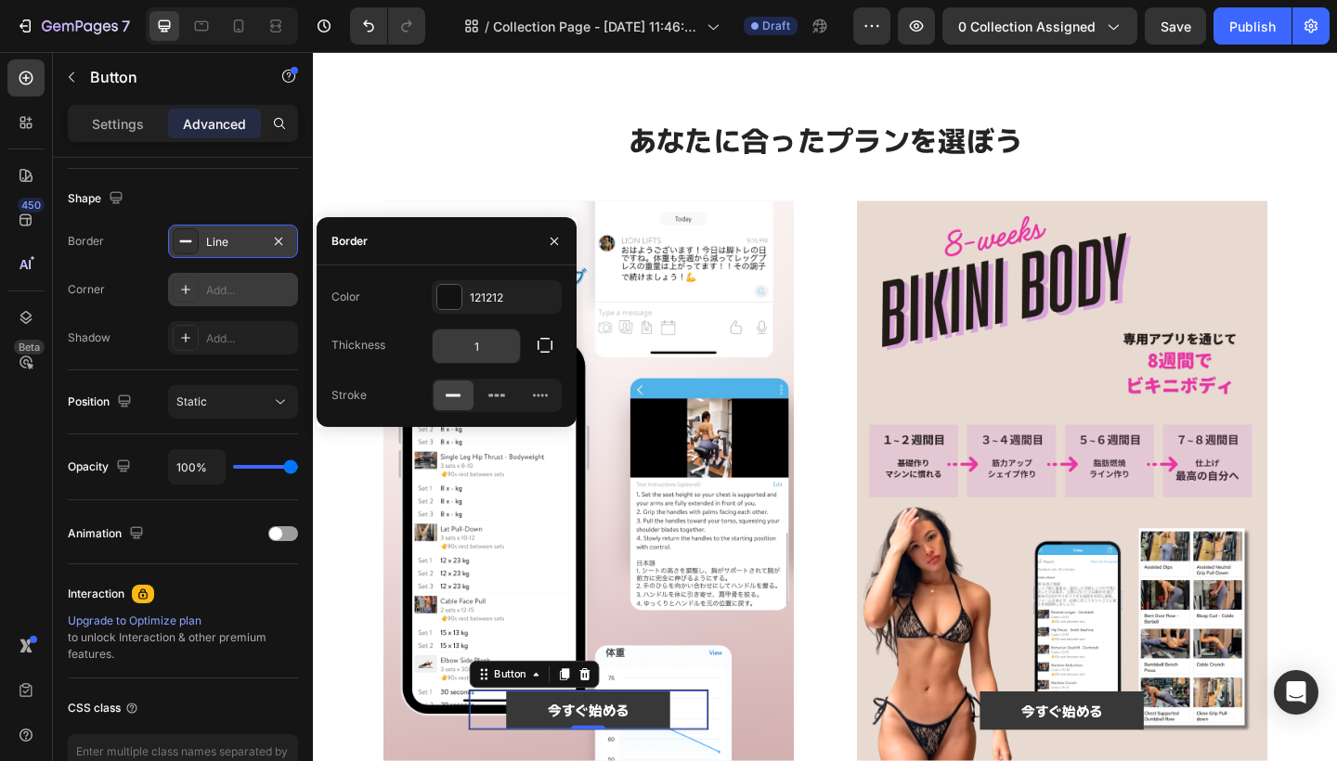
click at [504, 341] on input "1" at bounding box center [476, 345] width 87 height 33
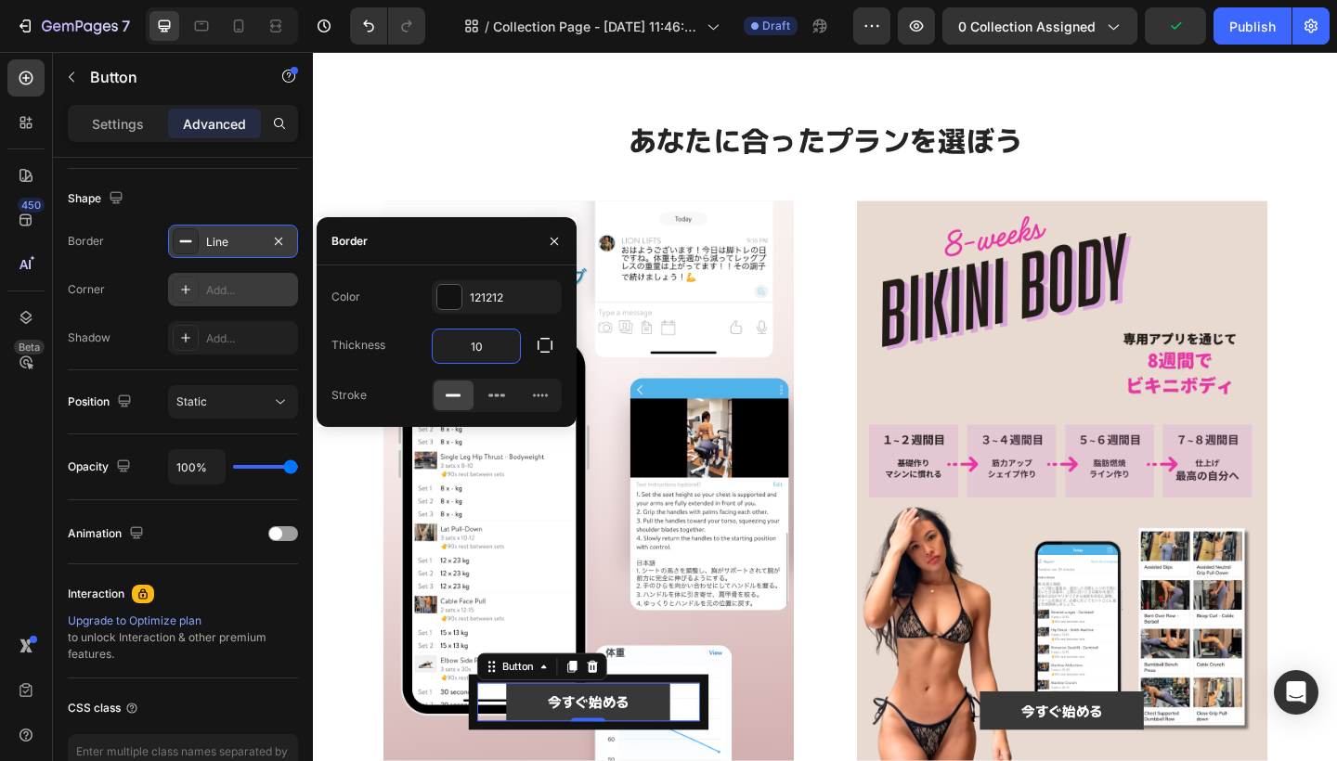
drag, startPoint x: 493, startPoint y: 348, endPoint x: 437, endPoint y: 346, distance: 55.7
click at [437, 346] on input "10" at bounding box center [476, 345] width 87 height 33
type input "1"
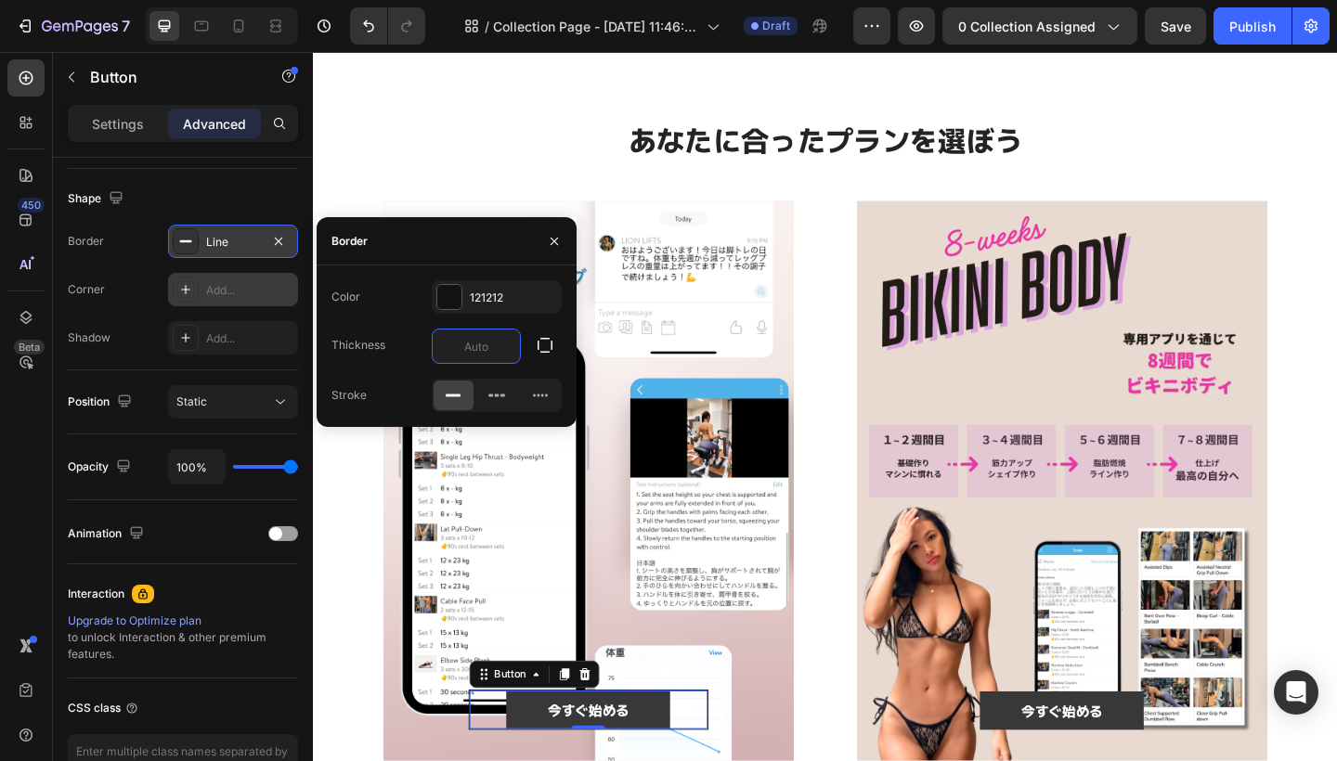
type input "2"
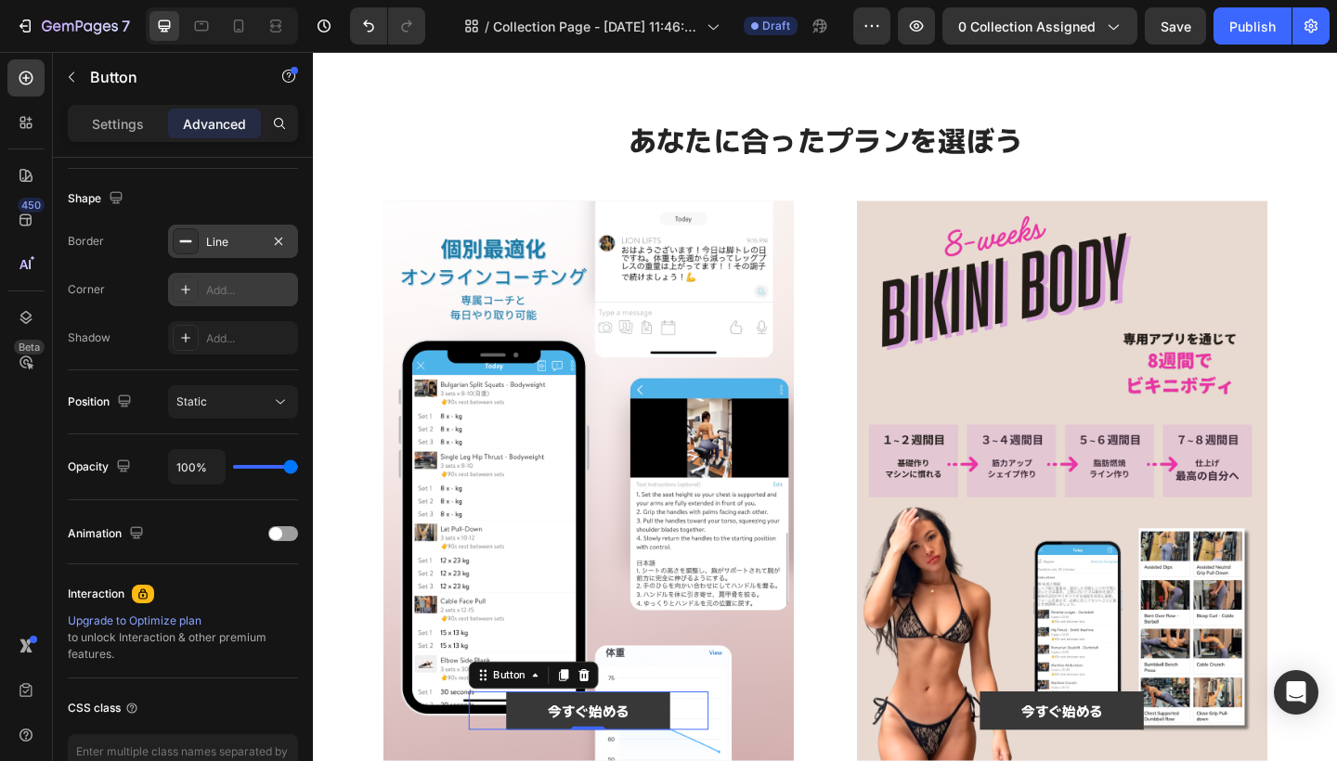
click at [241, 234] on div "Line" at bounding box center [233, 242] width 54 height 17
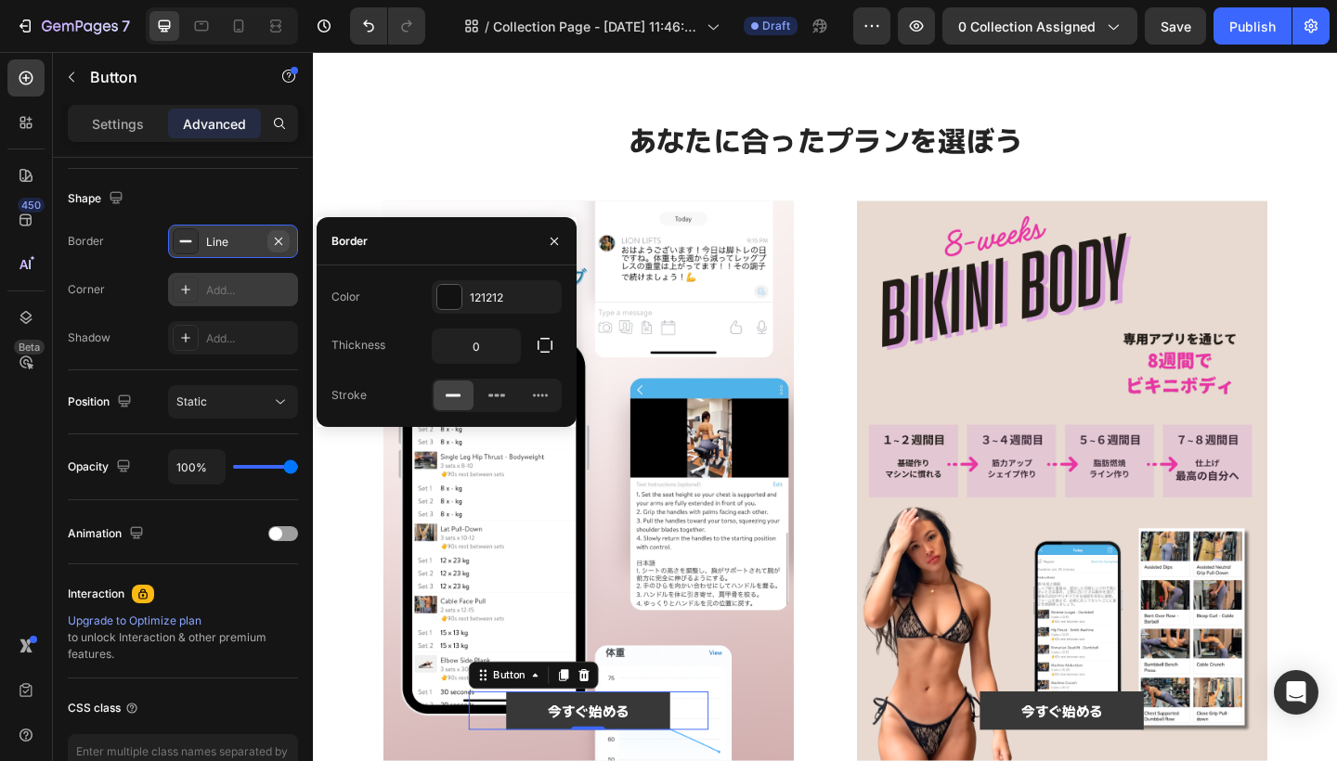
click at [278, 238] on icon "button" at bounding box center [278, 241] width 15 height 15
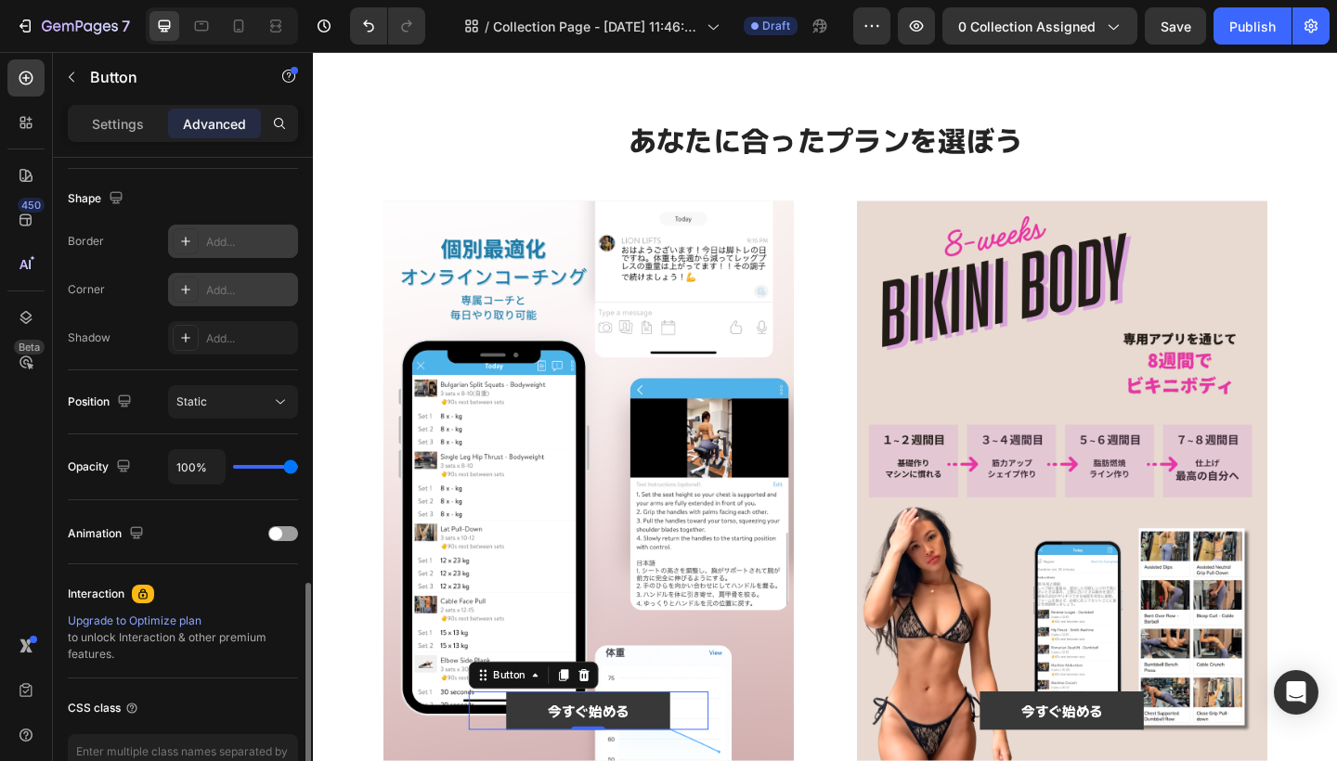
scroll to position [582, 0]
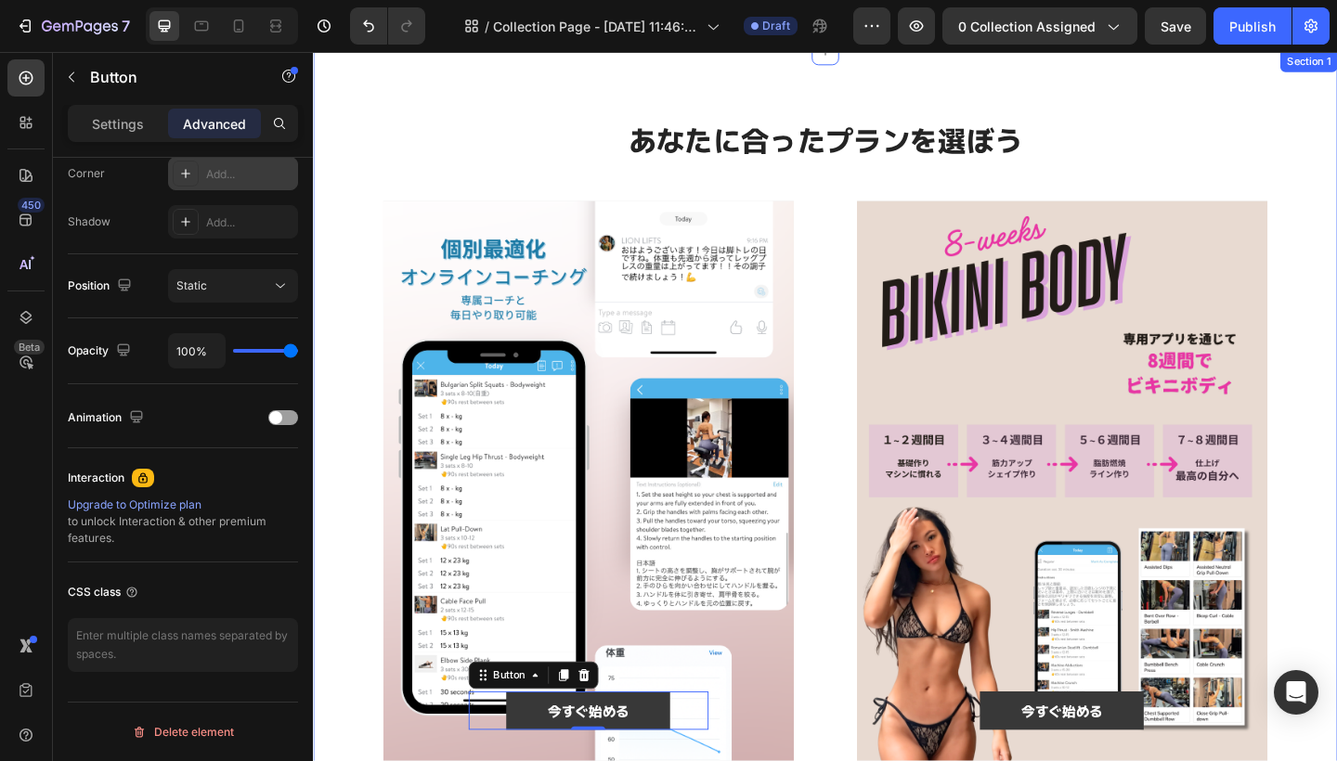
click at [492, 102] on div "⁠⁠⁠⁠⁠⁠⁠ あなたに合ったプランを選ぼう Heading 今すぐ始める Button 0 Hero Banner 今すぐ始める Button Hero B…" at bounding box center [870, 473] width 1114 height 842
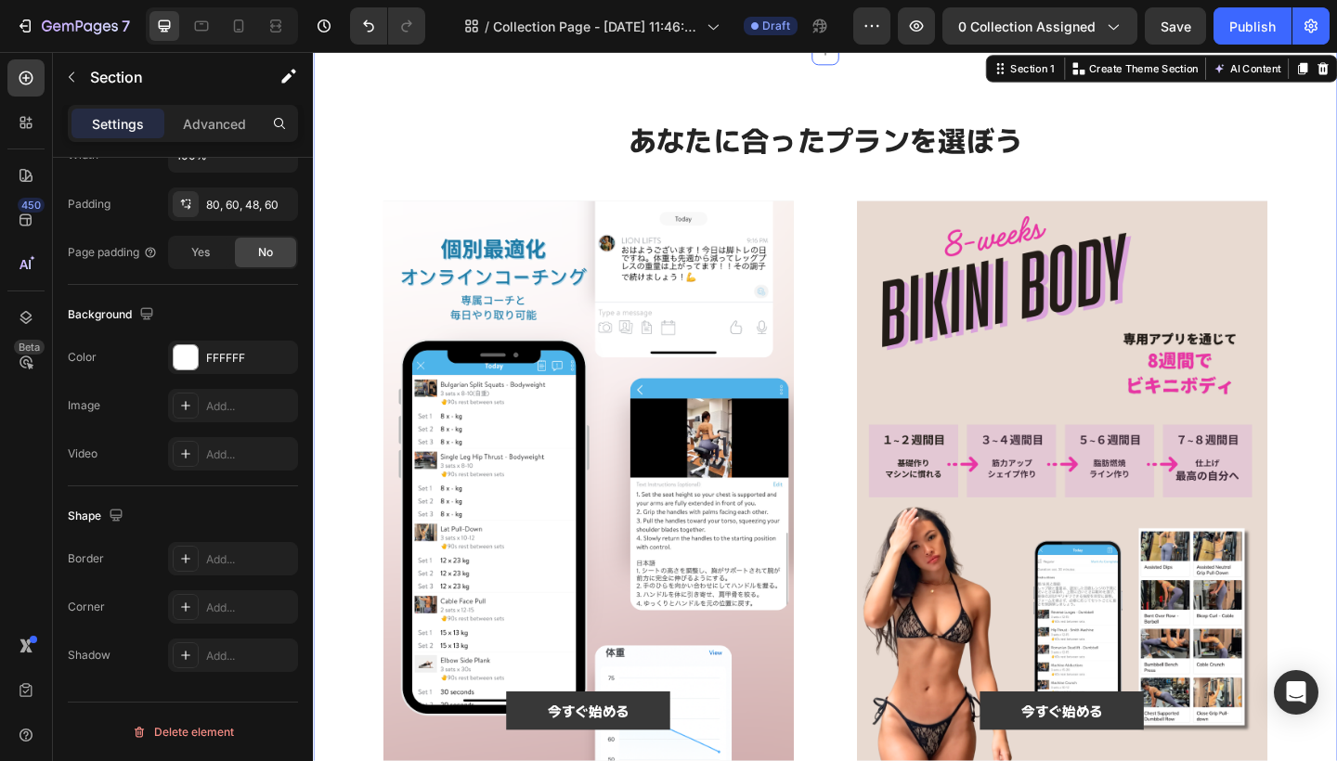
scroll to position [0, 0]
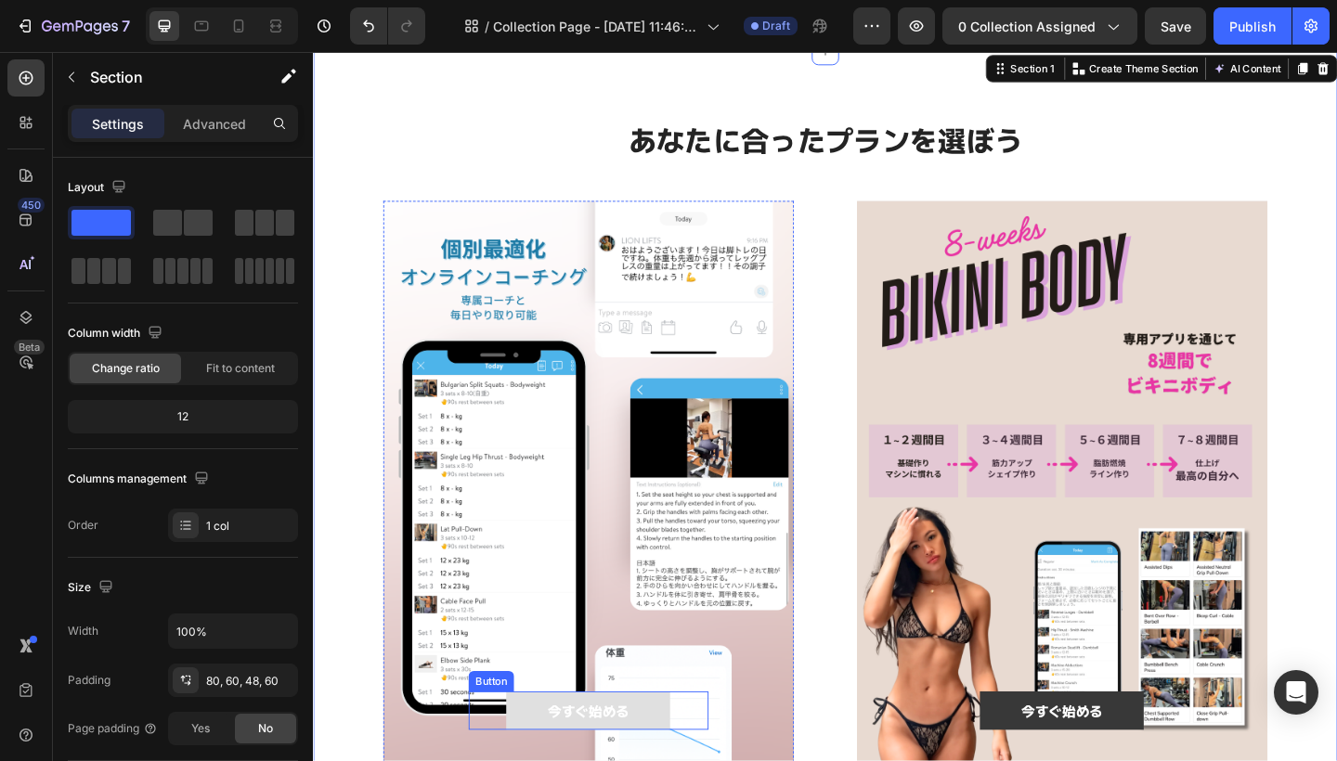
click at [684, 760] on button "今すぐ始める" at bounding box center [612, 769] width 178 height 42
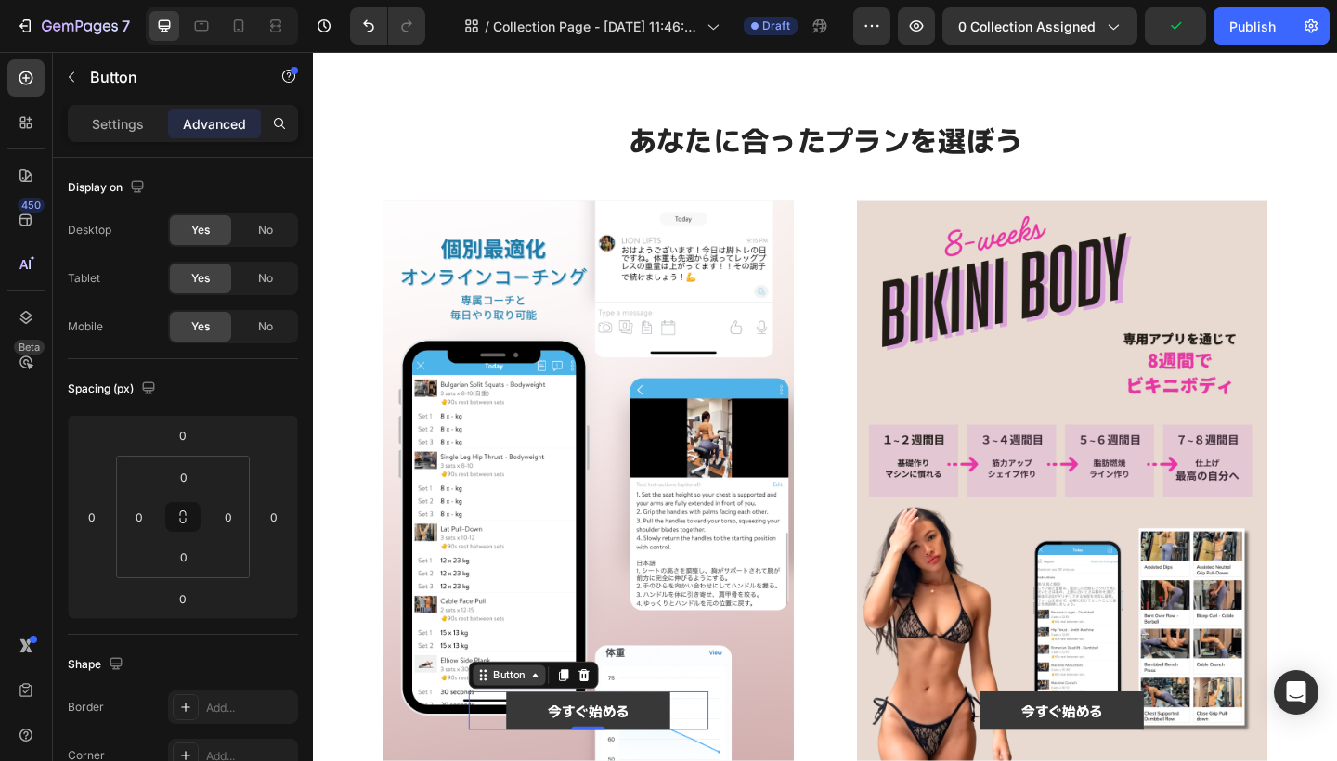
click at [558, 730] on icon at bounding box center [554, 730] width 15 height 15
click at [559, 731] on icon at bounding box center [554, 730] width 15 height 15
click at [340, 683] on div "⁠⁠⁠⁠⁠⁠⁠ あなたに合ったプランを選ぼう Heading 今すぐ始める Button 0 Hero Banner 今すぐ始める Button Hero B…" at bounding box center [870, 473] width 1114 height 842
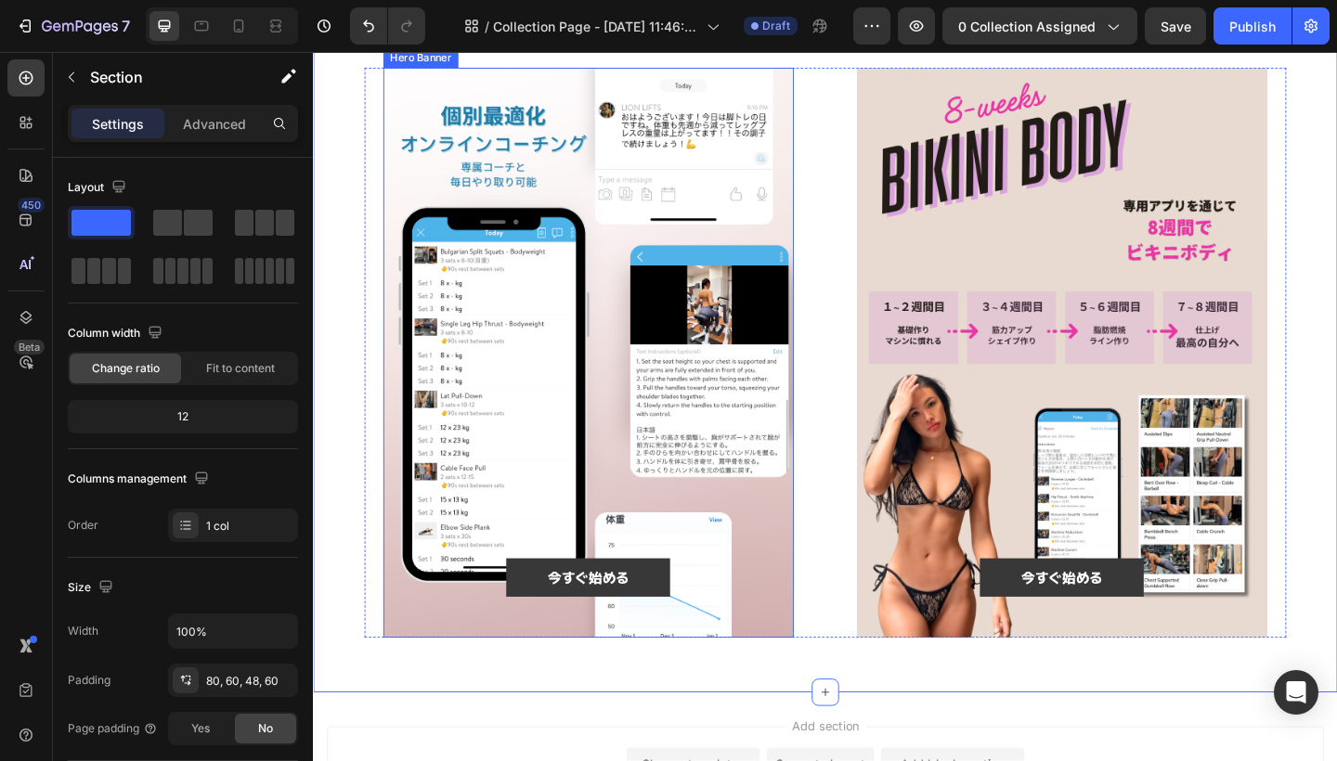
scroll to position [197, 0]
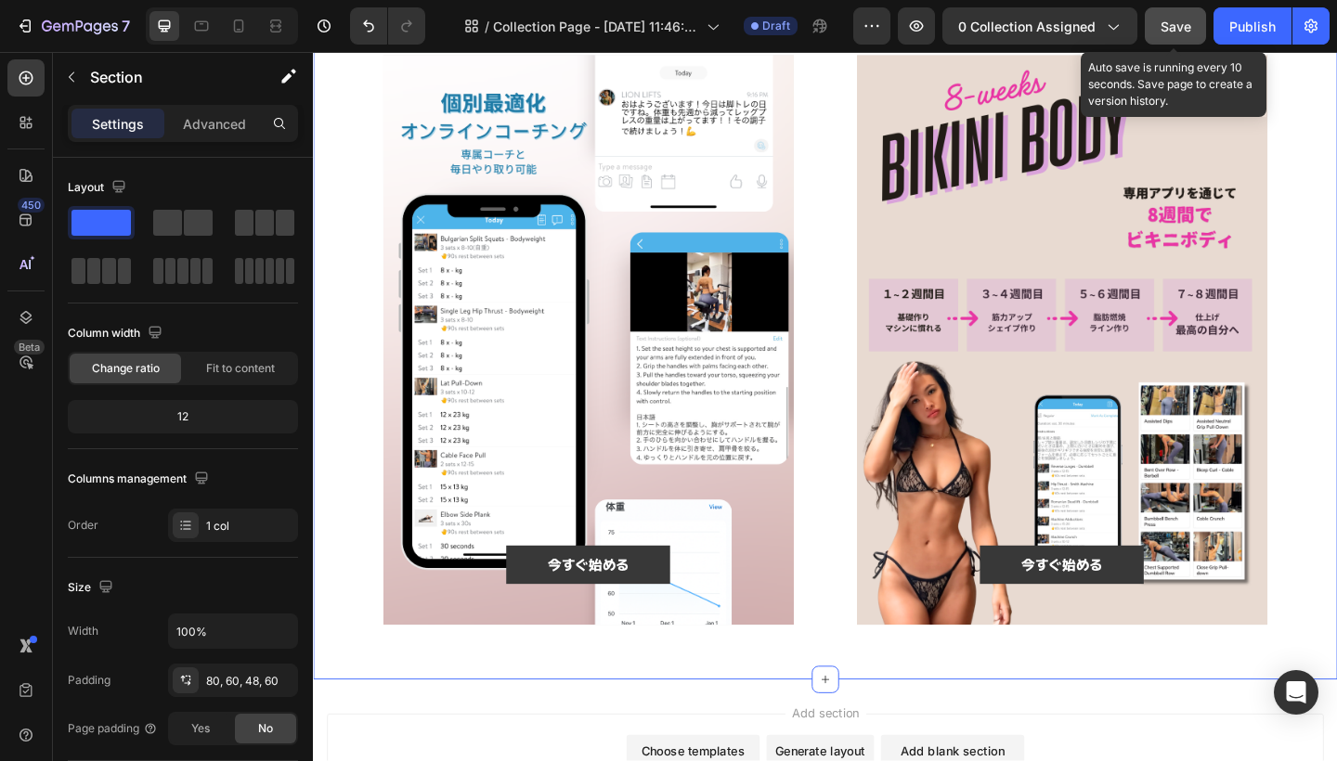
click at [1169, 30] on span "Save" at bounding box center [1175, 27] width 31 height 16
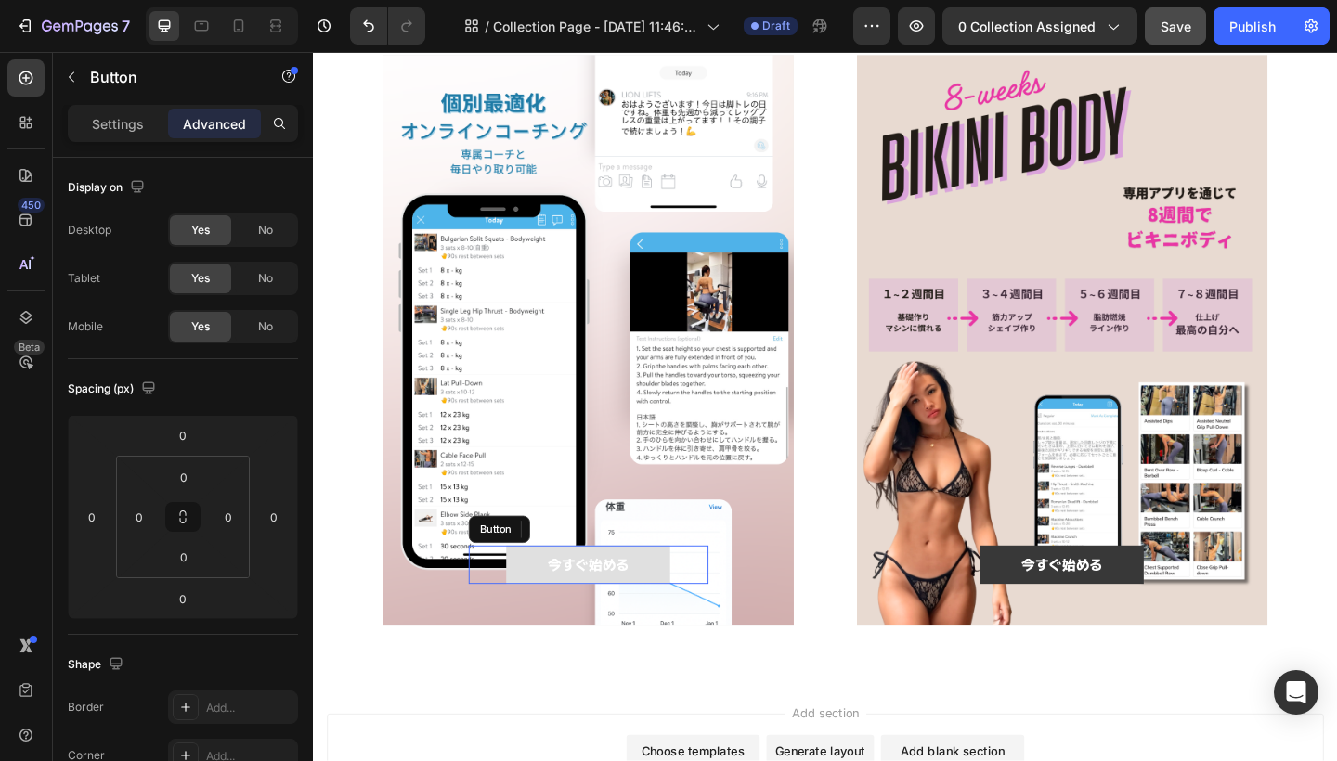
click at [670, 604] on button "今すぐ始める" at bounding box center [612, 610] width 178 height 42
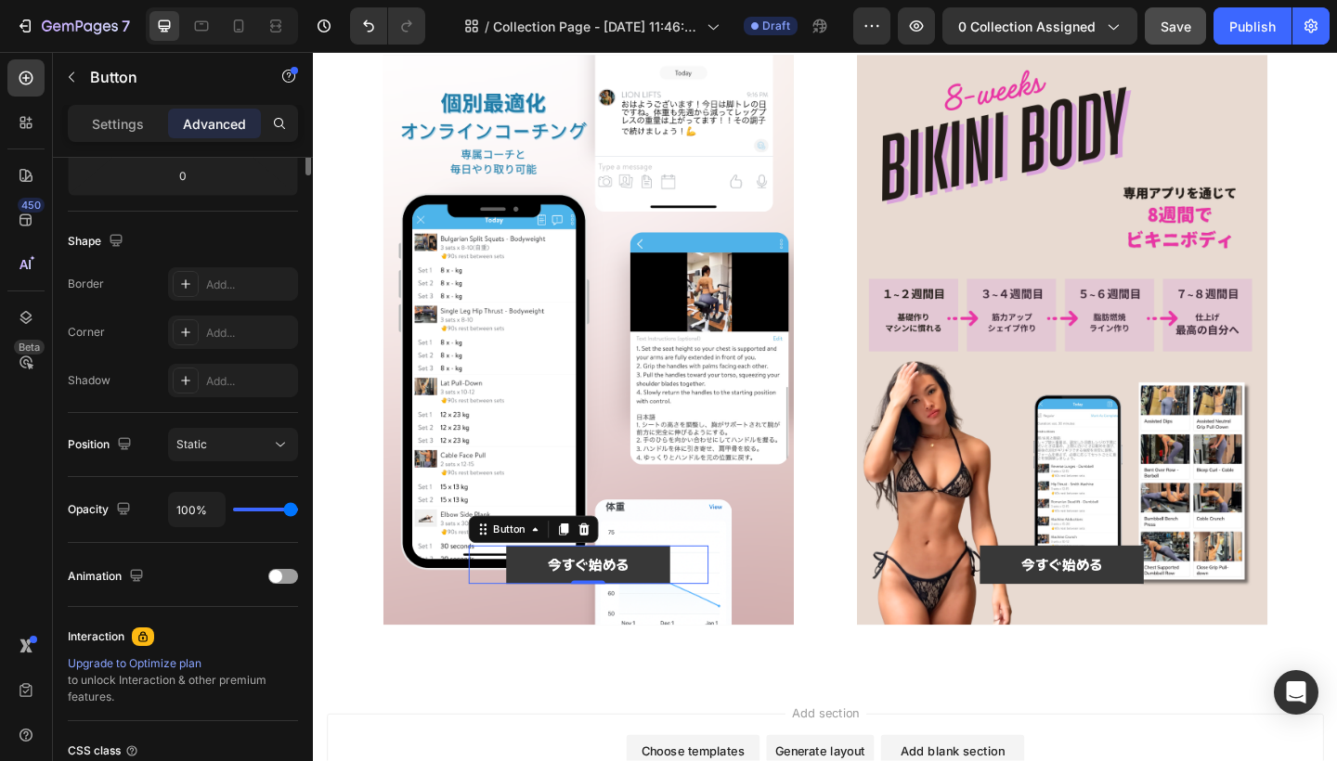
scroll to position [0, 0]
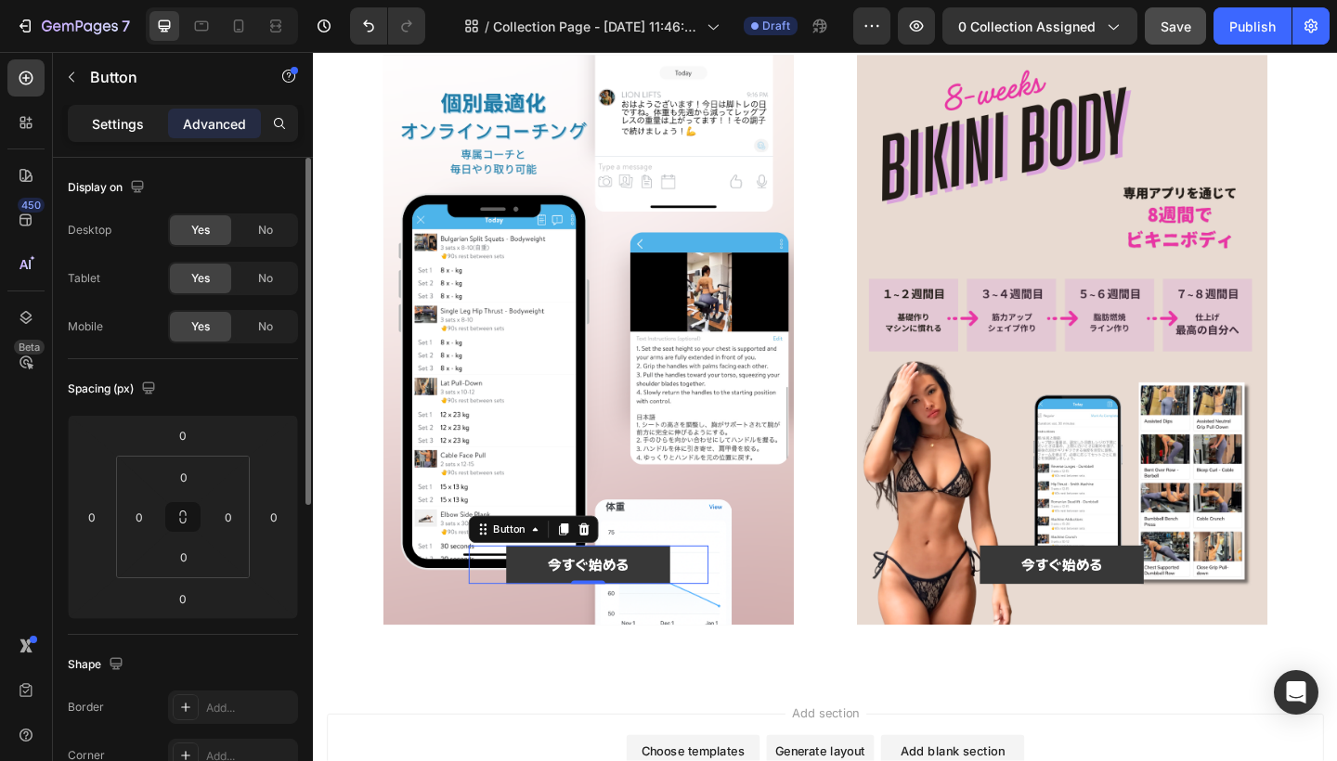
click at [132, 126] on p "Settings" at bounding box center [118, 123] width 52 height 19
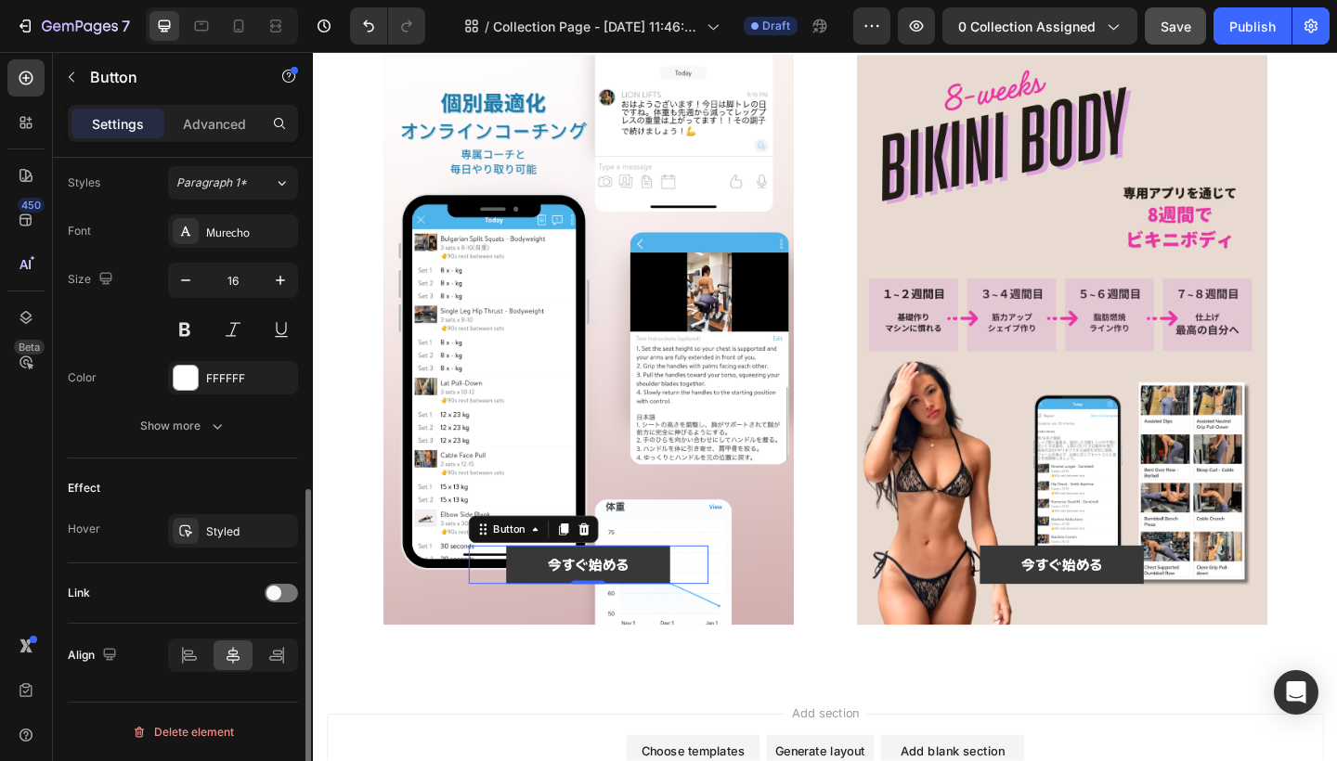
scroll to position [674, 0]
